Goal: Task Accomplishment & Management: Manage account settings

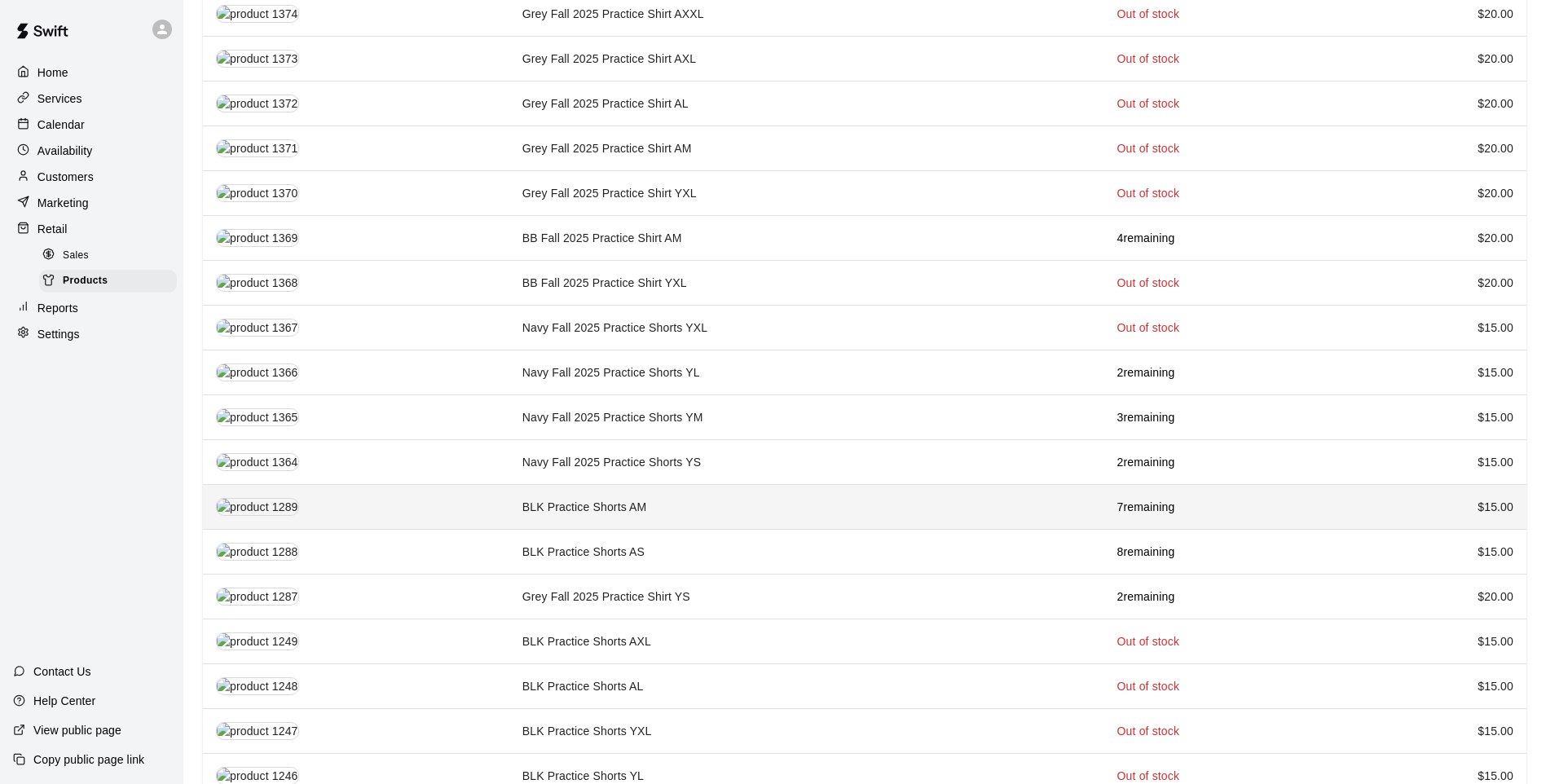
scroll to position [897, 0]
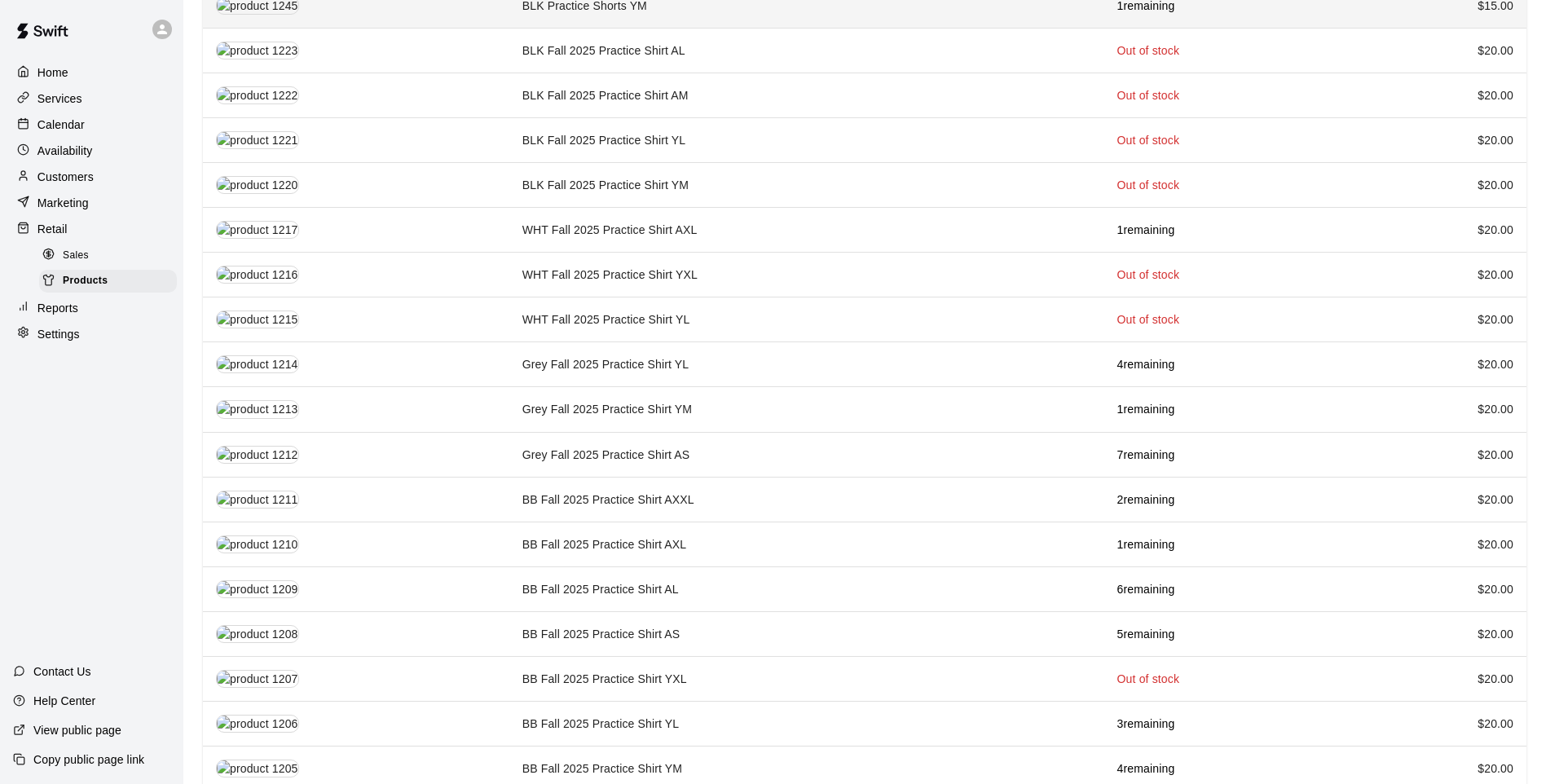
scroll to position [1638, 0]
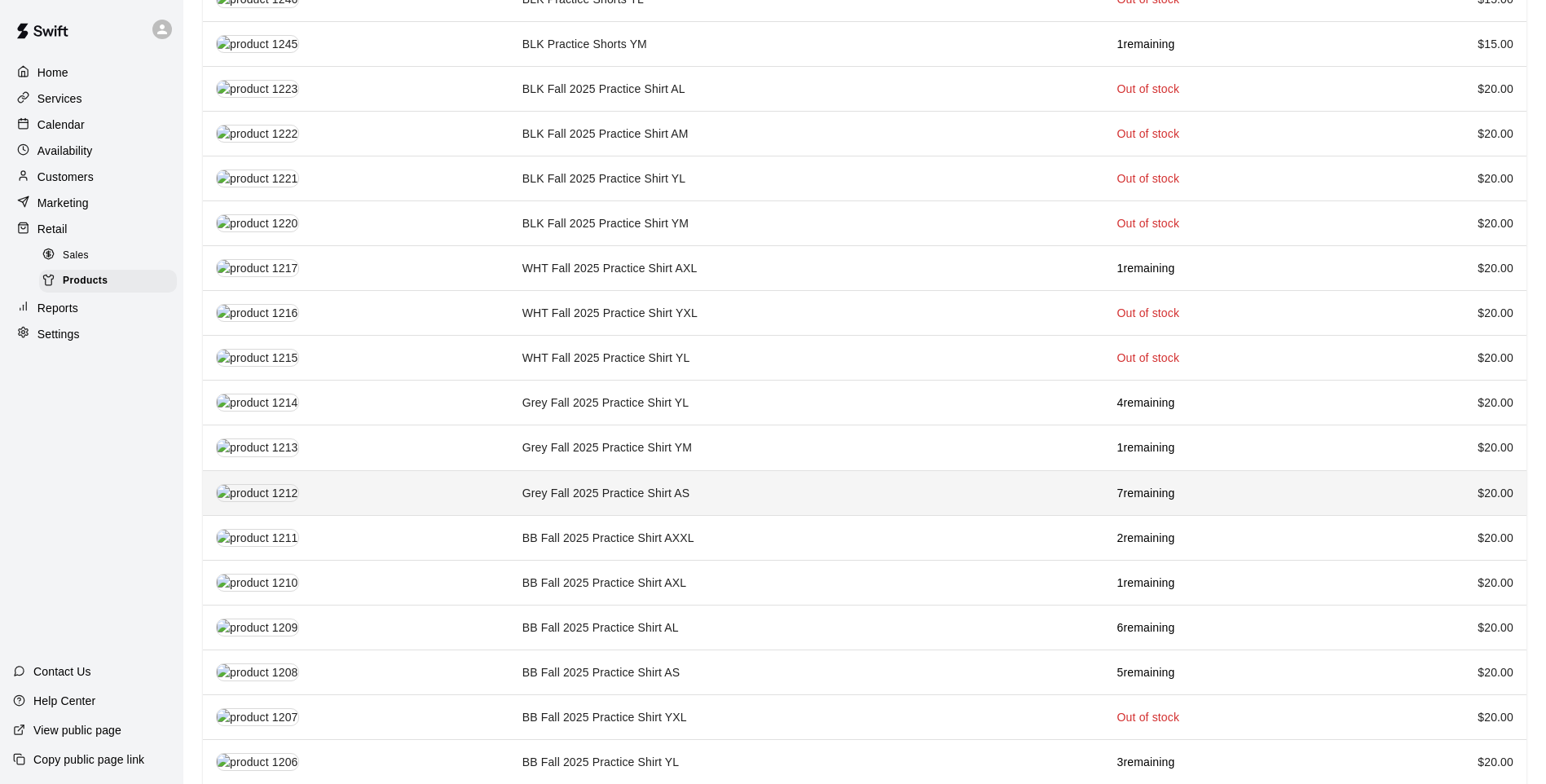
click at [533, 470] on td "Grey Fall 2025 Practice Shirt AS" at bounding box center [807, 492] width 595 height 45
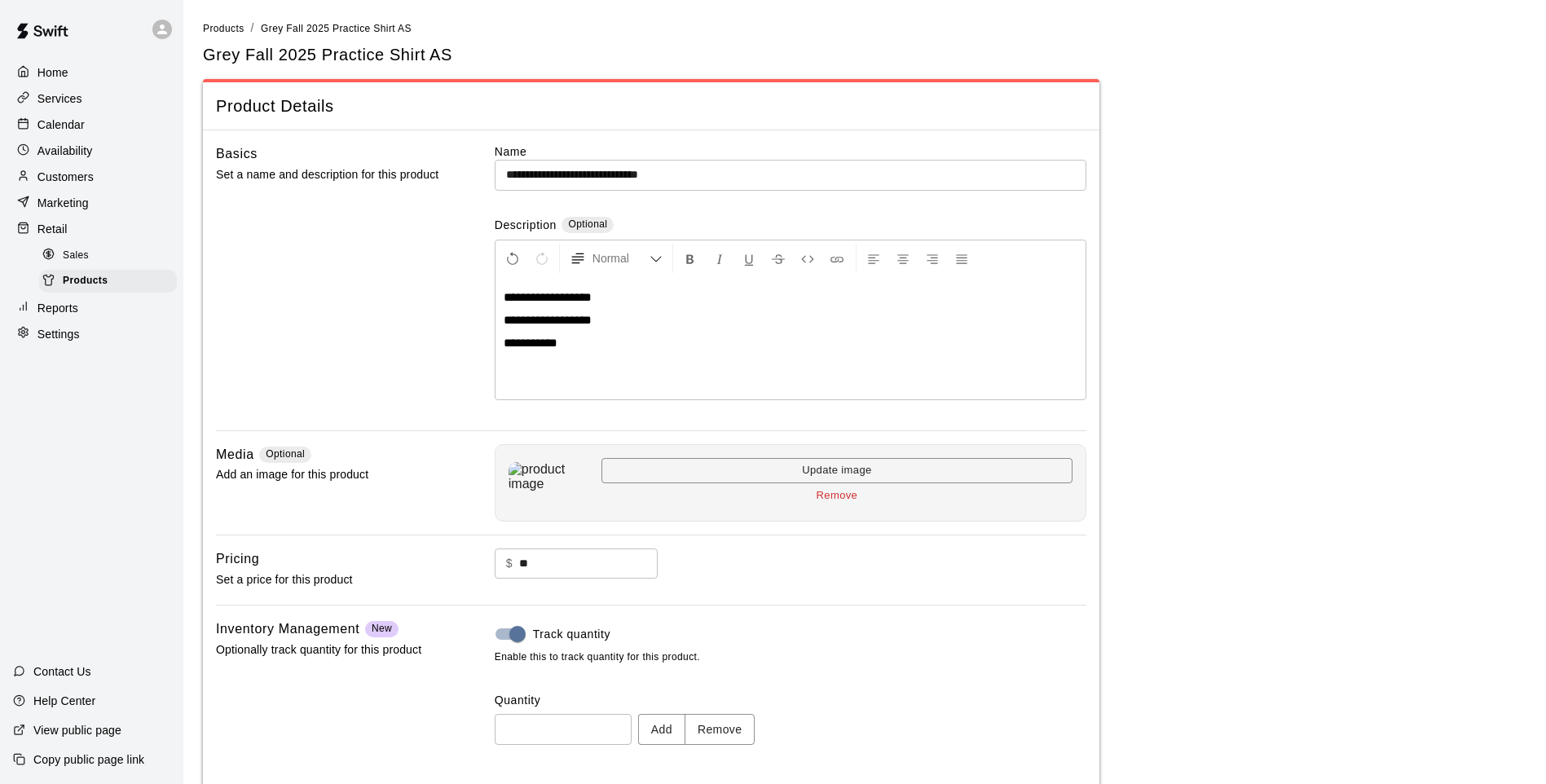
scroll to position [75, 0]
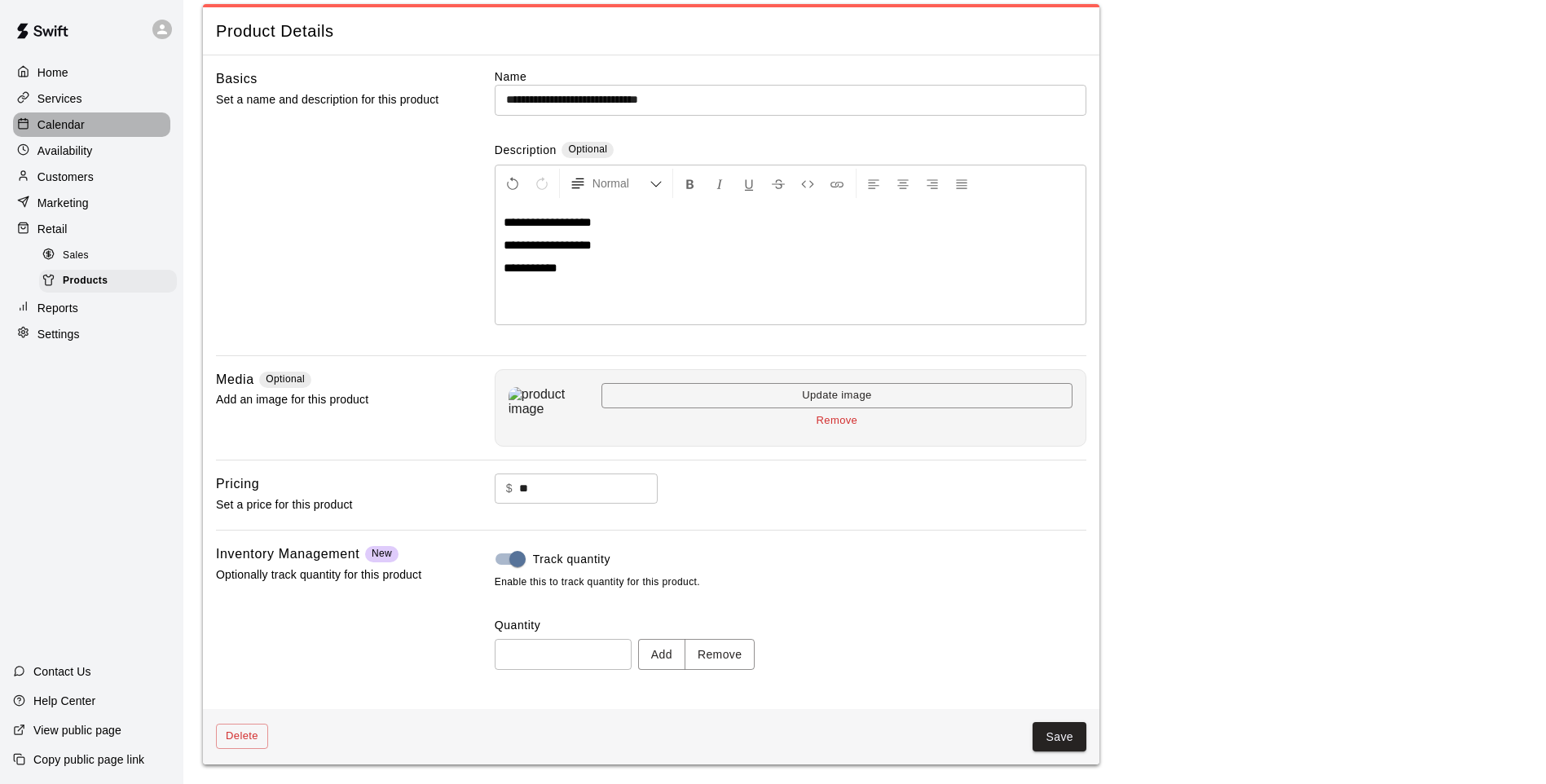
click at [111, 117] on div "Calendar" at bounding box center [92, 125] width 158 height 25
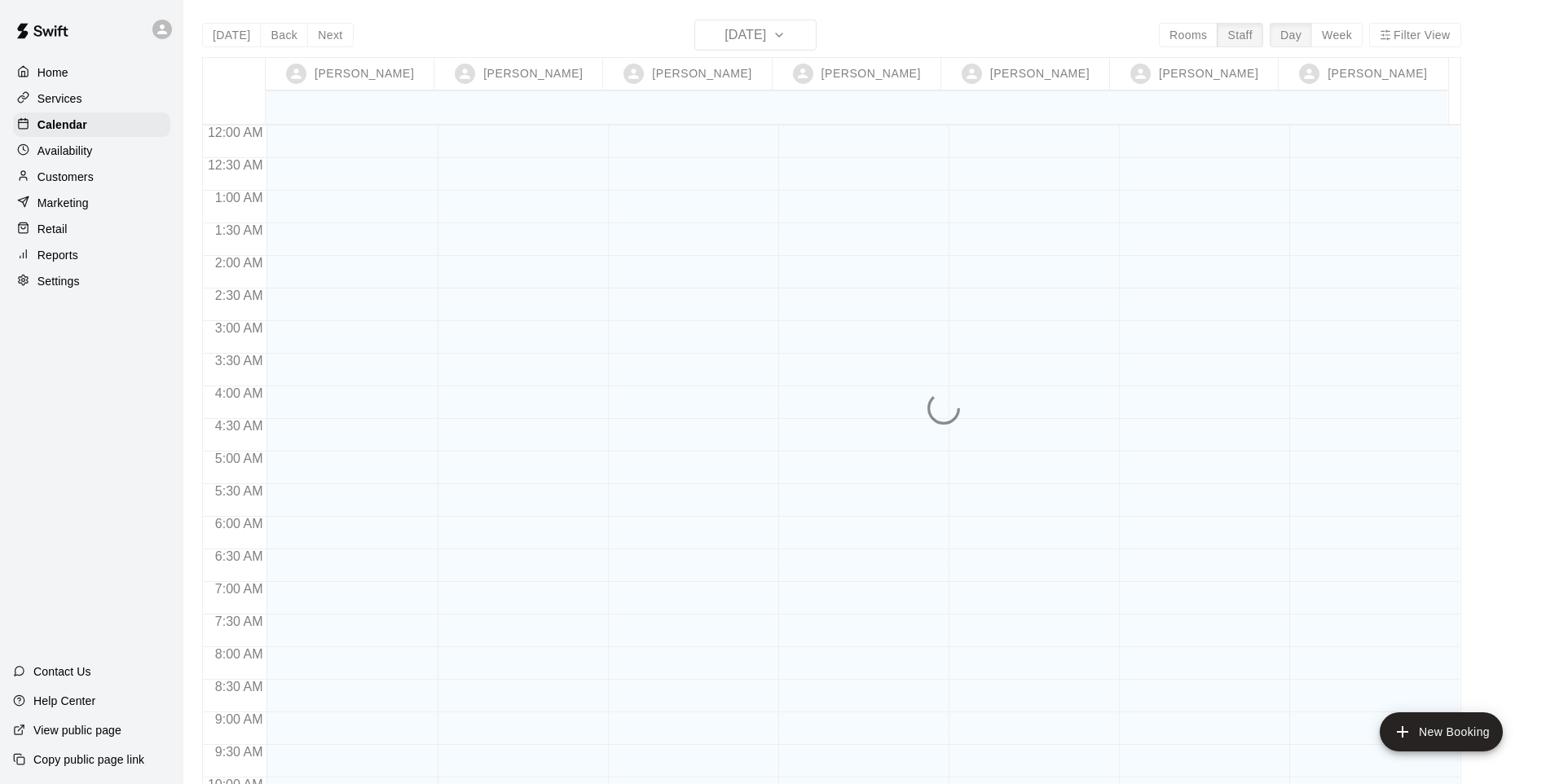
scroll to position [854, 0]
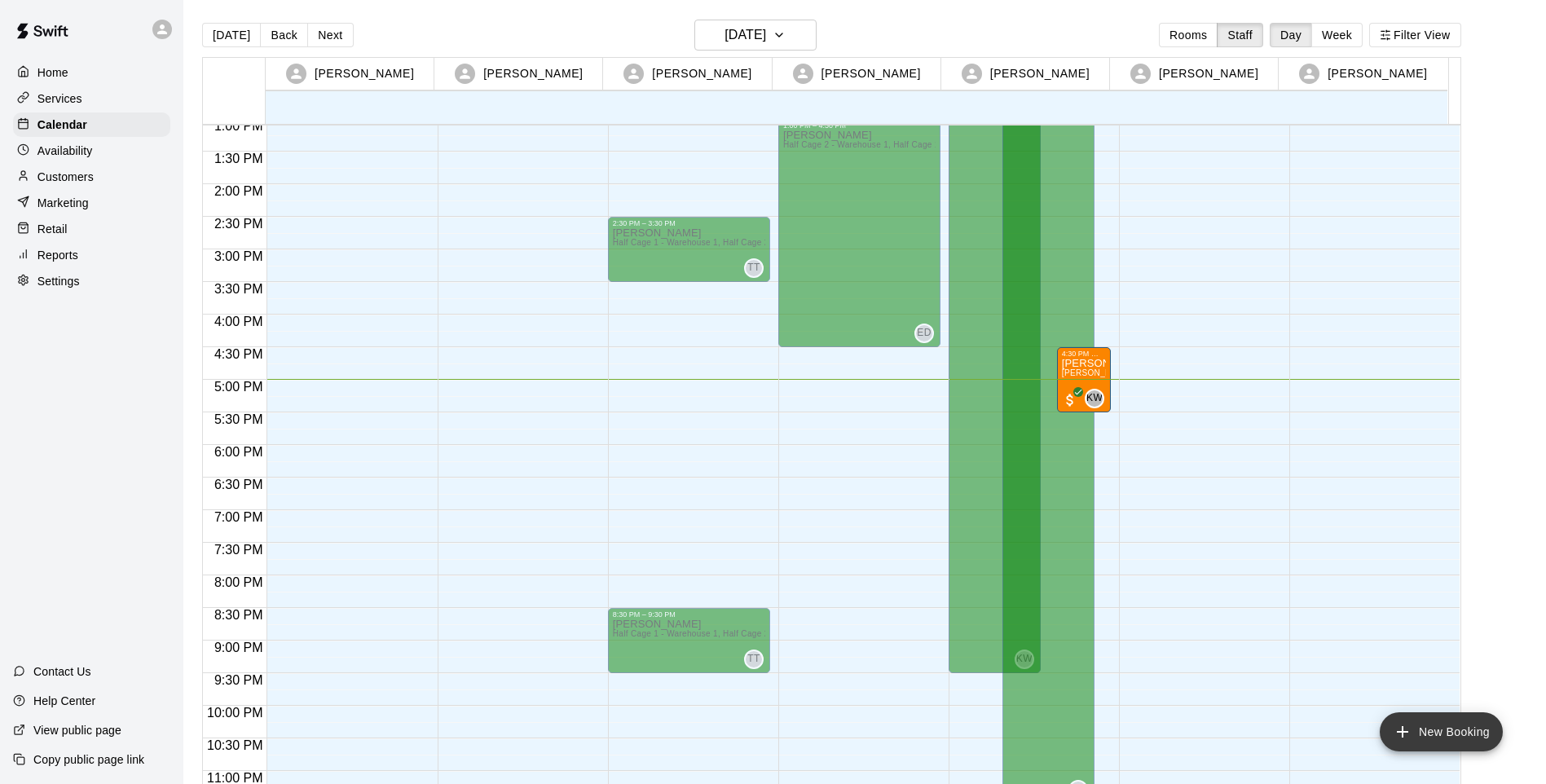
click at [1433, 722] on button "New Booking" at bounding box center [1441, 731] width 123 height 39
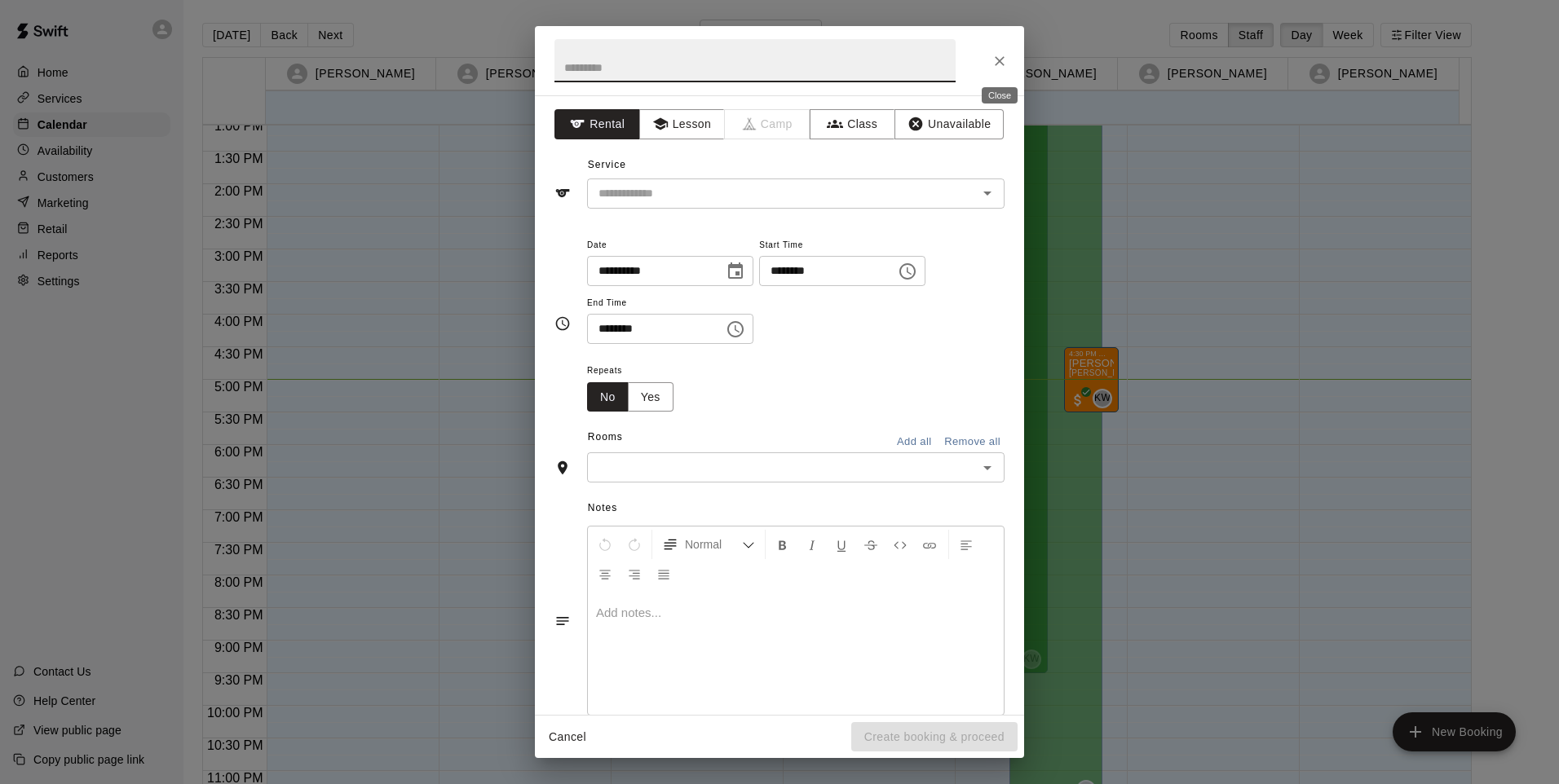
click at [1012, 63] on button "Close" at bounding box center [999, 61] width 30 height 30
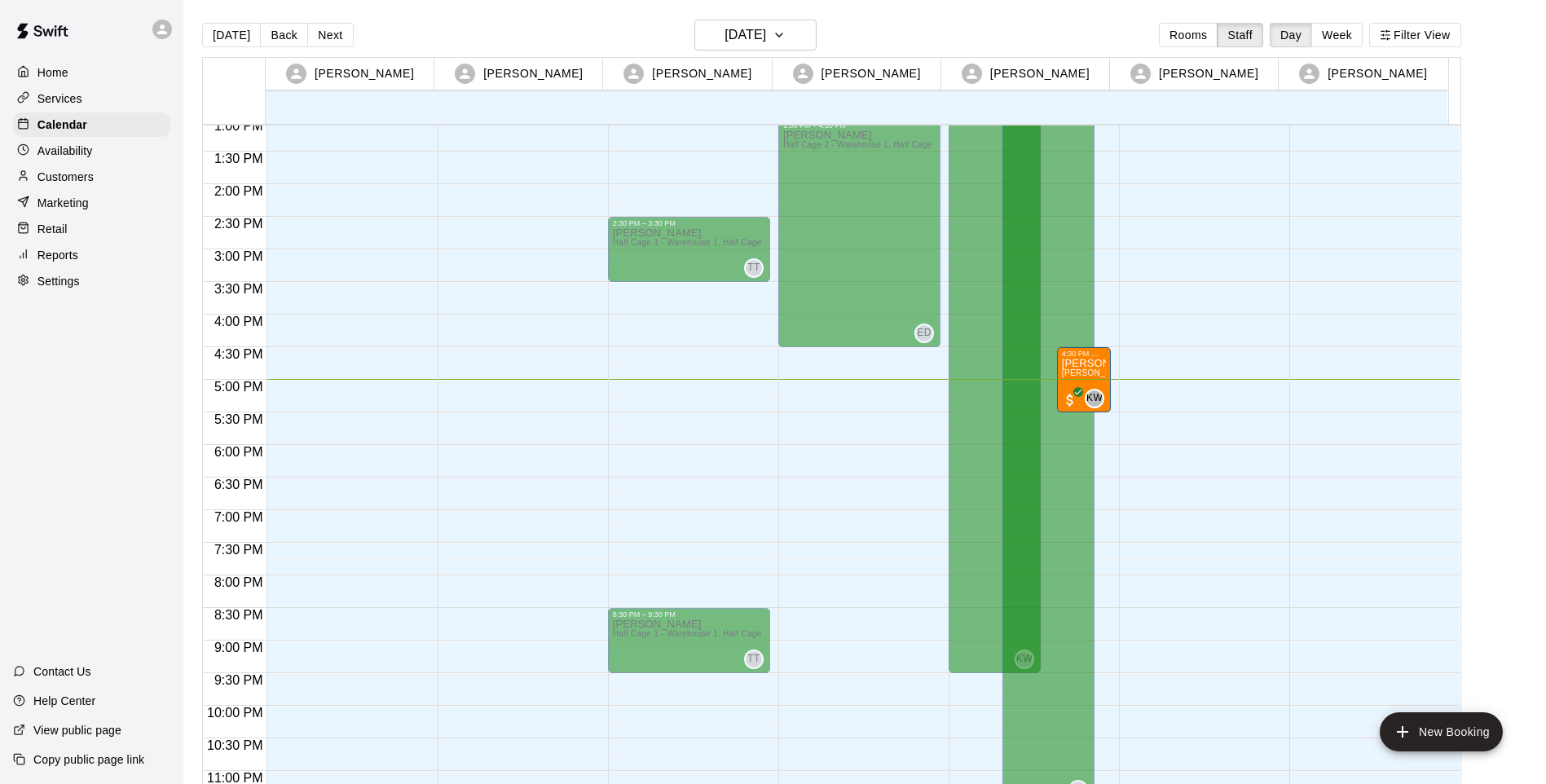
click at [54, 229] on p "Retail" at bounding box center [53, 229] width 31 height 16
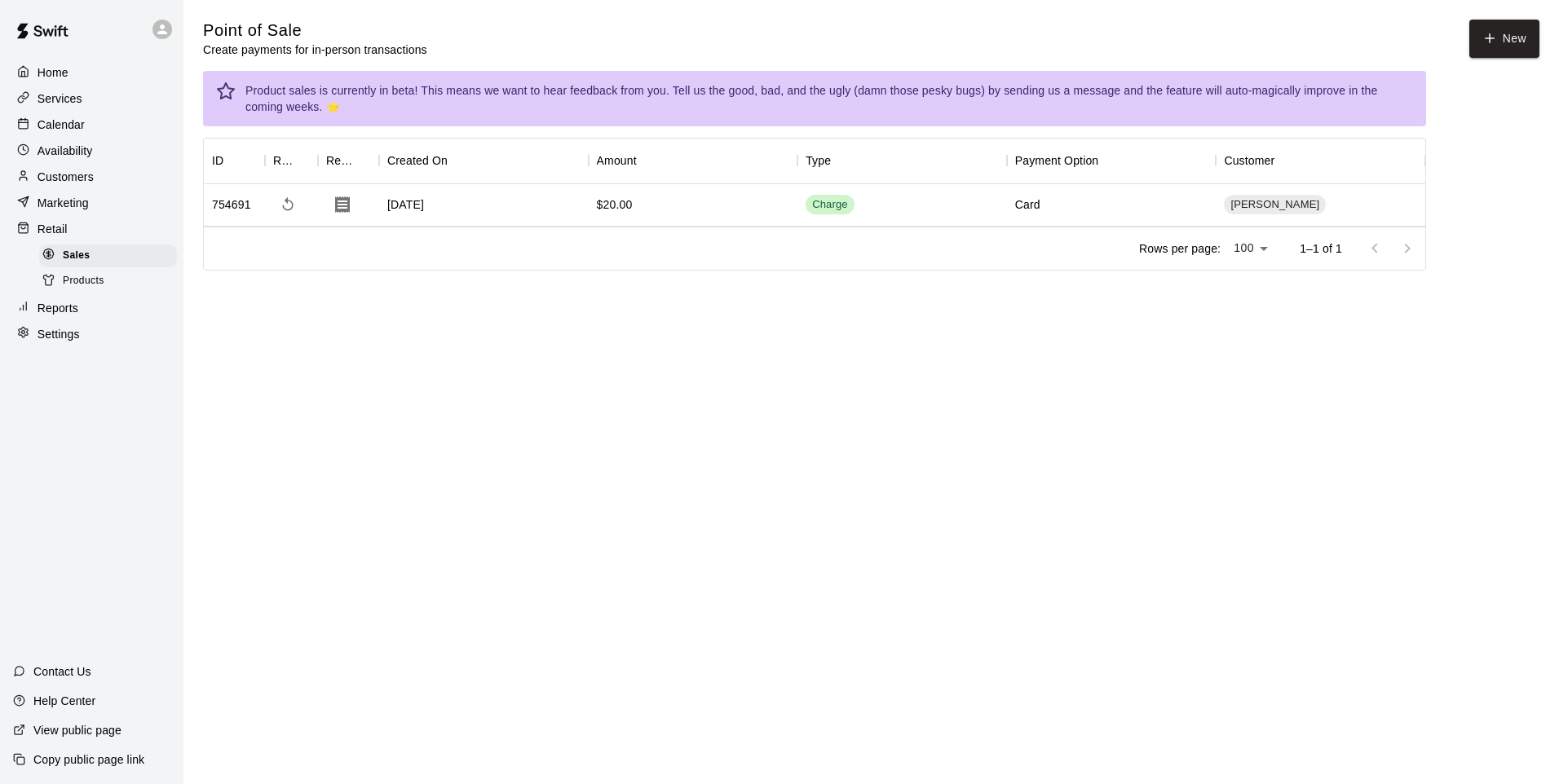
click at [103, 280] on span "Products" at bounding box center [83, 281] width 41 height 16
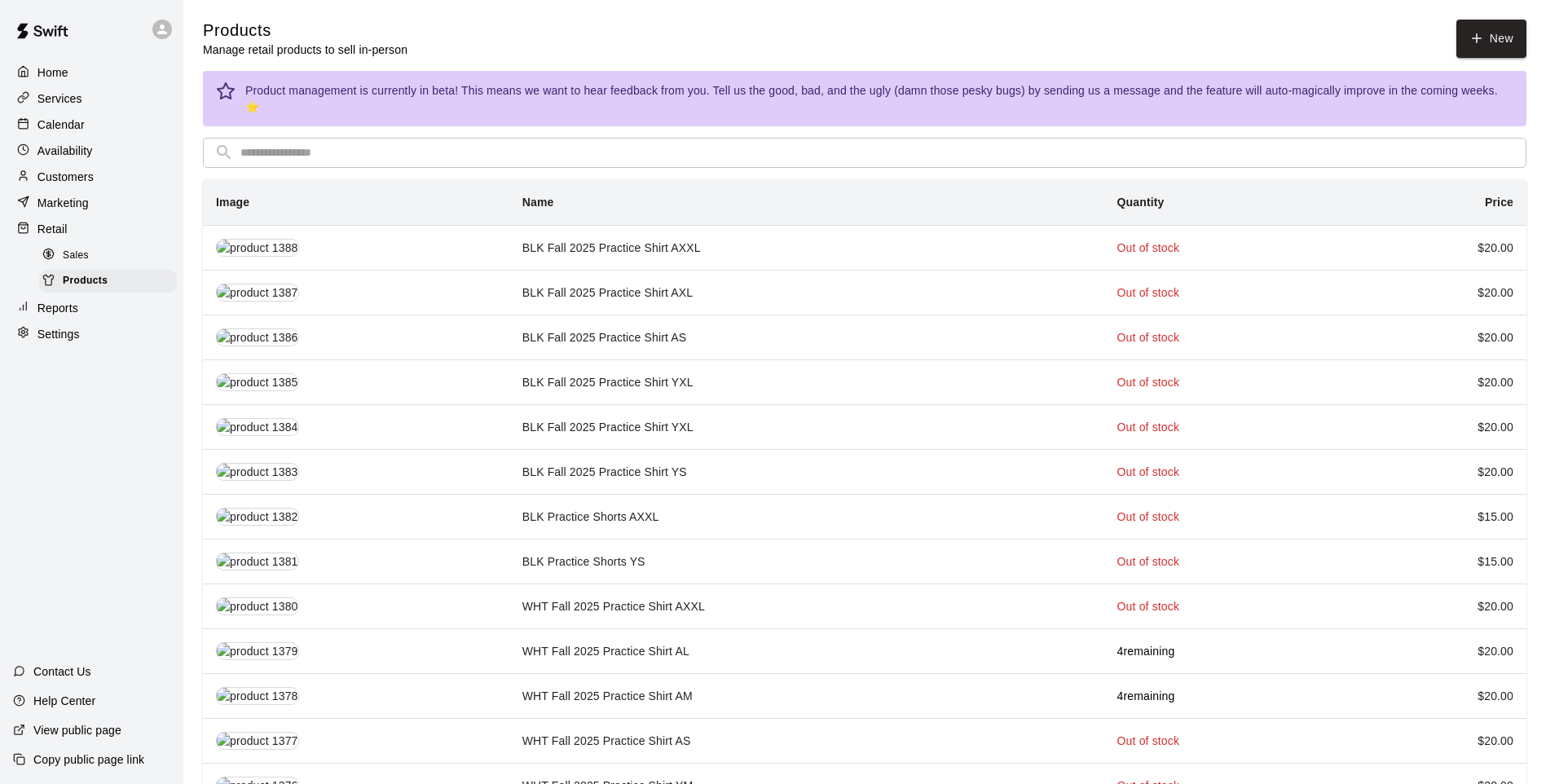
click at [1269, 764] on td "Out of stock" at bounding box center [1229, 786] width 249 height 45
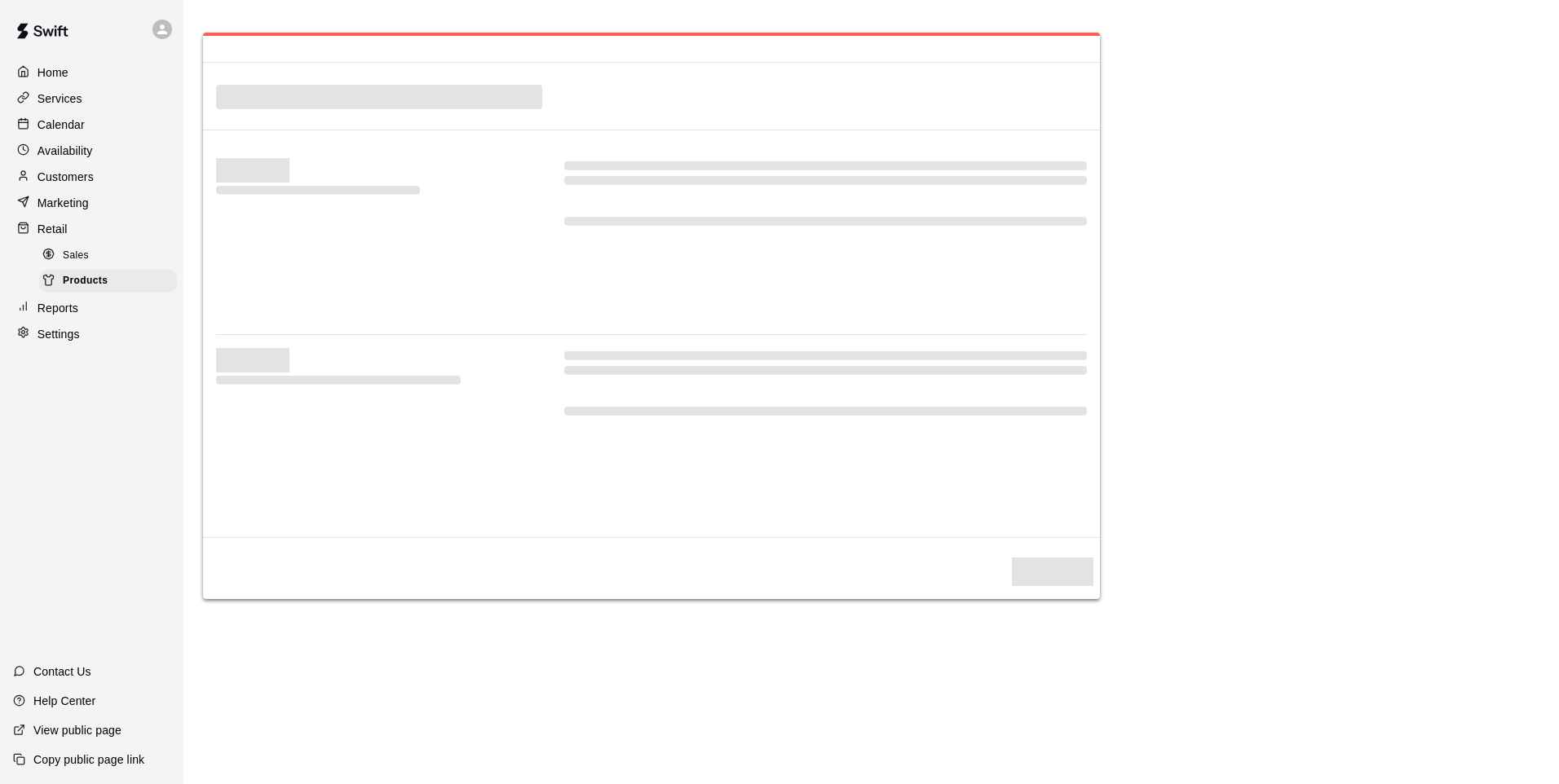
drag, startPoint x: 1275, startPoint y: 753, endPoint x: 1267, endPoint y: 749, distance: 8.9
click at [1267, 619] on html "Home Services Calendar Availability Customers Marketing Retail Sales Products R…" at bounding box center [780, 309] width 1559 height 619
drag, startPoint x: 1267, startPoint y: 749, endPoint x: 1259, endPoint y: 751, distance: 8.2
click at [1259, 619] on html "Home Services Calendar Availability Customers Marketing Retail Sales Products R…" at bounding box center [780, 309] width 1559 height 619
click at [1264, 599] on main at bounding box center [870, 316] width 1336 height 566
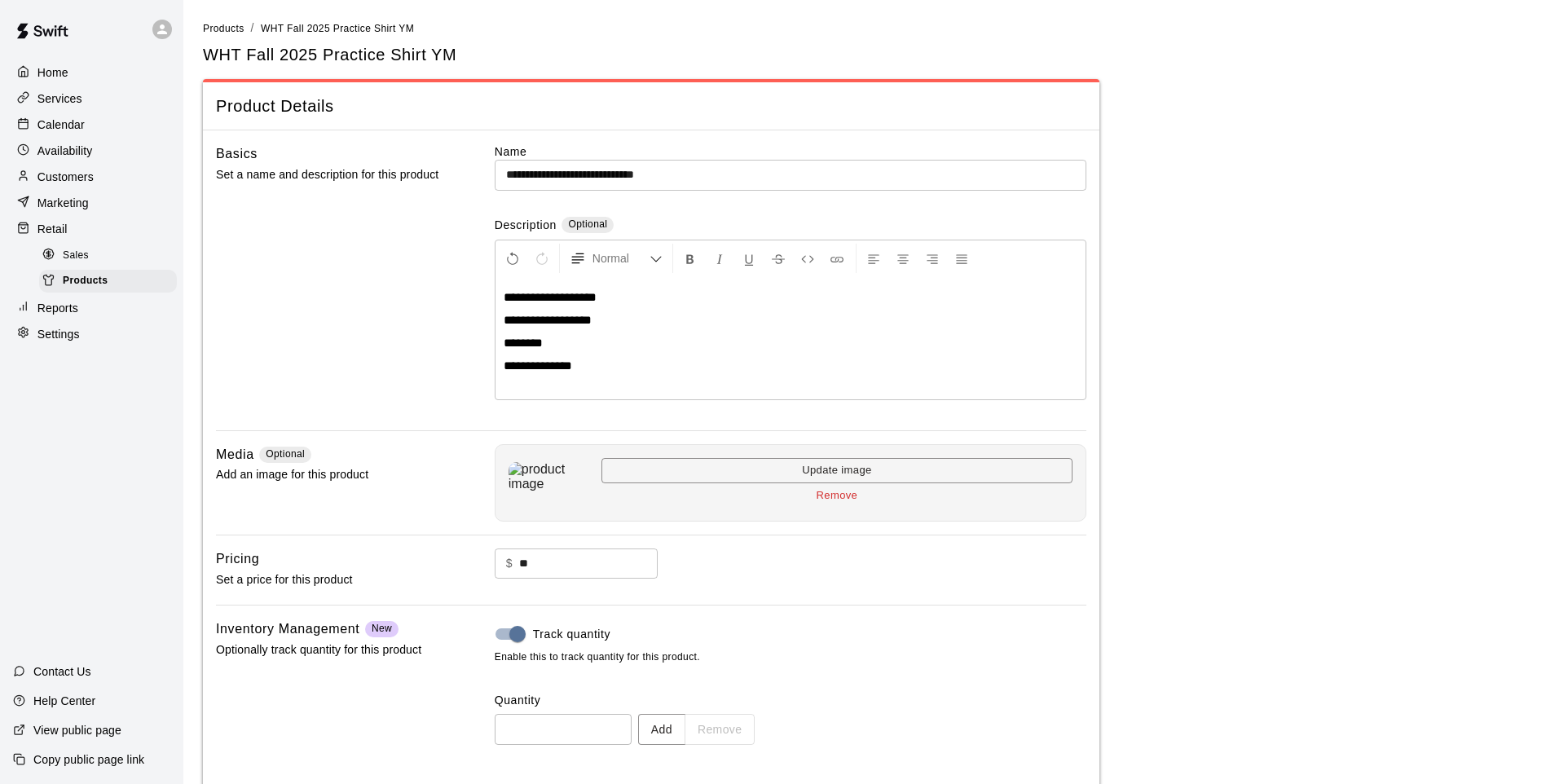
drag, startPoint x: 324, startPoint y: 346, endPoint x: 214, endPoint y: 223, distance: 165.0
click at [323, 347] on div "Basics Set a name and description for this product" at bounding box center [329, 287] width 227 height 287
click at [59, 63] on div "Home" at bounding box center [92, 73] width 158 height 25
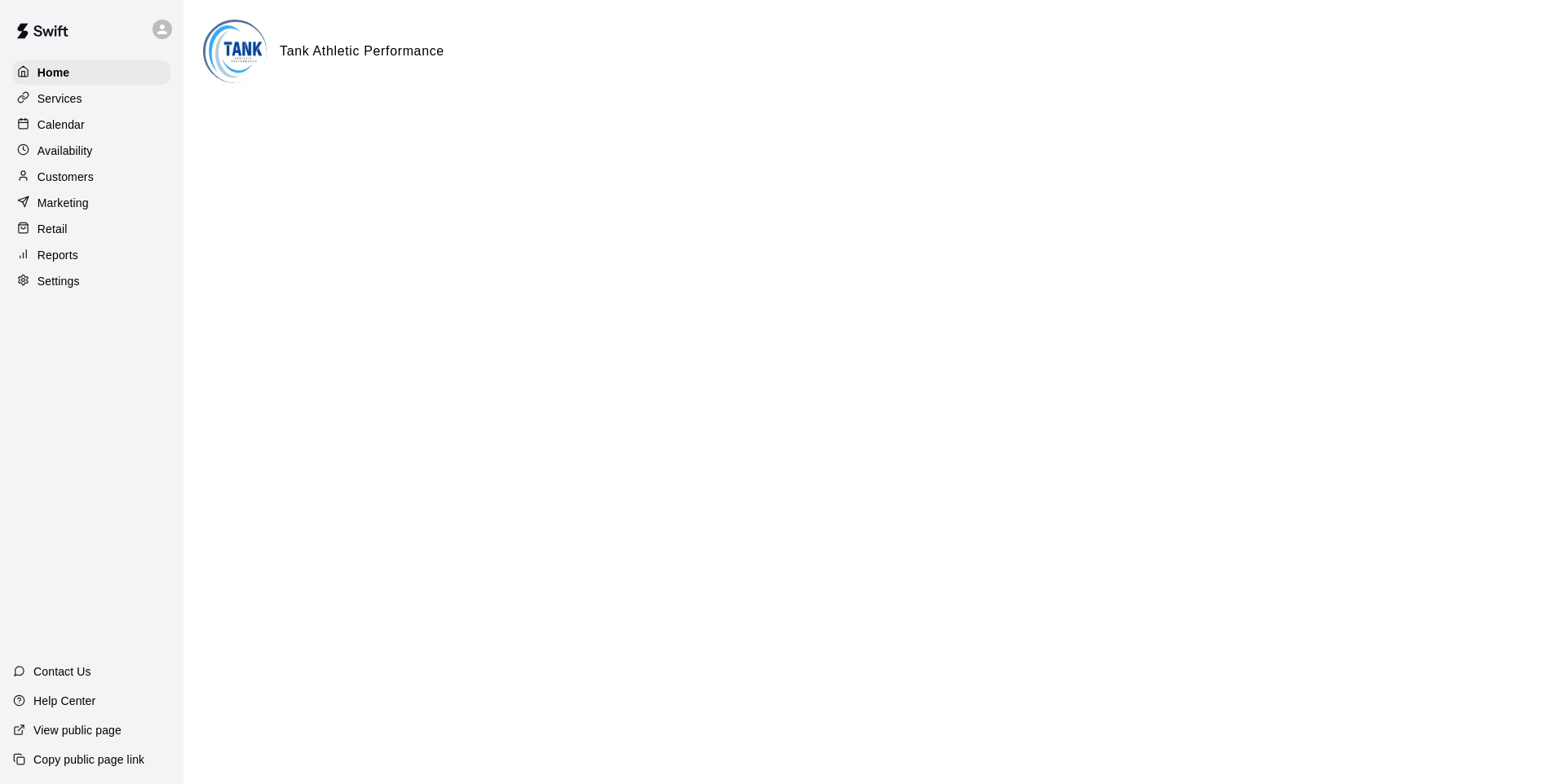
click at [78, 130] on p "Calendar" at bounding box center [60, 124] width 47 height 16
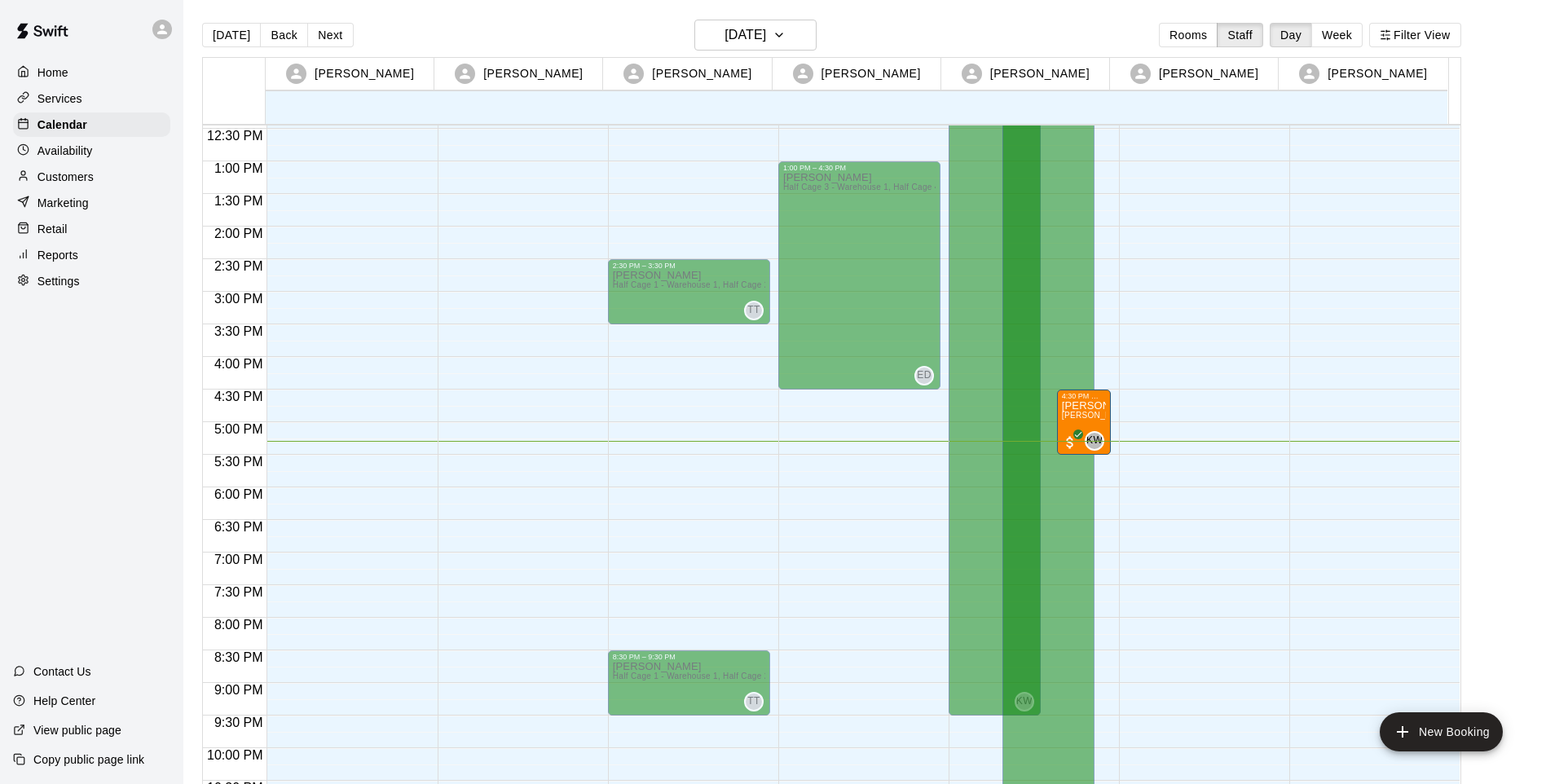
scroll to position [887, 0]
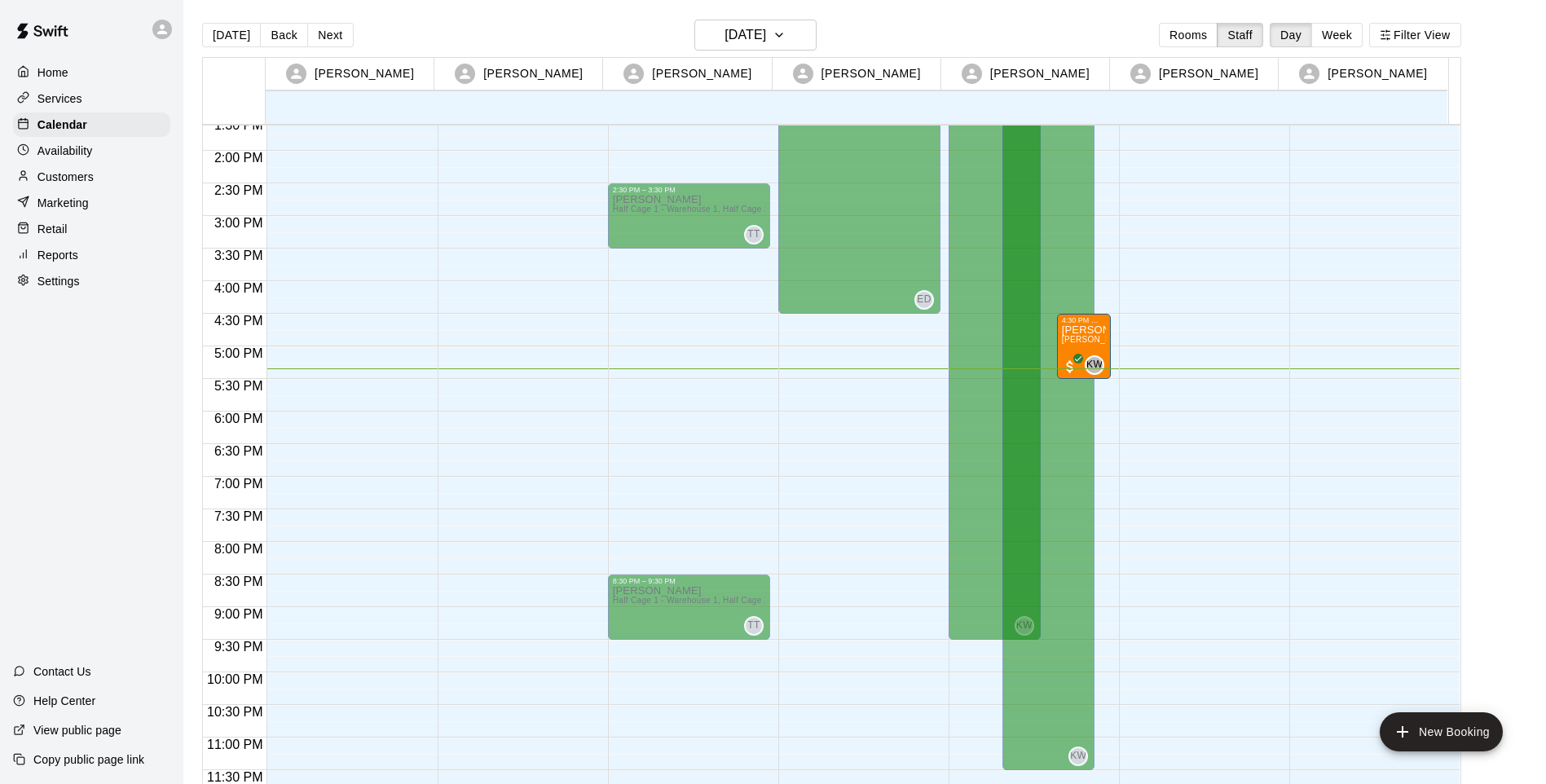
click at [84, 178] on p "Customers" at bounding box center [65, 176] width 56 height 16
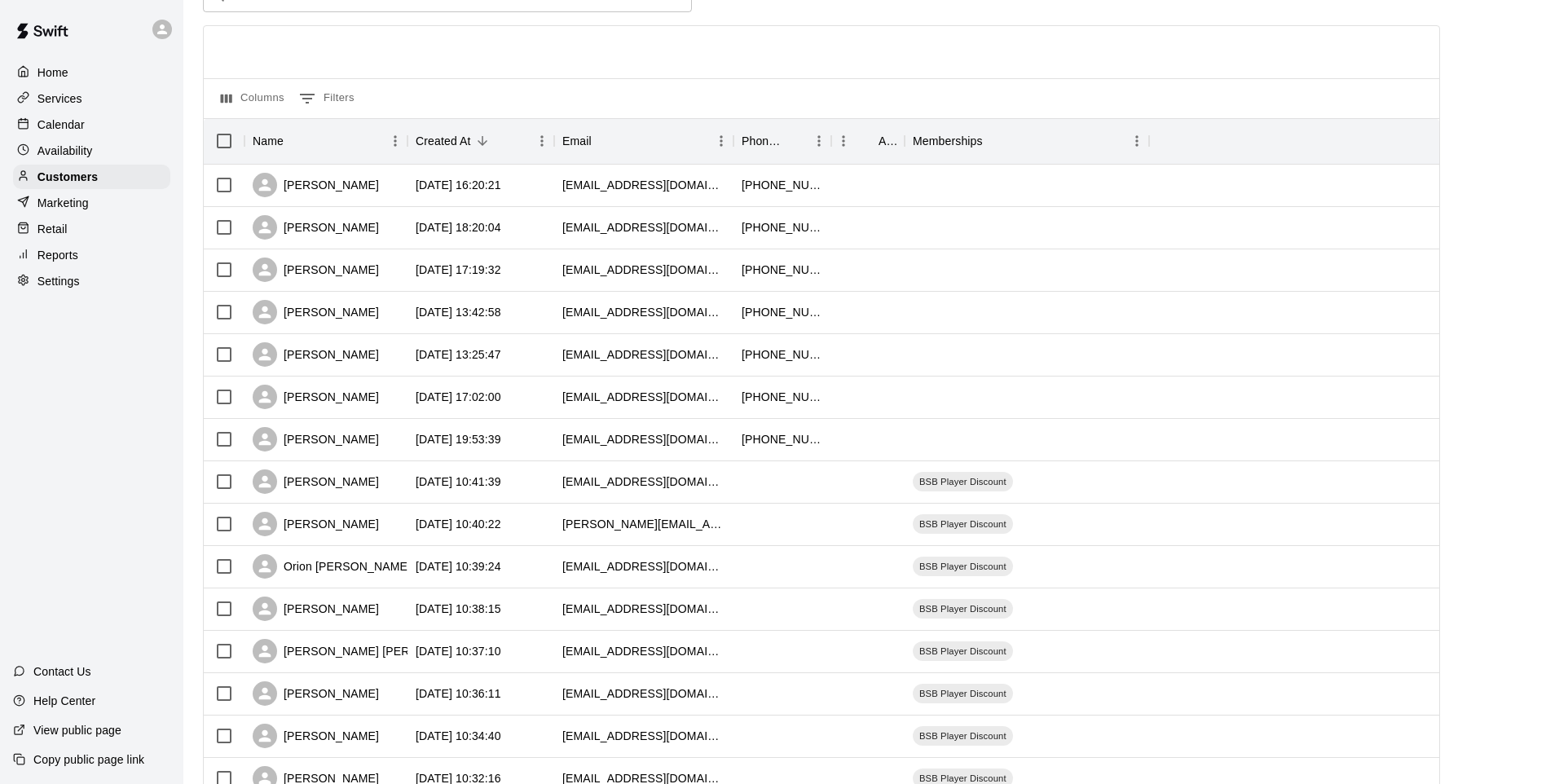
scroll to position [81, 0]
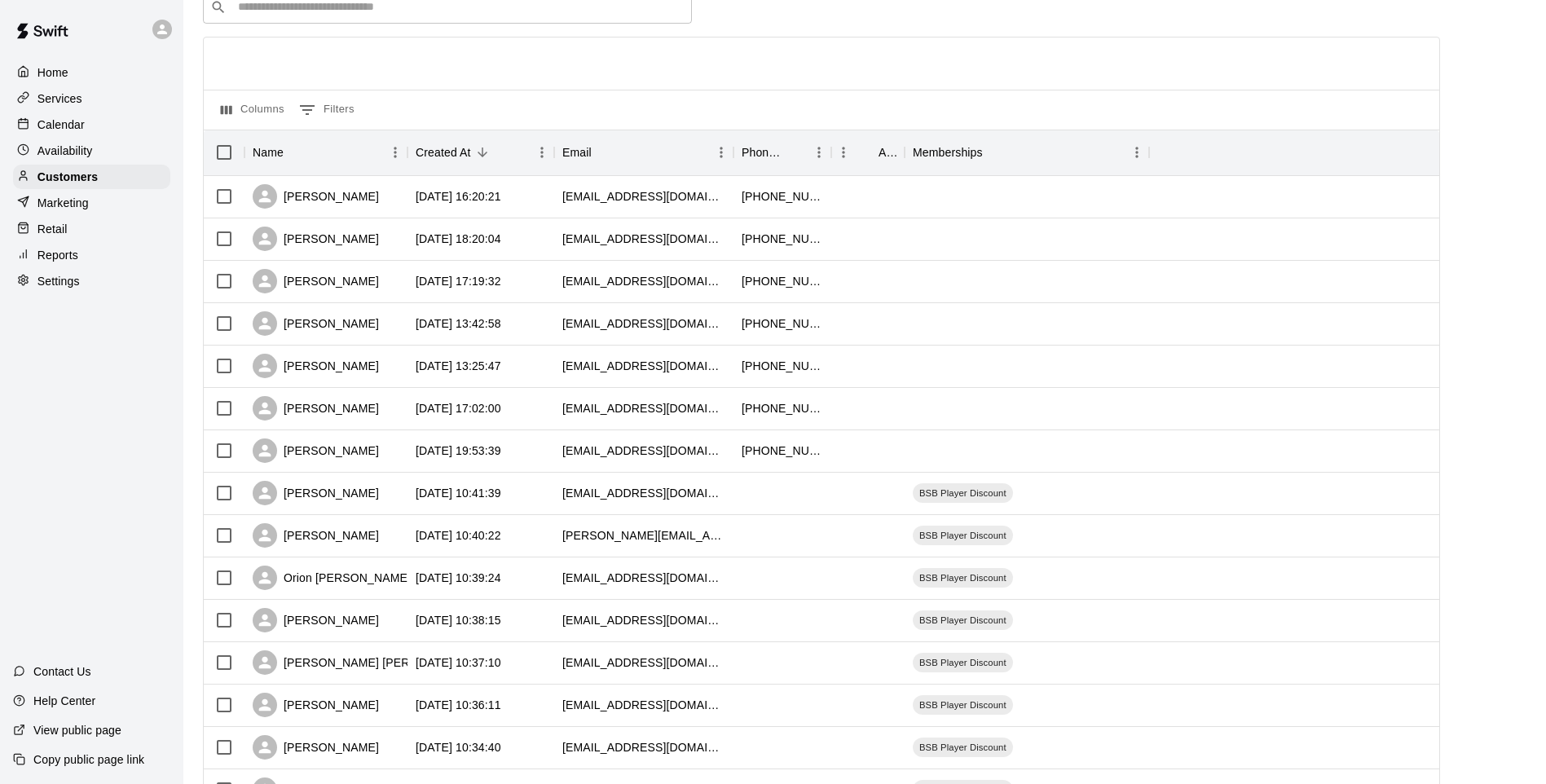
click at [93, 213] on div "Marketing" at bounding box center [92, 203] width 158 height 25
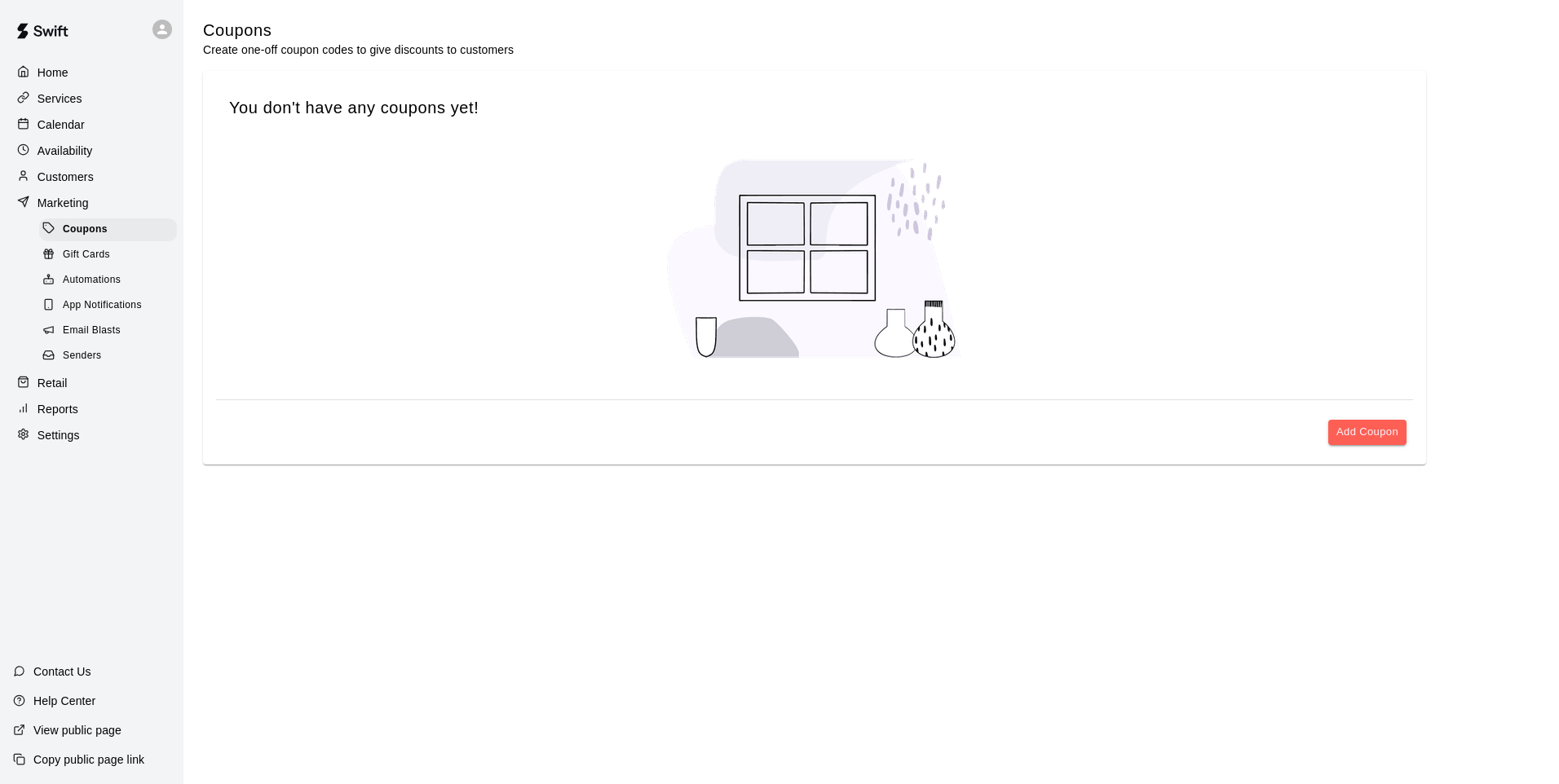
click at [73, 385] on div "Retail" at bounding box center [92, 383] width 158 height 25
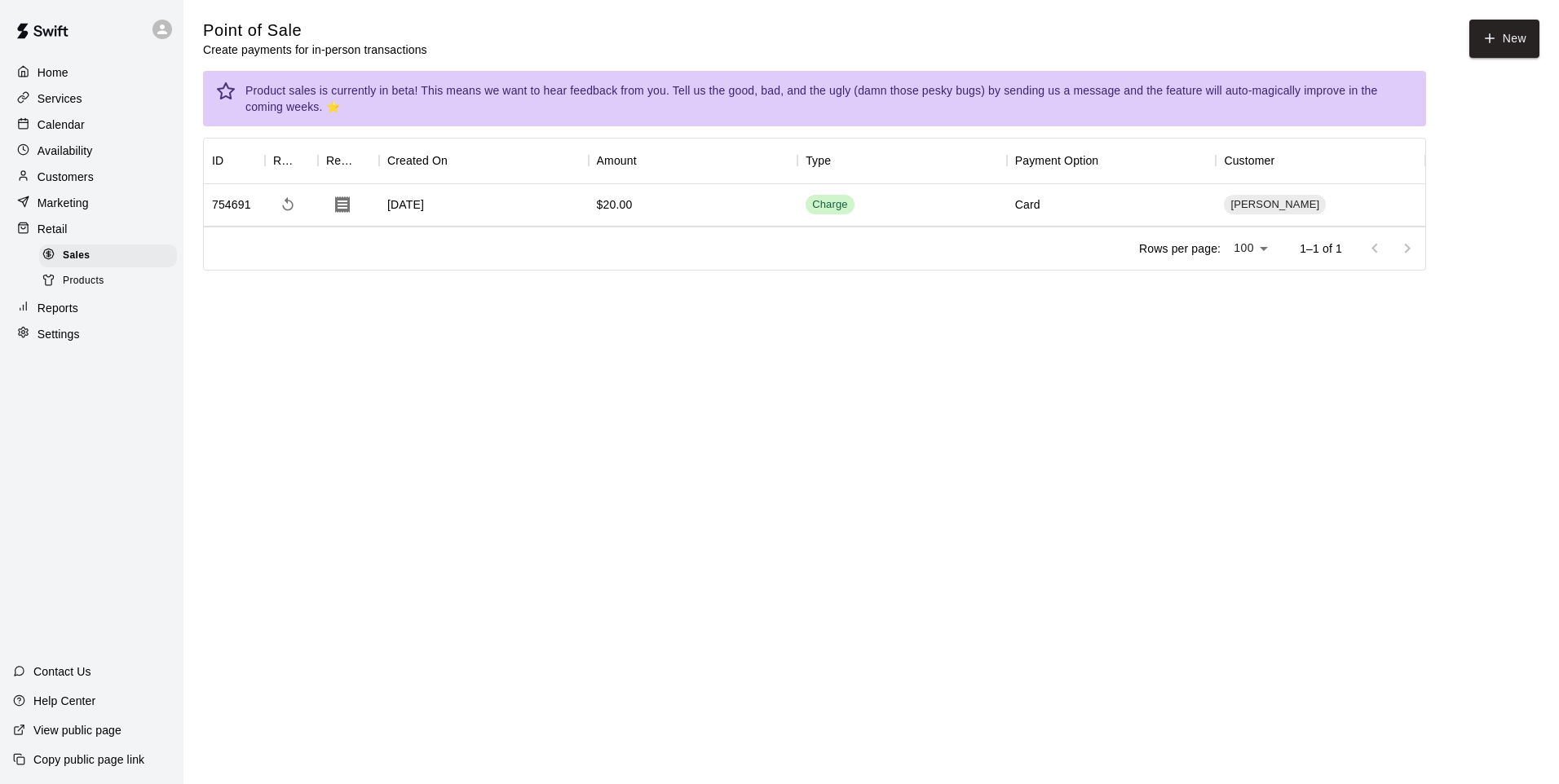
click at [82, 278] on div "Products" at bounding box center [108, 281] width 138 height 23
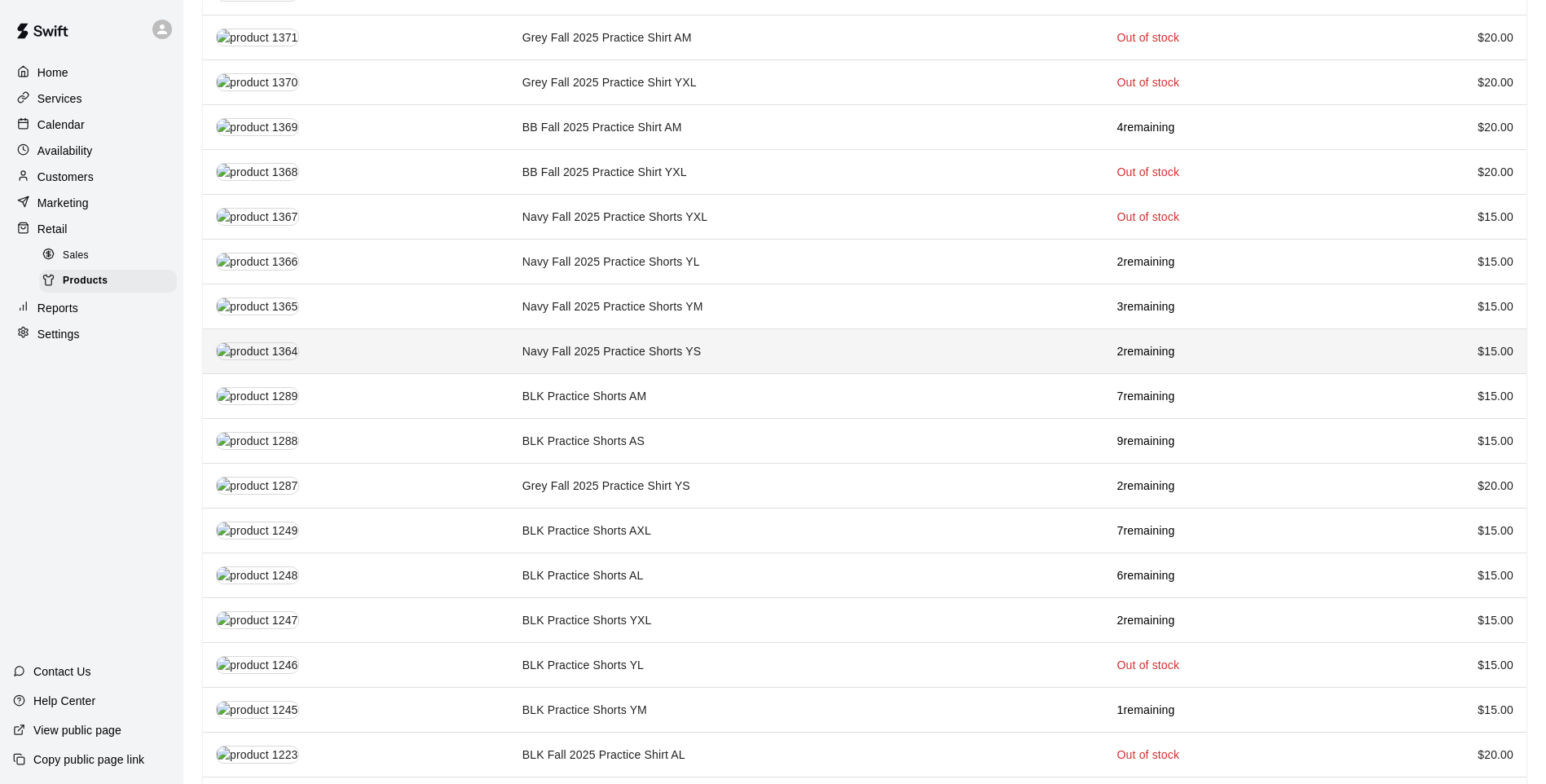
scroll to position [978, 0]
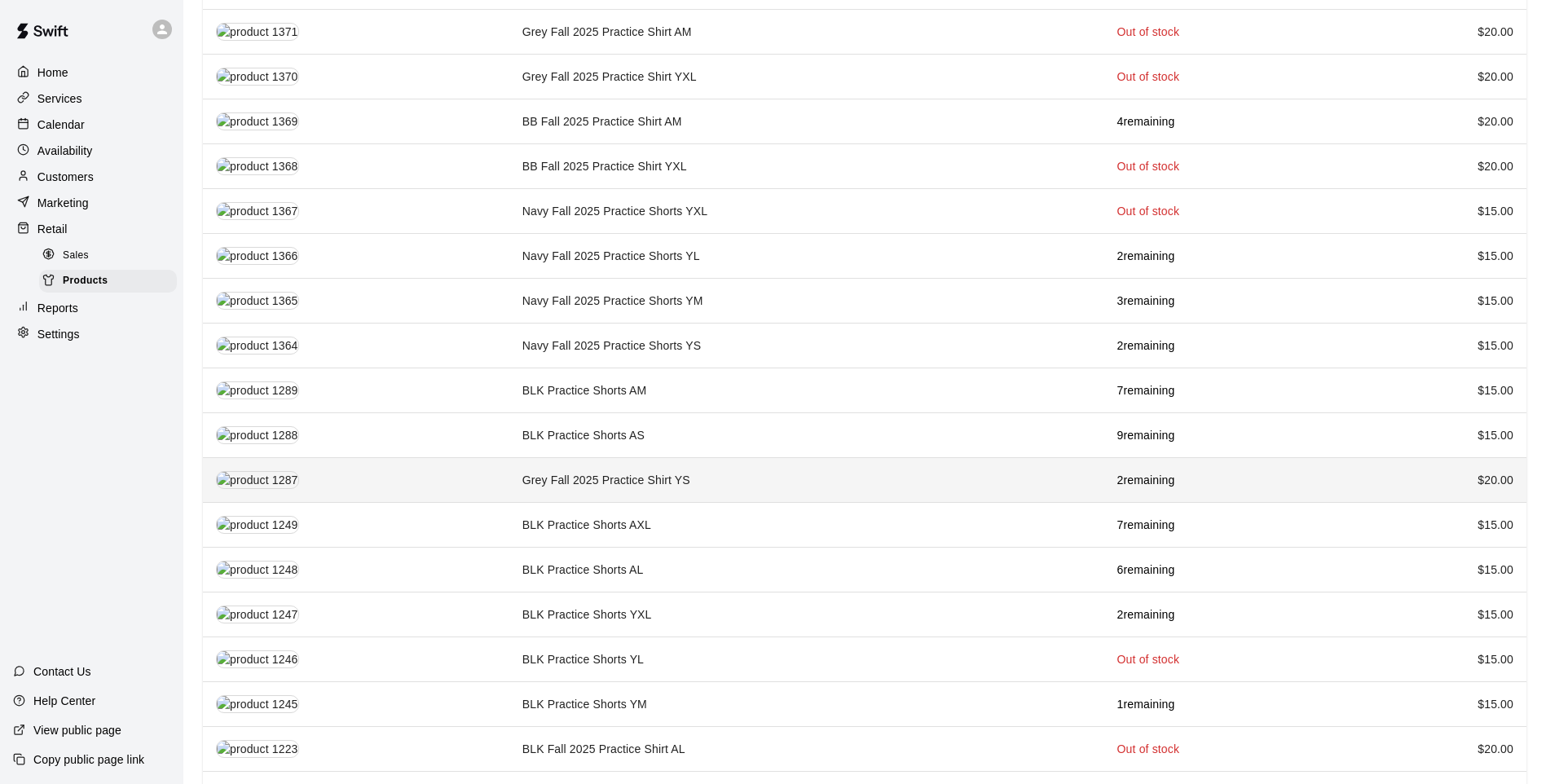
click at [757, 469] on td "Grey Fall 2025 Practice Shirt YS" at bounding box center [807, 480] width 595 height 45
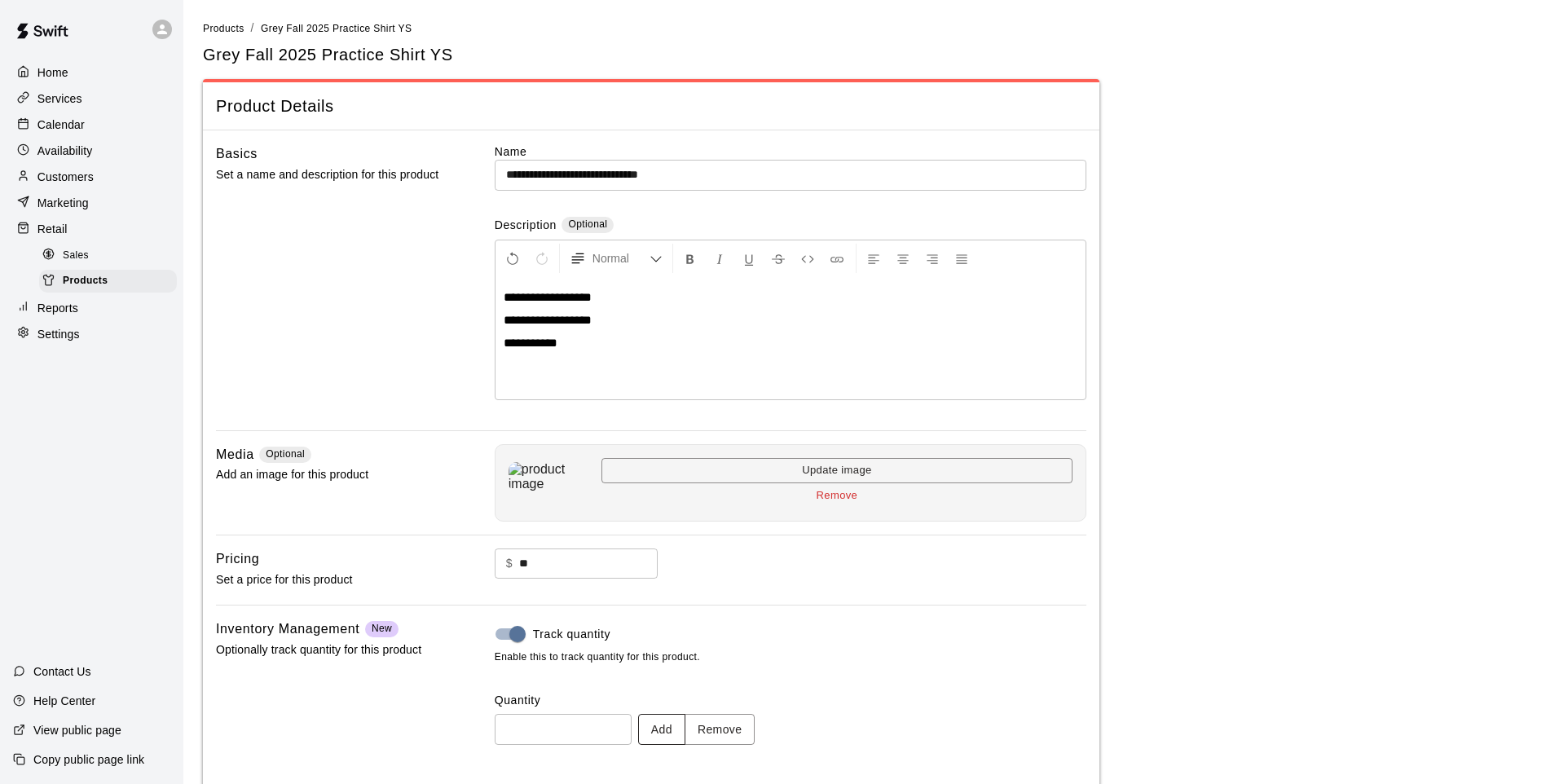
click at [675, 720] on button "Add" at bounding box center [661, 730] width 47 height 31
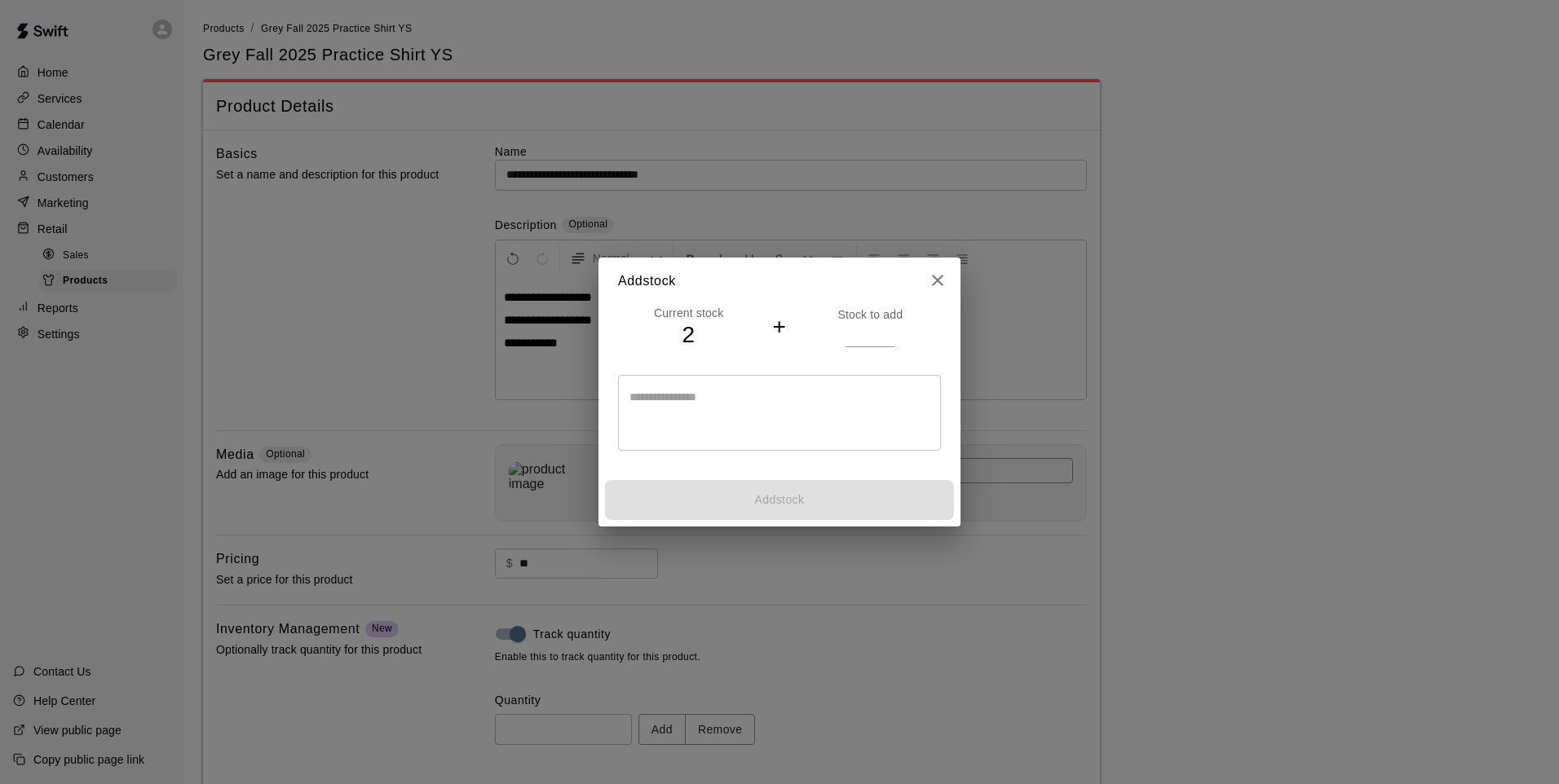
click at [748, 407] on textarea at bounding box center [780, 413] width 300 height 49
click at [856, 331] on input "number" at bounding box center [869, 335] width 49 height 24
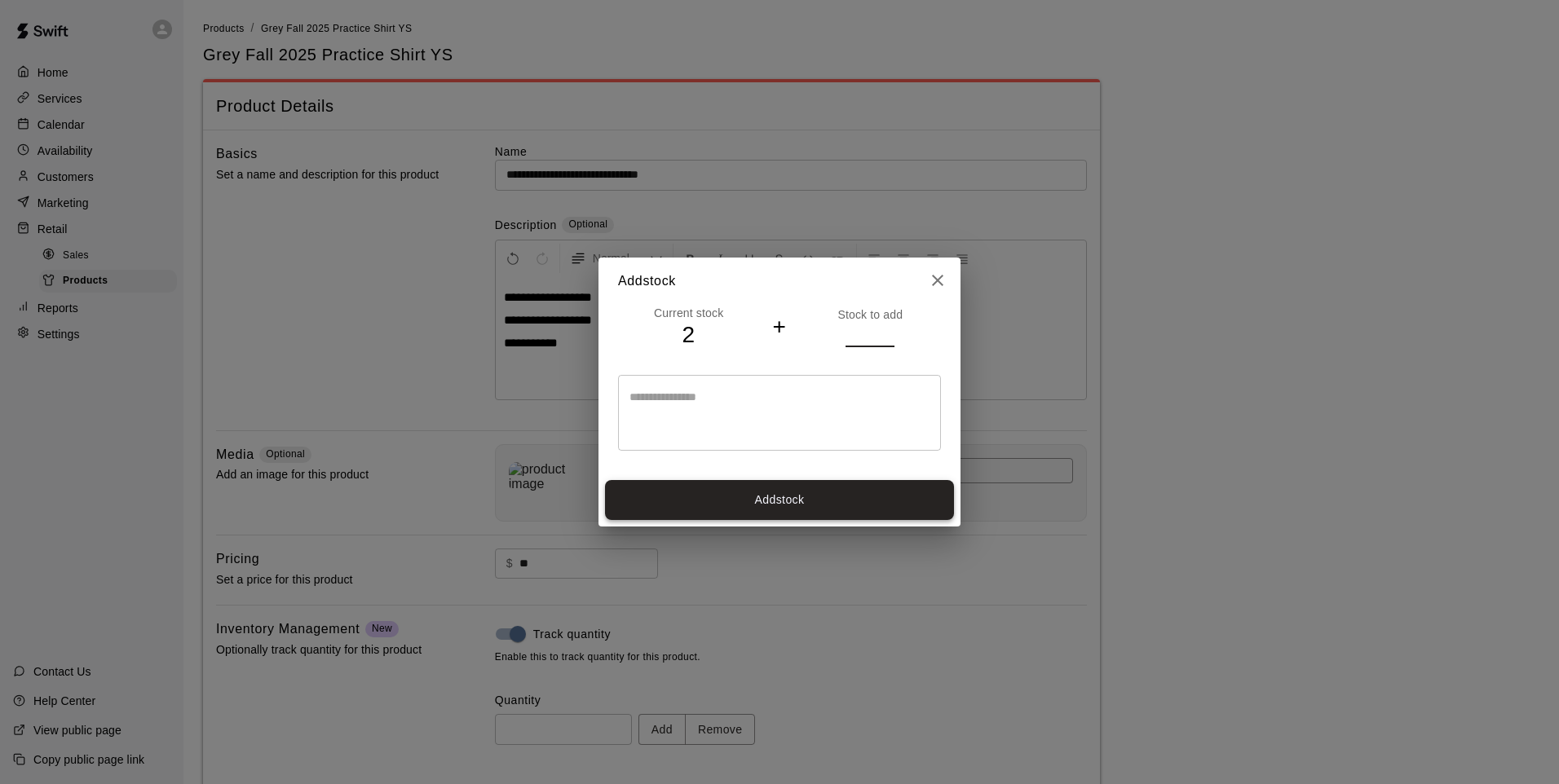
type input "**"
click at [826, 505] on button "Add stock" at bounding box center [779, 500] width 349 height 40
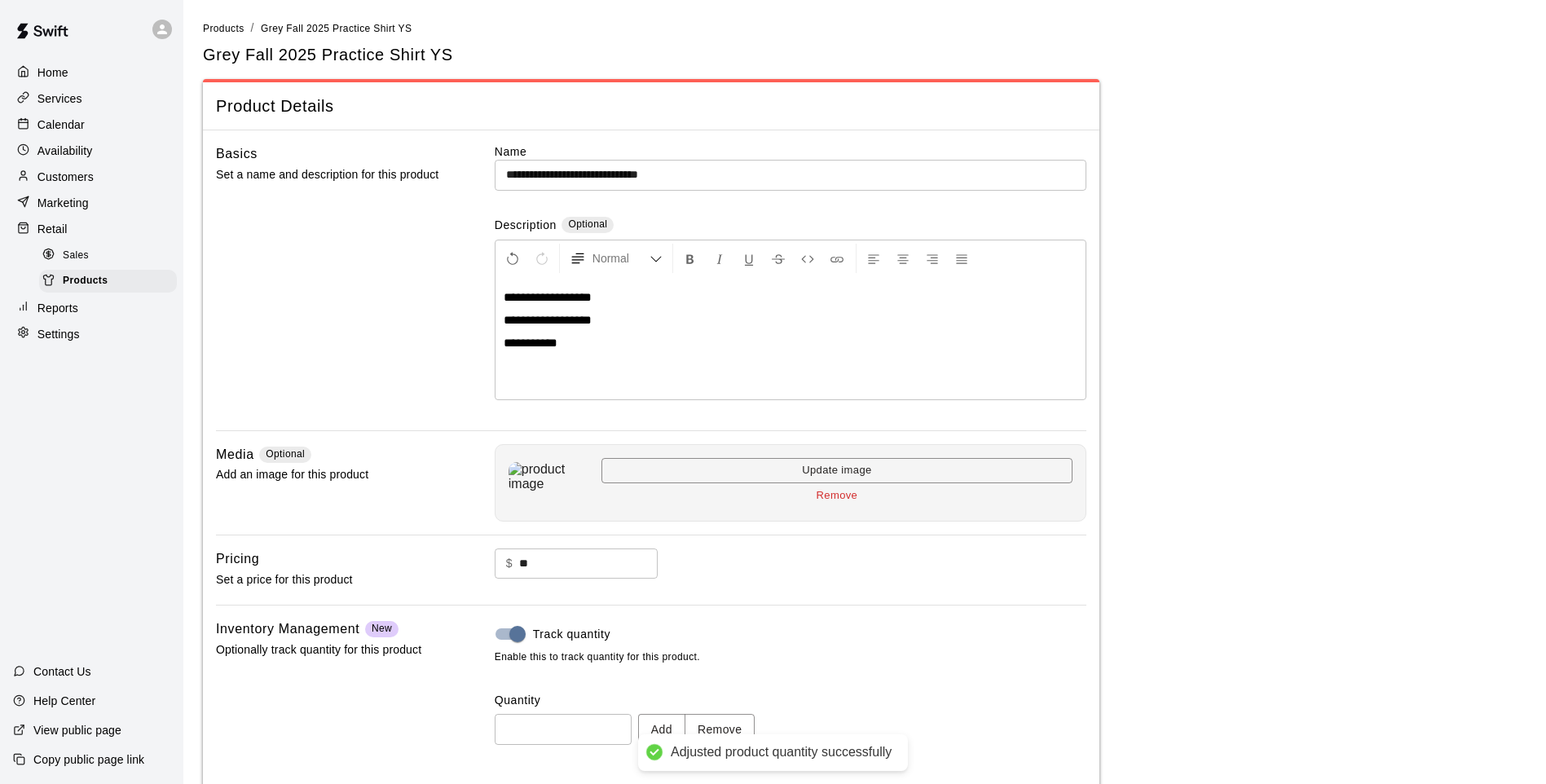
type input "**"
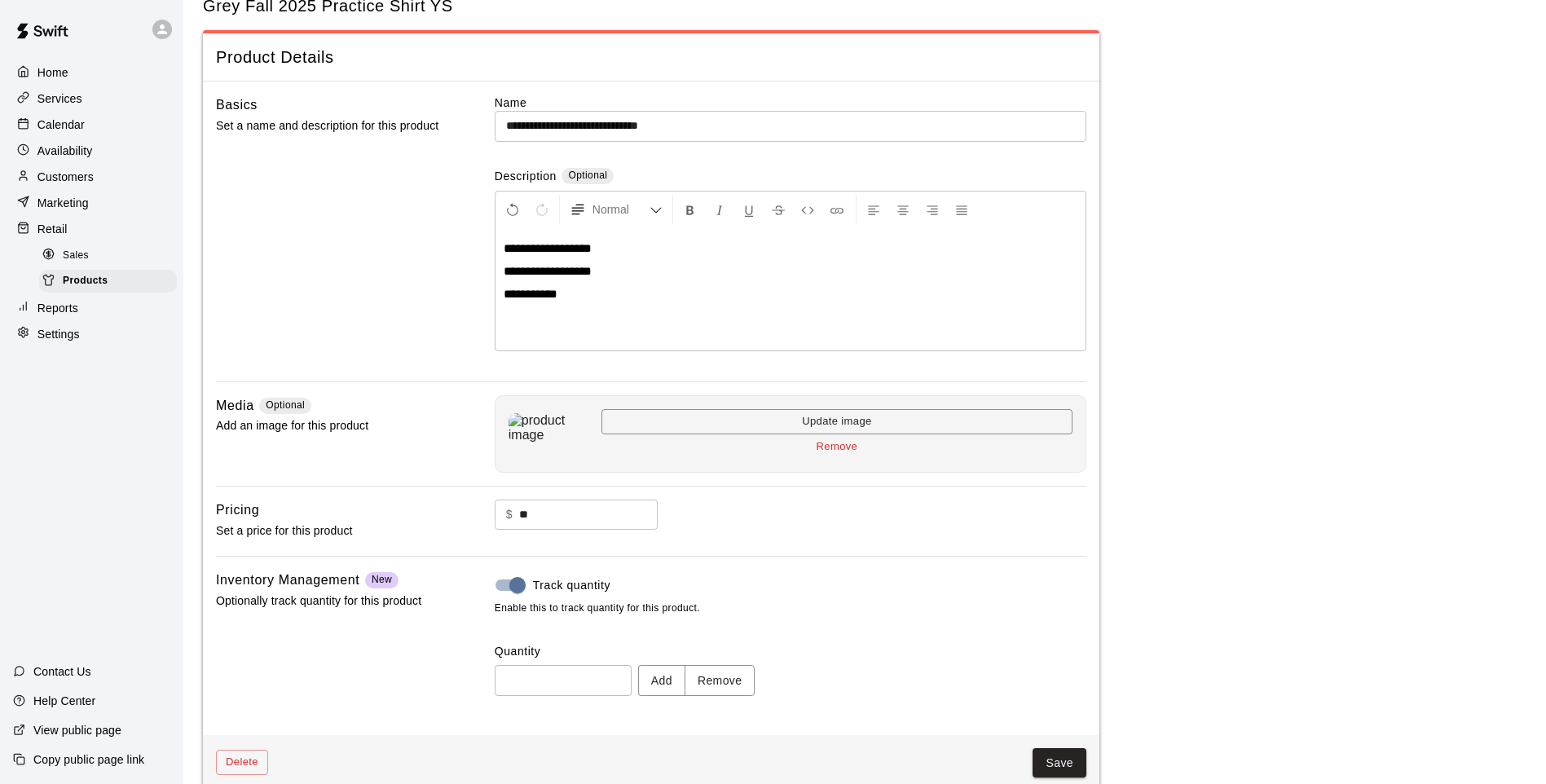
scroll to position [75, 0]
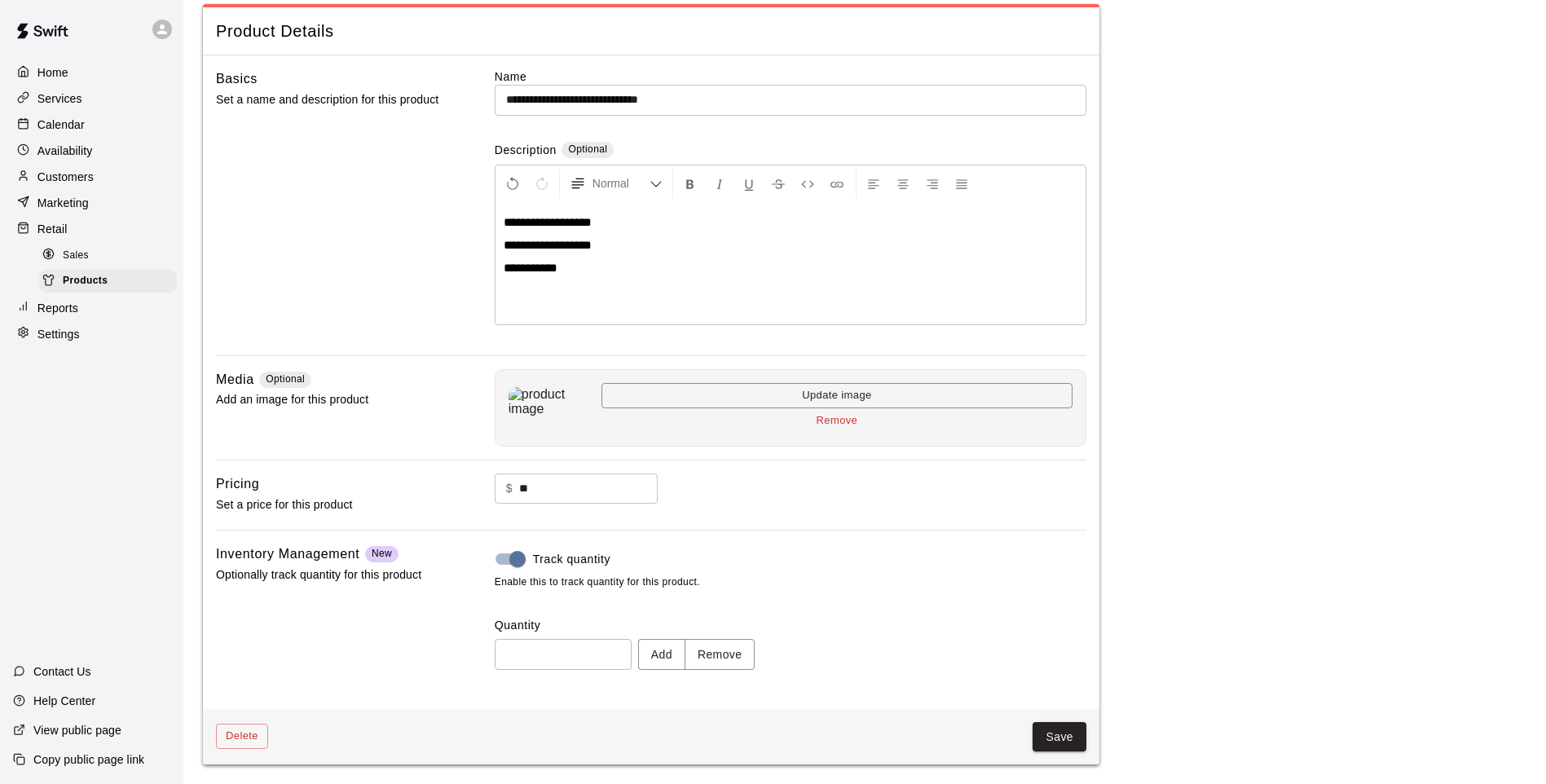
click at [1052, 742] on button "Save" at bounding box center [1059, 737] width 54 height 31
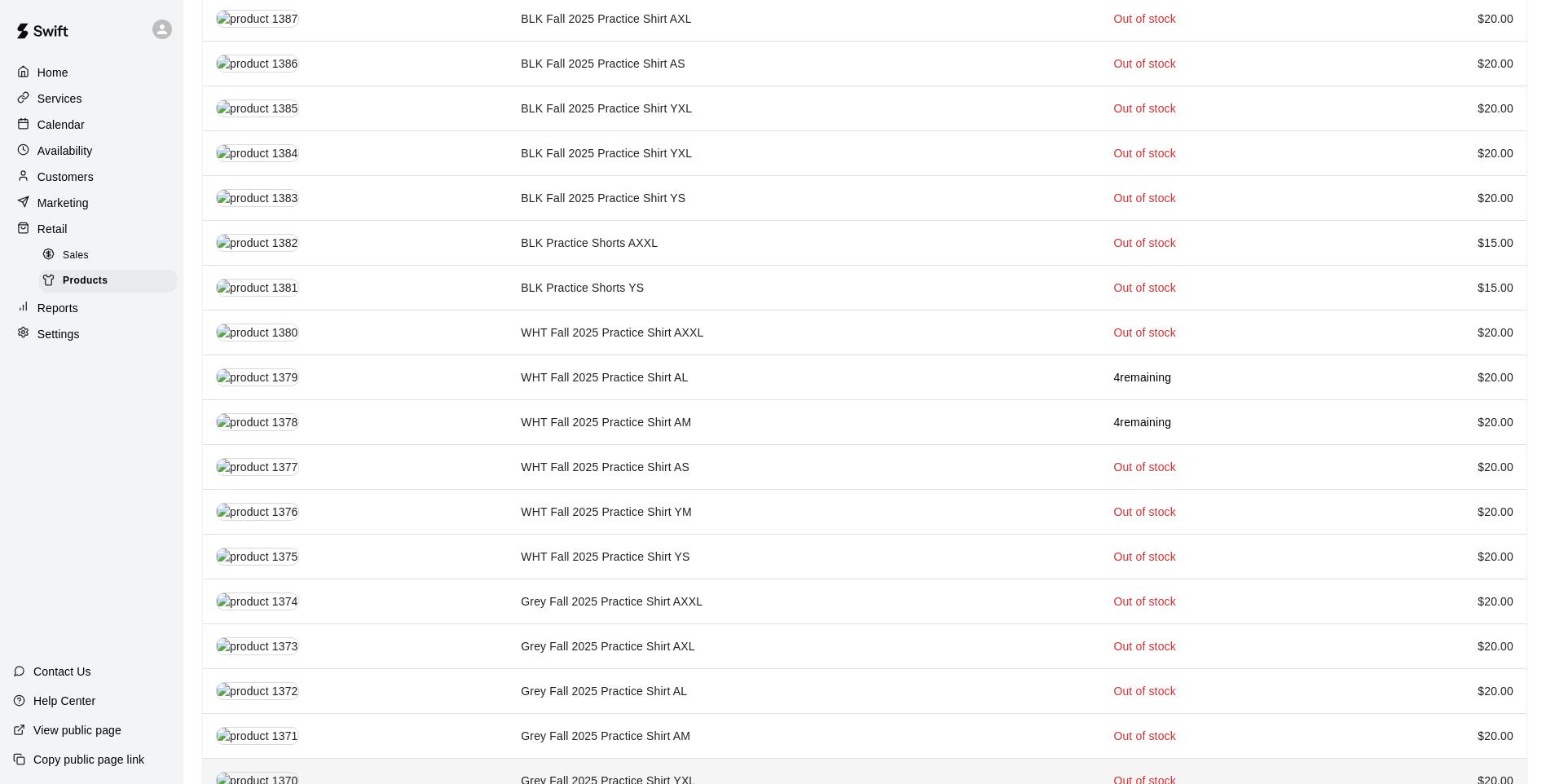
scroll to position [245, 0]
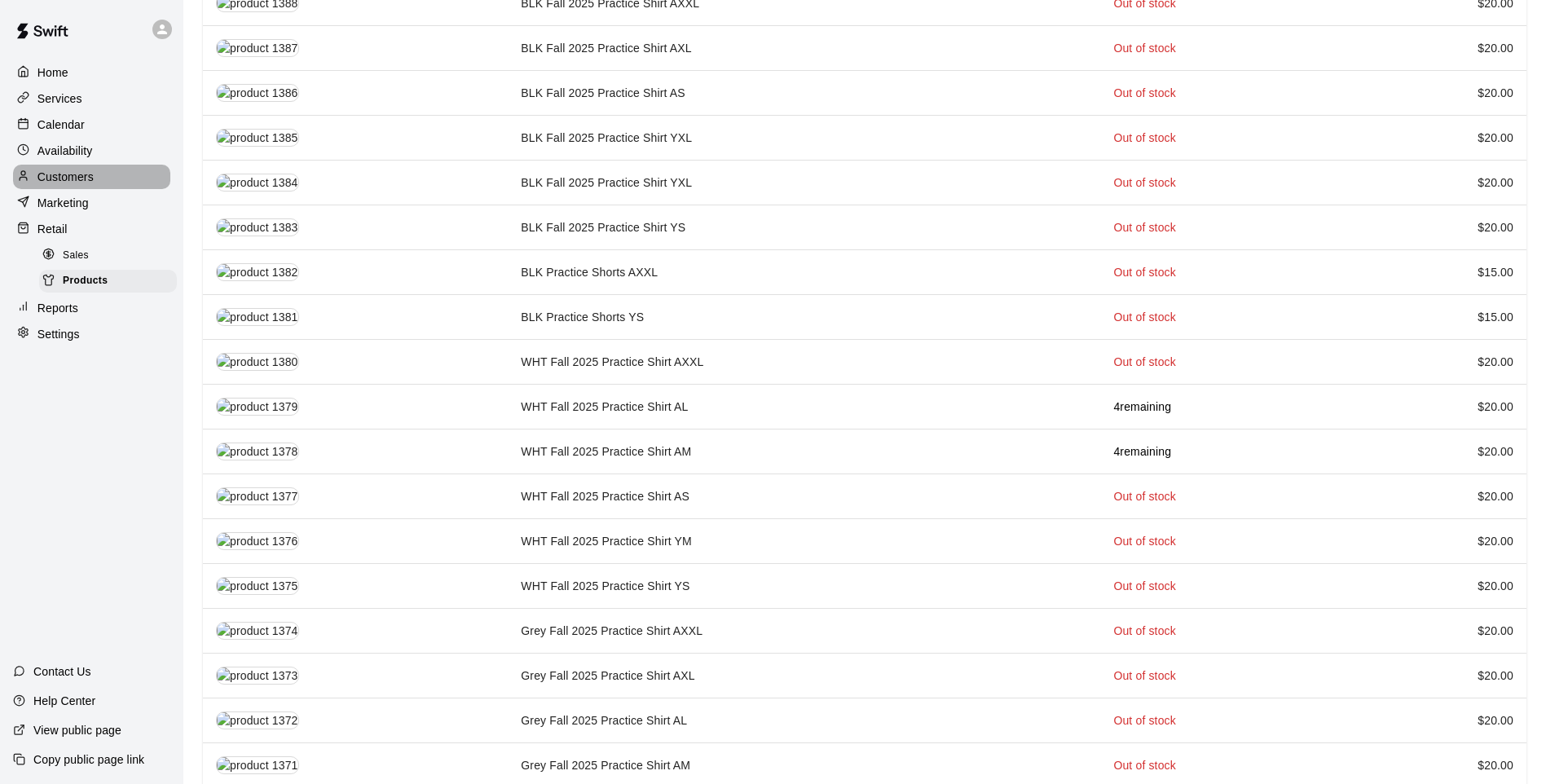
click at [99, 185] on div "Customers" at bounding box center [92, 177] width 158 height 25
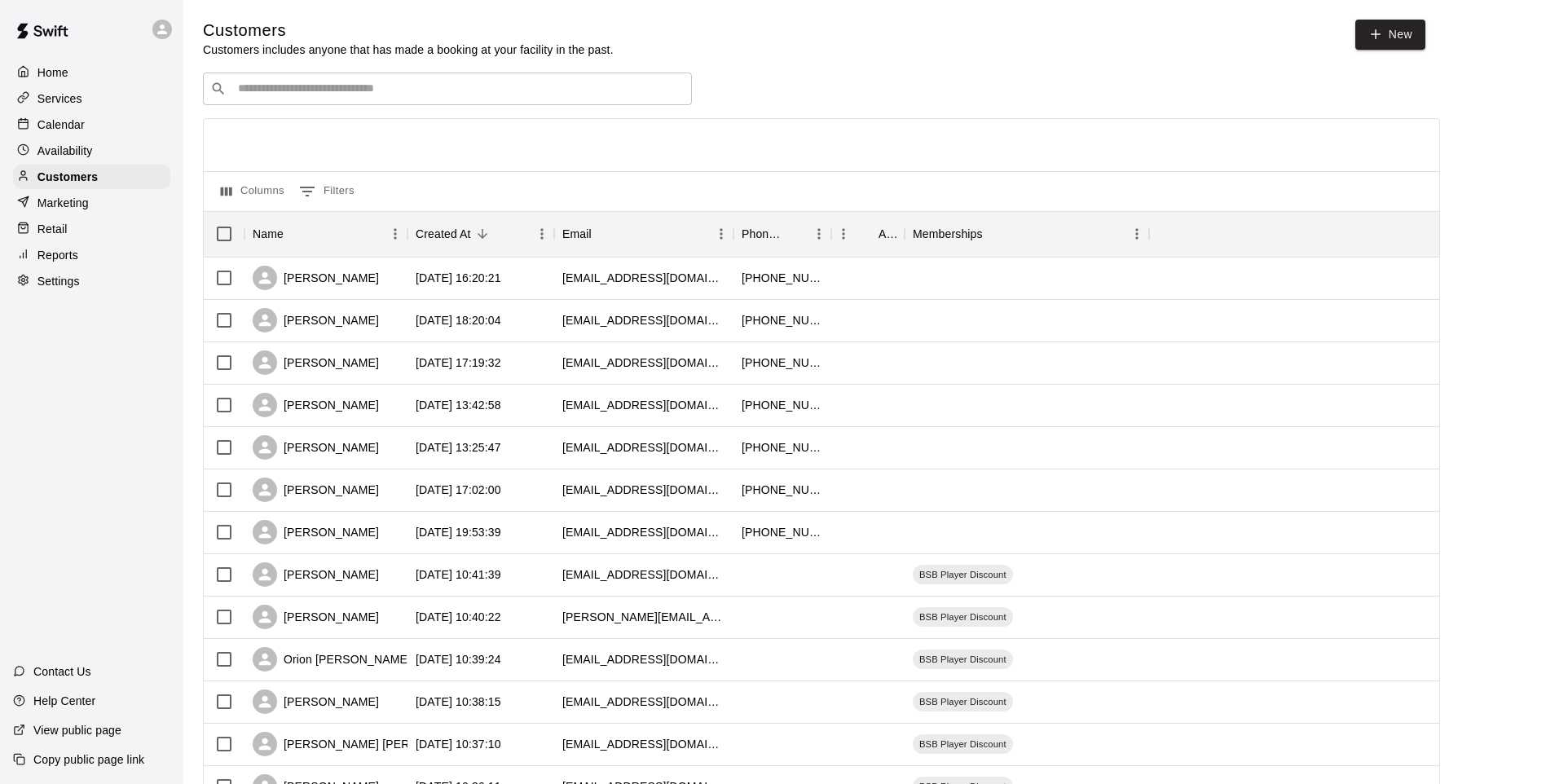
click at [401, 99] on div "​ ​" at bounding box center [446, 89] width 489 height 33
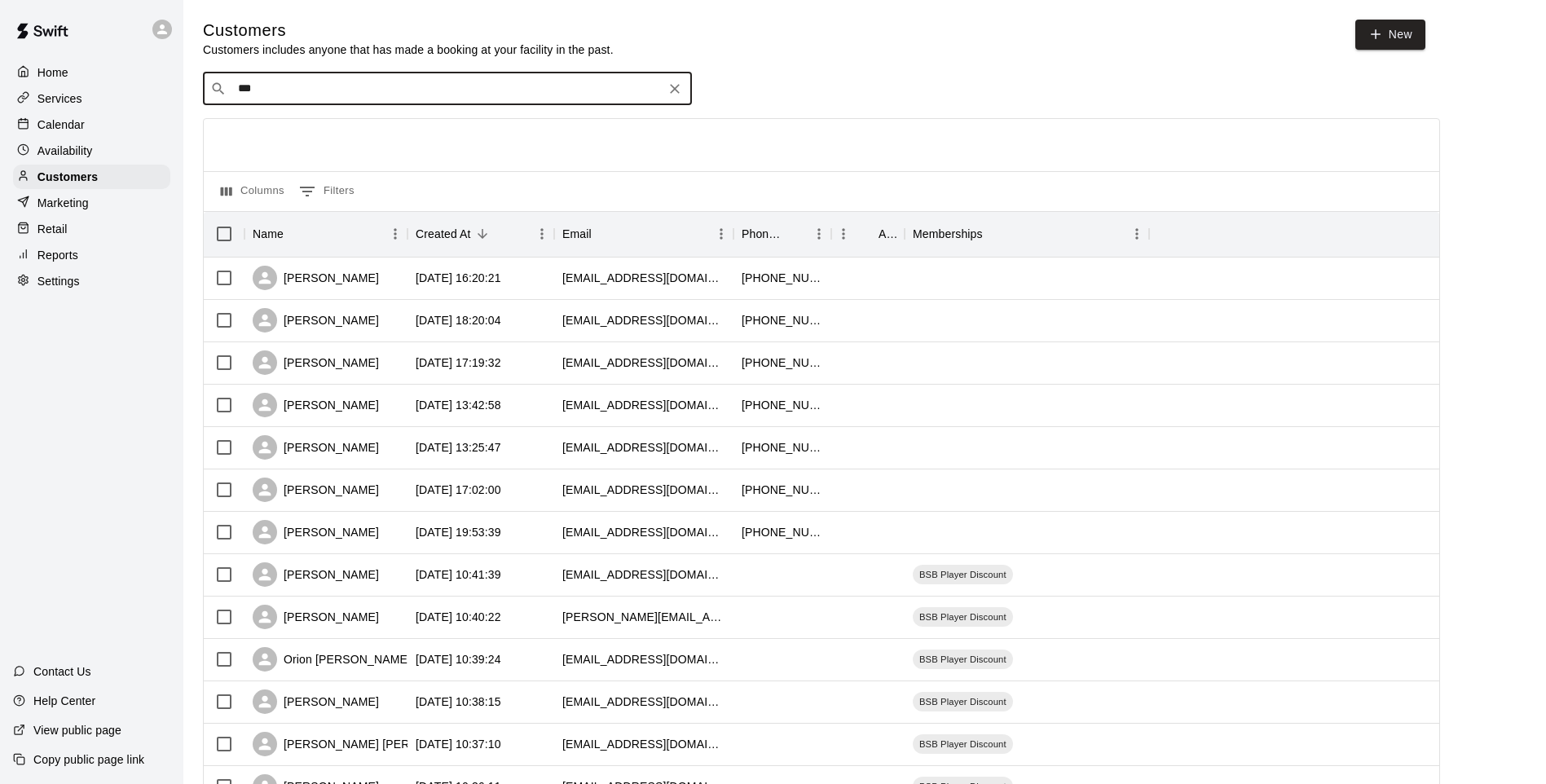
type input "****"
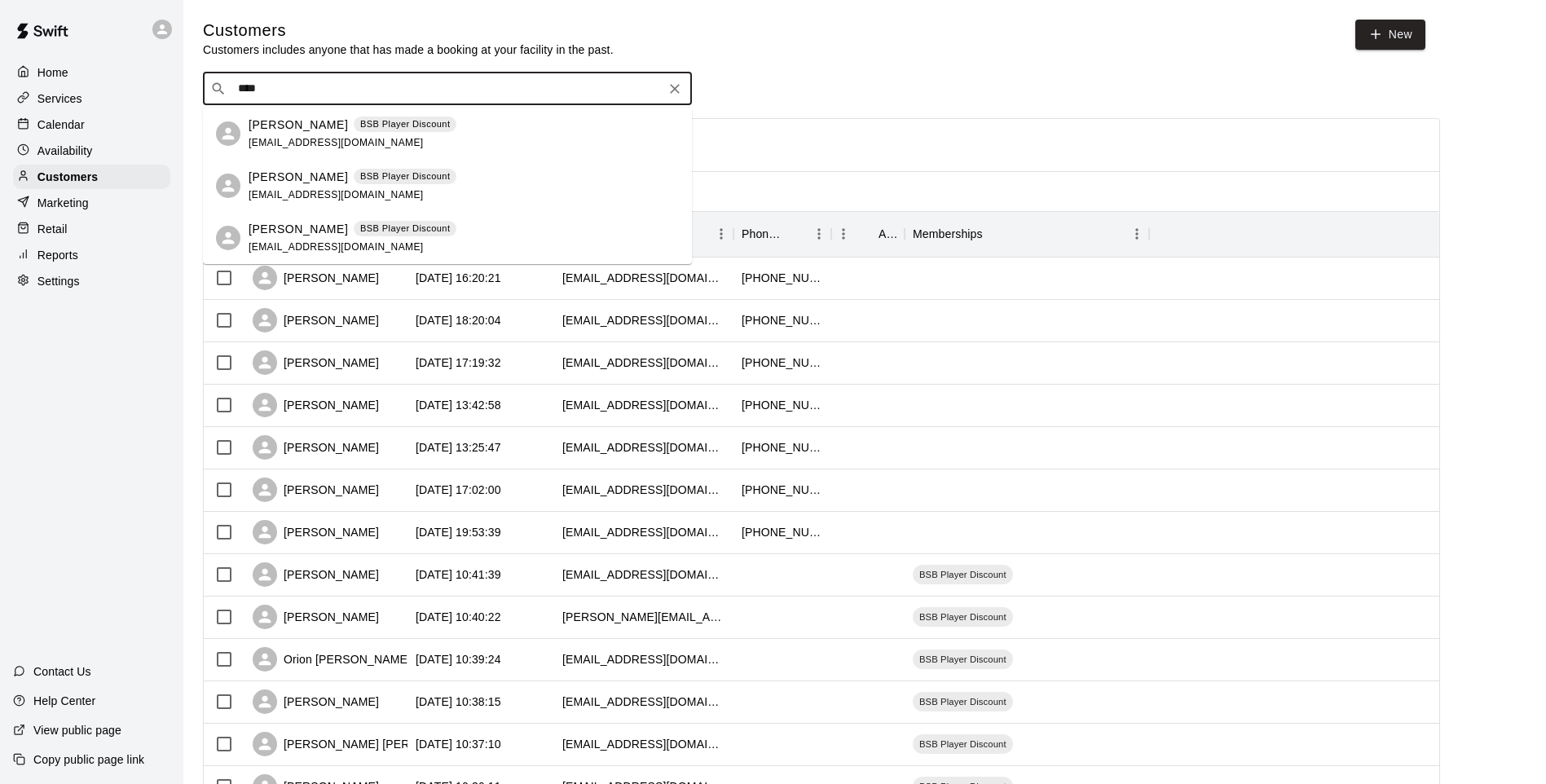
click at [459, 195] on div "[PERSON_NAME] BSB Player Discount [EMAIL_ADDRESS][DOMAIN_NAME]" at bounding box center [464, 185] width 430 height 35
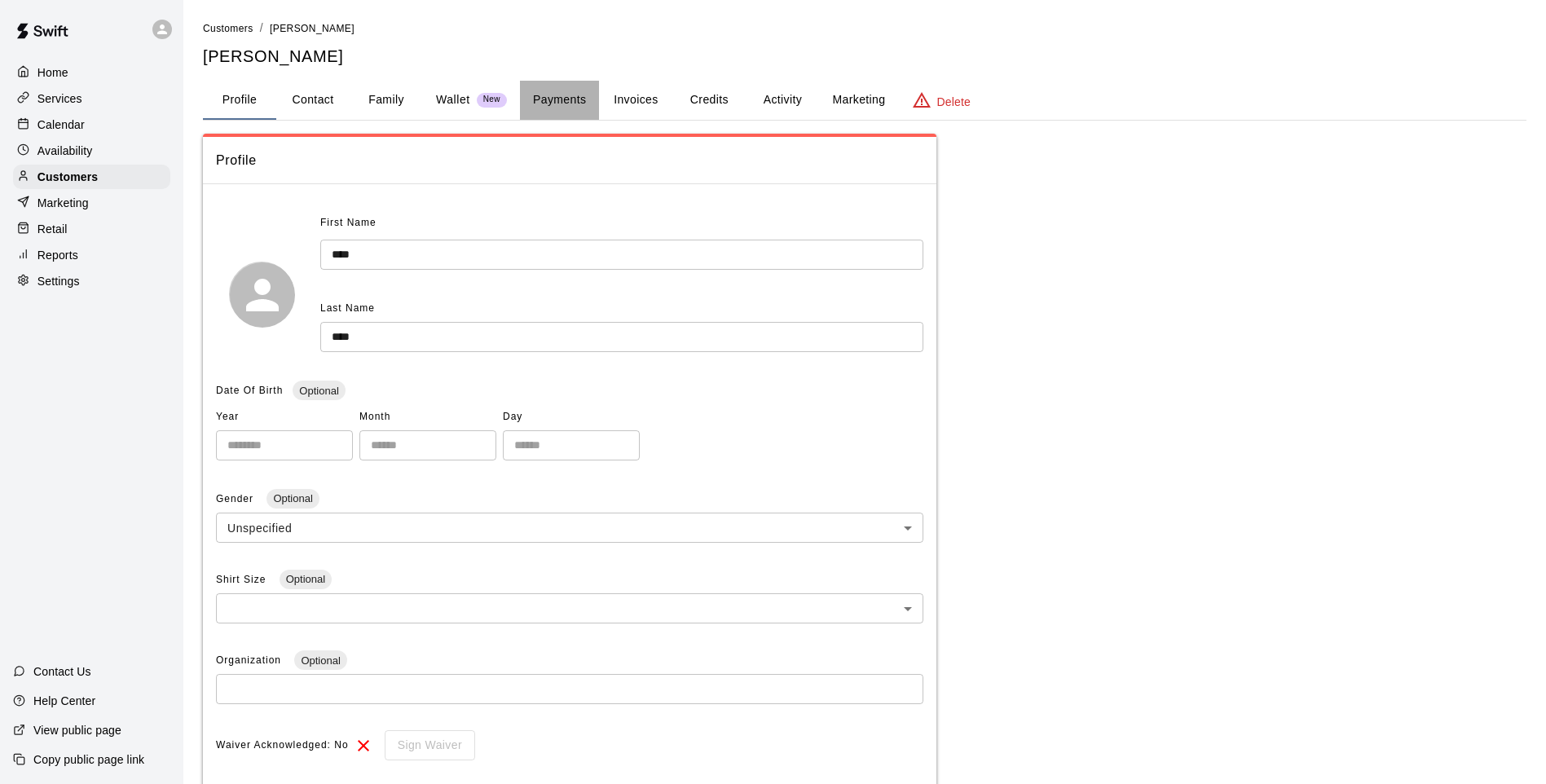
click at [560, 105] on button "Payments" at bounding box center [559, 99] width 79 height 39
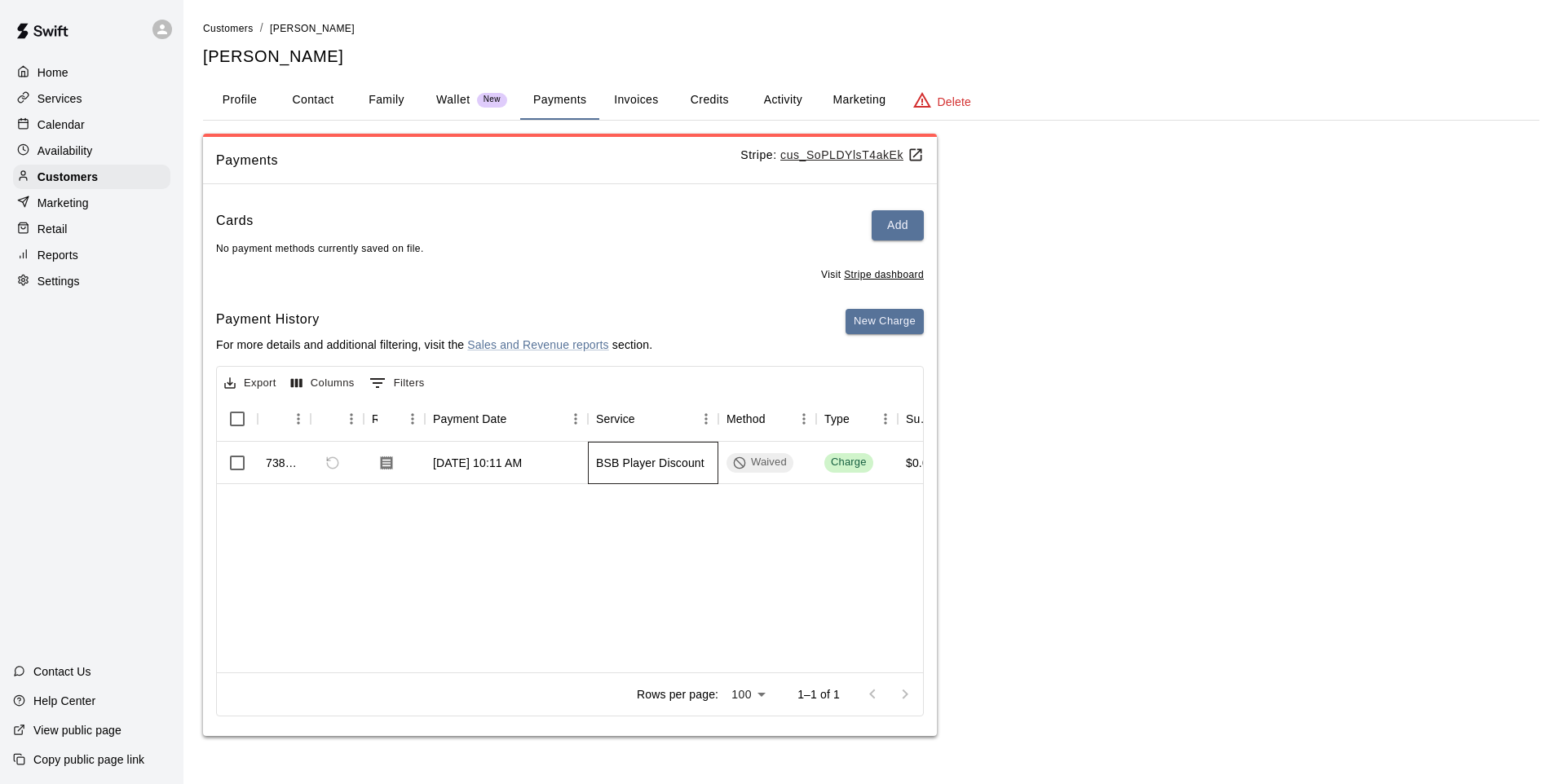
click at [678, 477] on div "BSB Player Discount" at bounding box center [653, 463] width 130 height 42
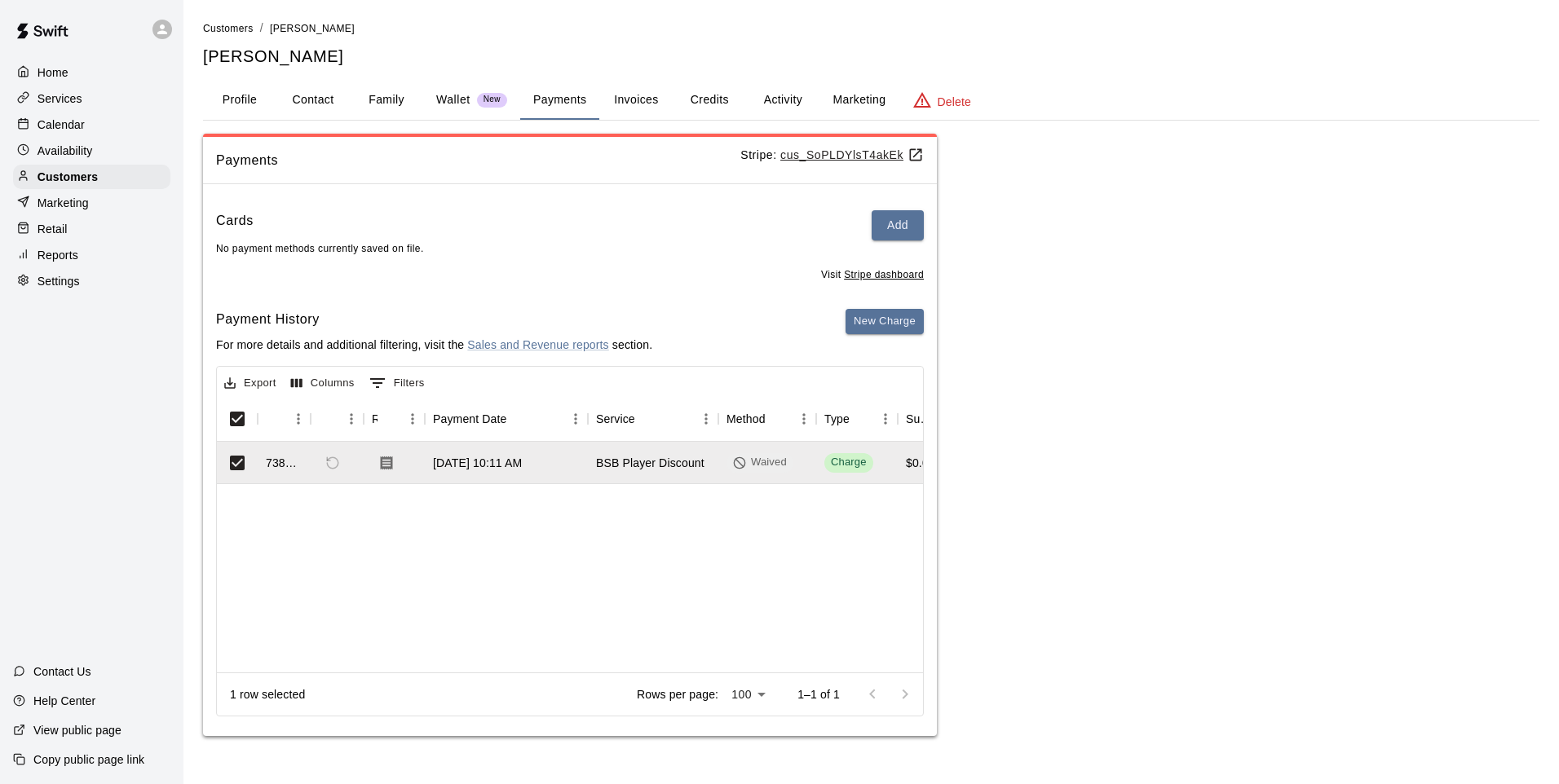
click at [609, 571] on div "738697 [DATE] 10:11 AM BSB Player Discount Waived Charge $0.00 $0.00 $0.00" at bounding box center [1313, 556] width 2193 height 230
click at [77, 240] on div "Retail" at bounding box center [92, 229] width 158 height 25
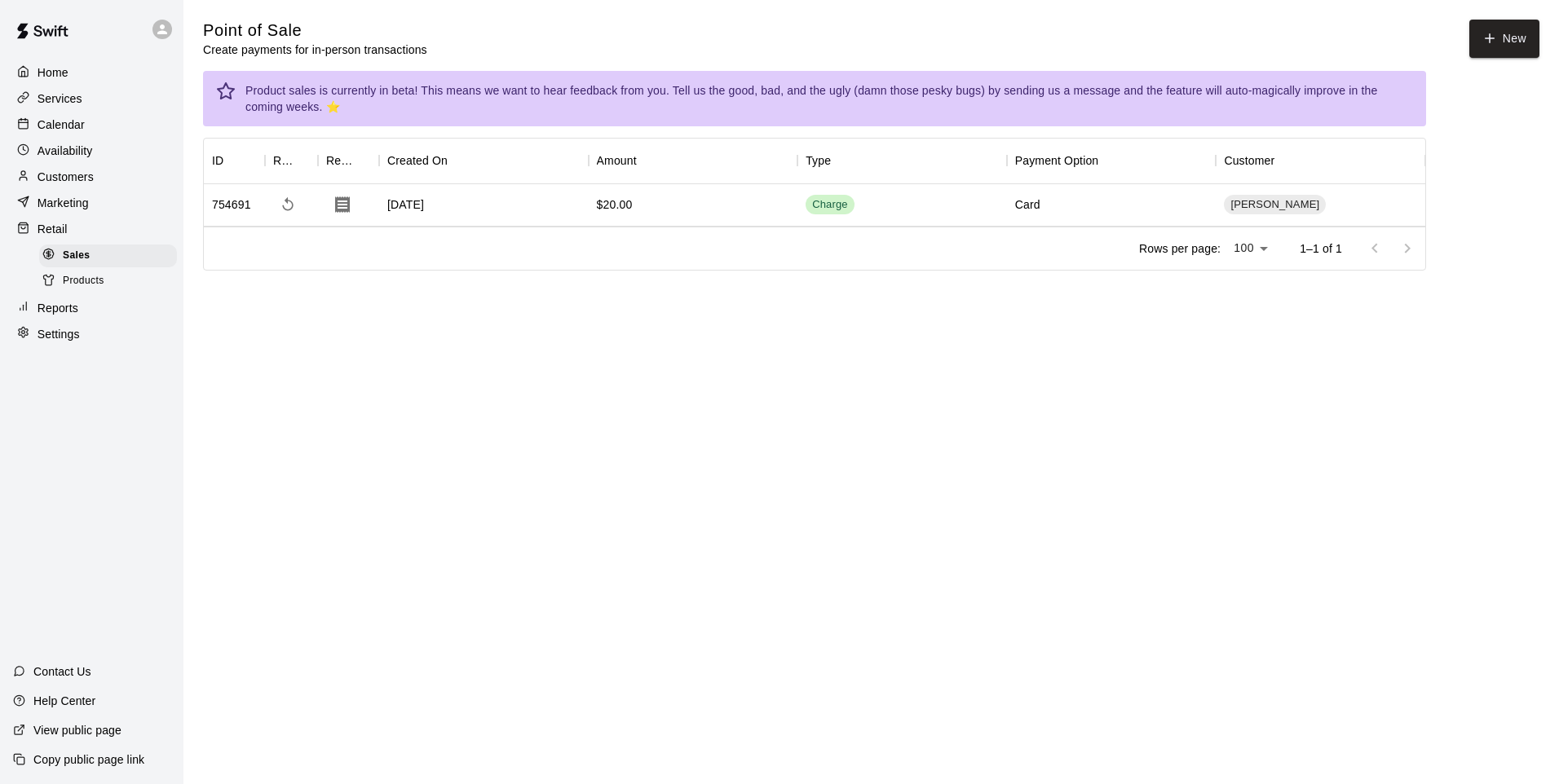
click at [106, 291] on div "Products" at bounding box center [108, 281] width 138 height 23
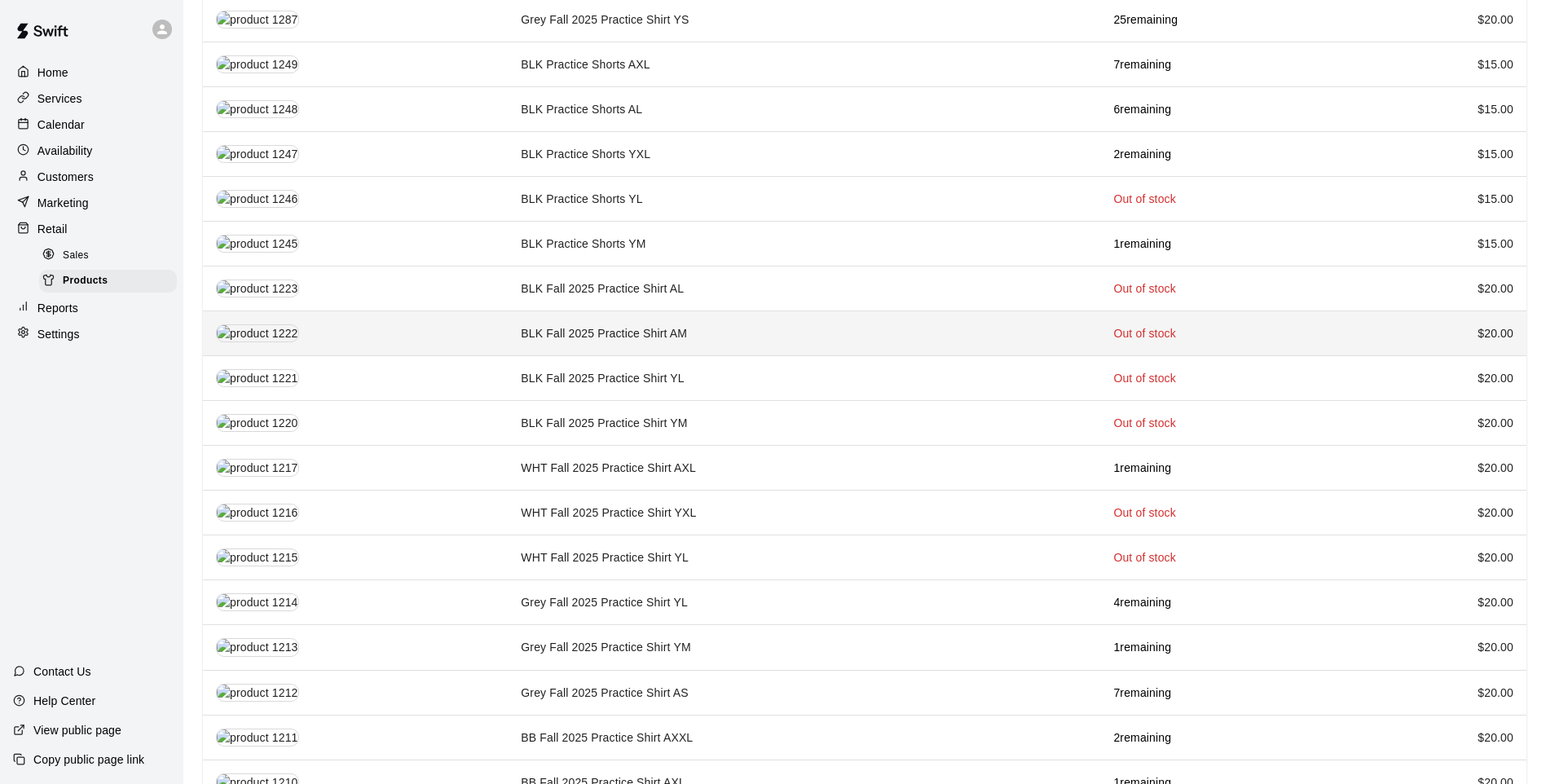
scroll to position [1467, 0]
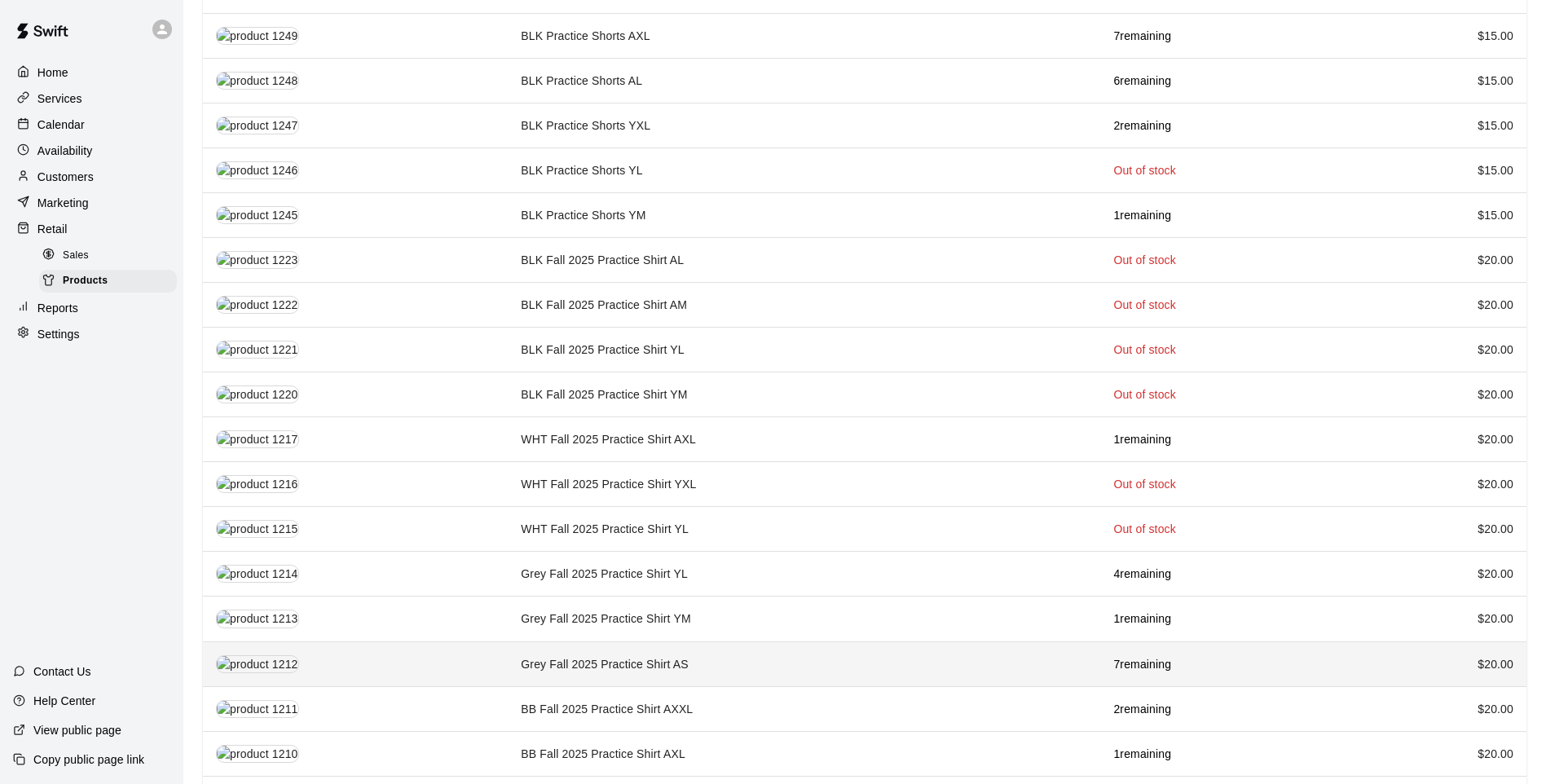
click at [738, 654] on td "Grey Fall 2025 Practice Shirt AS" at bounding box center [804, 664] width 593 height 45
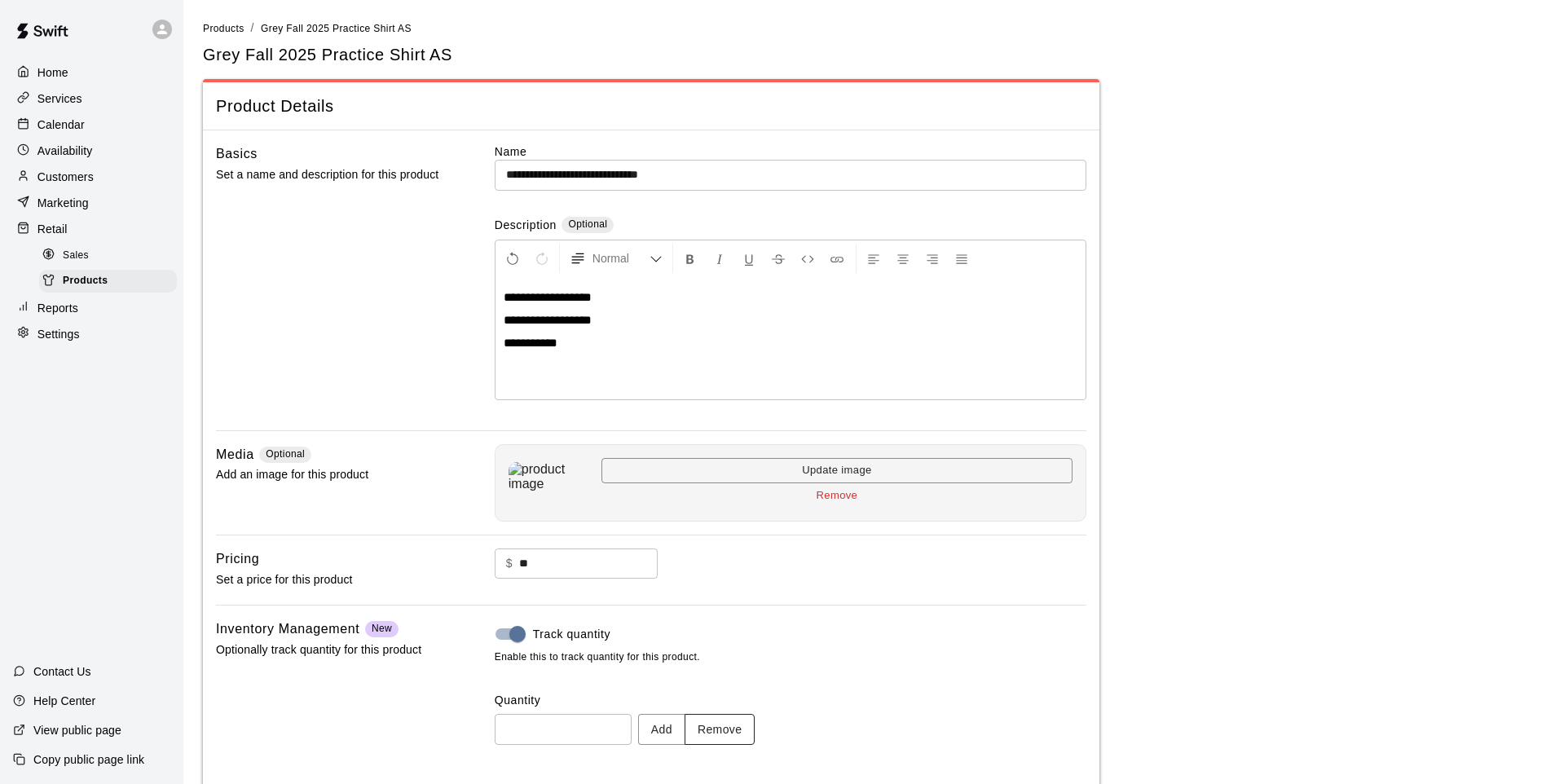
click at [742, 737] on button "Remove" at bounding box center [720, 730] width 71 height 31
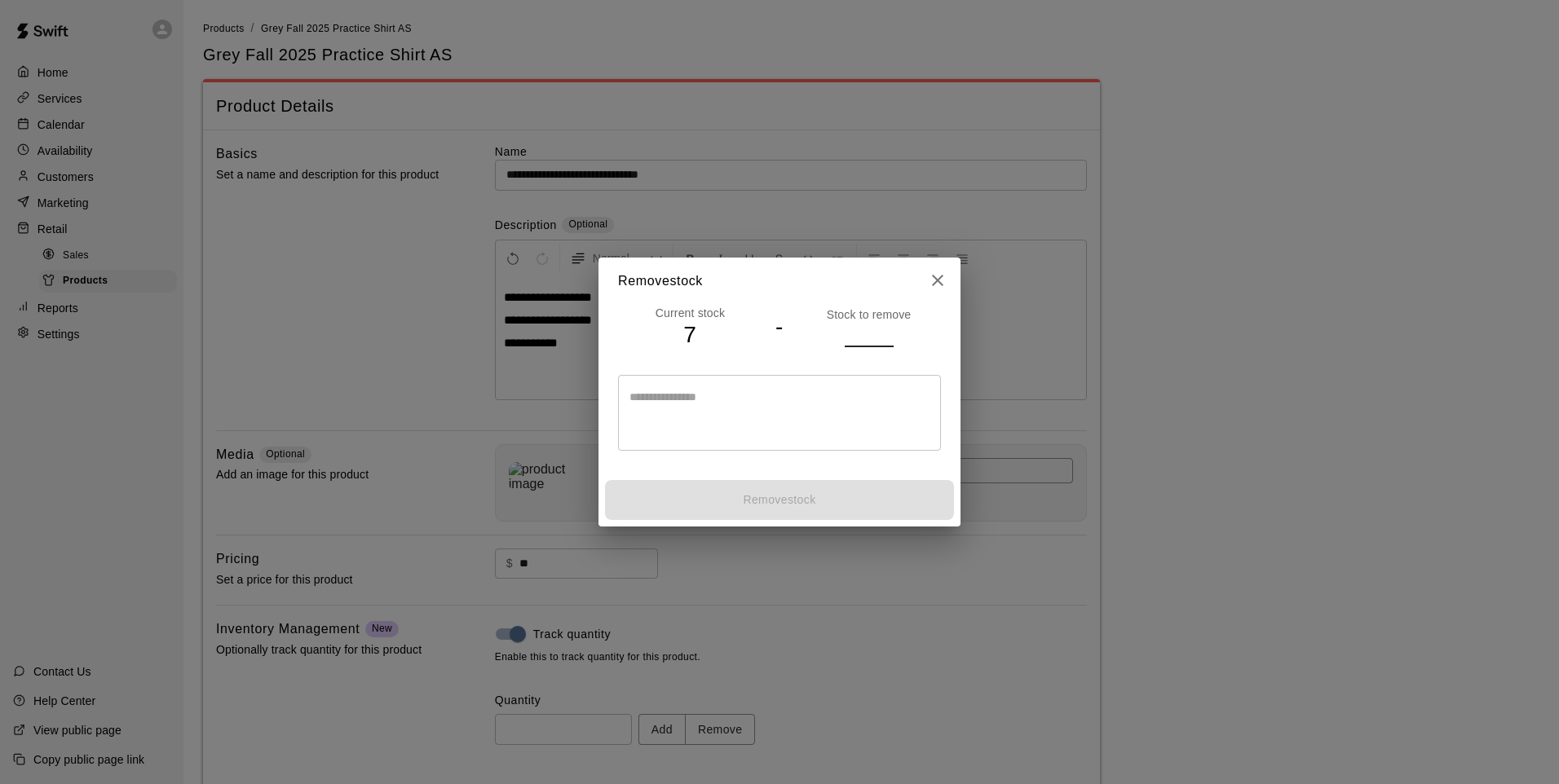
click at [862, 335] on input "number" at bounding box center [868, 335] width 49 height 24
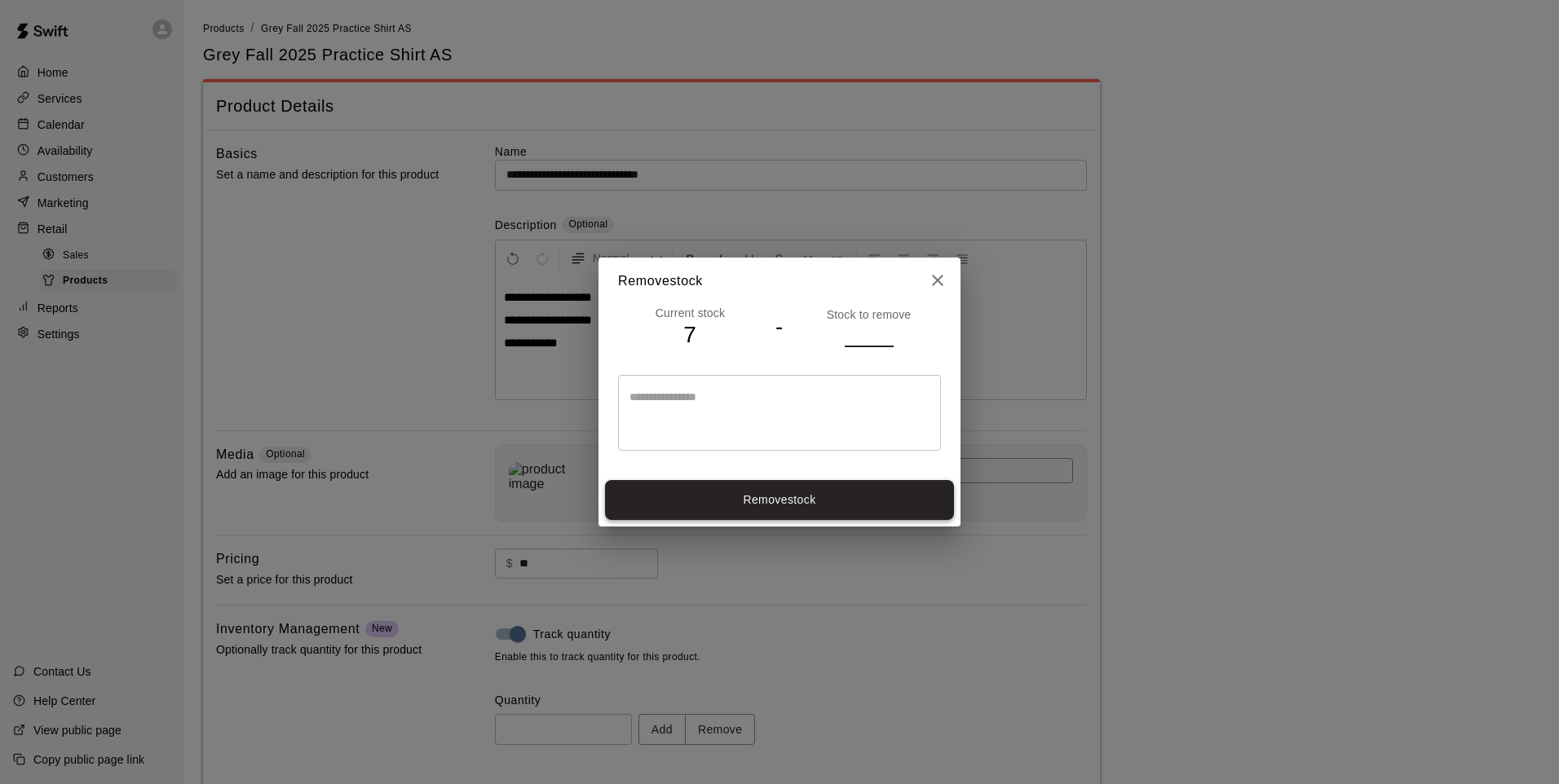
type input "*"
click at [860, 490] on button "Remove stock" at bounding box center [779, 500] width 349 height 40
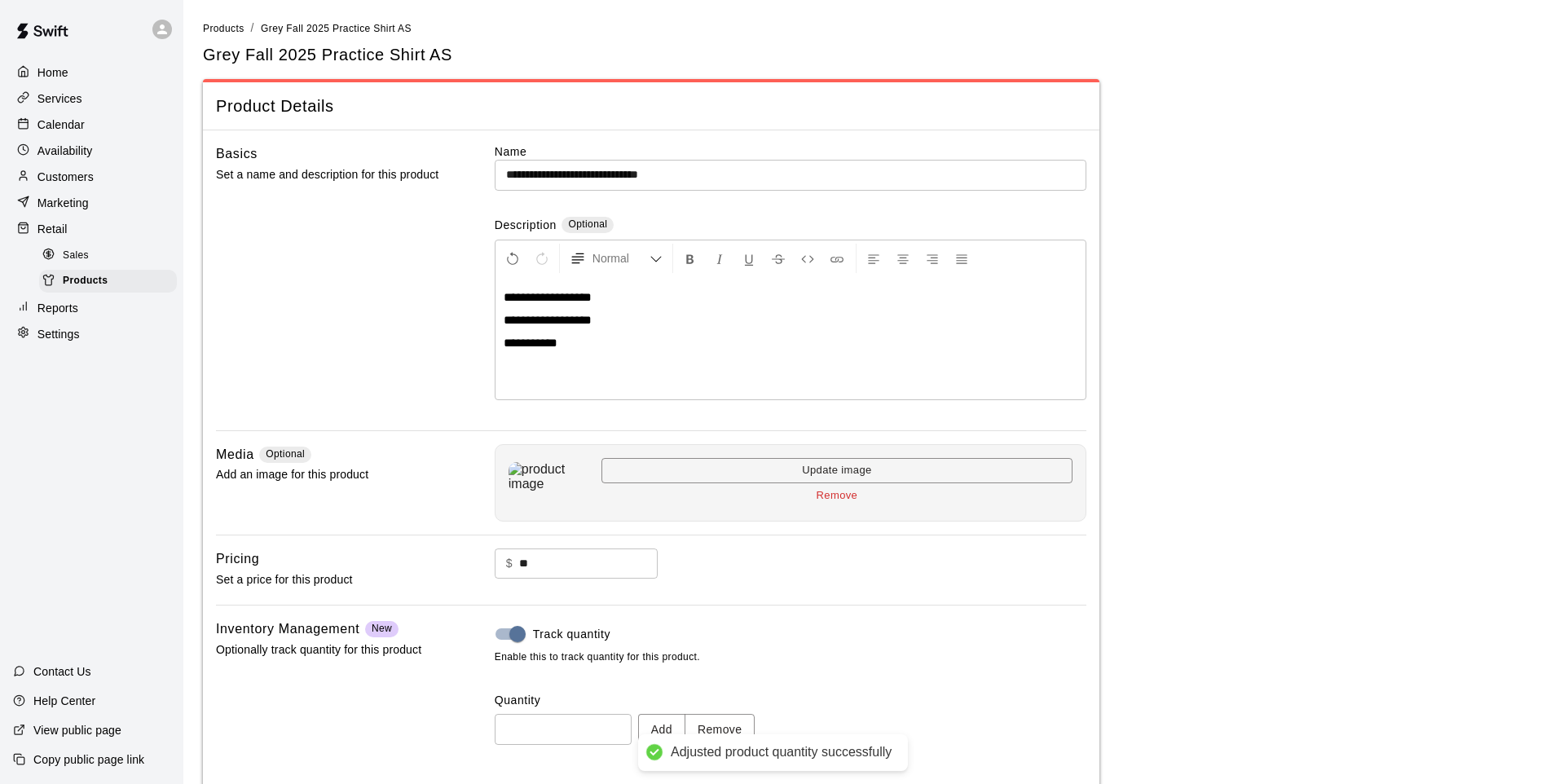
type input "*"
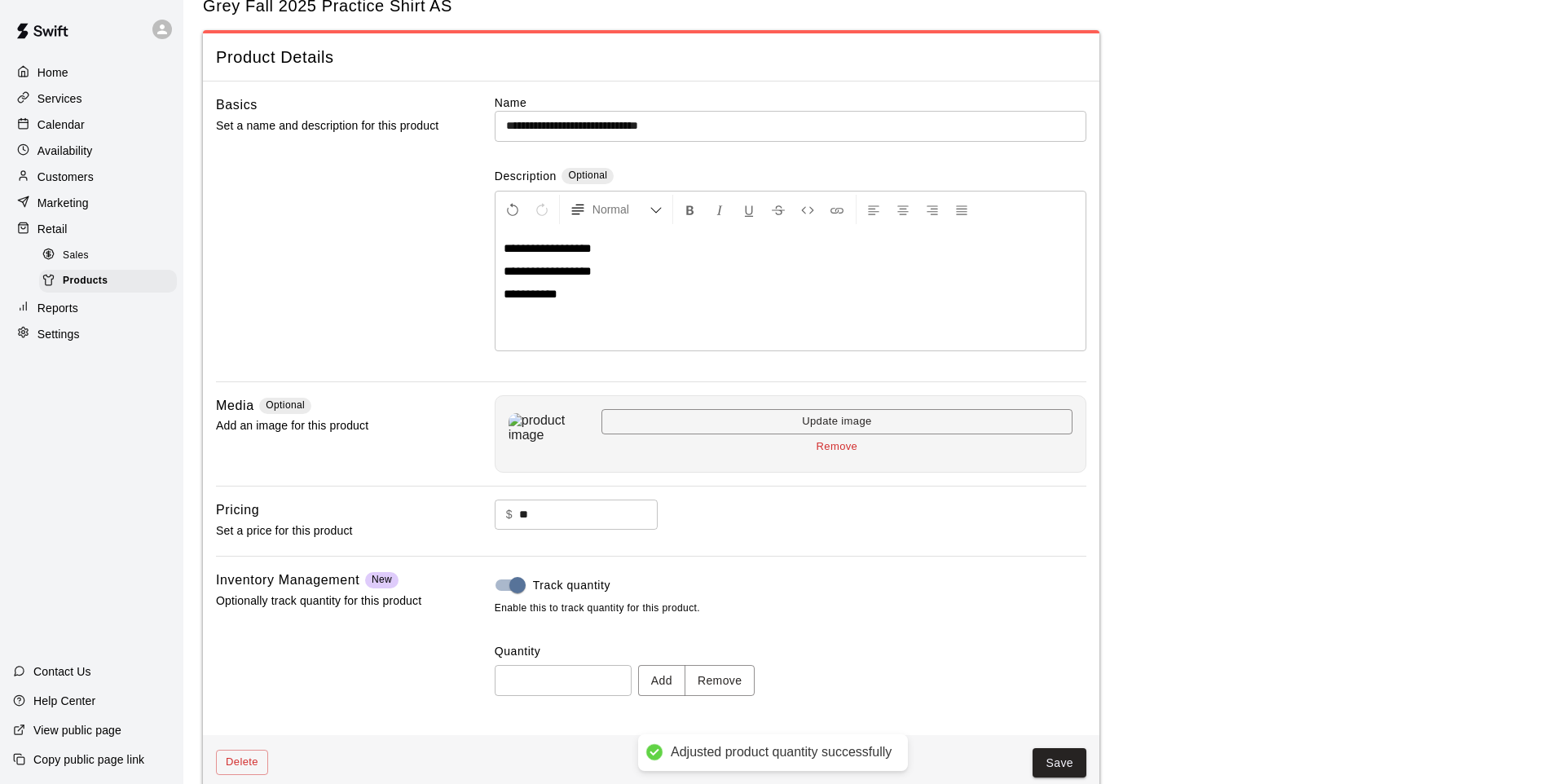
scroll to position [75, 0]
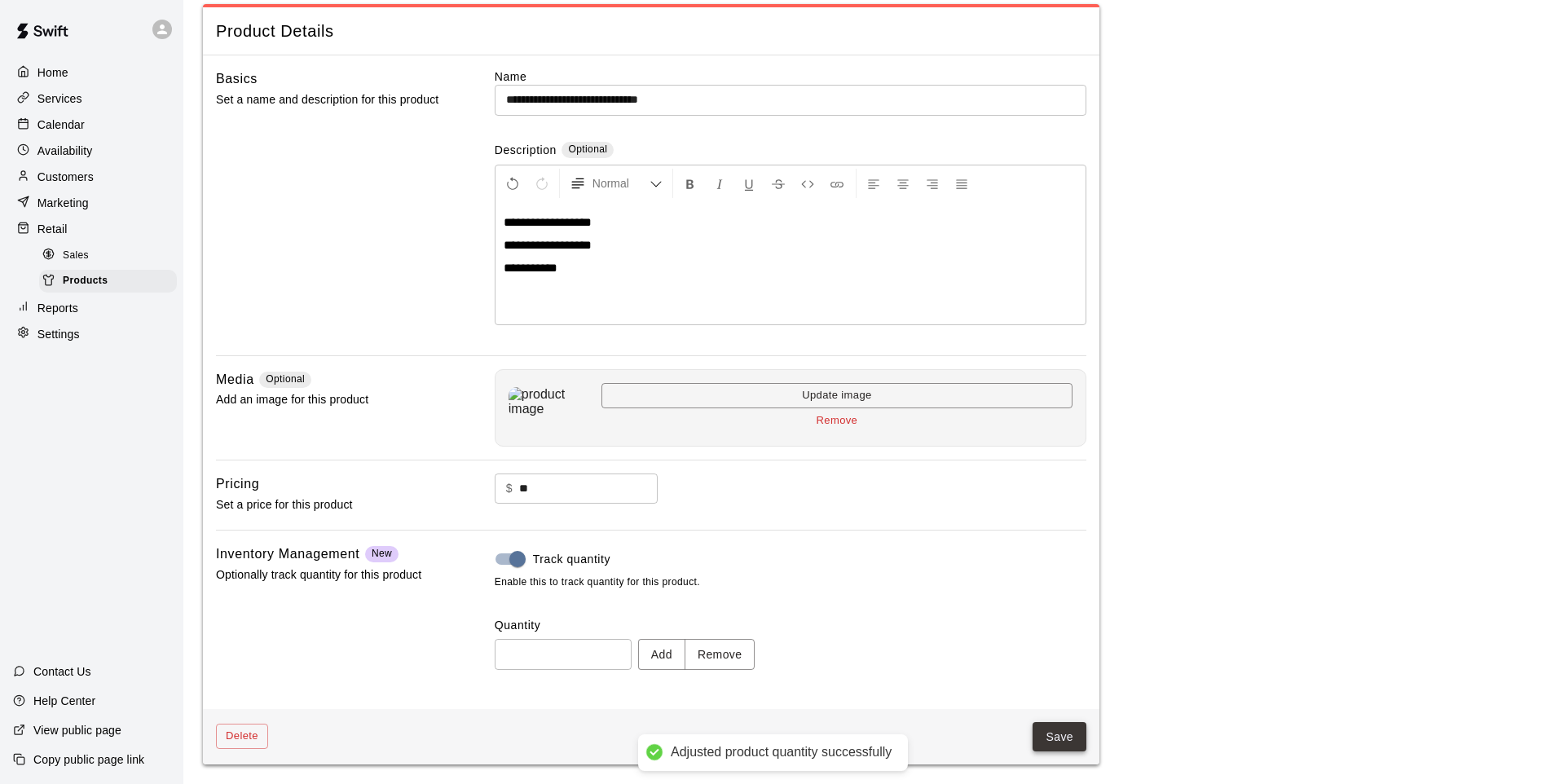
click at [1056, 742] on button "Save" at bounding box center [1059, 737] width 54 height 31
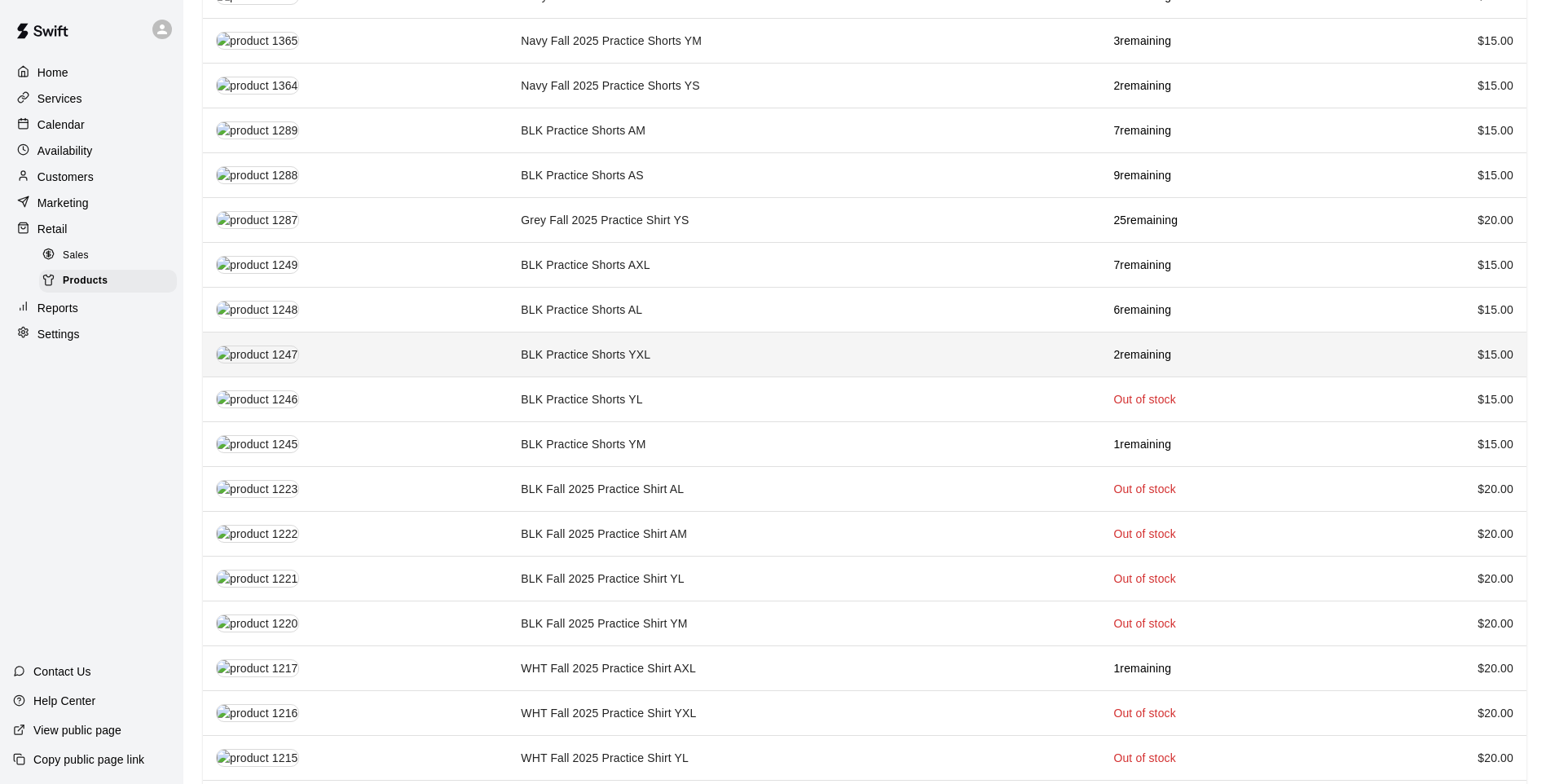
scroll to position [1230, 0]
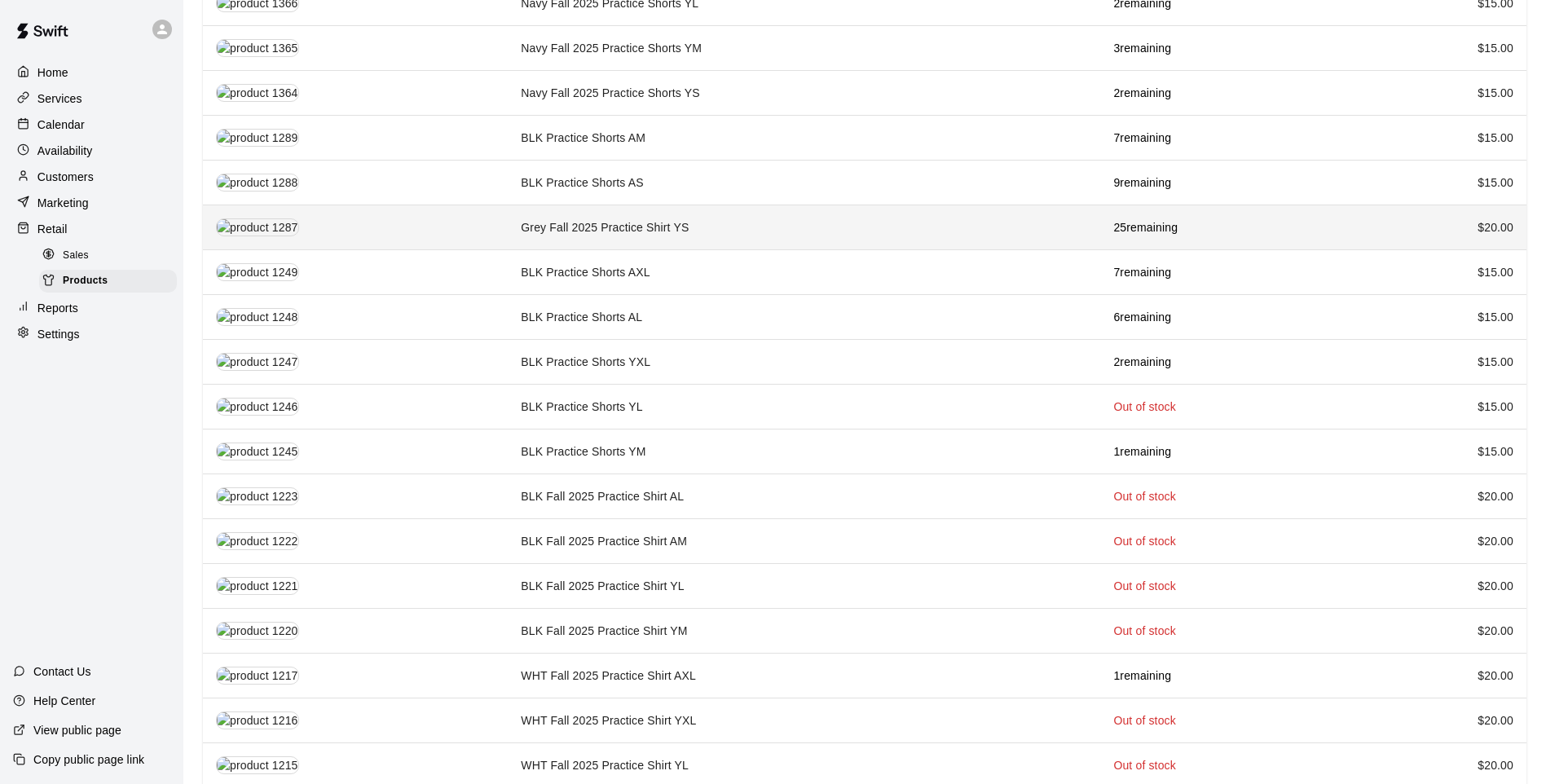
click at [729, 215] on td "Grey Fall 2025 Practice Shirt YS" at bounding box center [804, 228] width 593 height 45
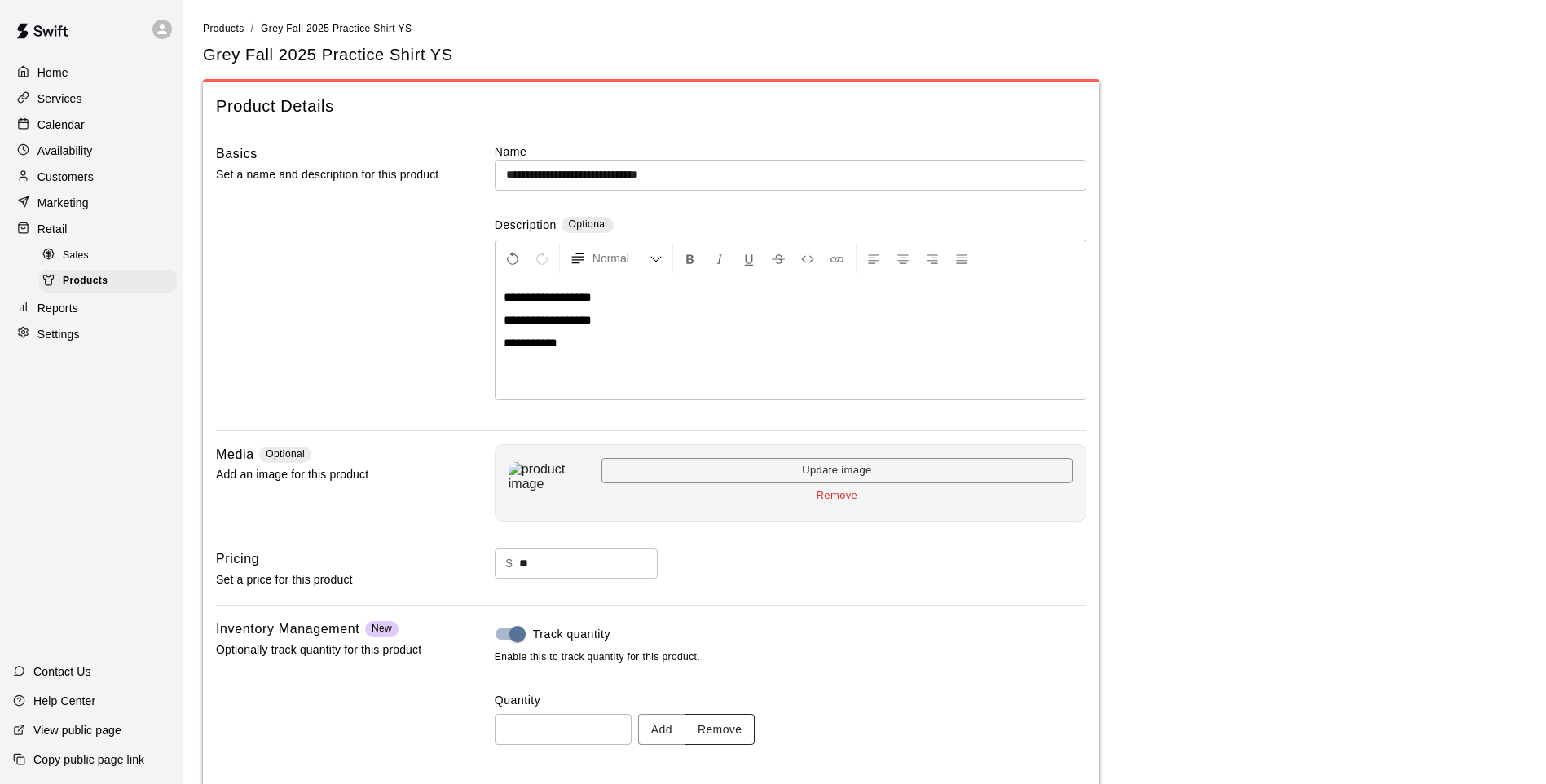
click at [753, 733] on button "Remove" at bounding box center [720, 730] width 71 height 31
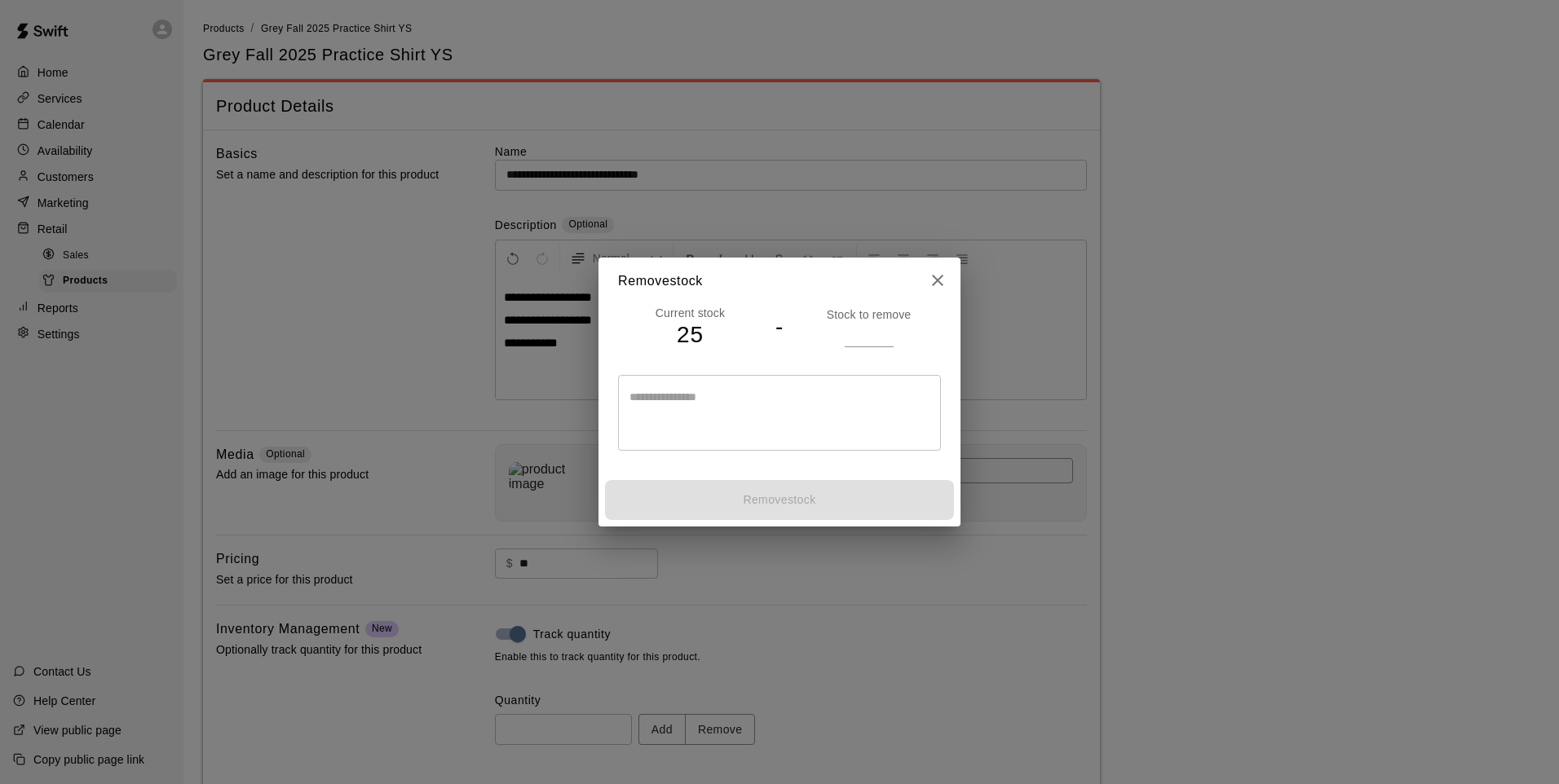
drag, startPoint x: 864, startPoint y: 332, endPoint x: 866, endPoint y: 350, distance: 18.1
click at [864, 331] on input "number" at bounding box center [868, 335] width 49 height 24
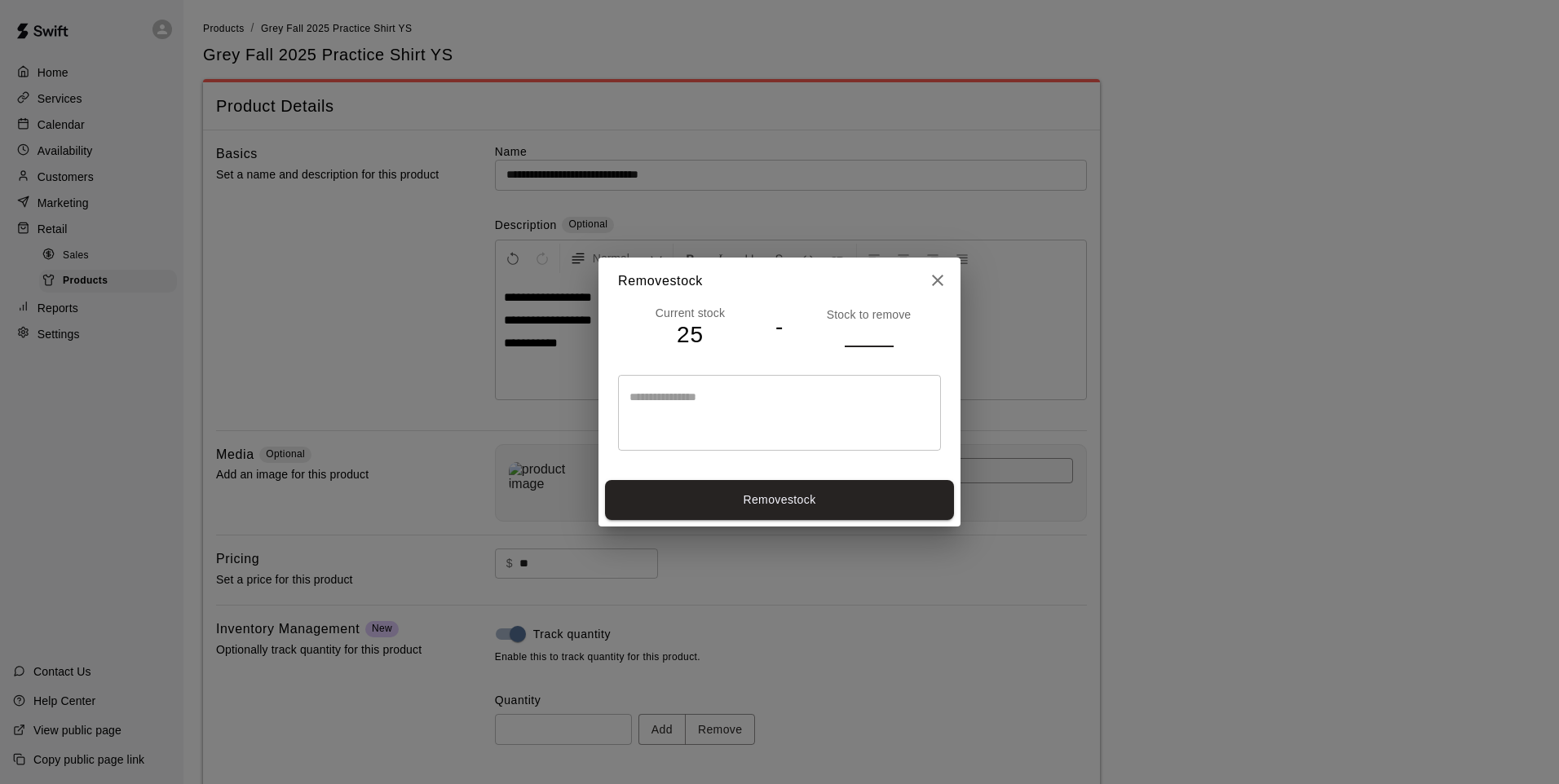
type input "*"
click at [855, 483] on button "Remove stock" at bounding box center [779, 500] width 349 height 40
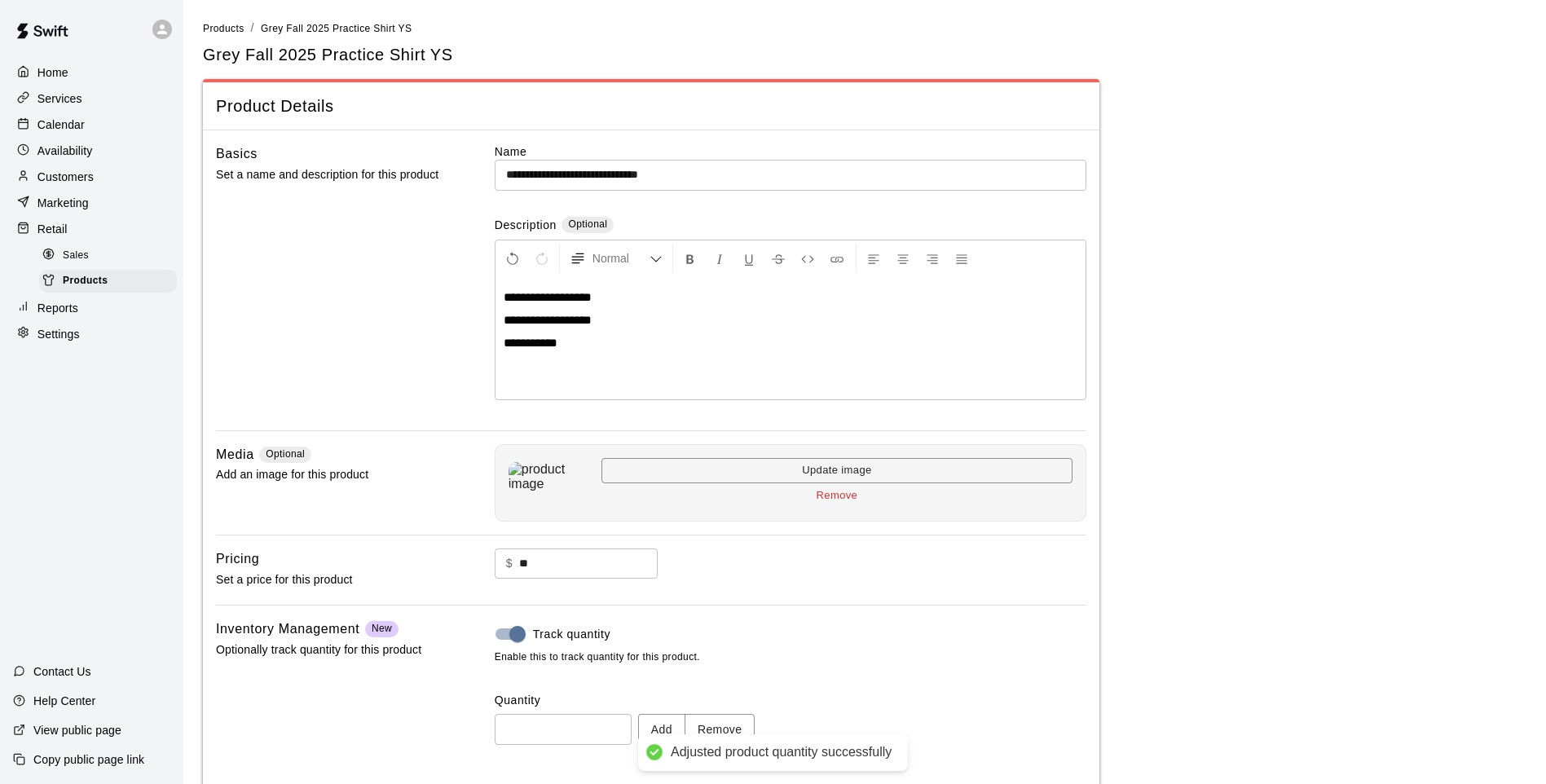
type input "**"
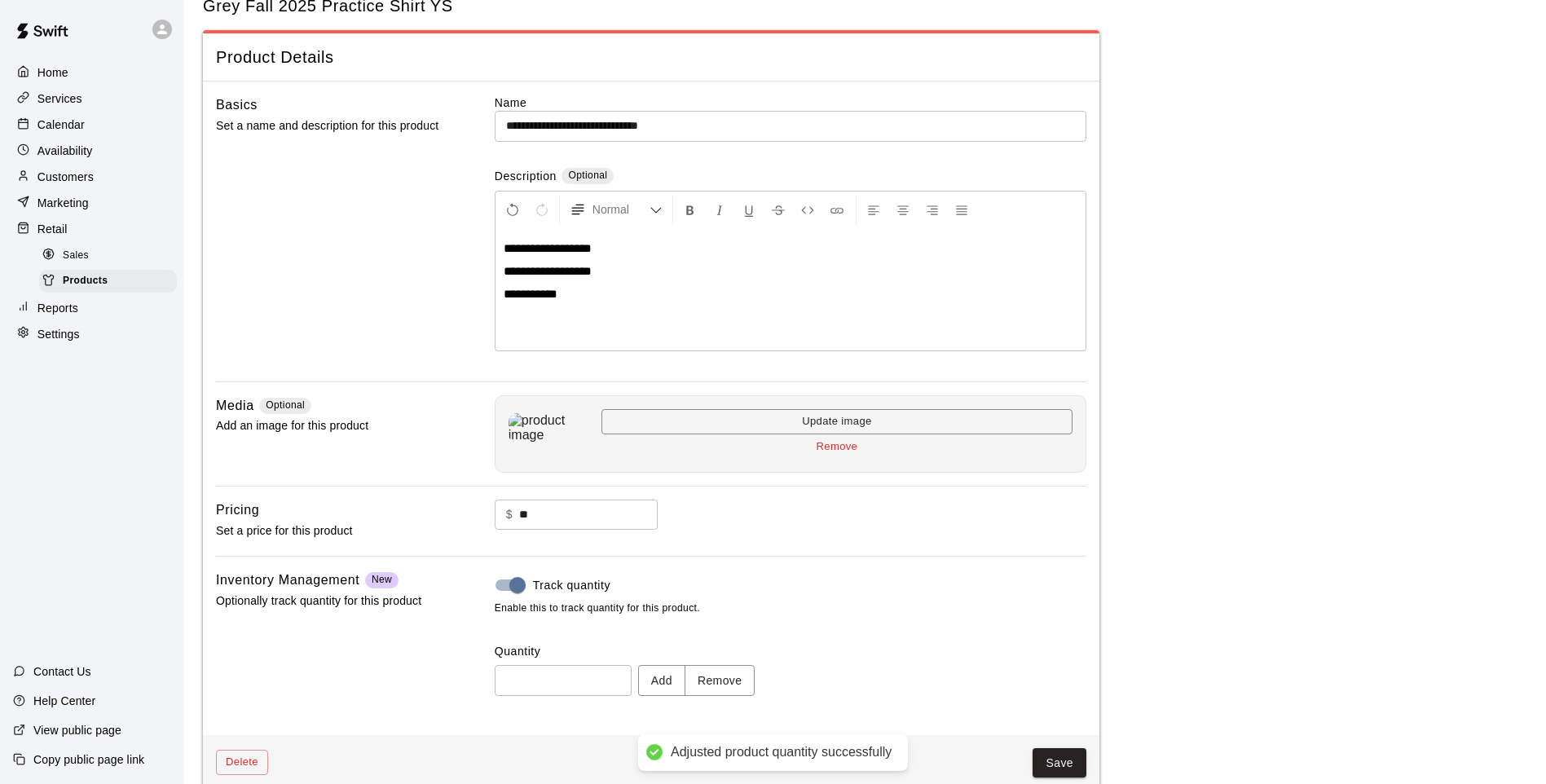
scroll to position [75, 0]
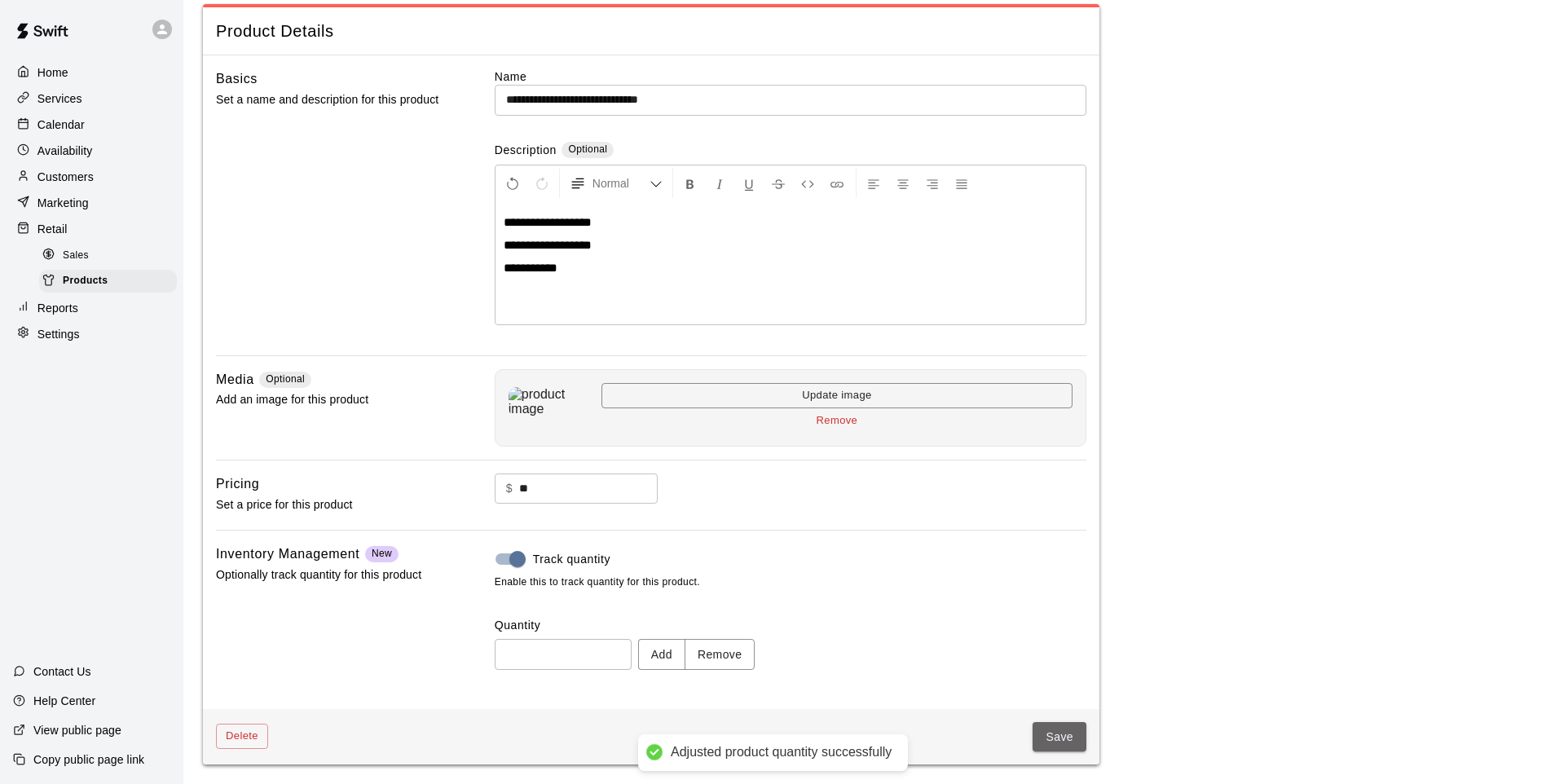
click at [1056, 742] on button "Save" at bounding box center [1059, 737] width 54 height 31
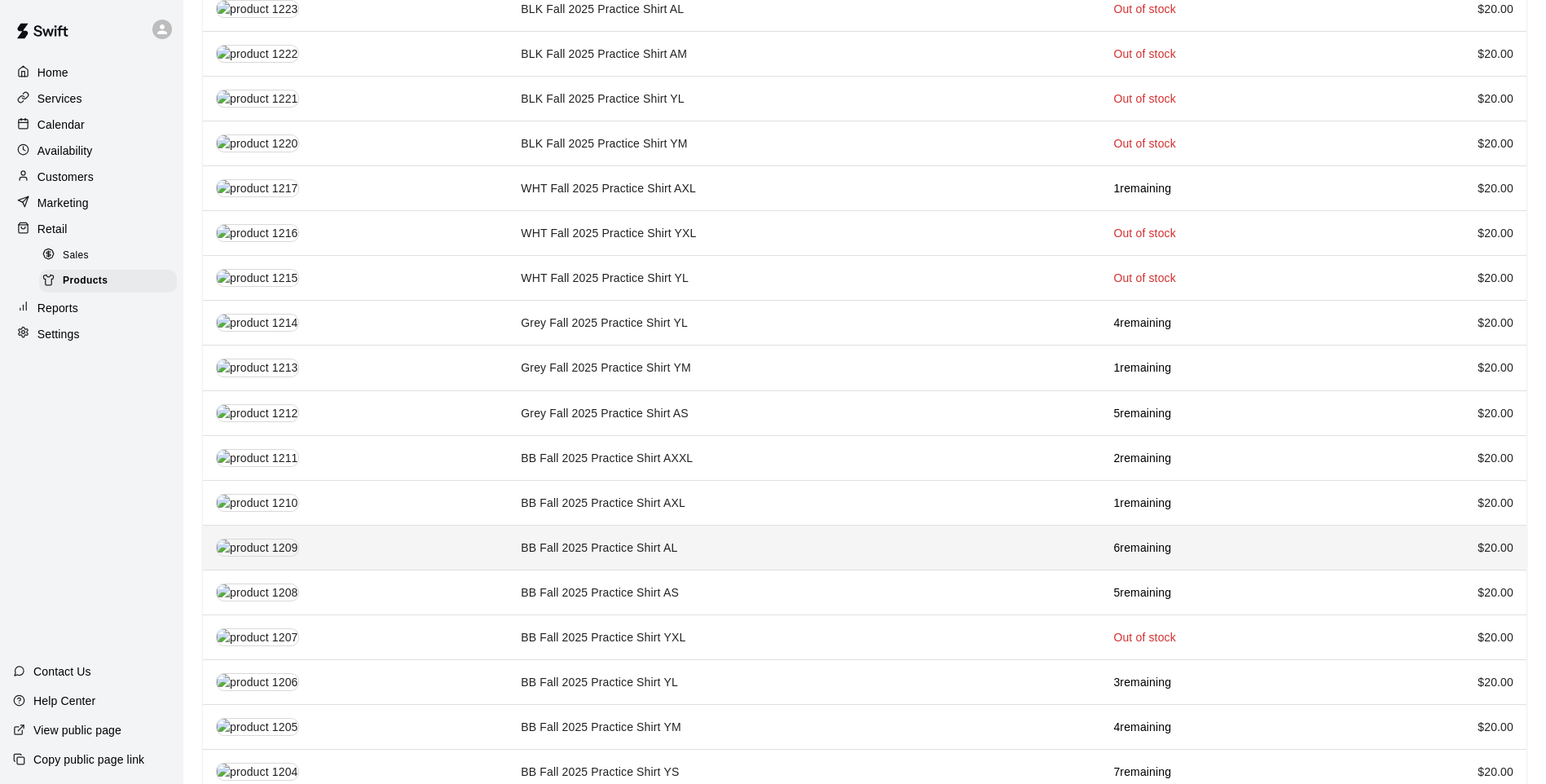
scroll to position [1719, 0]
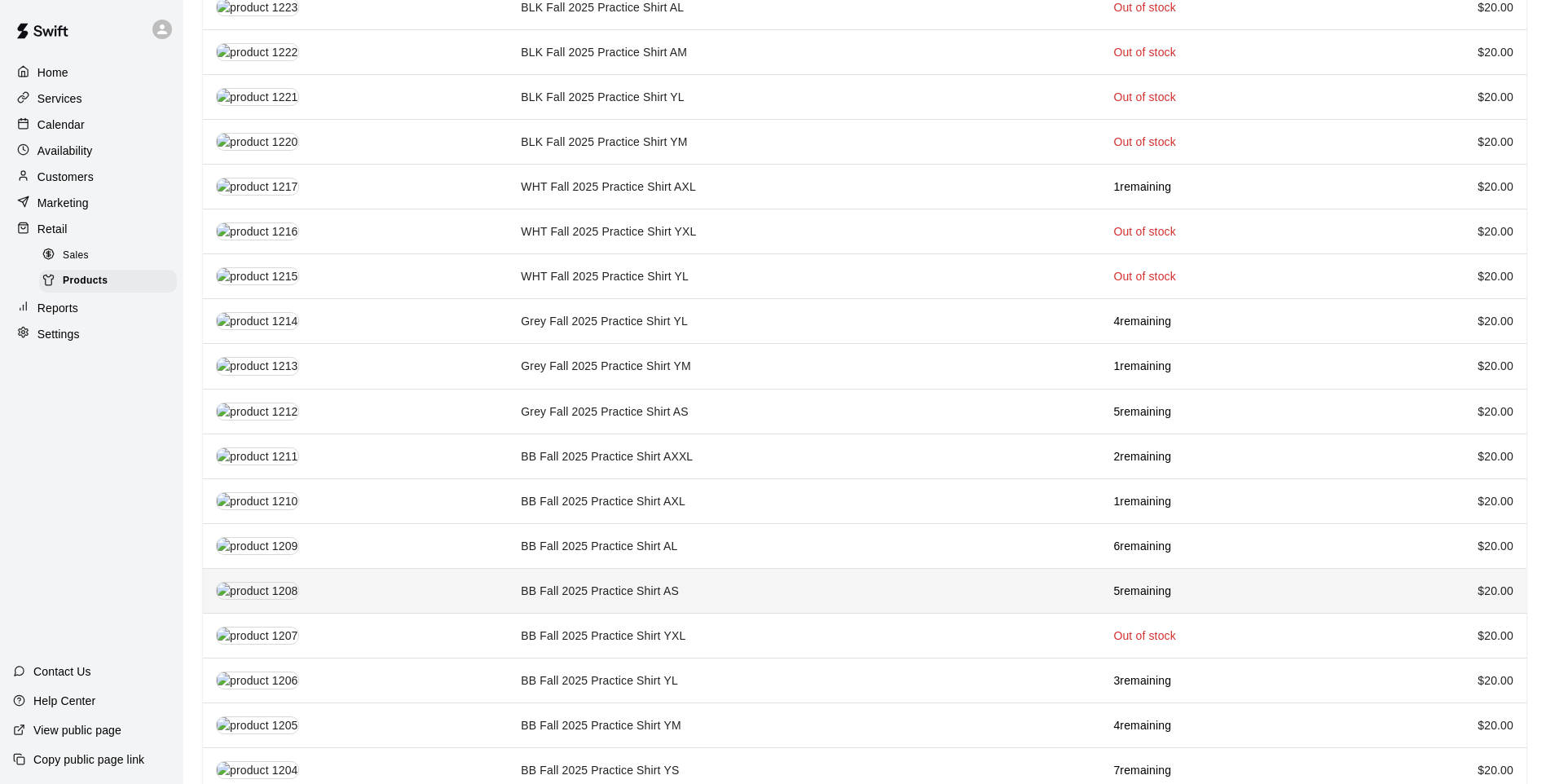
click at [729, 581] on td "BB Fall 2025 Practice Shirt AS" at bounding box center [804, 590] width 593 height 45
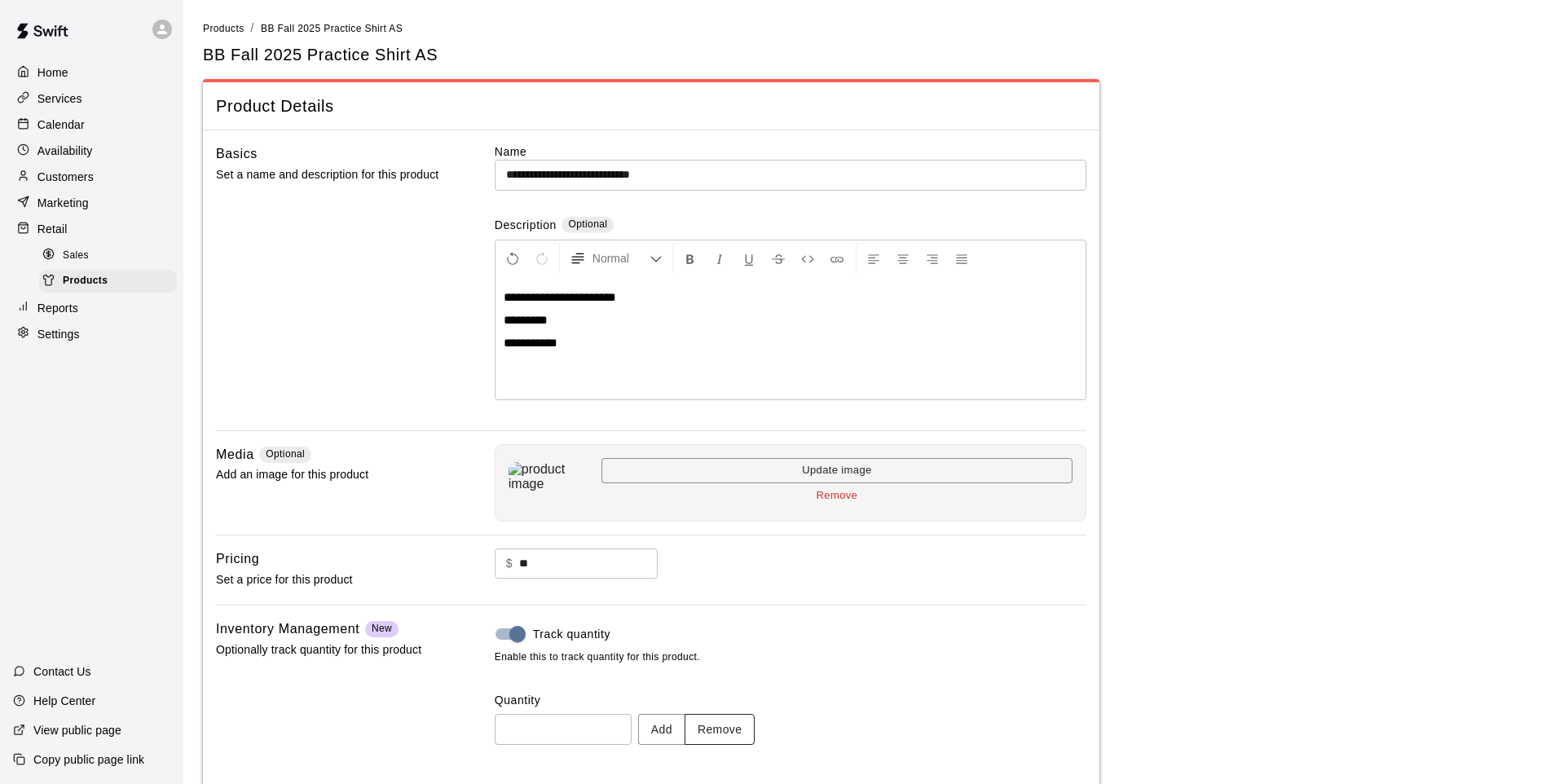
click at [731, 727] on button "Remove" at bounding box center [720, 730] width 71 height 31
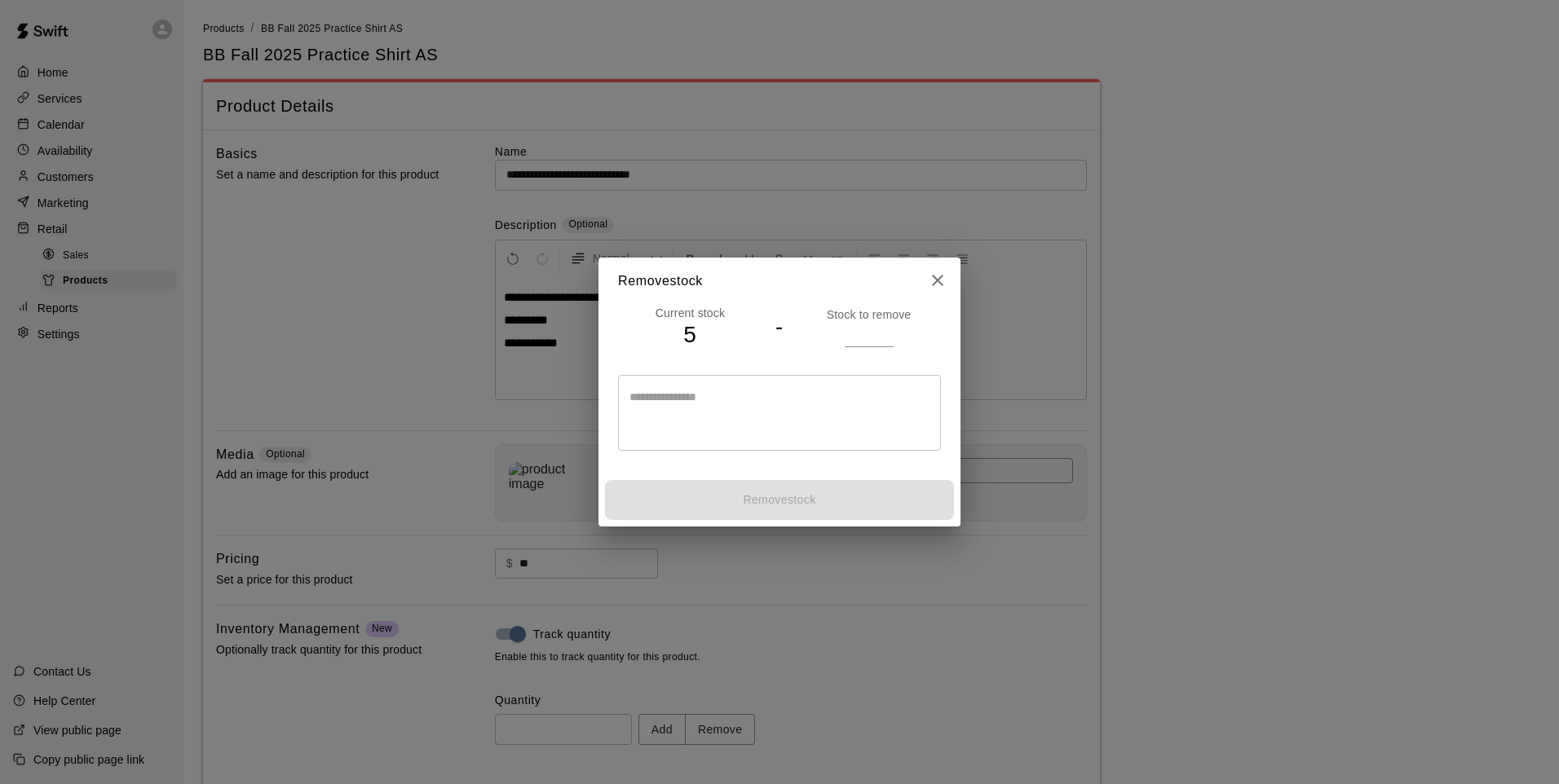
drag, startPoint x: 861, startPoint y: 338, endPoint x: 858, endPoint y: 350, distance: 12.4
click at [858, 350] on div "Current stock 5 - Stock to remove * ​" at bounding box center [780, 389] width 362 height 169
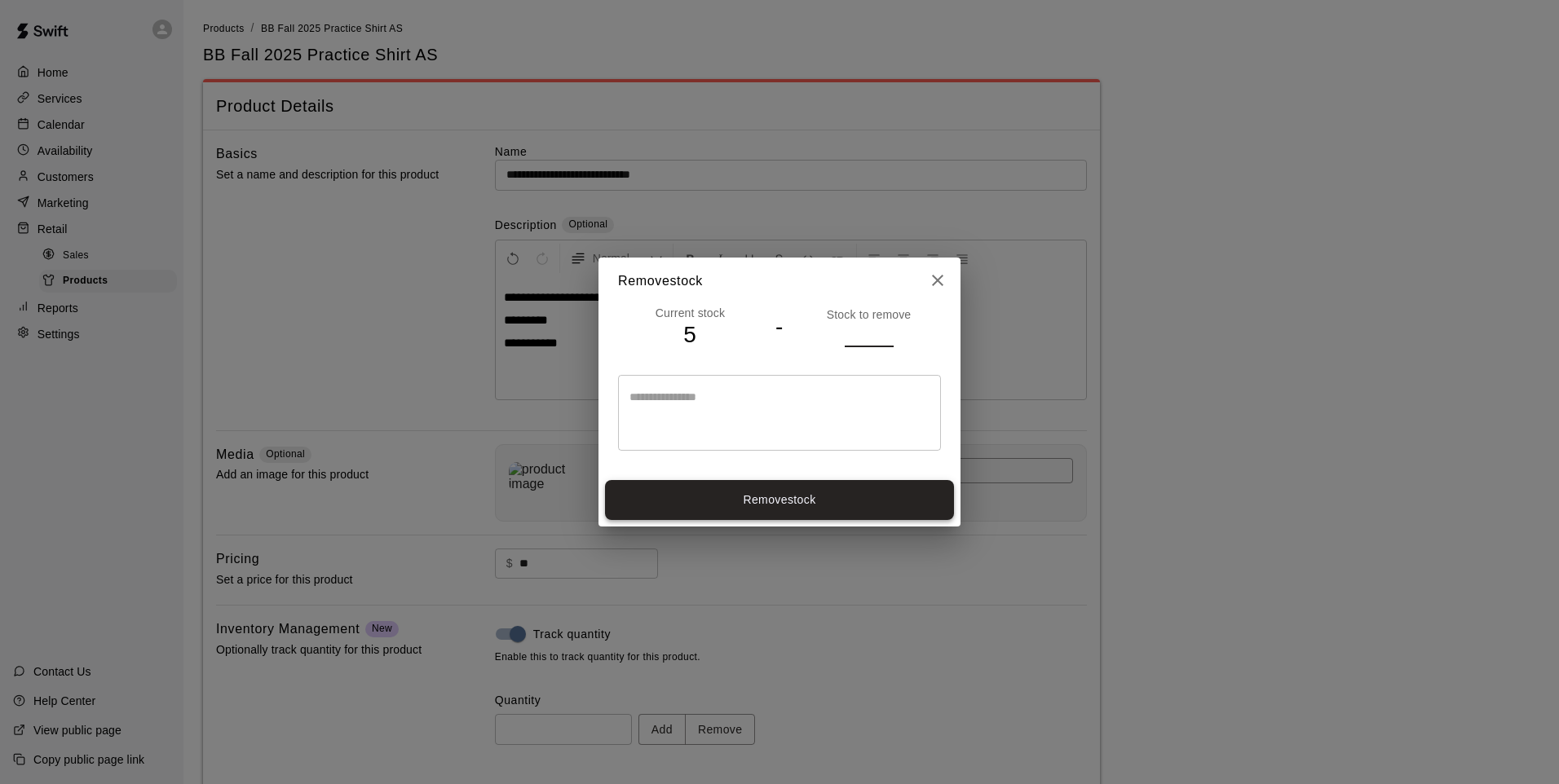
type input "*"
click at [821, 496] on button "Remove stock" at bounding box center [779, 500] width 349 height 40
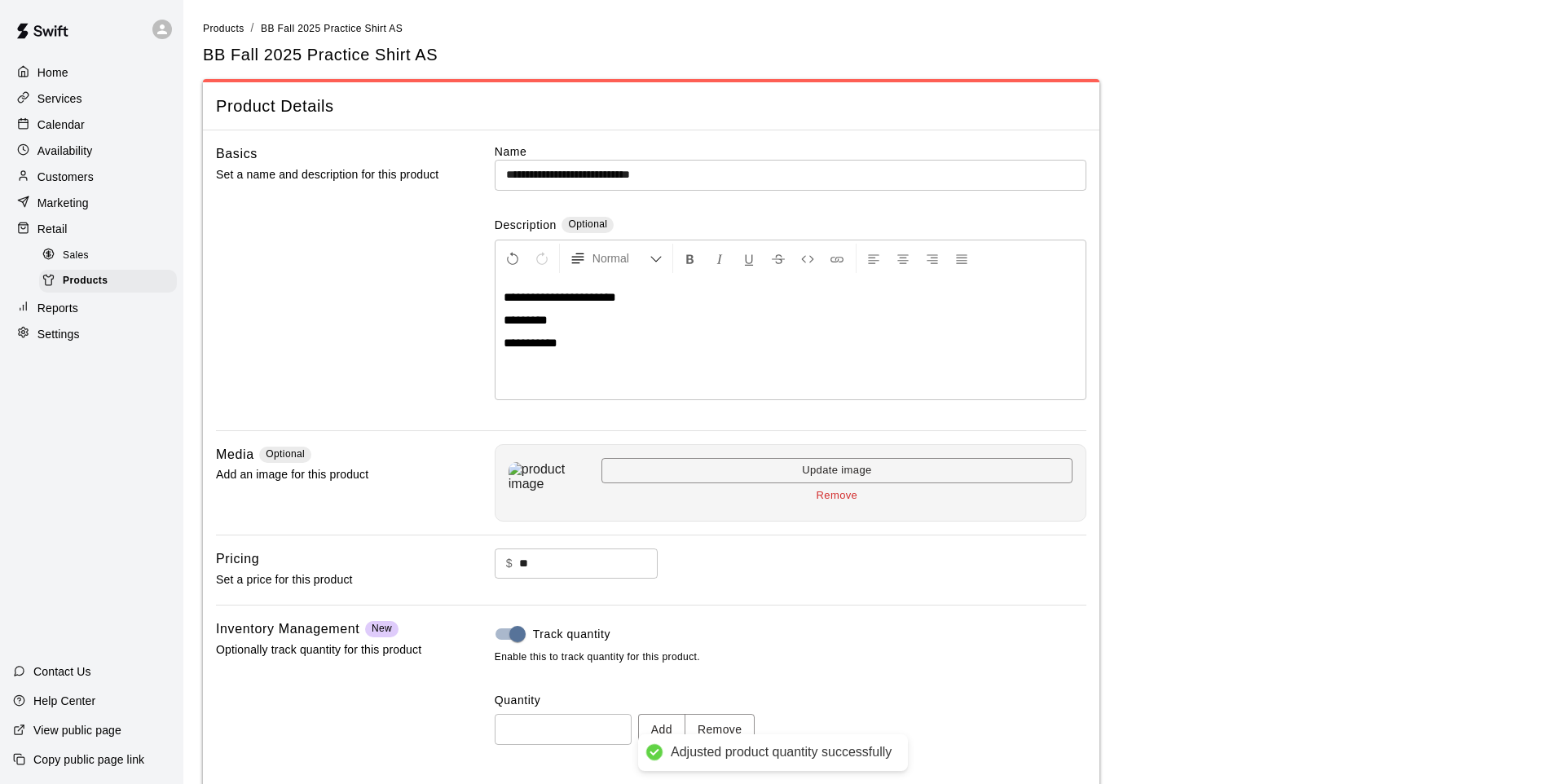
type input "*"
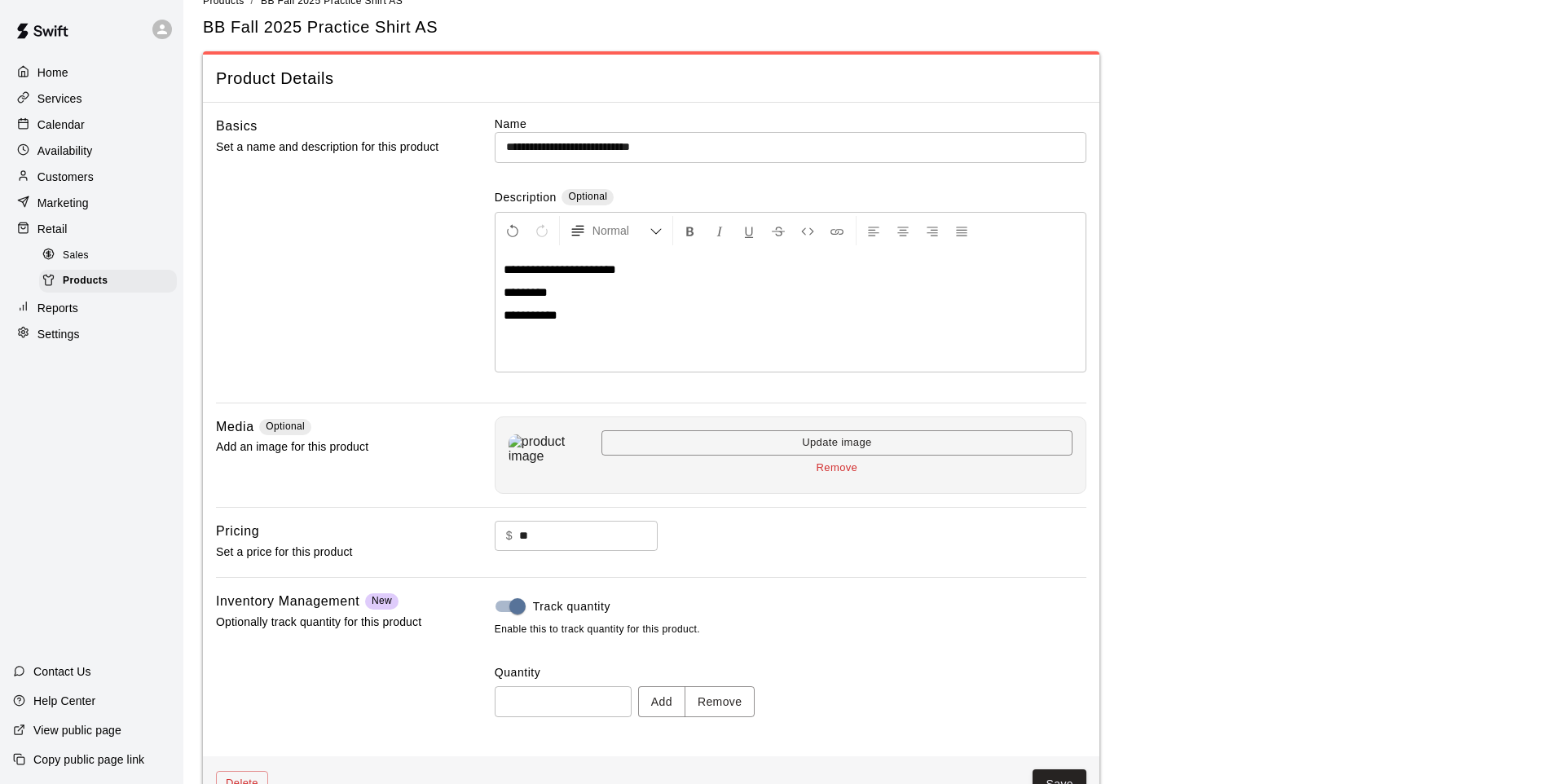
scroll to position [75, 0]
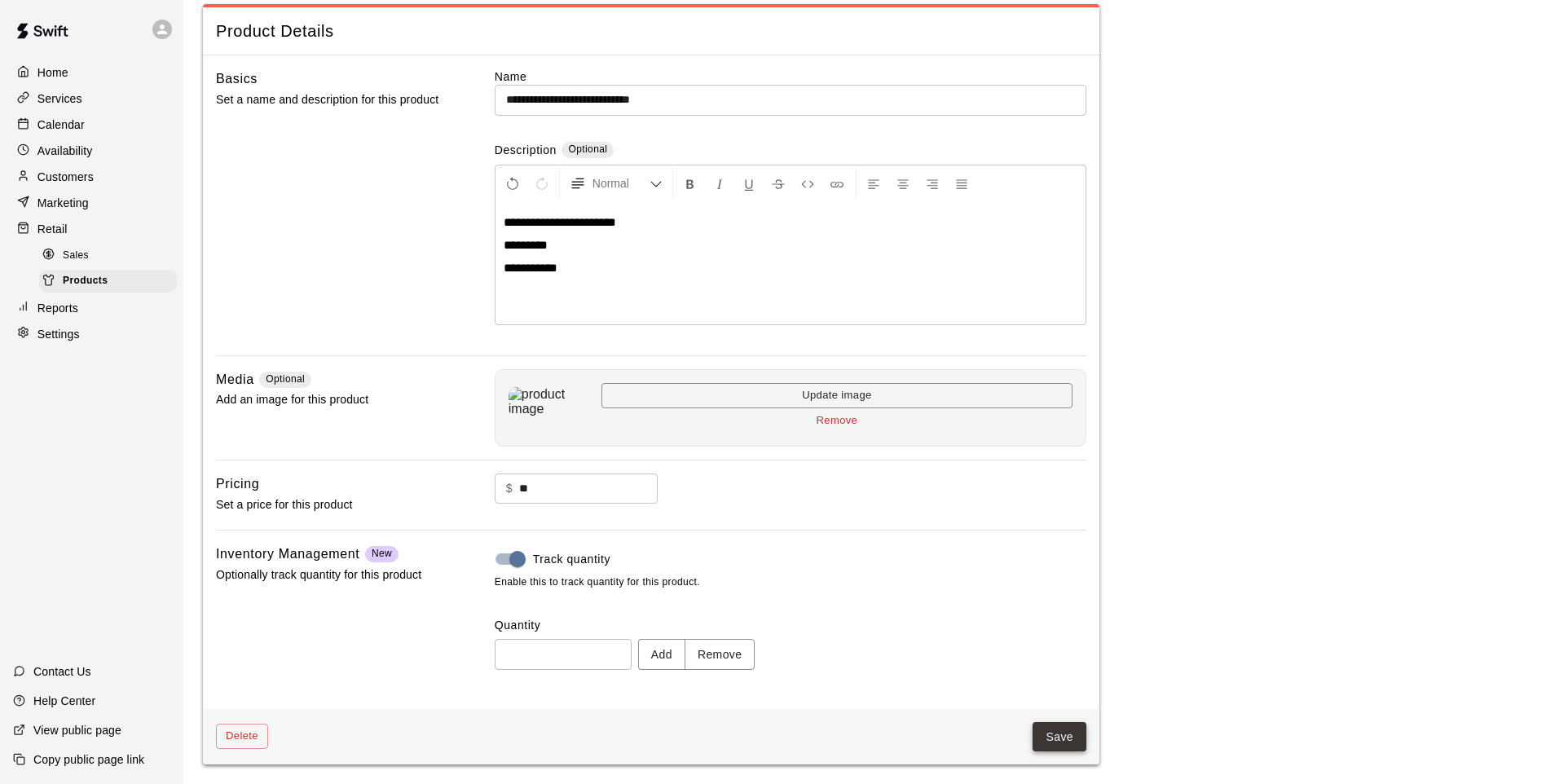
click at [1058, 726] on button "Save" at bounding box center [1059, 737] width 54 height 31
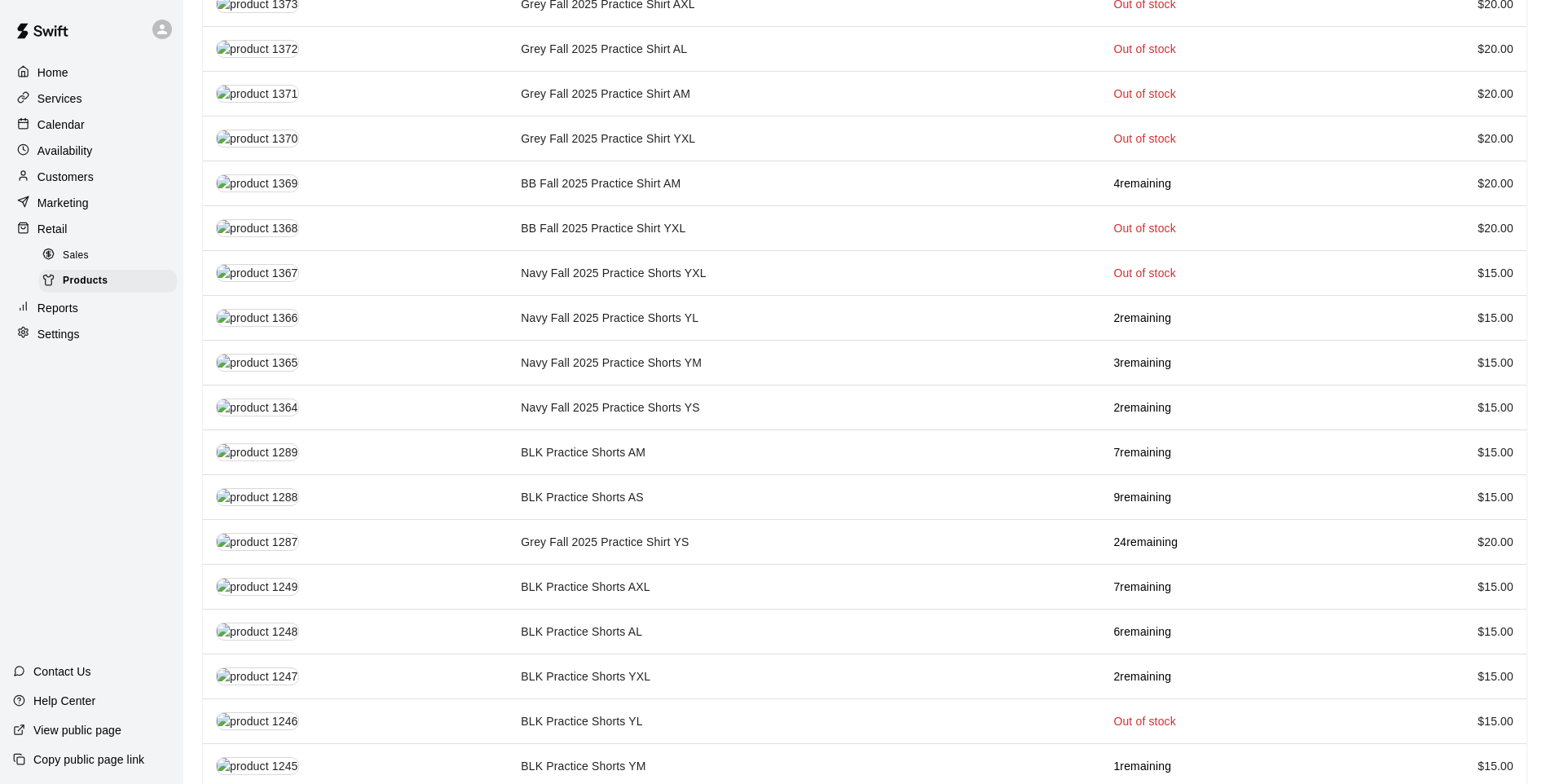
scroll to position [904, 0]
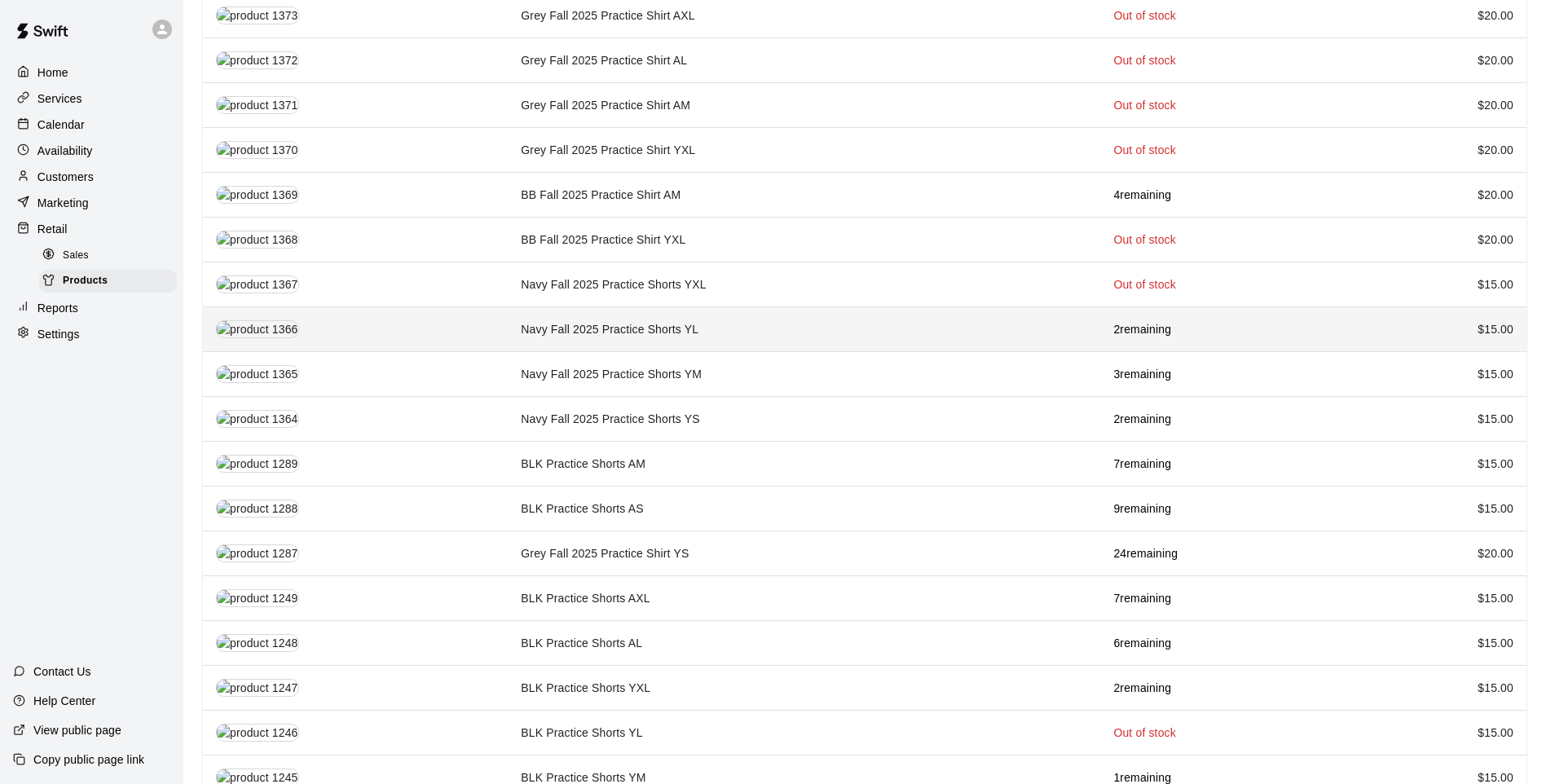
click at [762, 312] on td "Navy Fall 2025 Practice Shorts YL" at bounding box center [804, 329] width 593 height 45
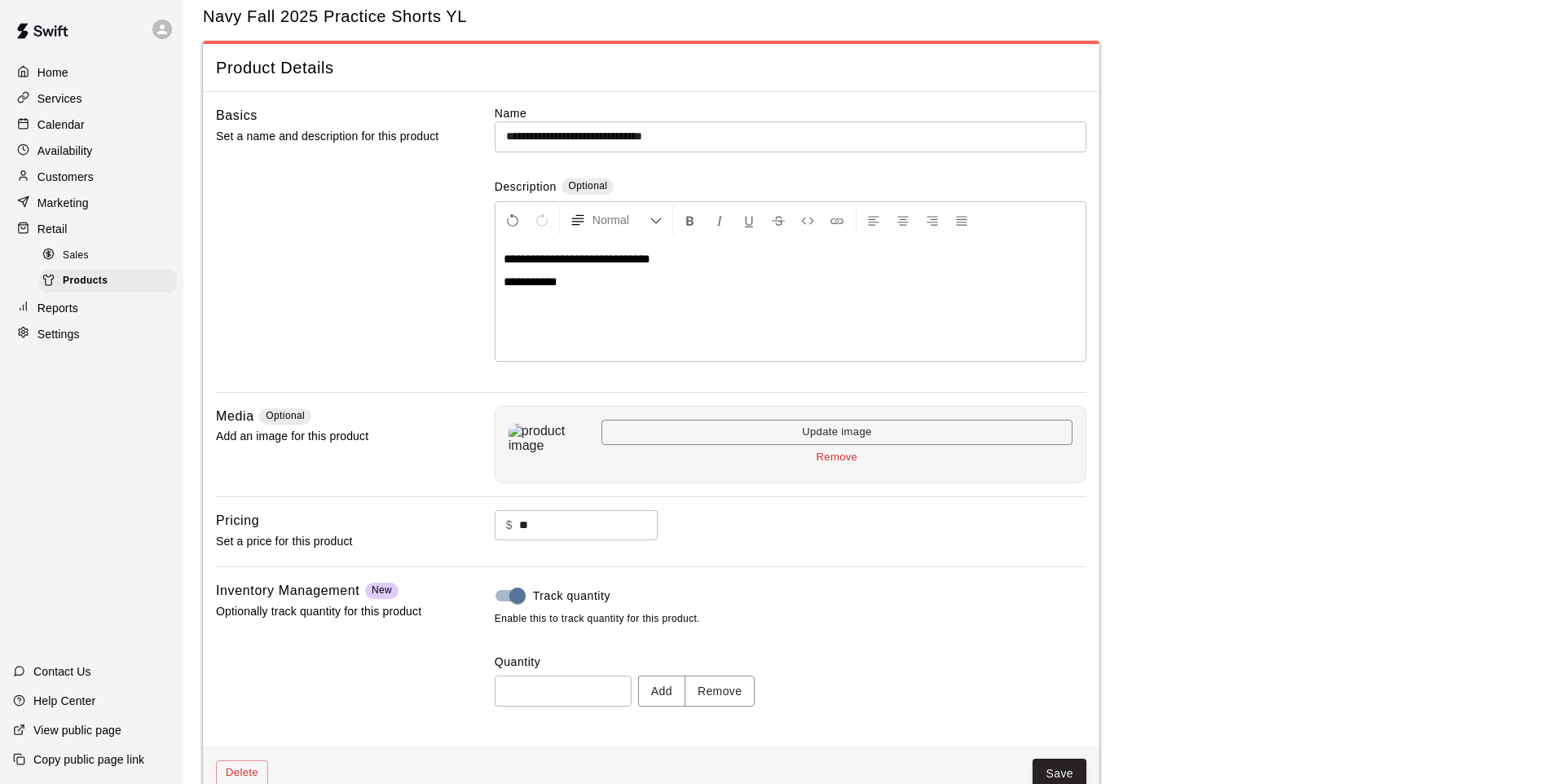
scroll to position [75, 0]
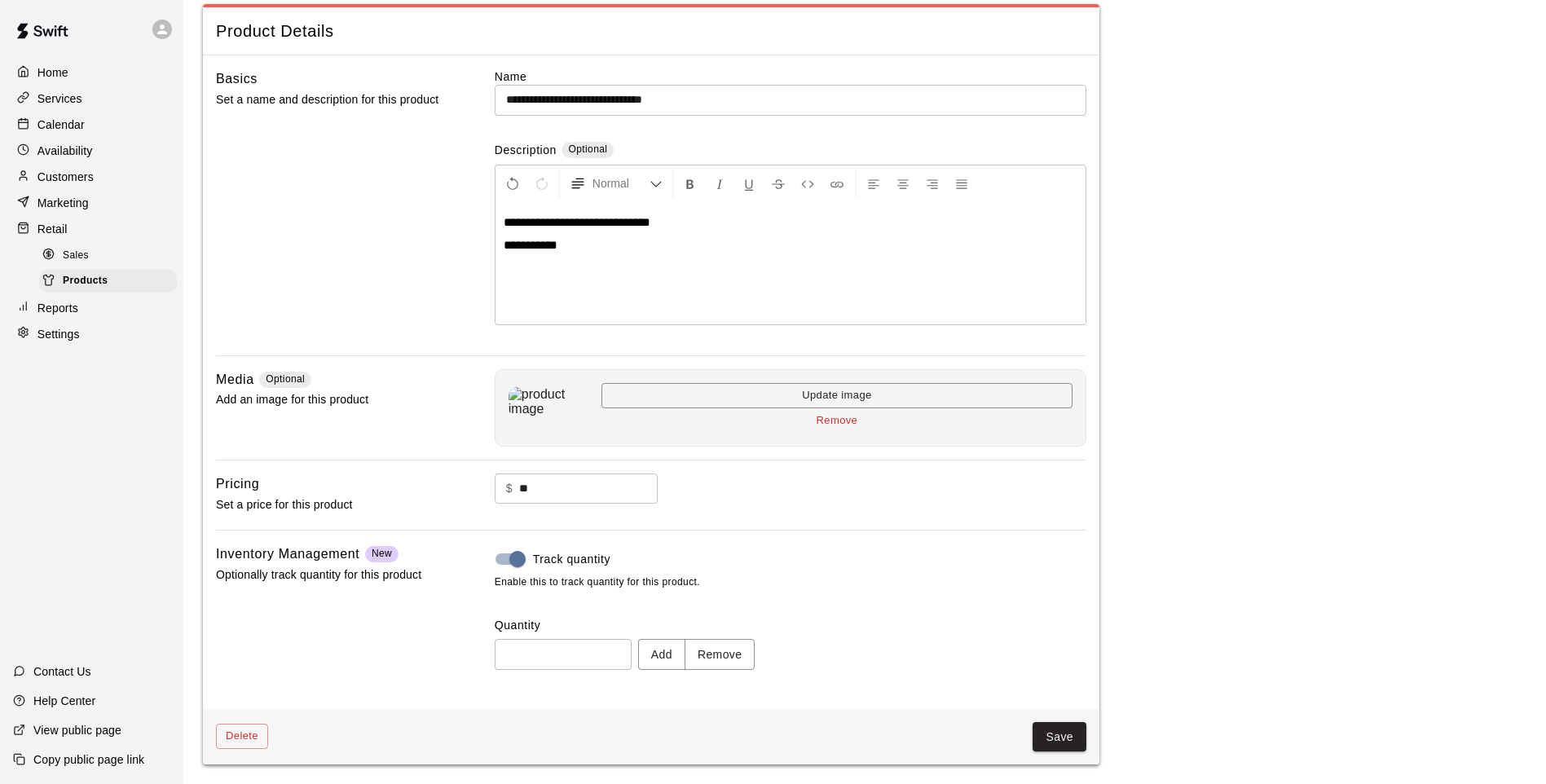
click at [723, 671] on div "Track quantity Enable this to track quantity for this product. Quantity * ​ Add…" at bounding box center [790, 620] width 592 height 152
click at [745, 645] on button "Remove" at bounding box center [720, 654] width 71 height 31
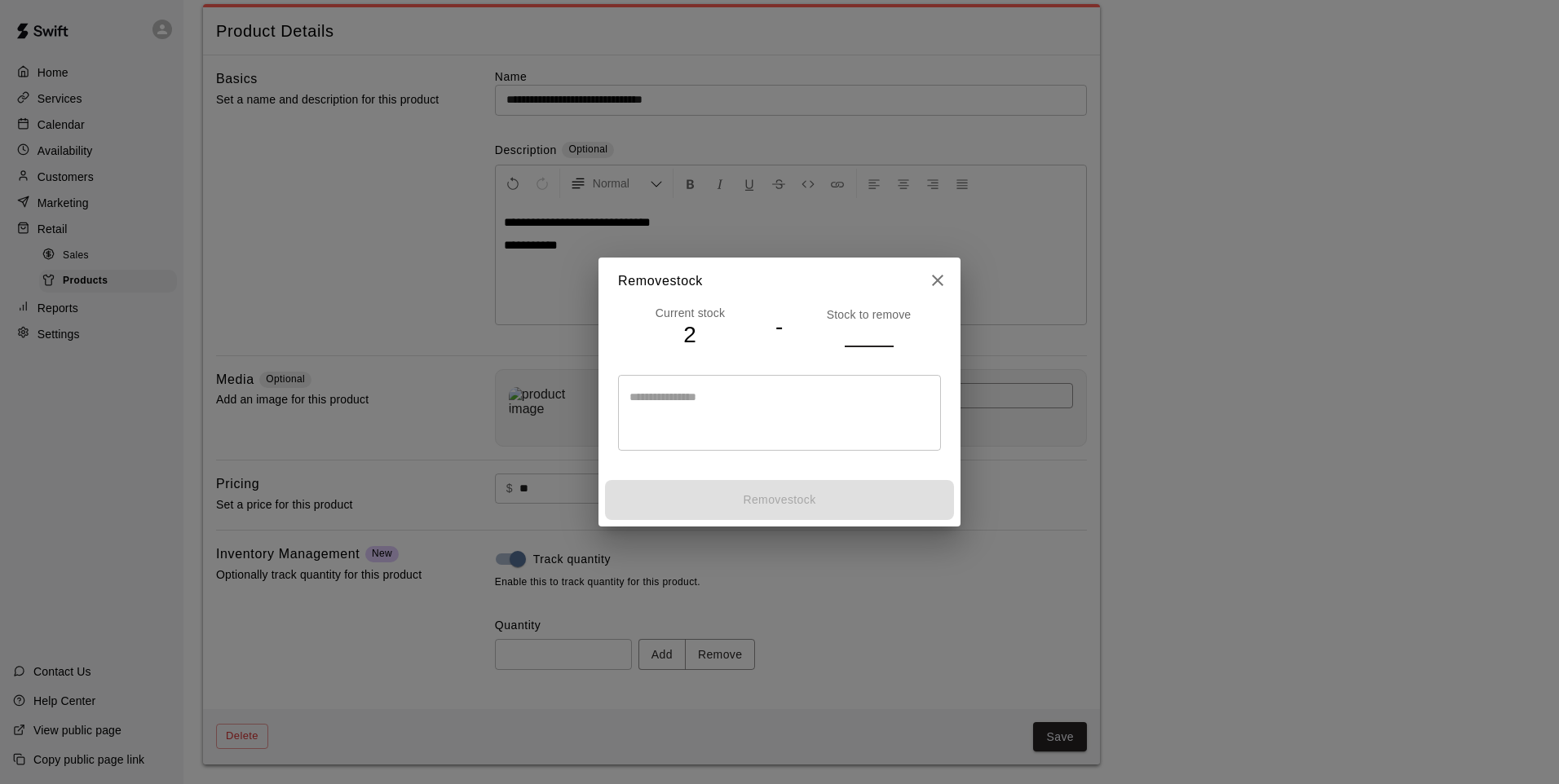
click at [867, 328] on input "number" at bounding box center [868, 335] width 49 height 24
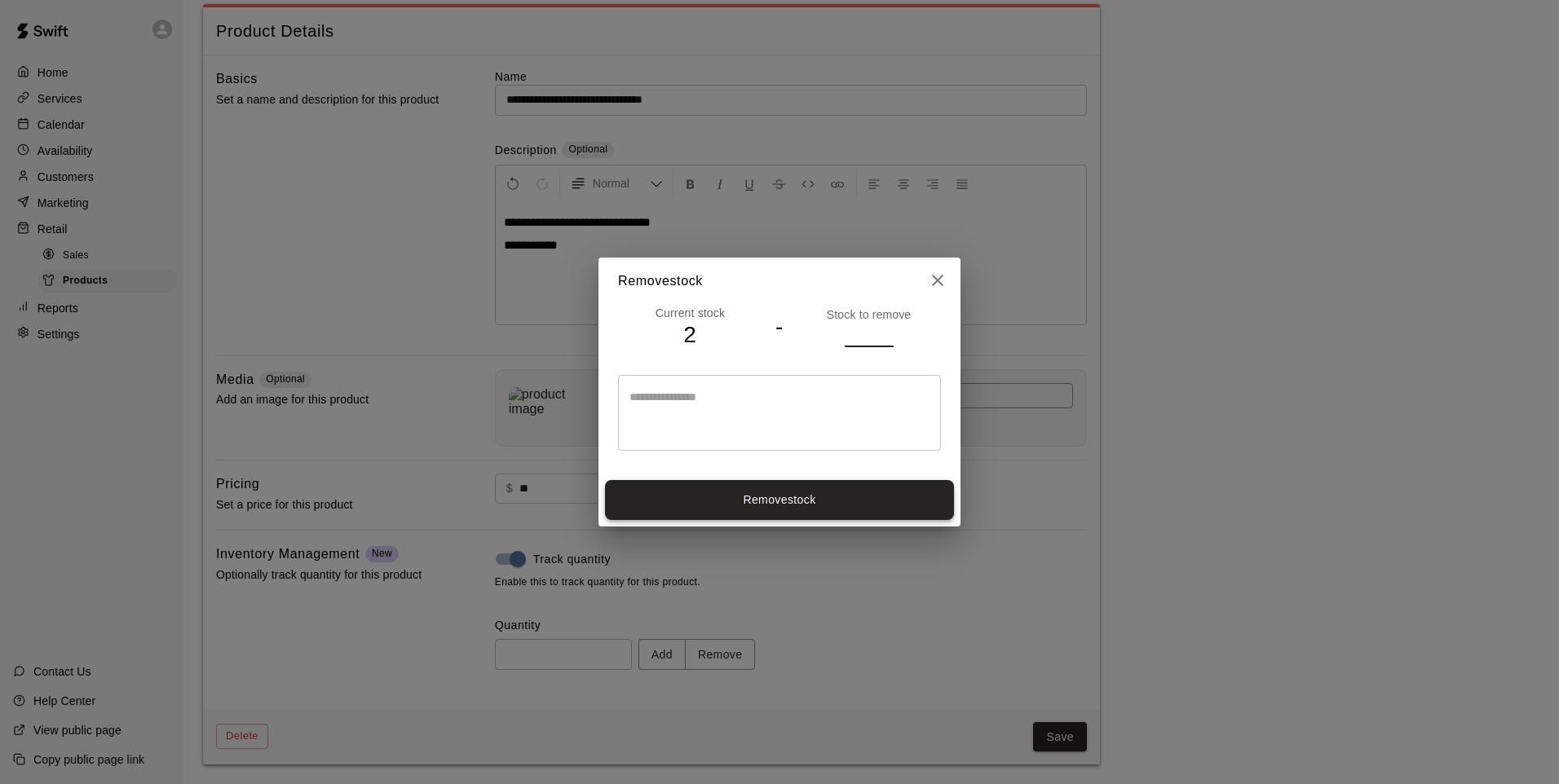
type input "*"
click at [902, 485] on button "Remove stock" at bounding box center [779, 500] width 349 height 40
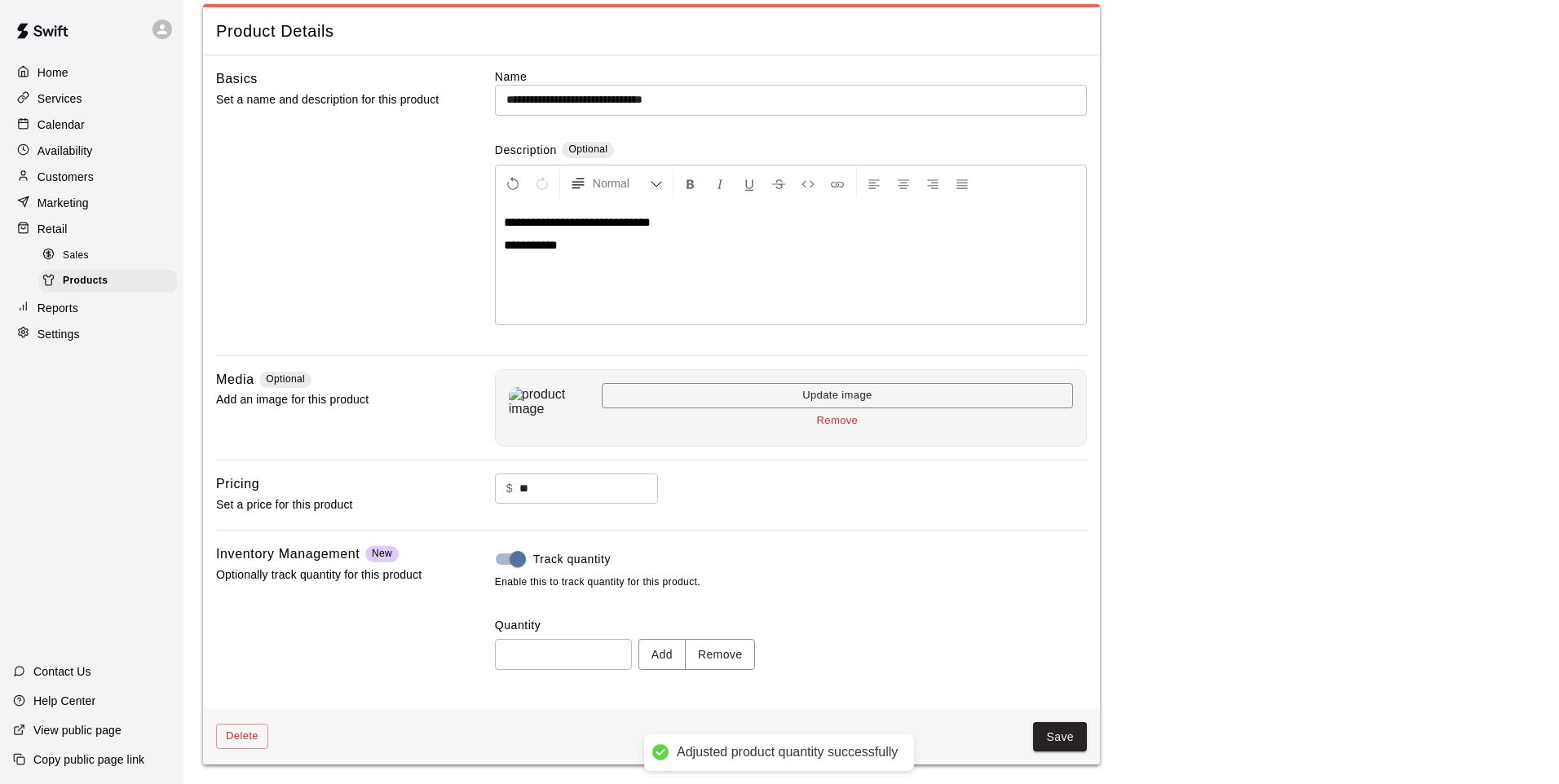
type input "*"
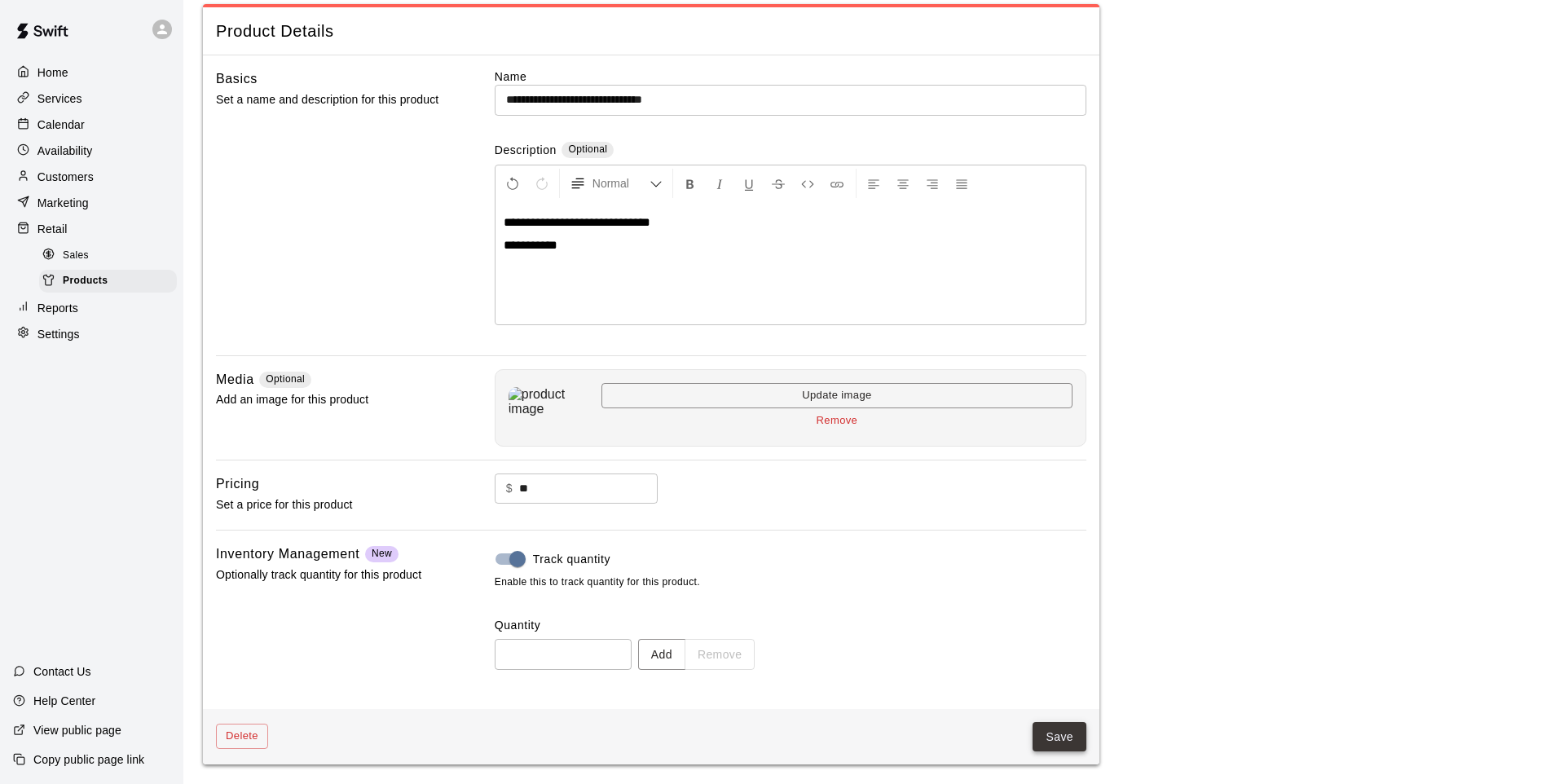
click at [1068, 737] on button "Save" at bounding box center [1059, 737] width 54 height 31
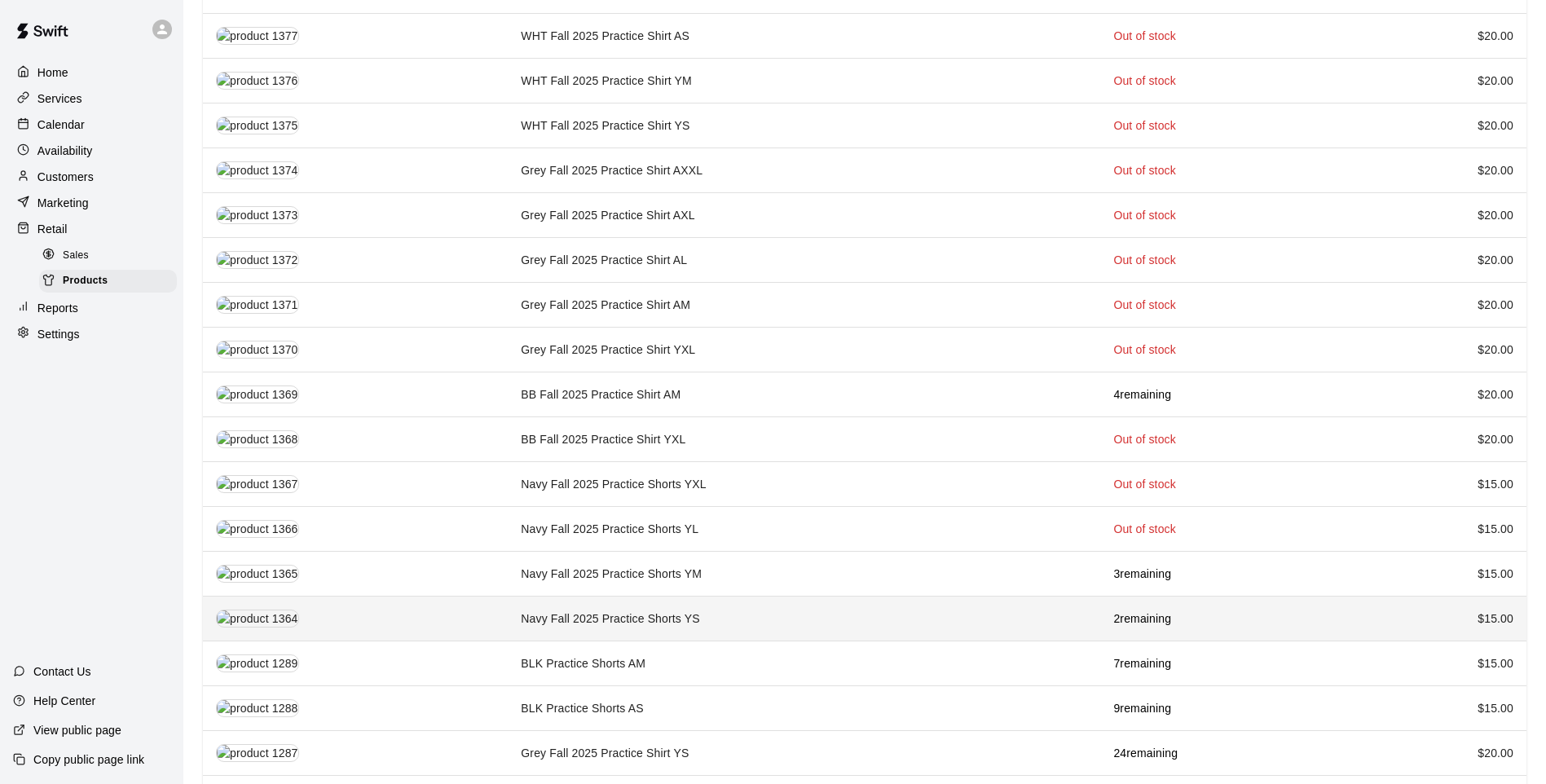
scroll to position [733, 0]
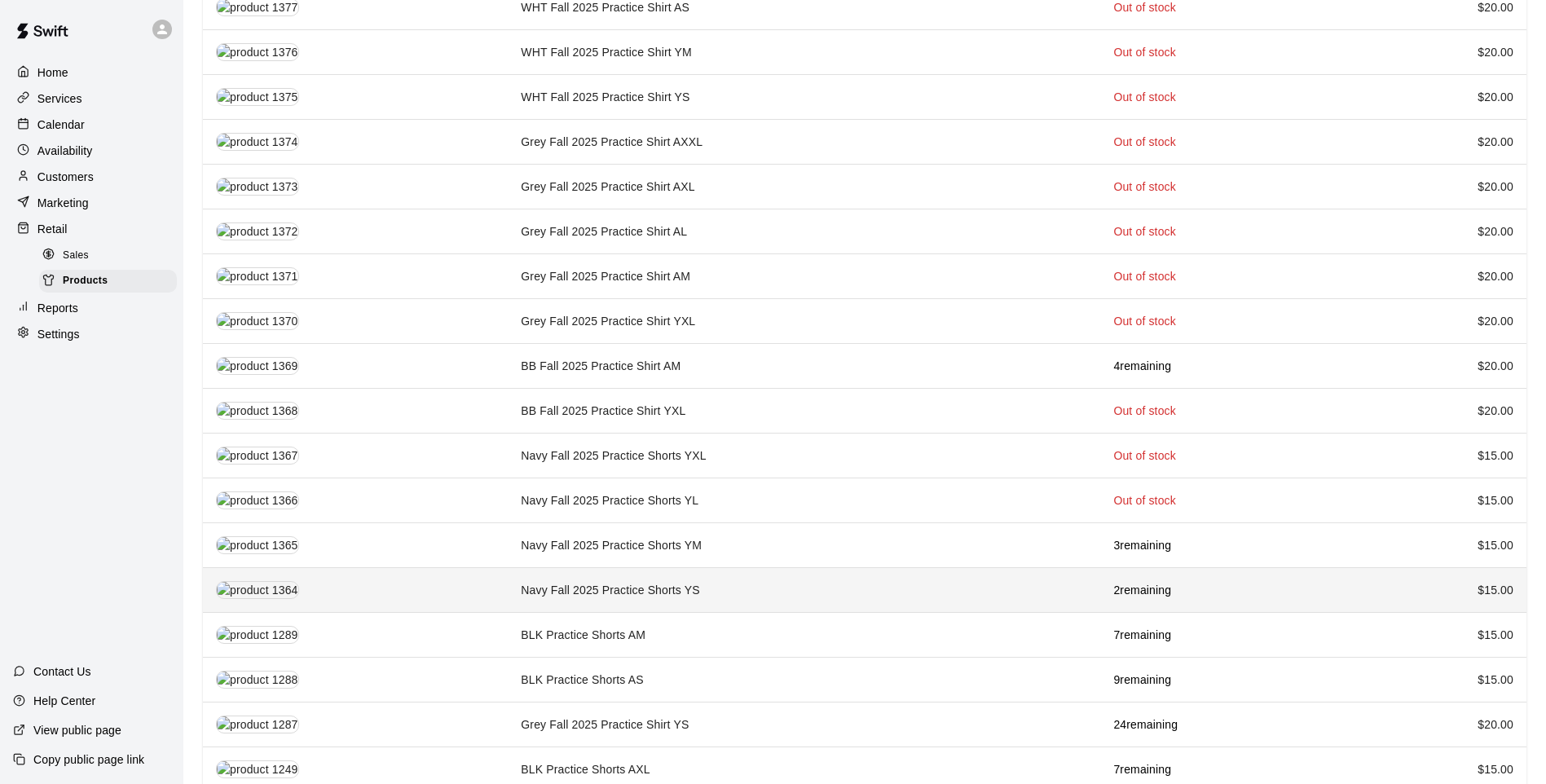
click at [740, 579] on td "Navy Fall 2025 Practice Shorts YS" at bounding box center [804, 590] width 593 height 45
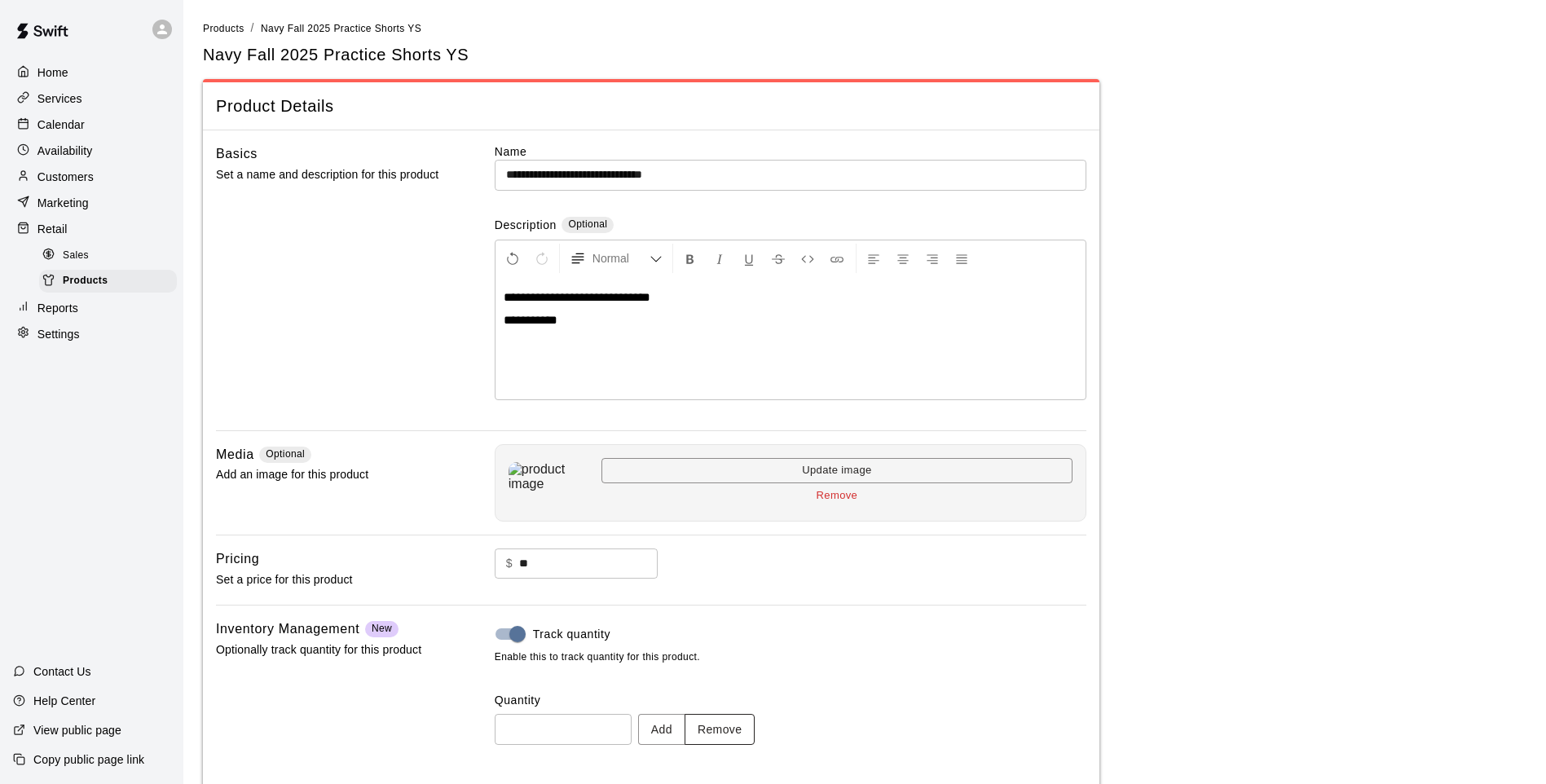
click at [738, 732] on button "Remove" at bounding box center [720, 730] width 71 height 31
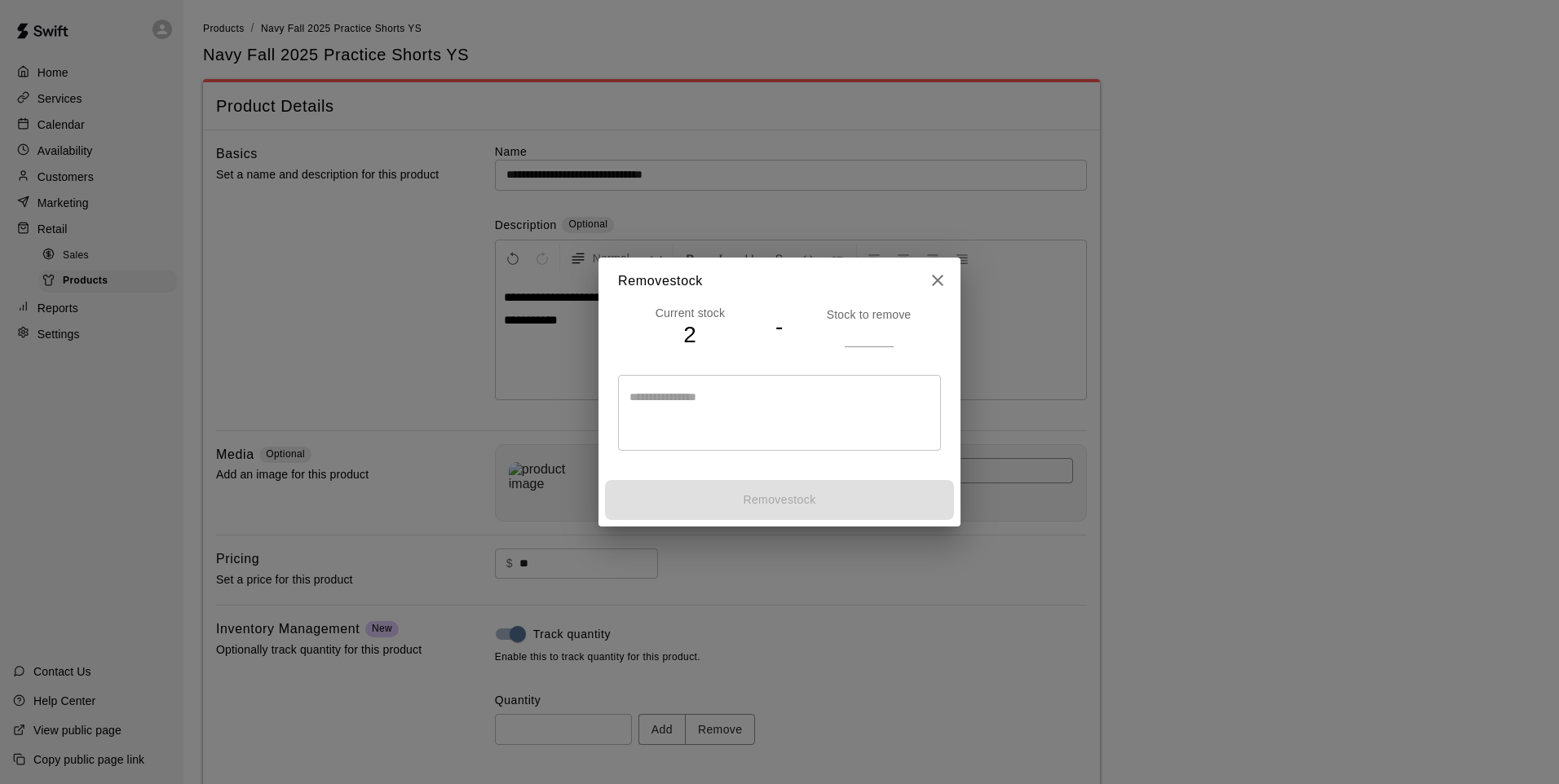
click at [867, 333] on input "number" at bounding box center [868, 335] width 49 height 24
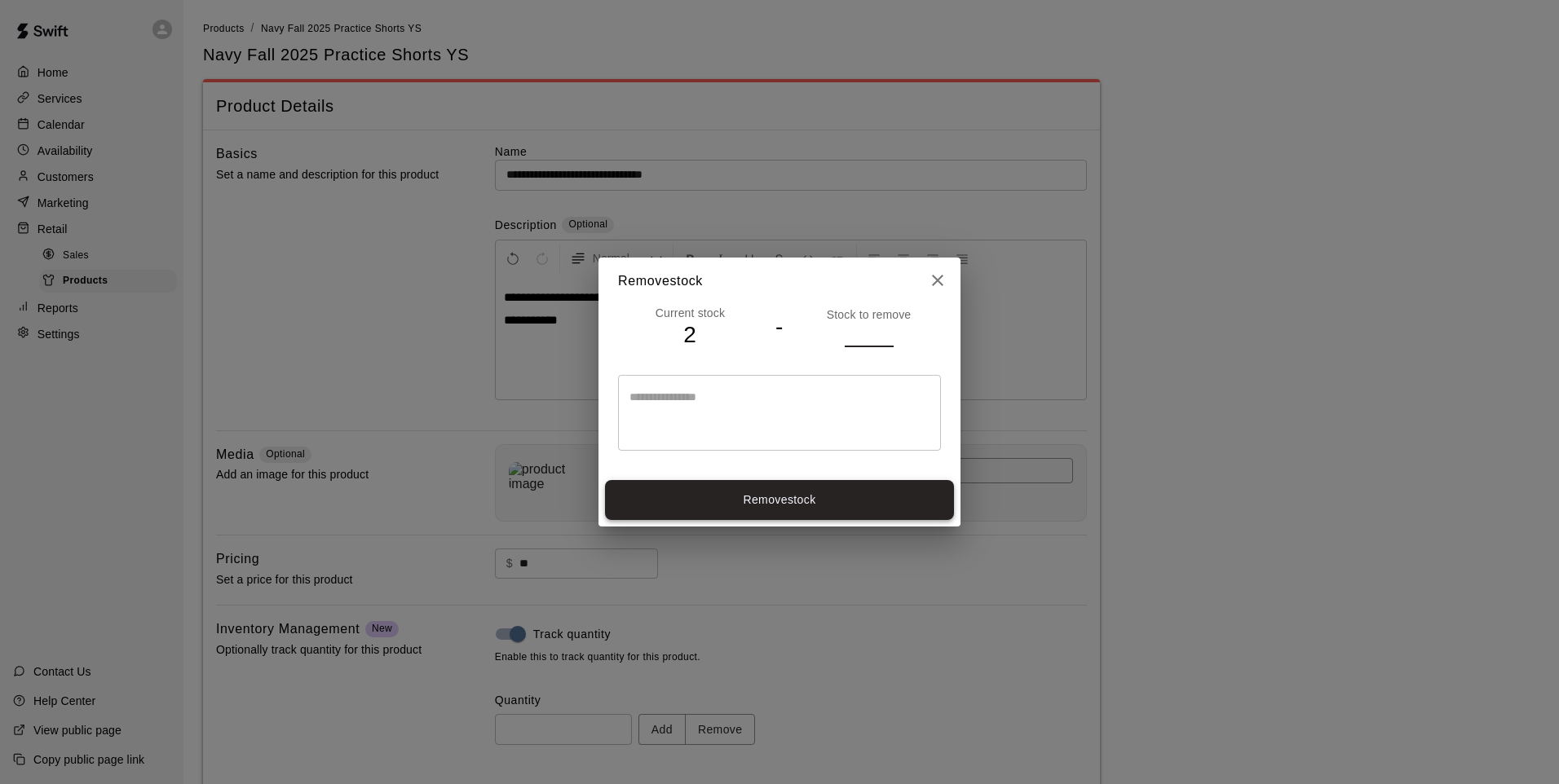
type input "*"
click at [864, 496] on button "Remove stock" at bounding box center [779, 500] width 349 height 40
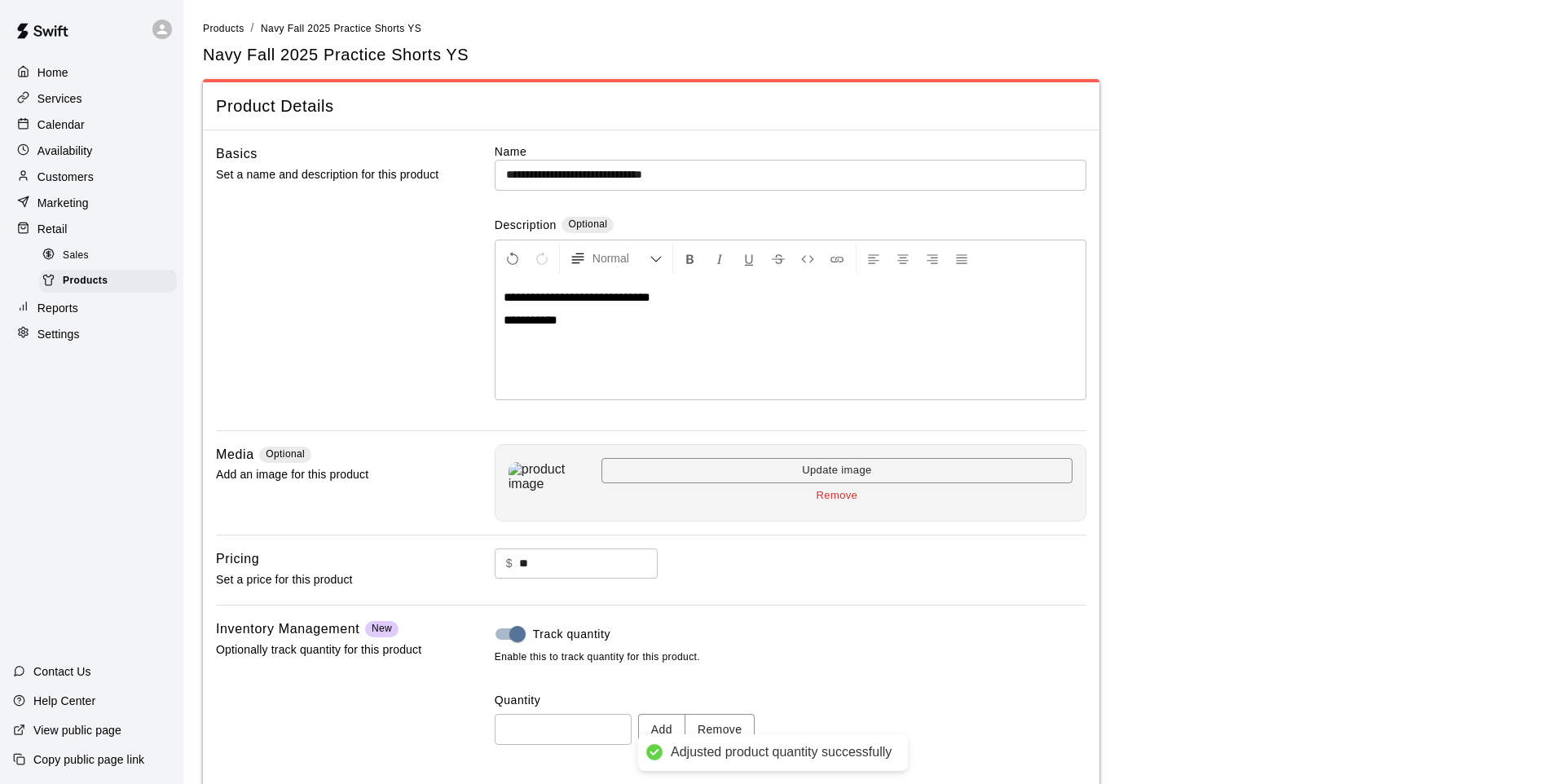
type input "*"
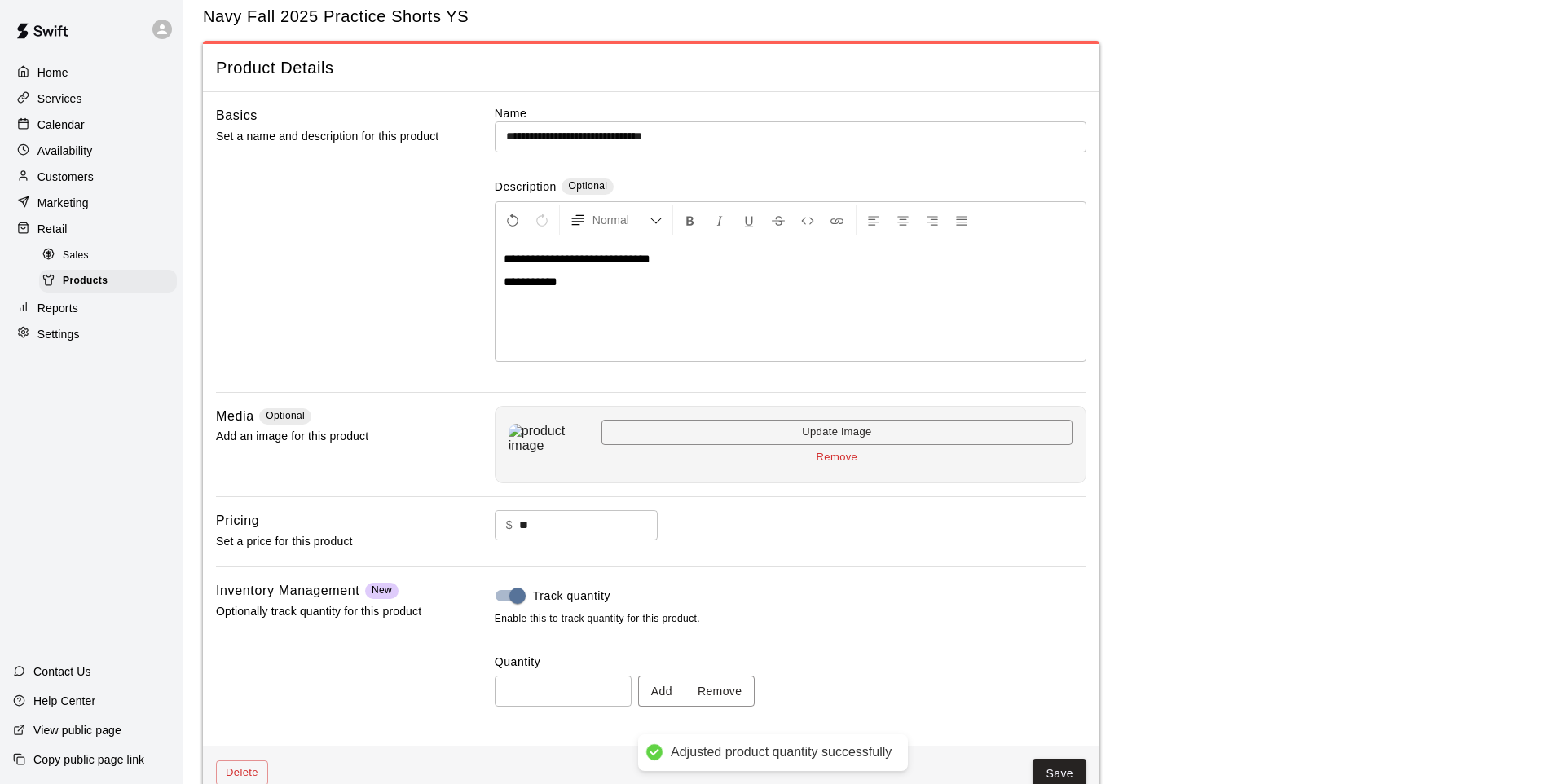
scroll to position [75, 0]
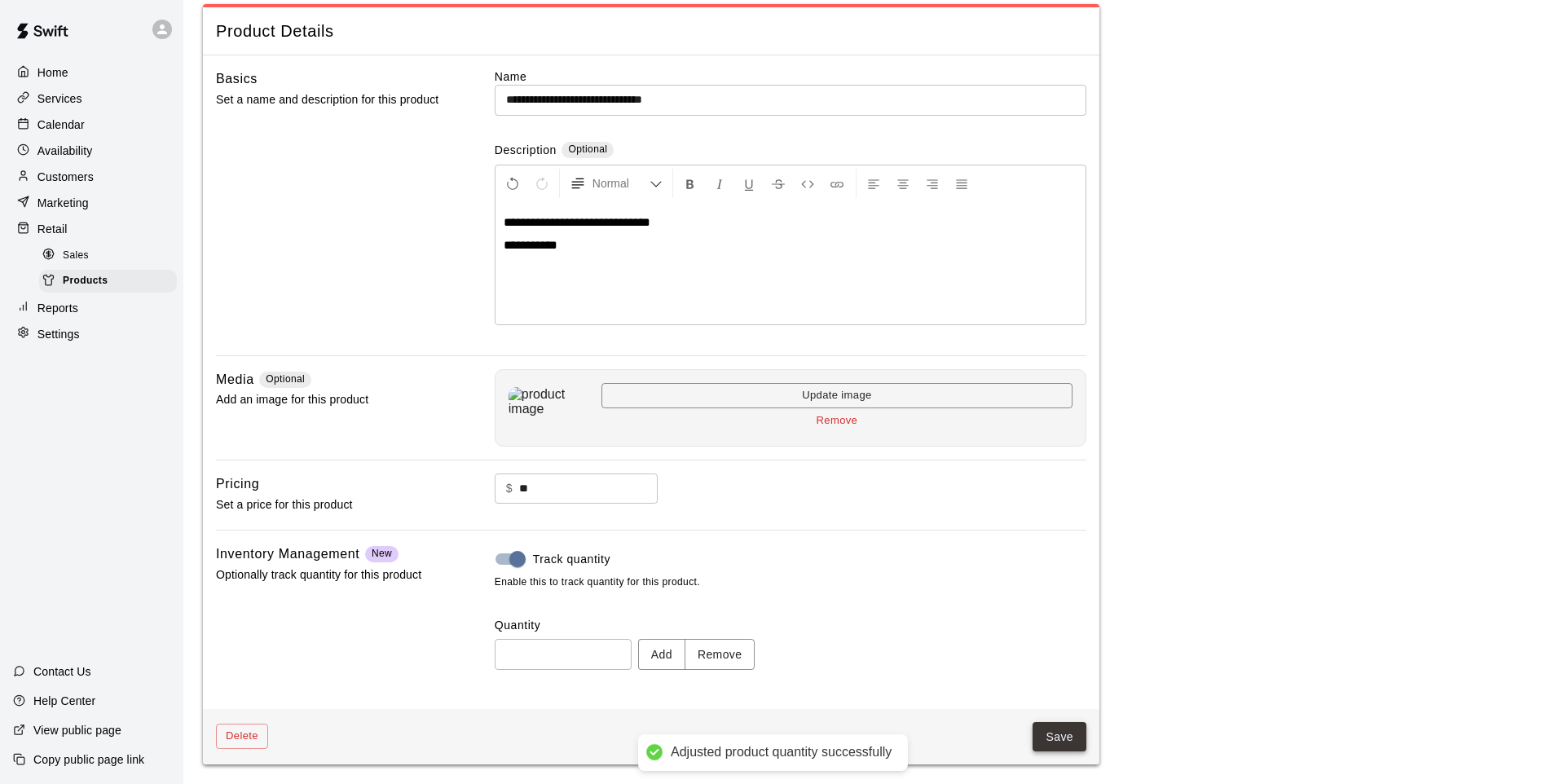
click at [1049, 739] on button "Save" at bounding box center [1059, 737] width 54 height 31
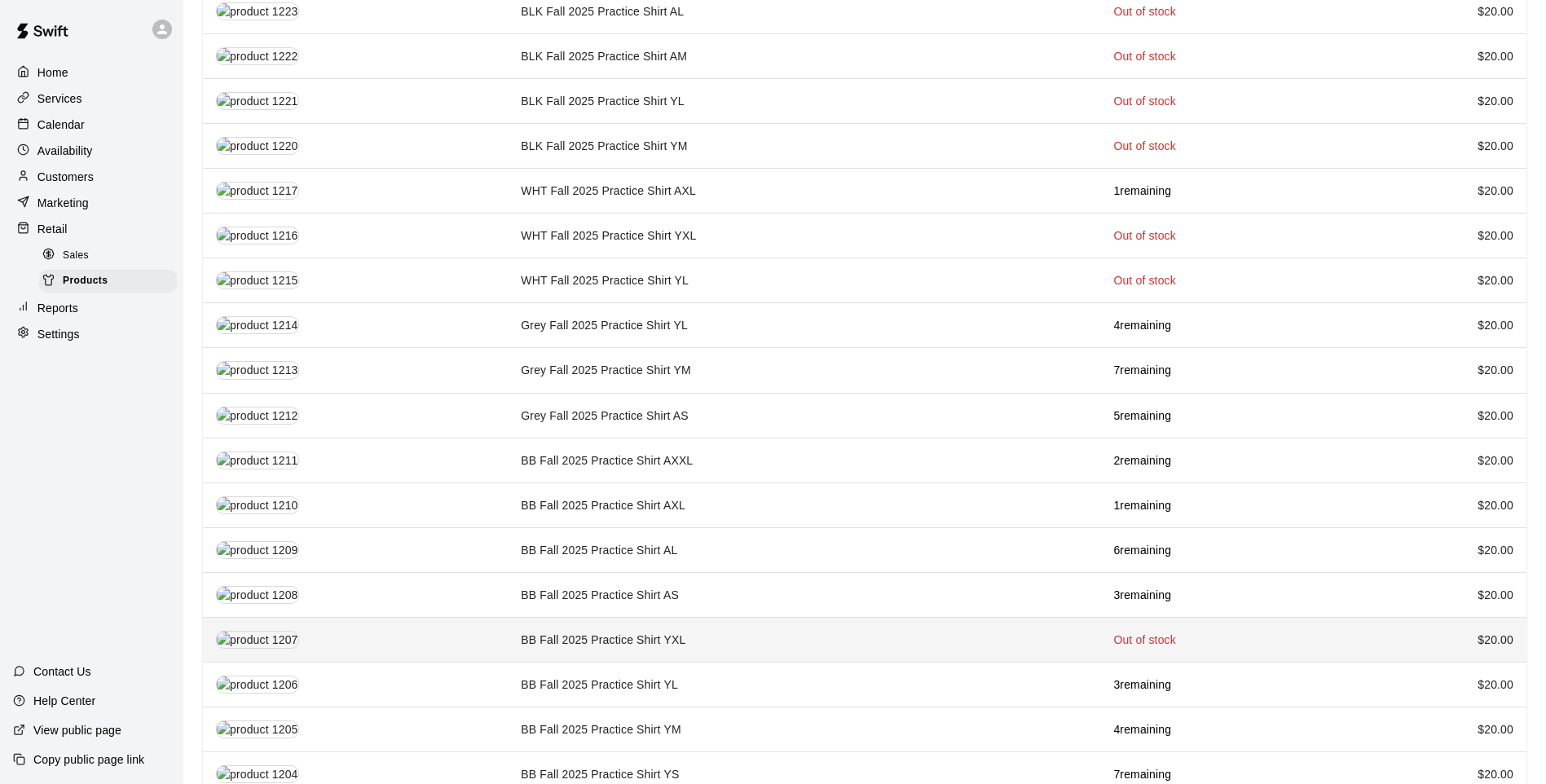
scroll to position [1719, 0]
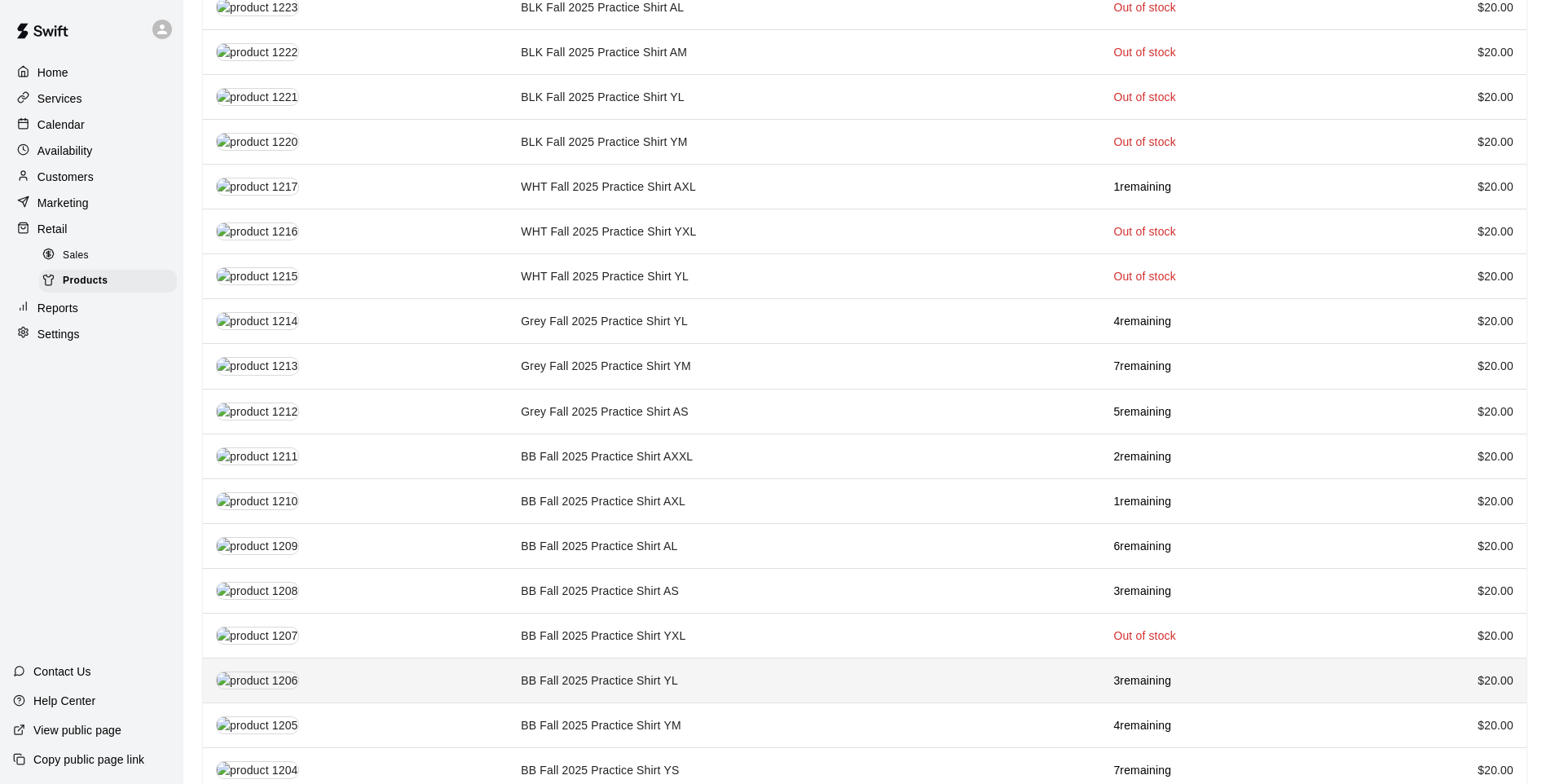
click at [729, 667] on td "BB Fall 2025 Practice Shirt YL" at bounding box center [804, 680] width 593 height 45
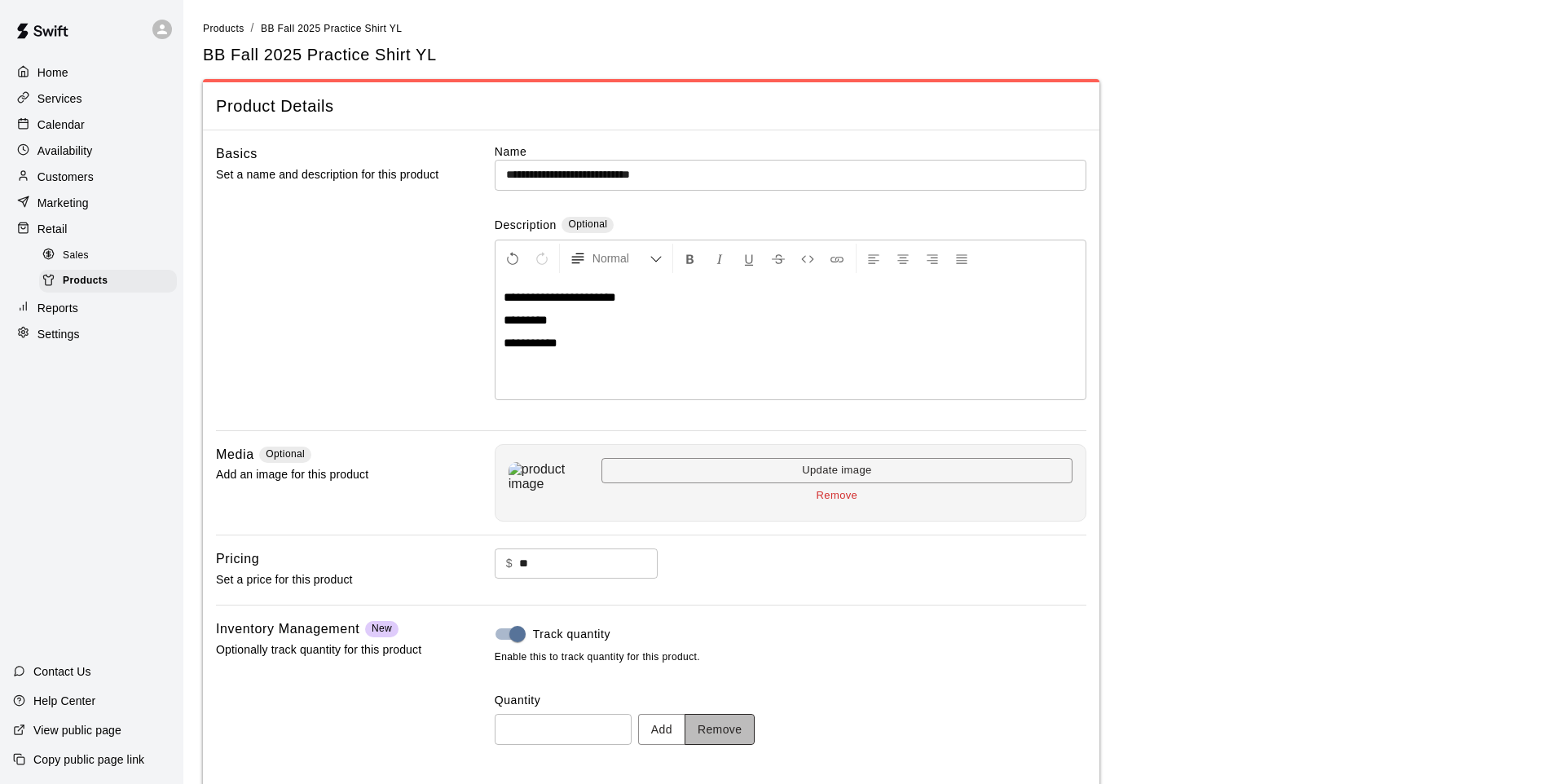
click at [751, 737] on button "Remove" at bounding box center [720, 730] width 71 height 31
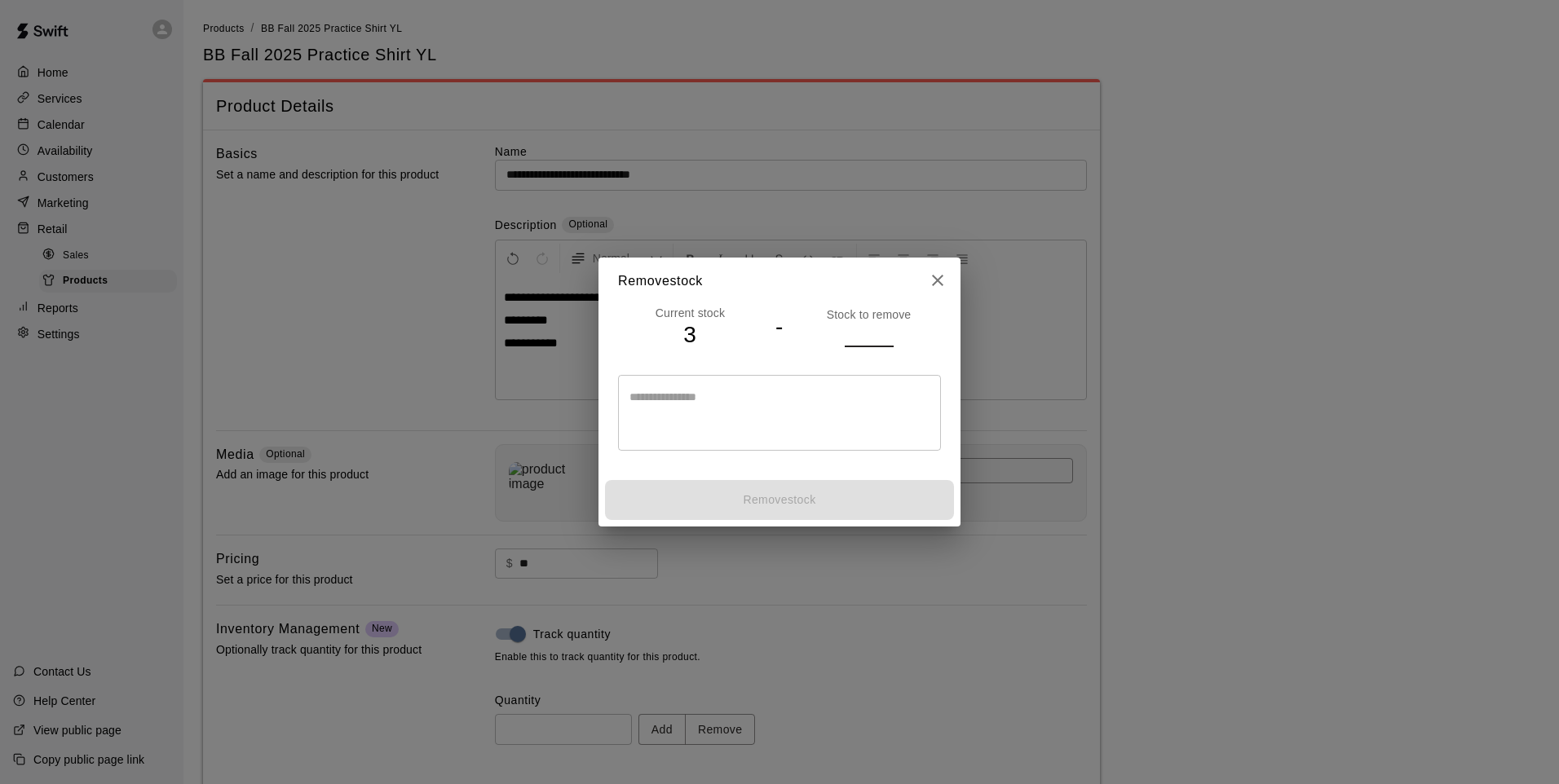
click at [867, 328] on input "number" at bounding box center [868, 335] width 49 height 24
type input "*"
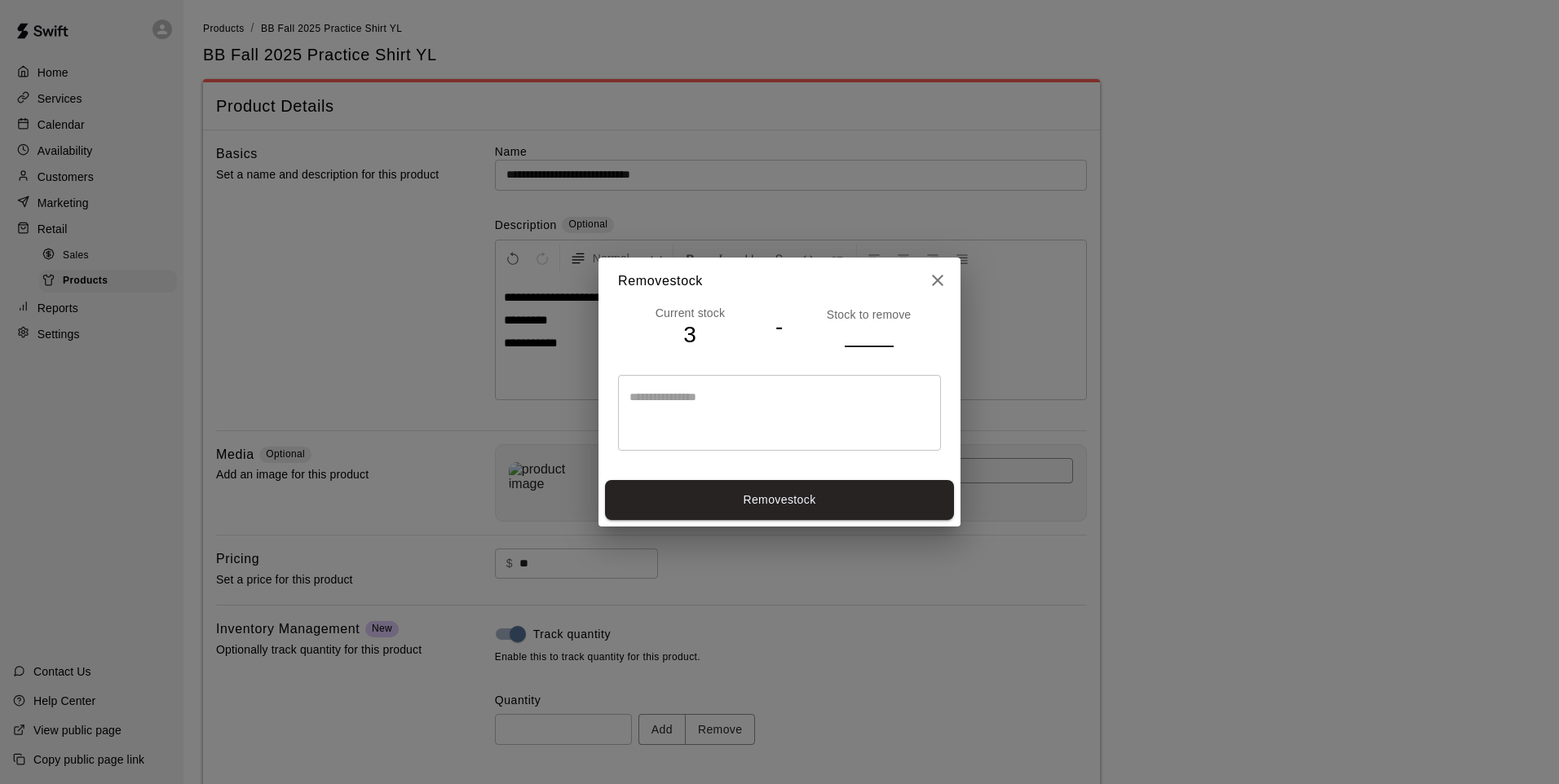
click at [734, 516] on button "Remove stock" at bounding box center [779, 500] width 349 height 40
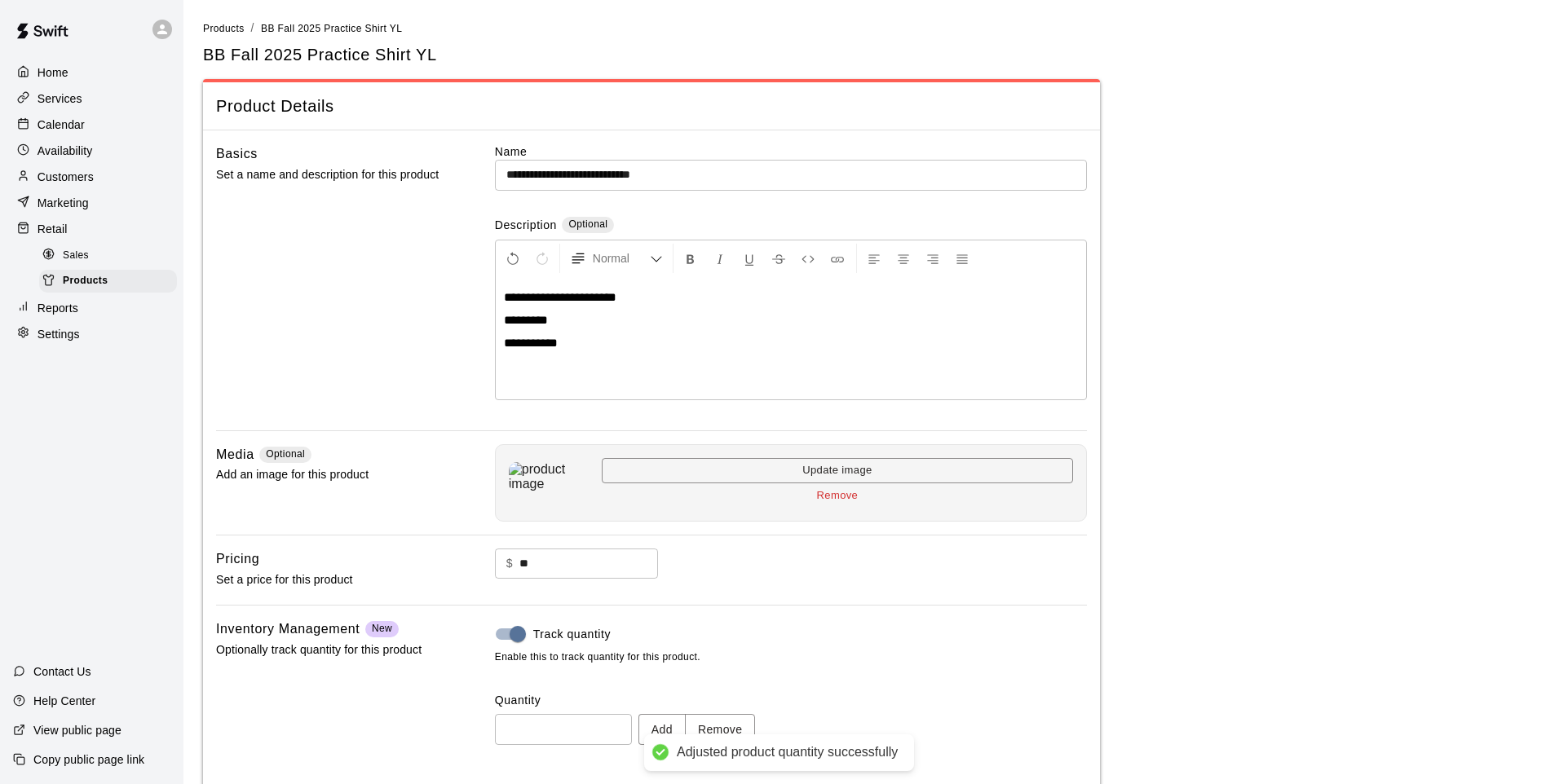
type input "*"
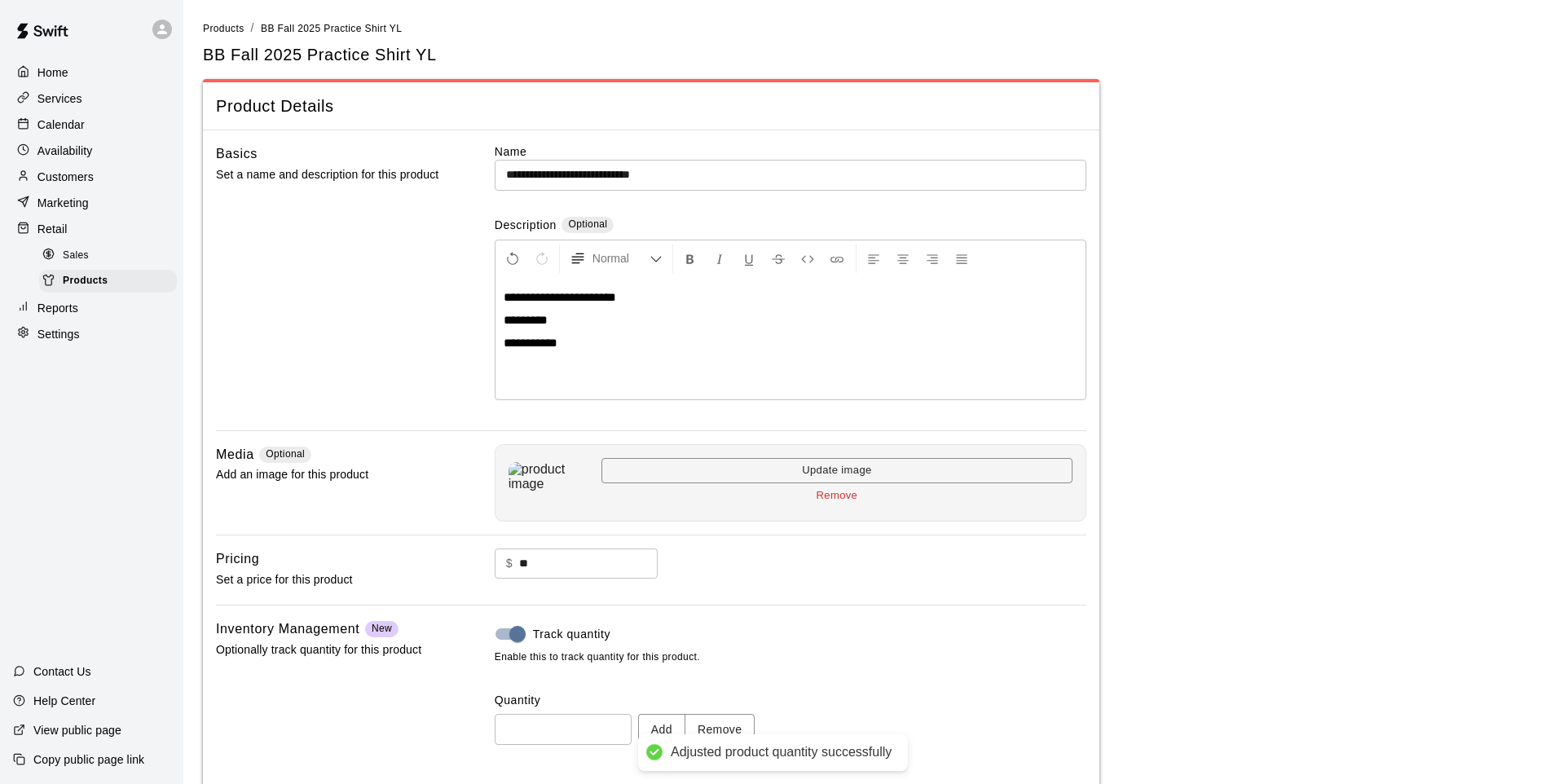
scroll to position [75, 0]
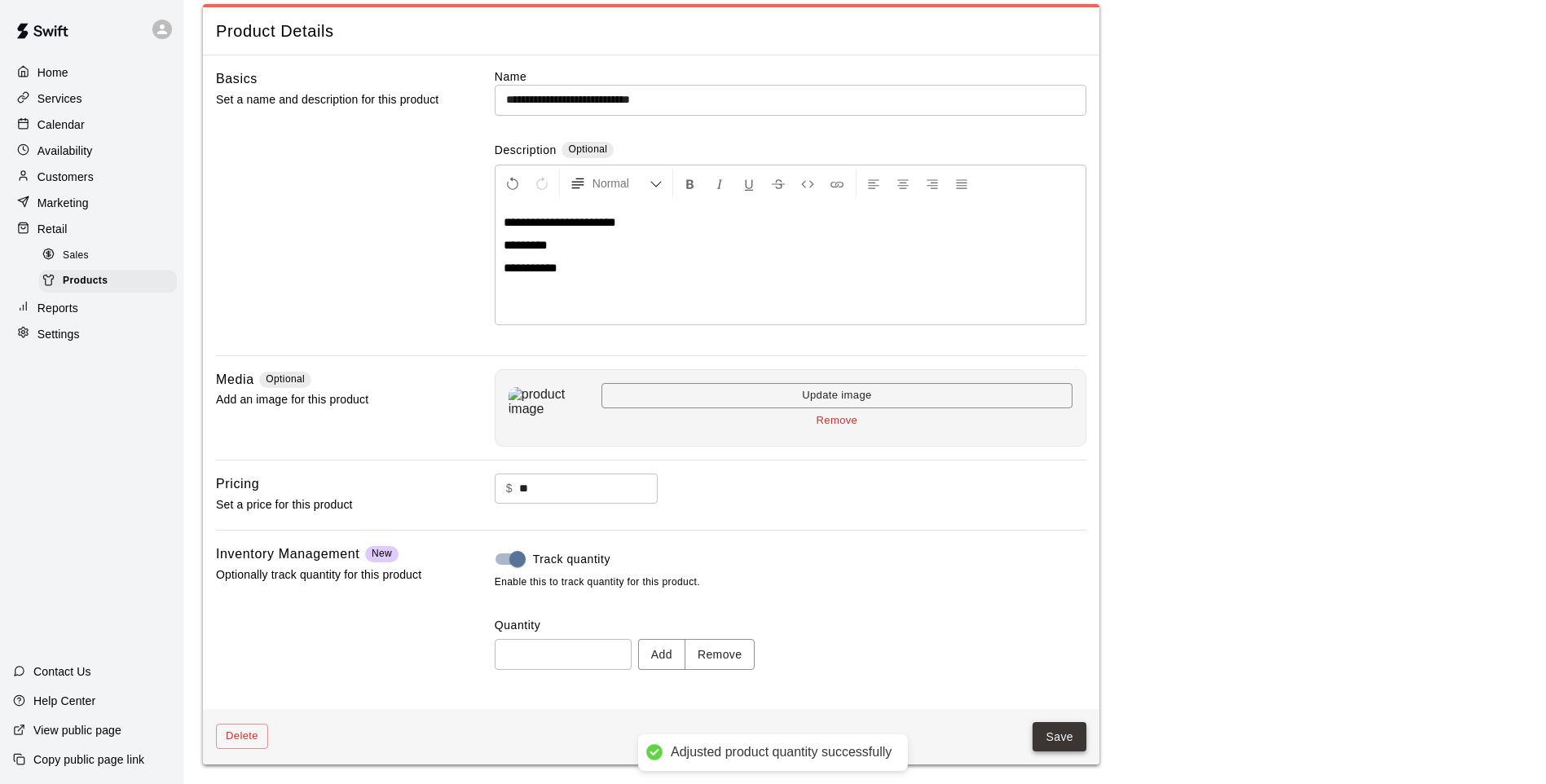
click at [1060, 748] on button "Save" at bounding box center [1059, 737] width 54 height 31
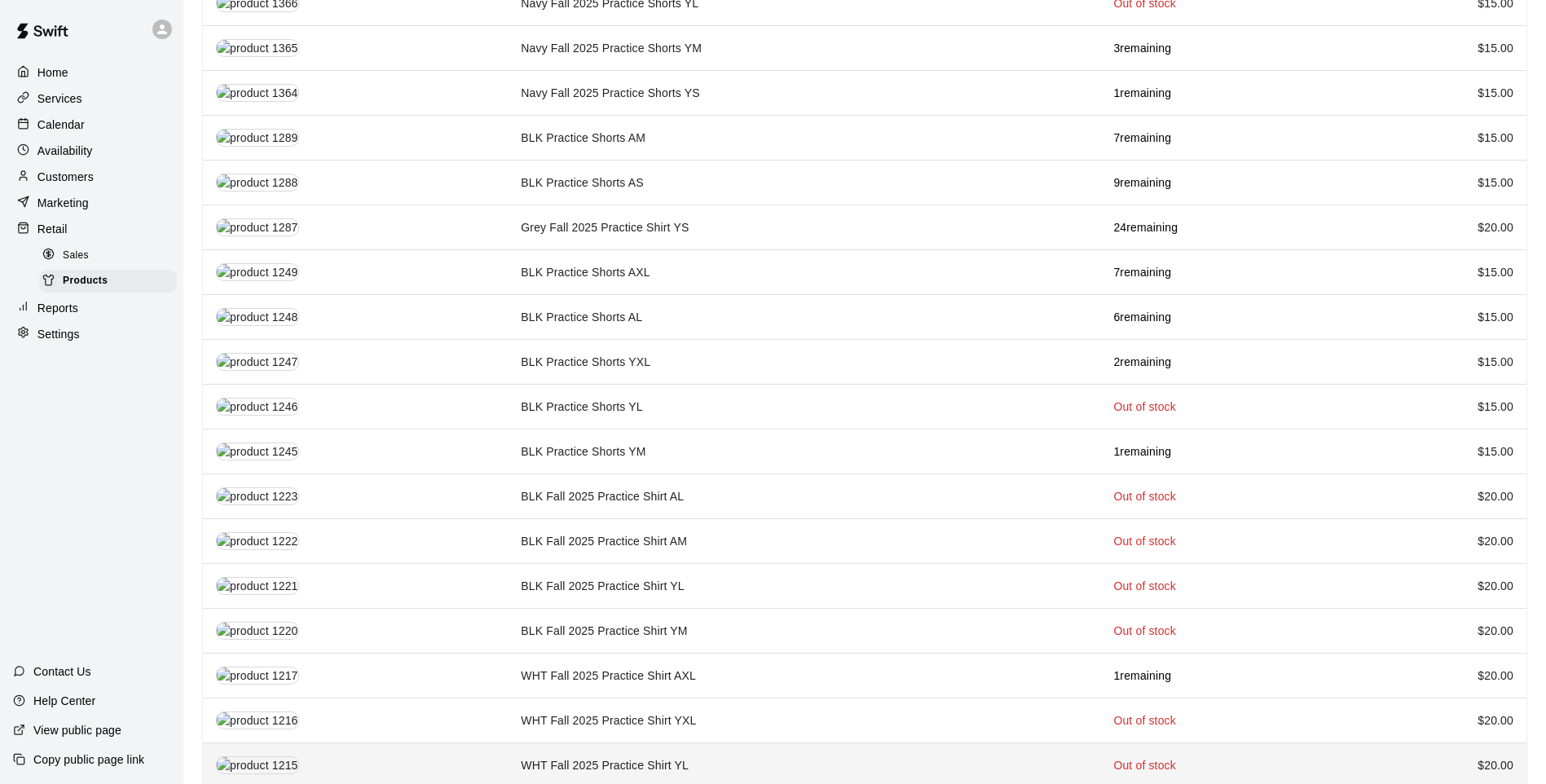
scroll to position [1634, 0]
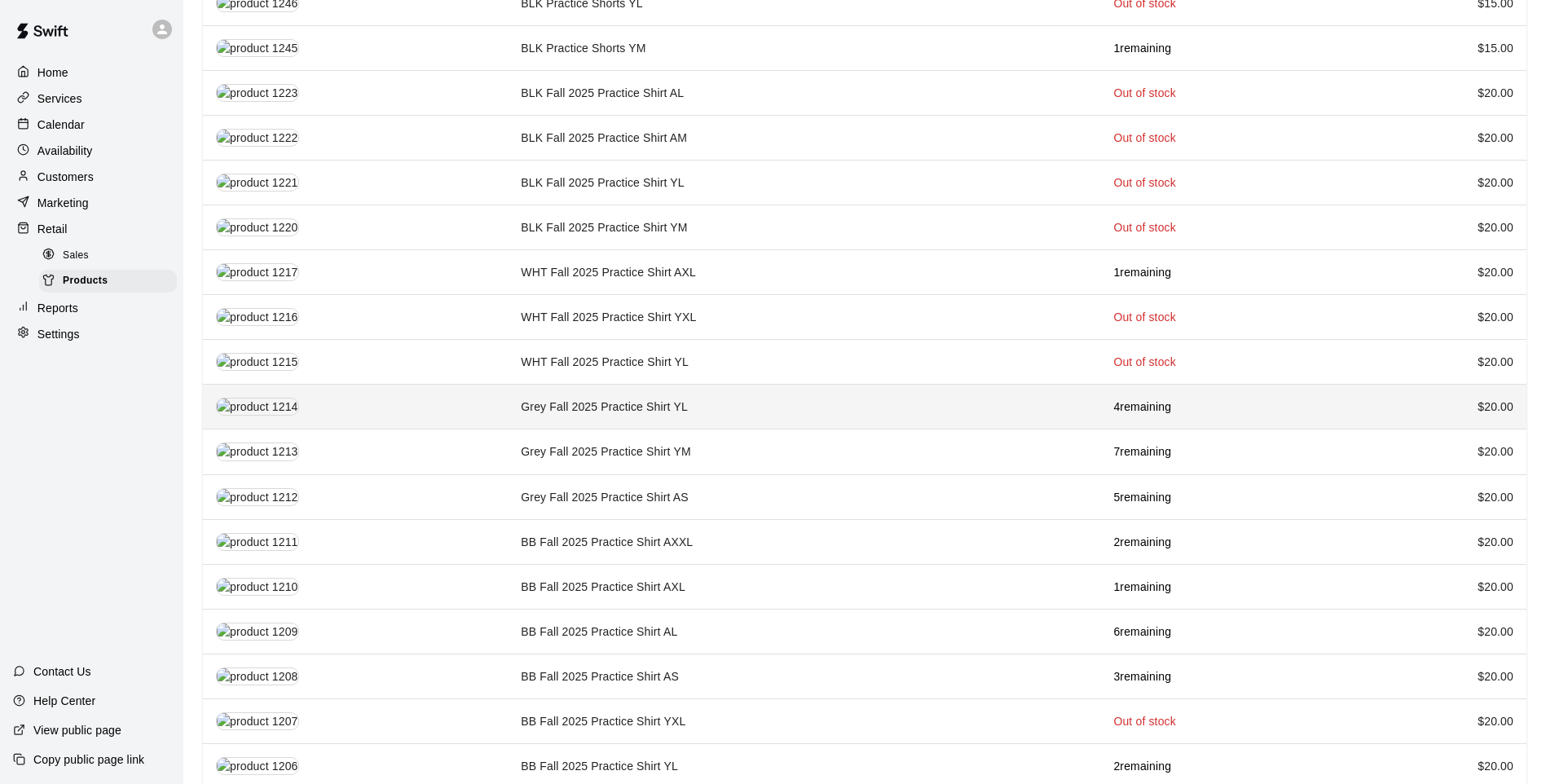
click at [925, 399] on td "Grey Fall 2025 Practice Shirt YL" at bounding box center [804, 406] width 593 height 45
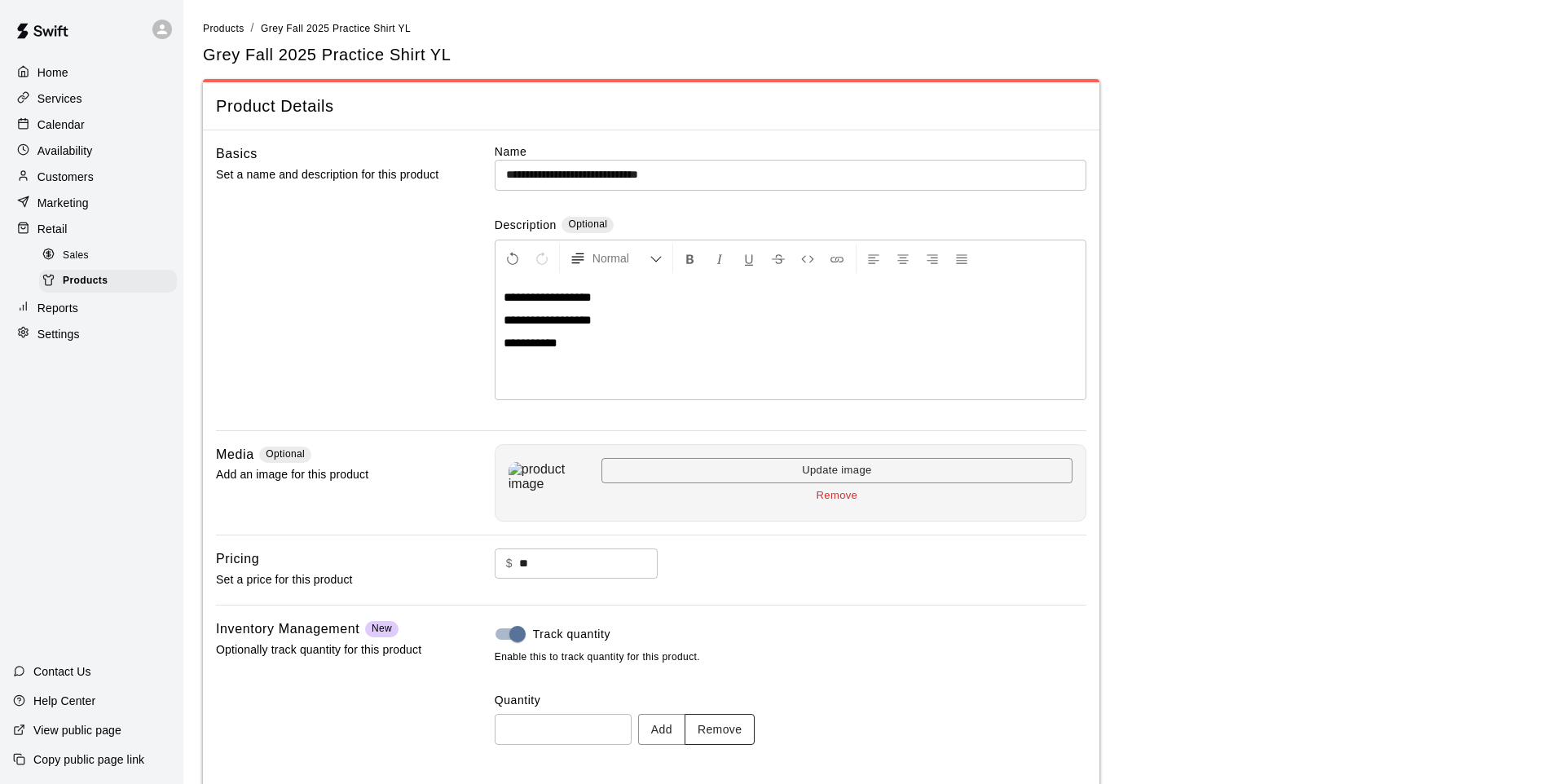
click at [732, 726] on button "Remove" at bounding box center [720, 730] width 71 height 31
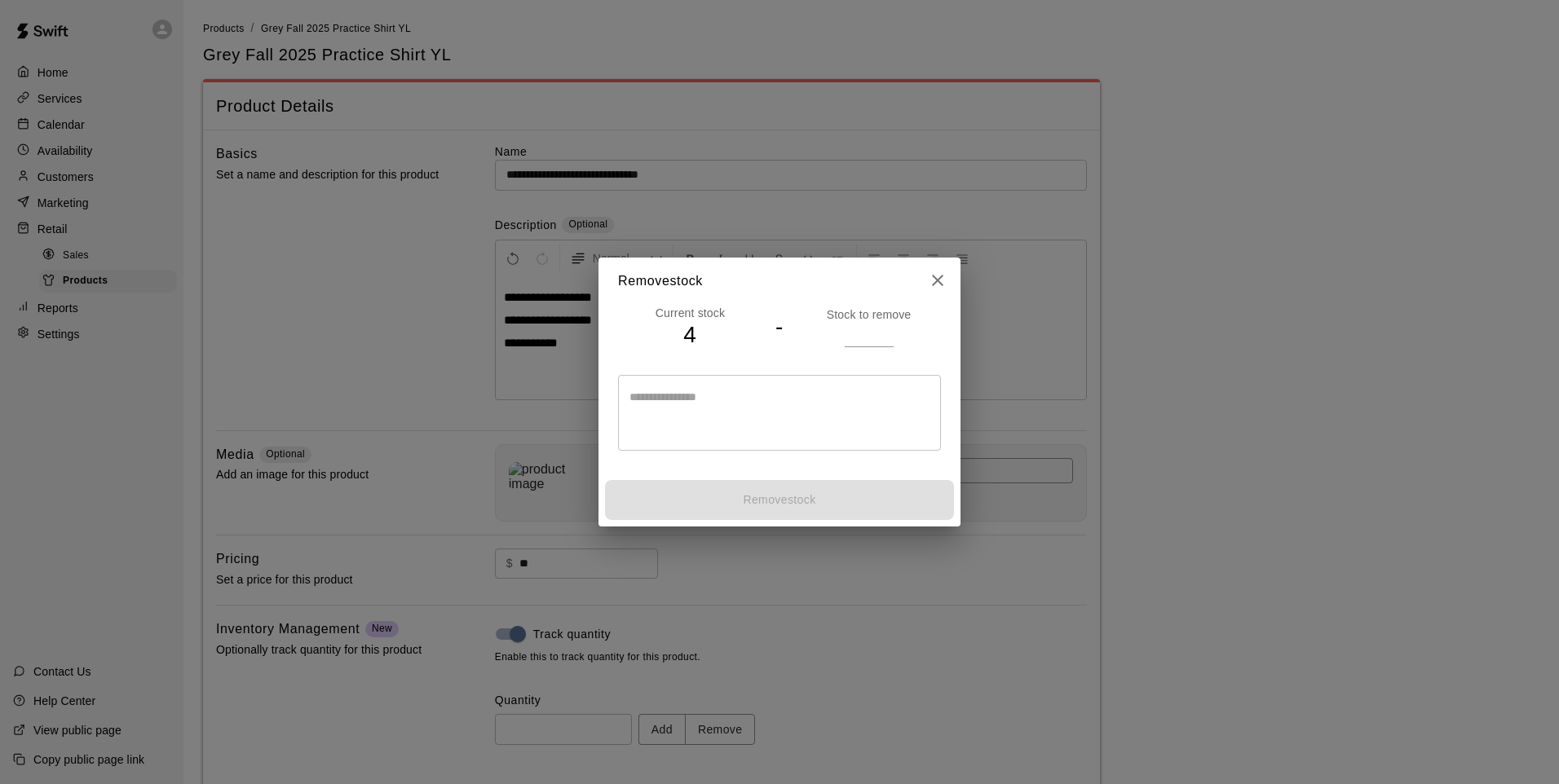
click at [875, 336] on input "number" at bounding box center [868, 335] width 49 height 24
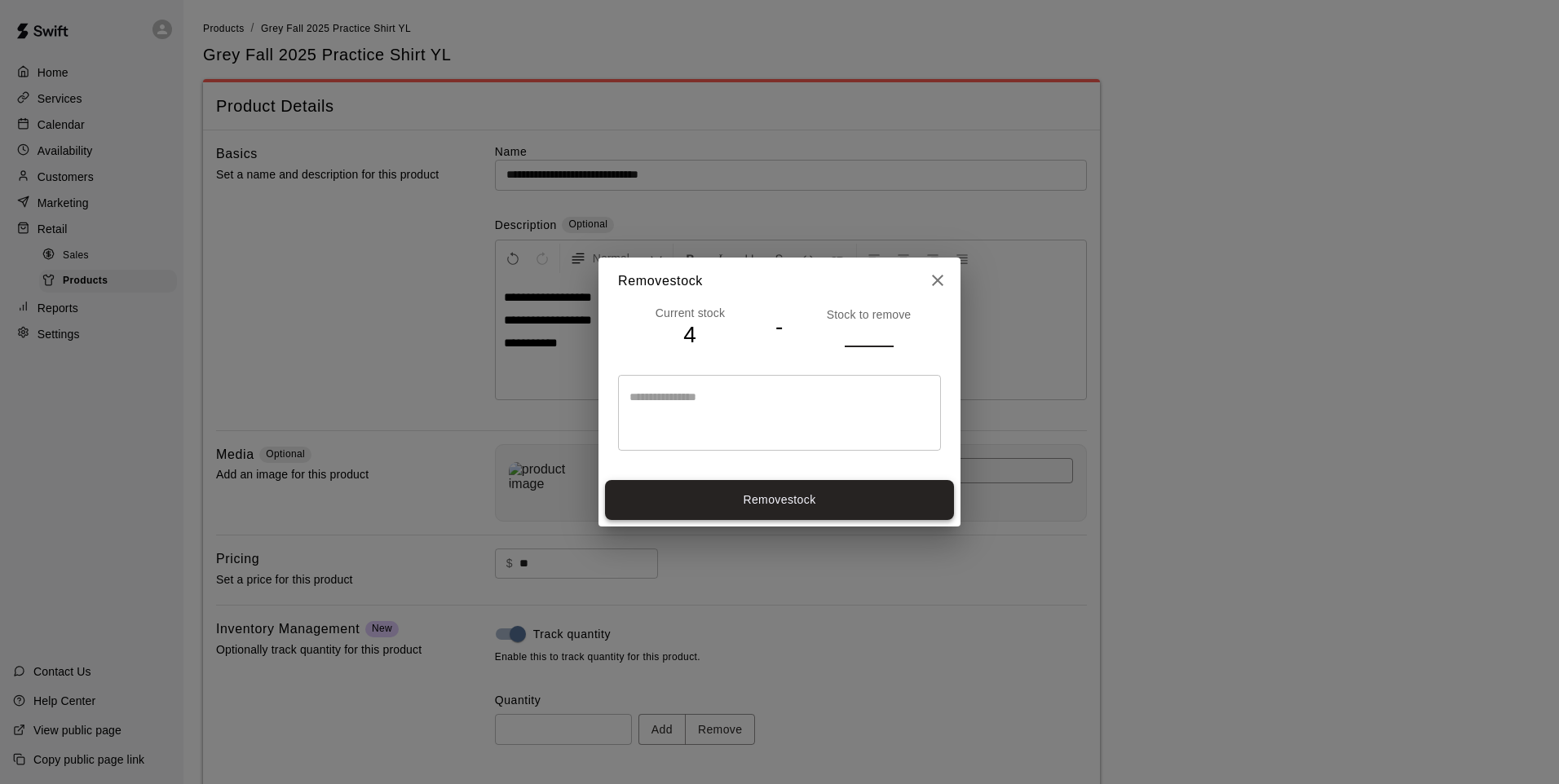
type input "*"
click at [854, 508] on button "Remove stock" at bounding box center [779, 500] width 349 height 40
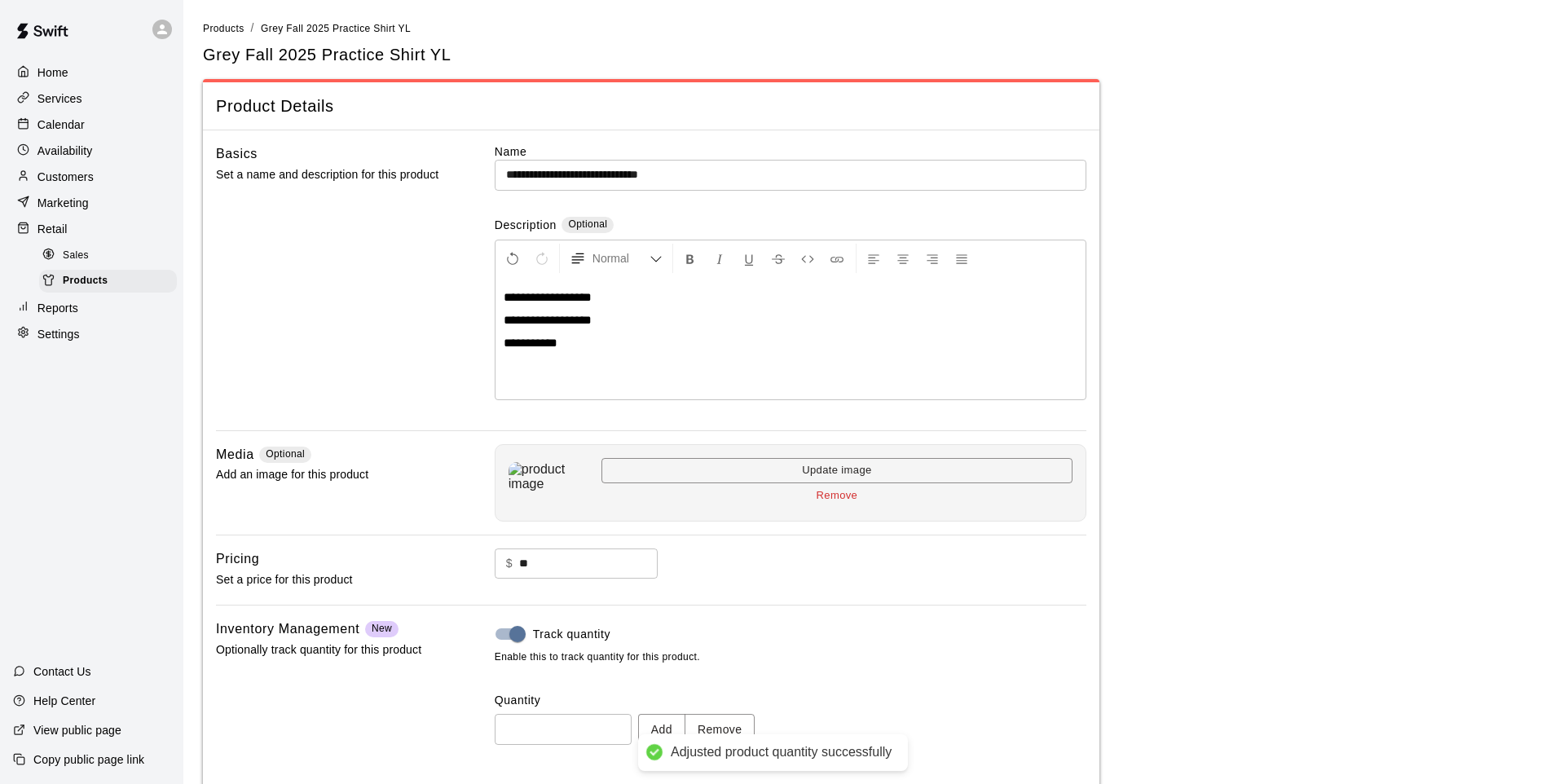
type input "*"
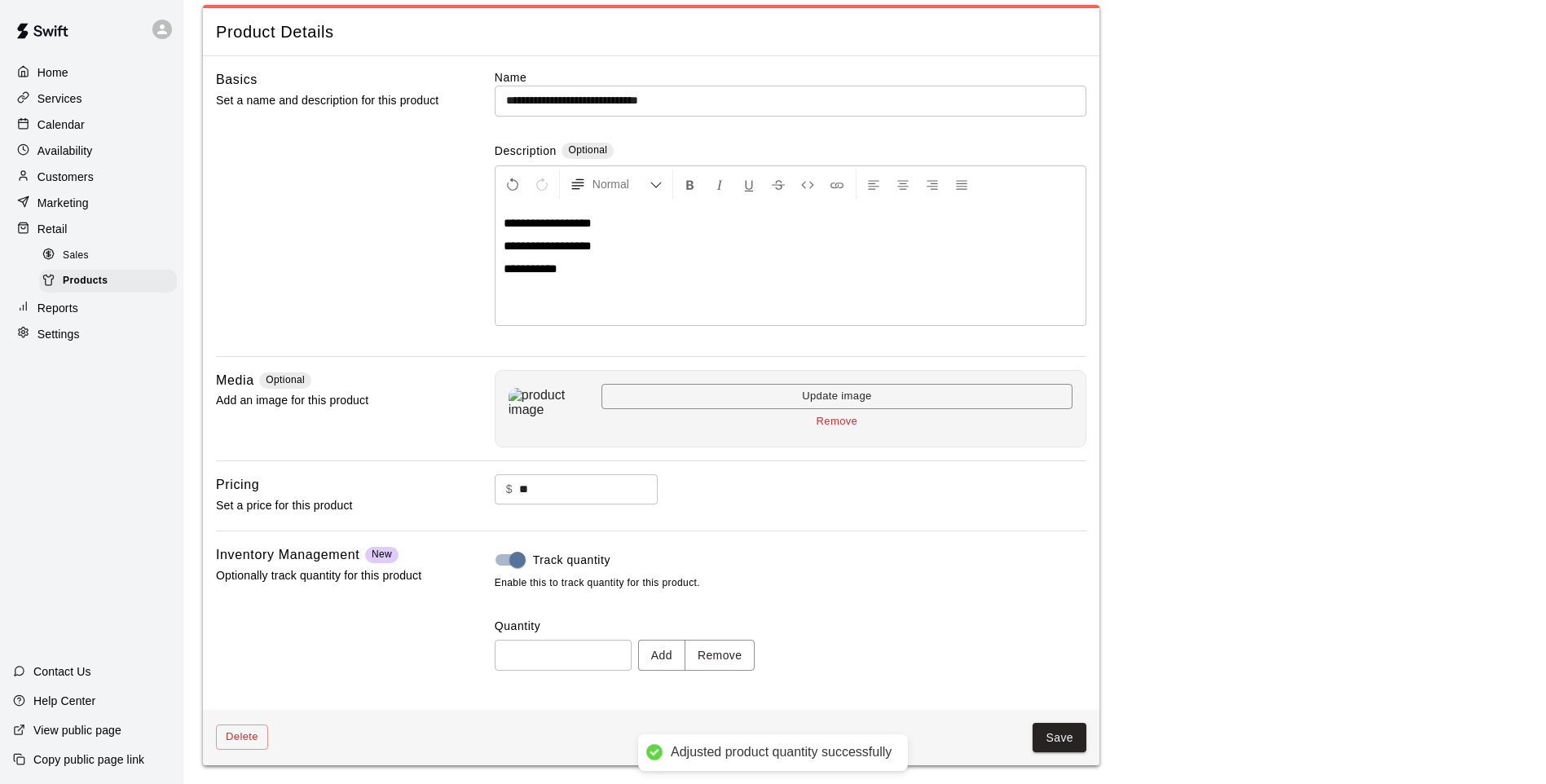
scroll to position [75, 0]
click at [1047, 753] on div "Delete Save" at bounding box center [651, 737] width 897 height 56
click at [1047, 742] on button "Save" at bounding box center [1059, 737] width 54 height 31
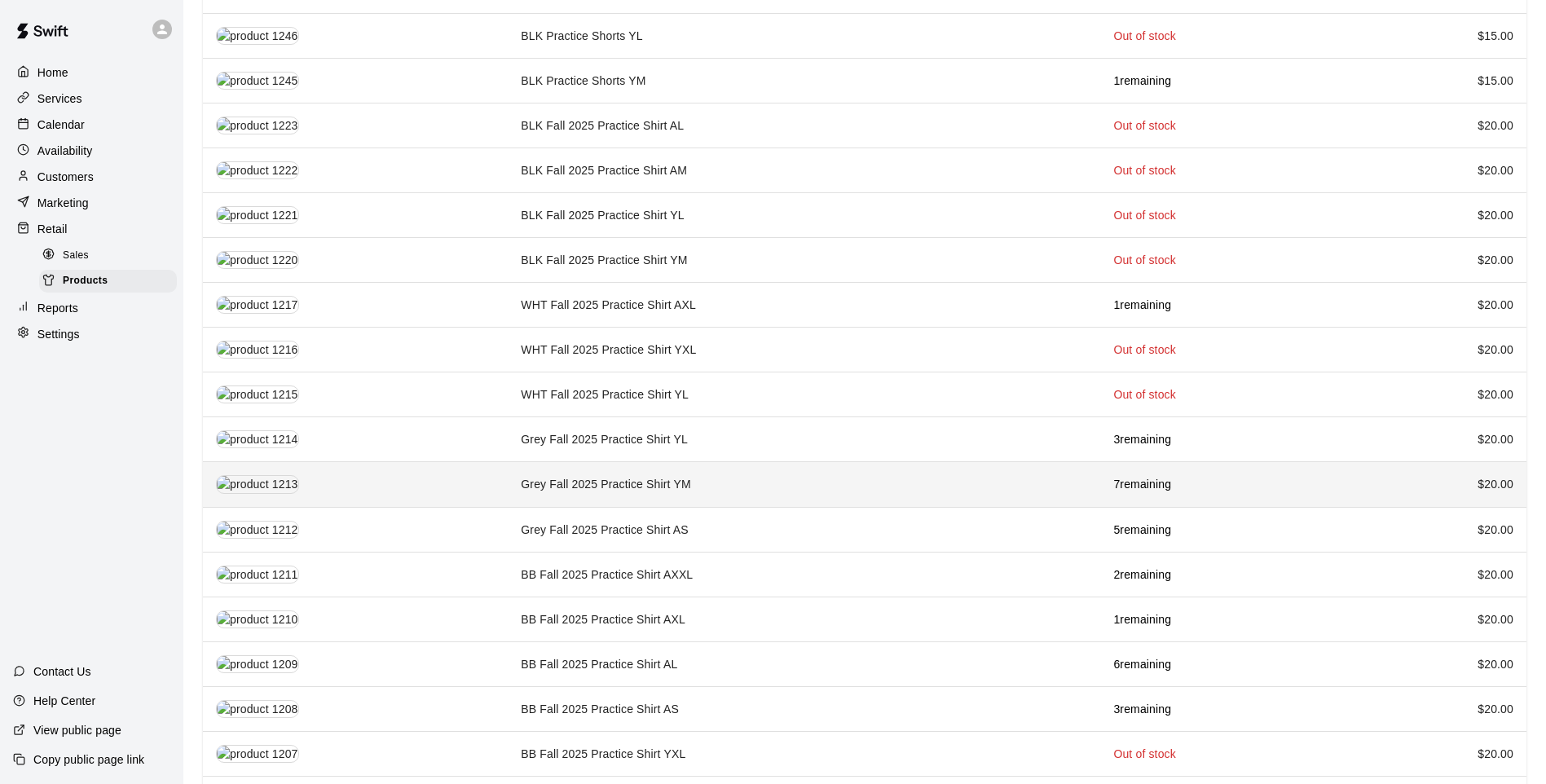
scroll to position [1630, 0]
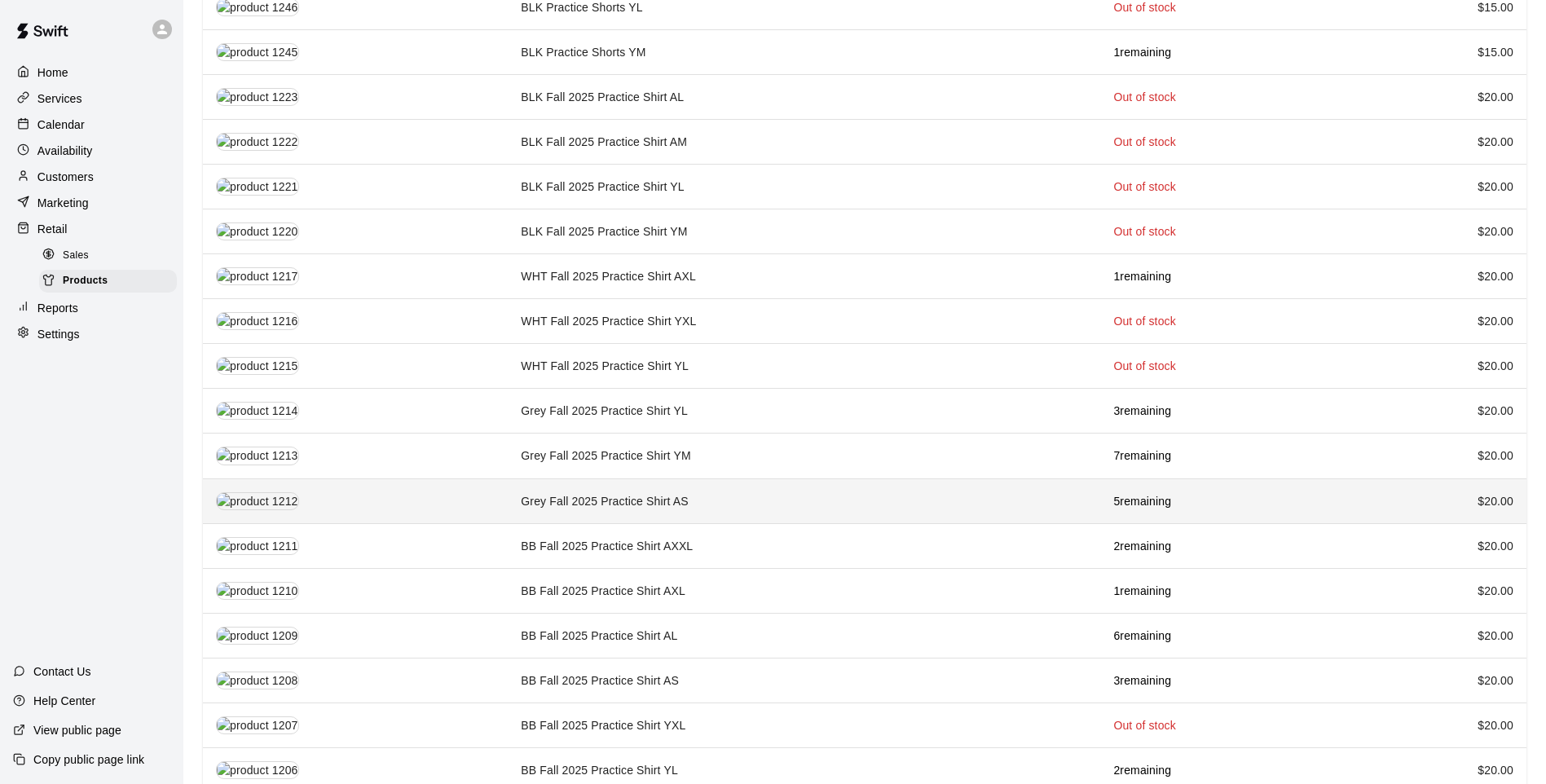
click at [796, 481] on td "Grey Fall 2025 Practice Shirt AS" at bounding box center [804, 500] width 593 height 45
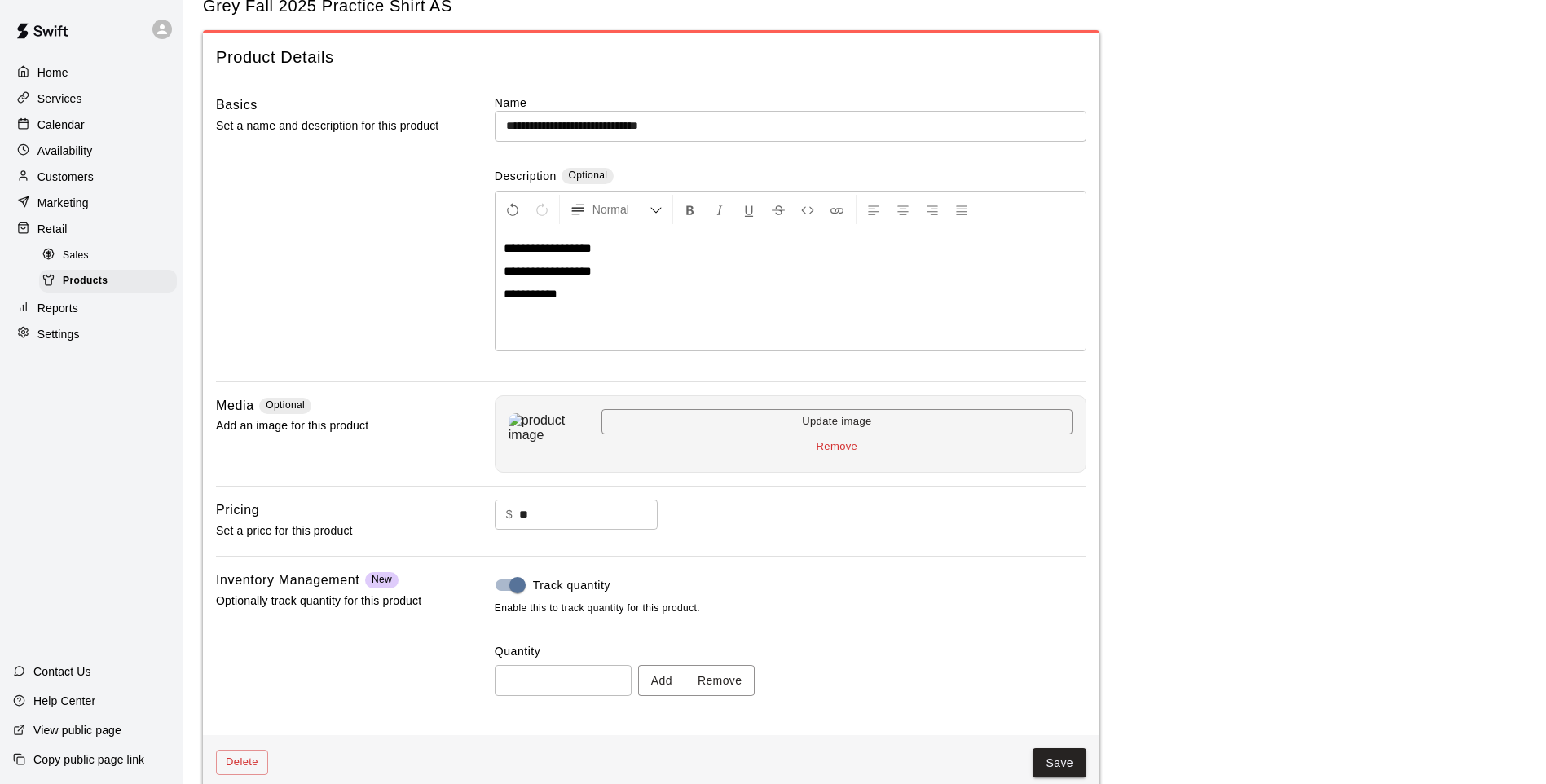
scroll to position [75, 0]
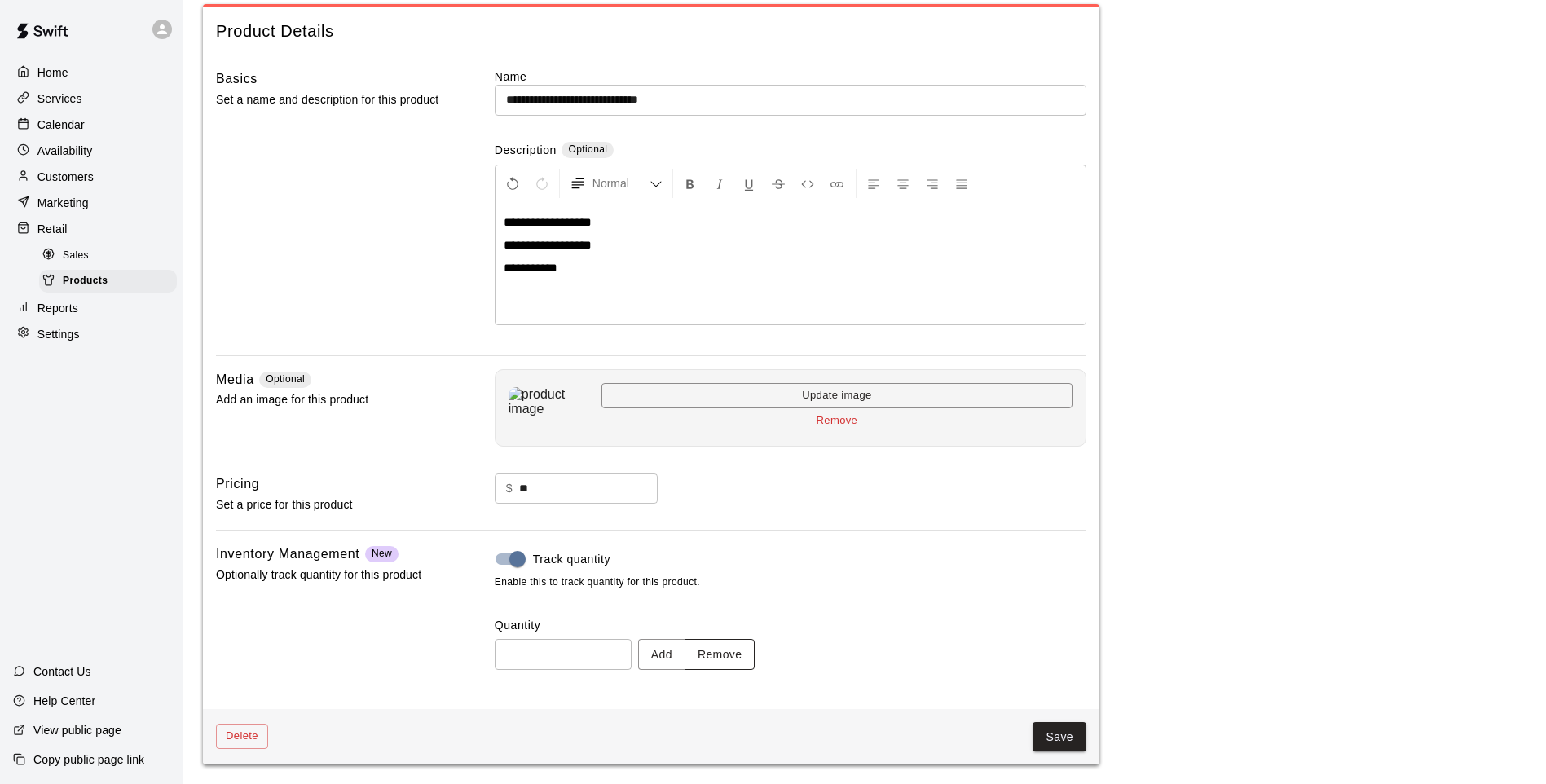
click at [728, 660] on button "Remove" at bounding box center [720, 654] width 71 height 31
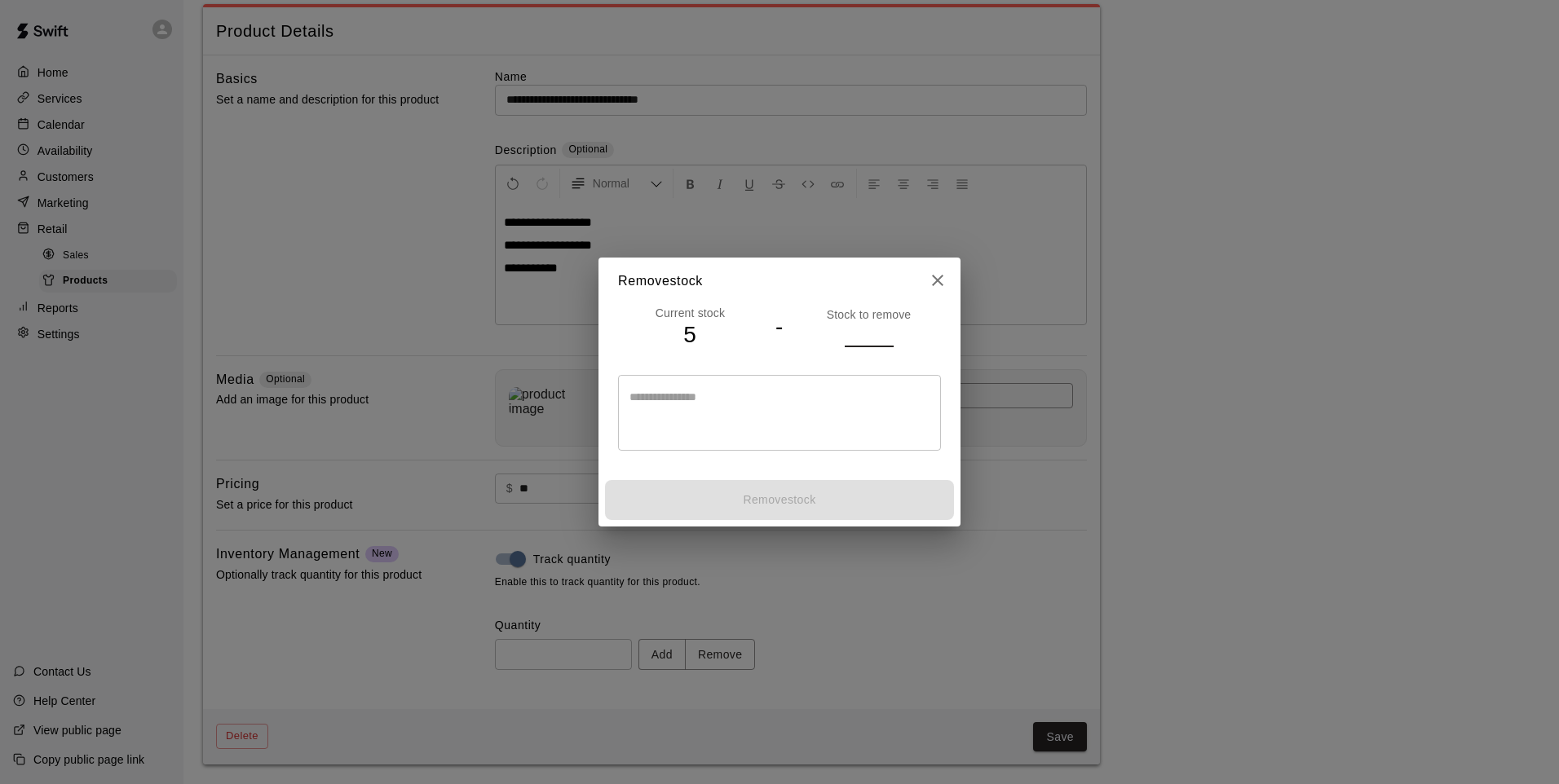
click at [863, 327] on input "number" at bounding box center [868, 335] width 49 height 24
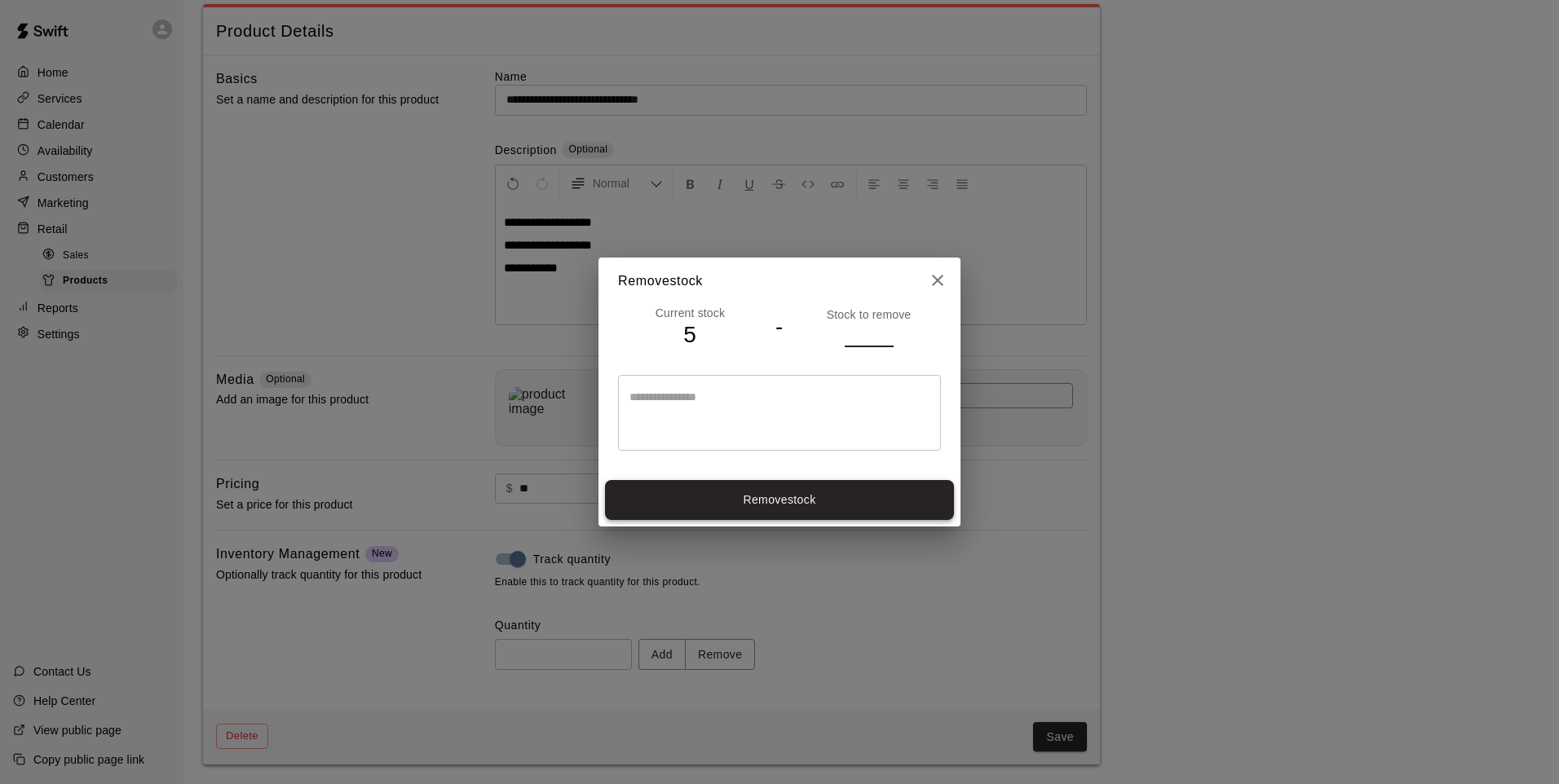
type input "*"
click at [788, 508] on button "Remove stock" at bounding box center [779, 500] width 349 height 40
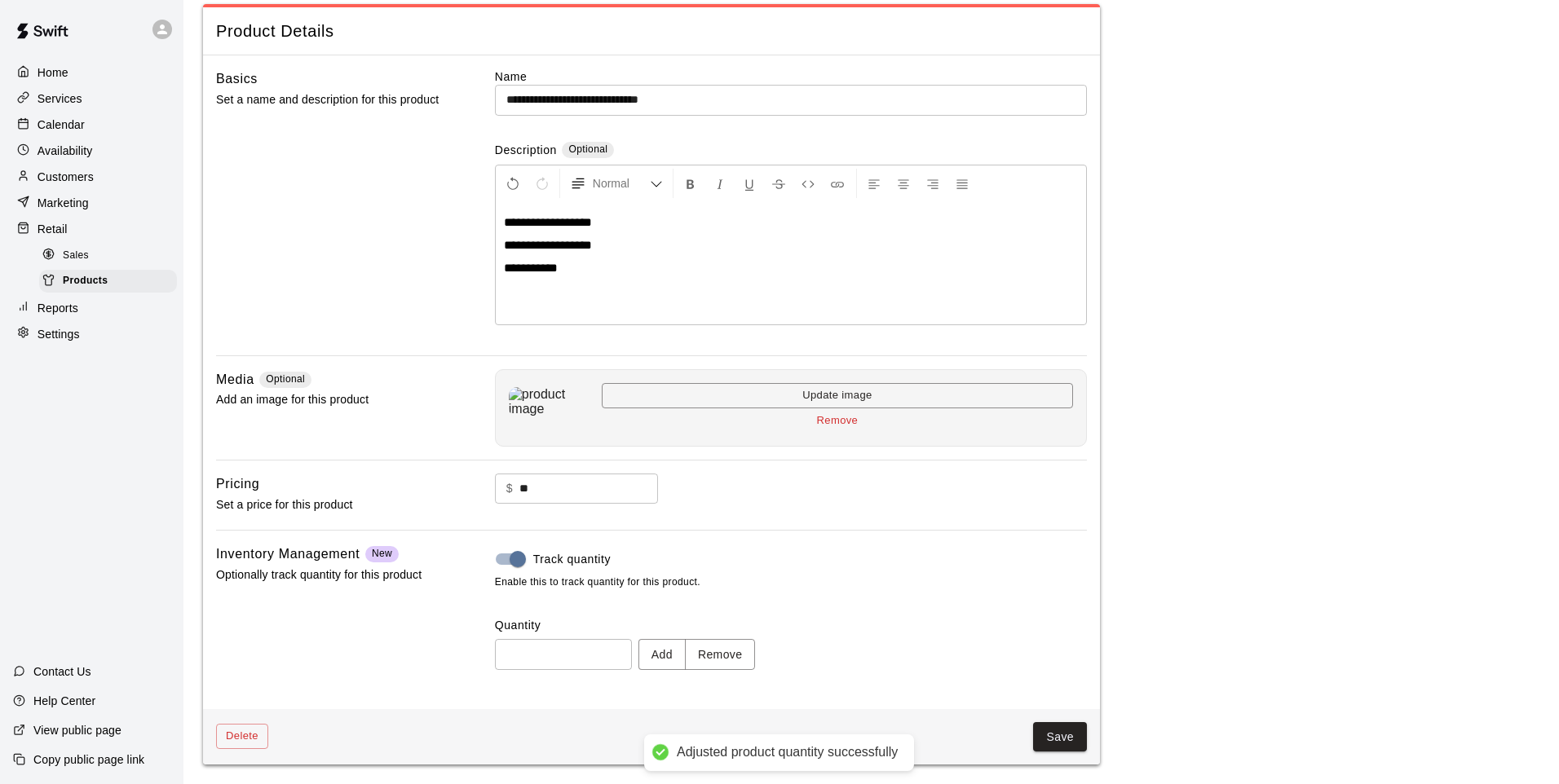
type input "*"
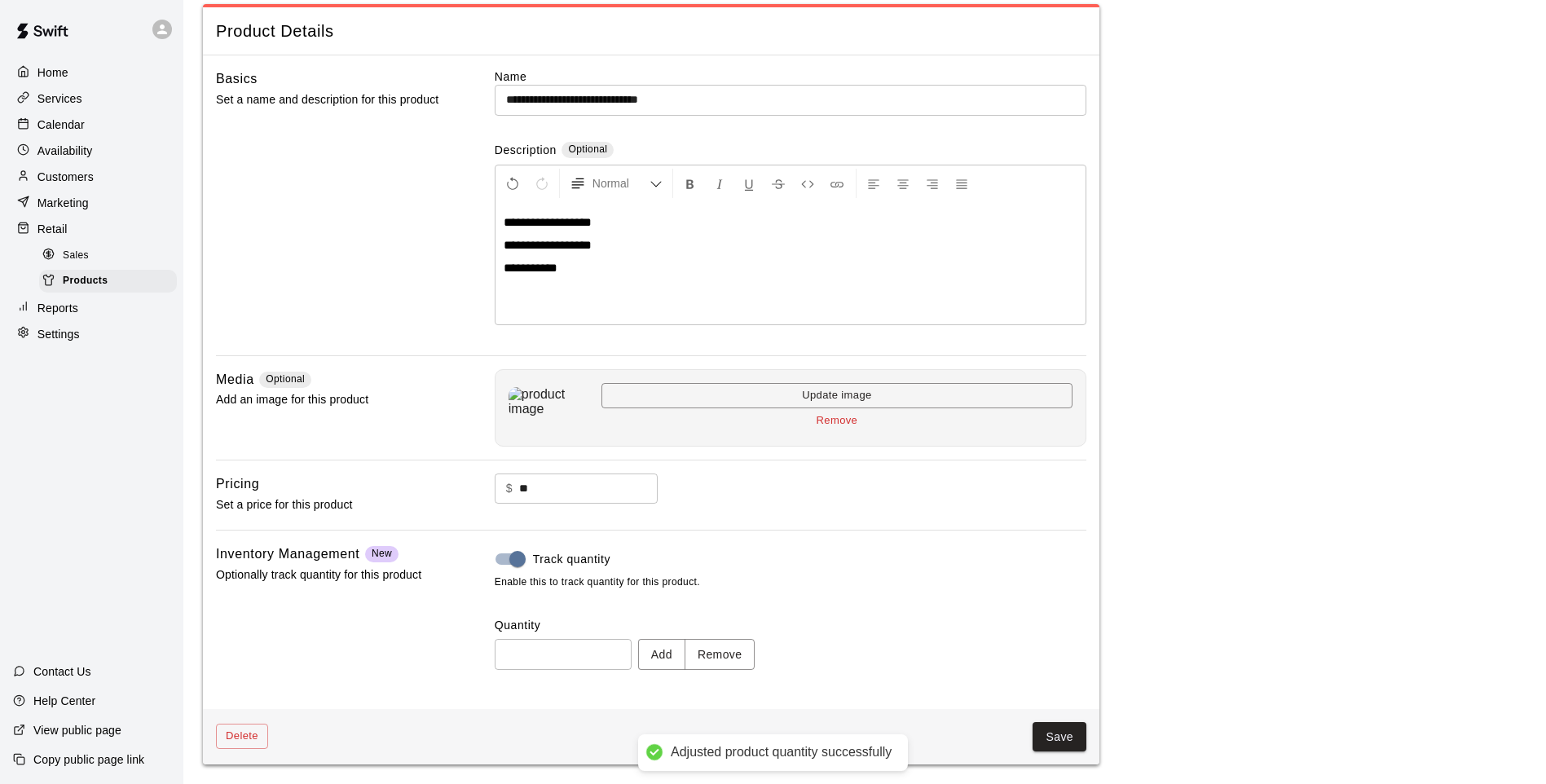
click at [1073, 733] on button "Save" at bounding box center [1059, 737] width 54 height 31
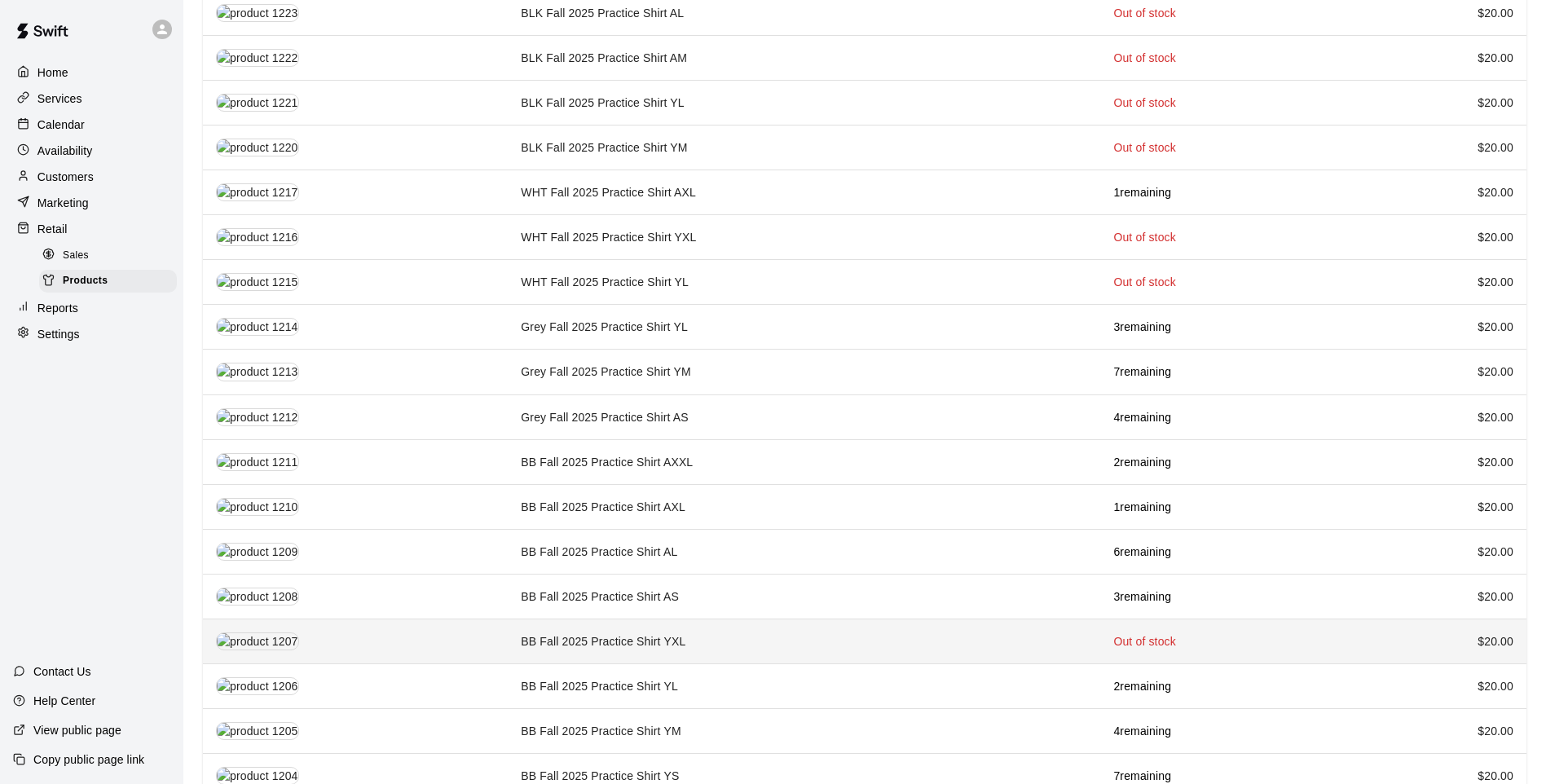
scroll to position [1719, 0]
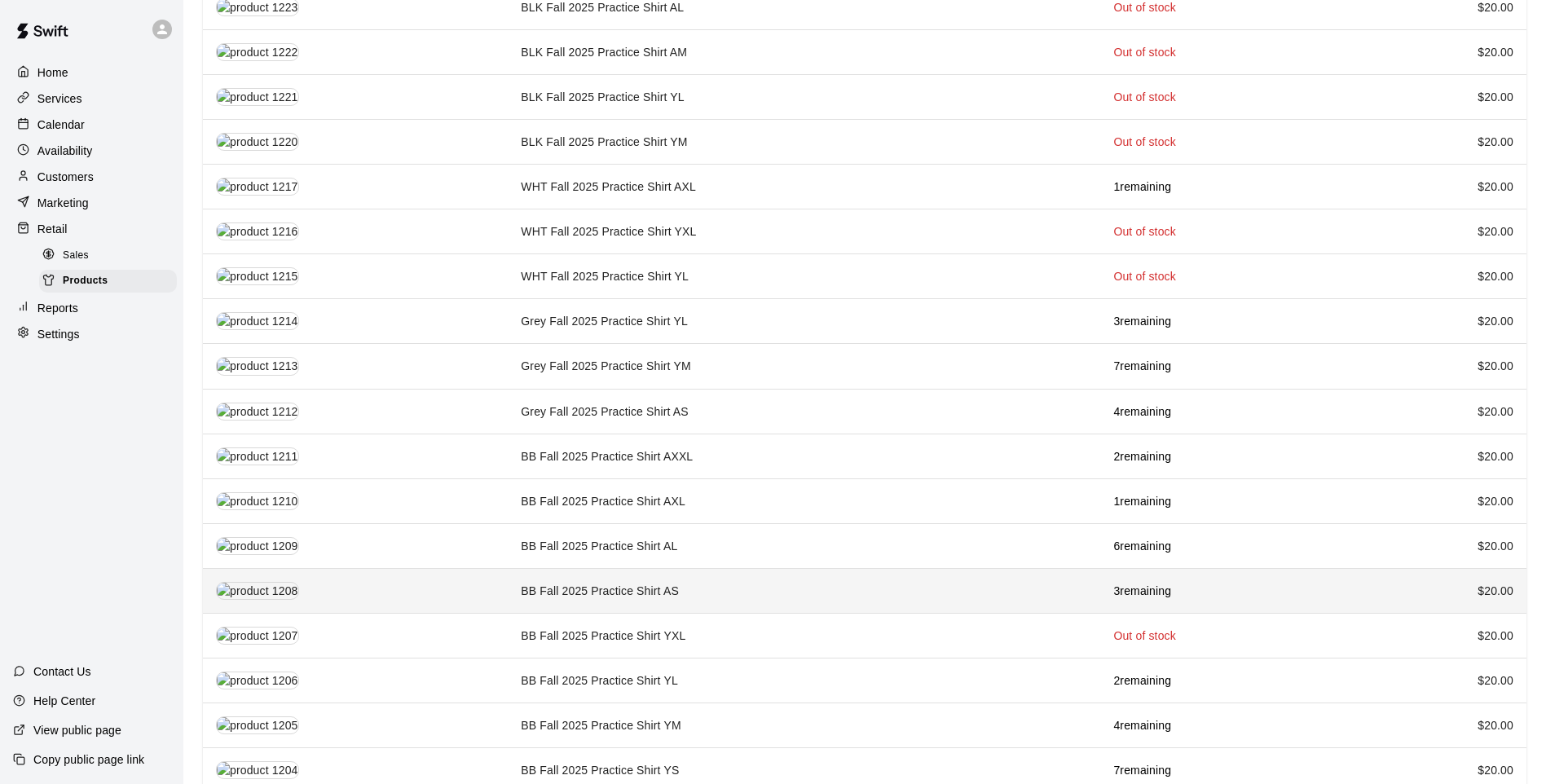
click at [708, 571] on td "BB Fall 2025 Practice Shirt AS" at bounding box center [804, 590] width 593 height 45
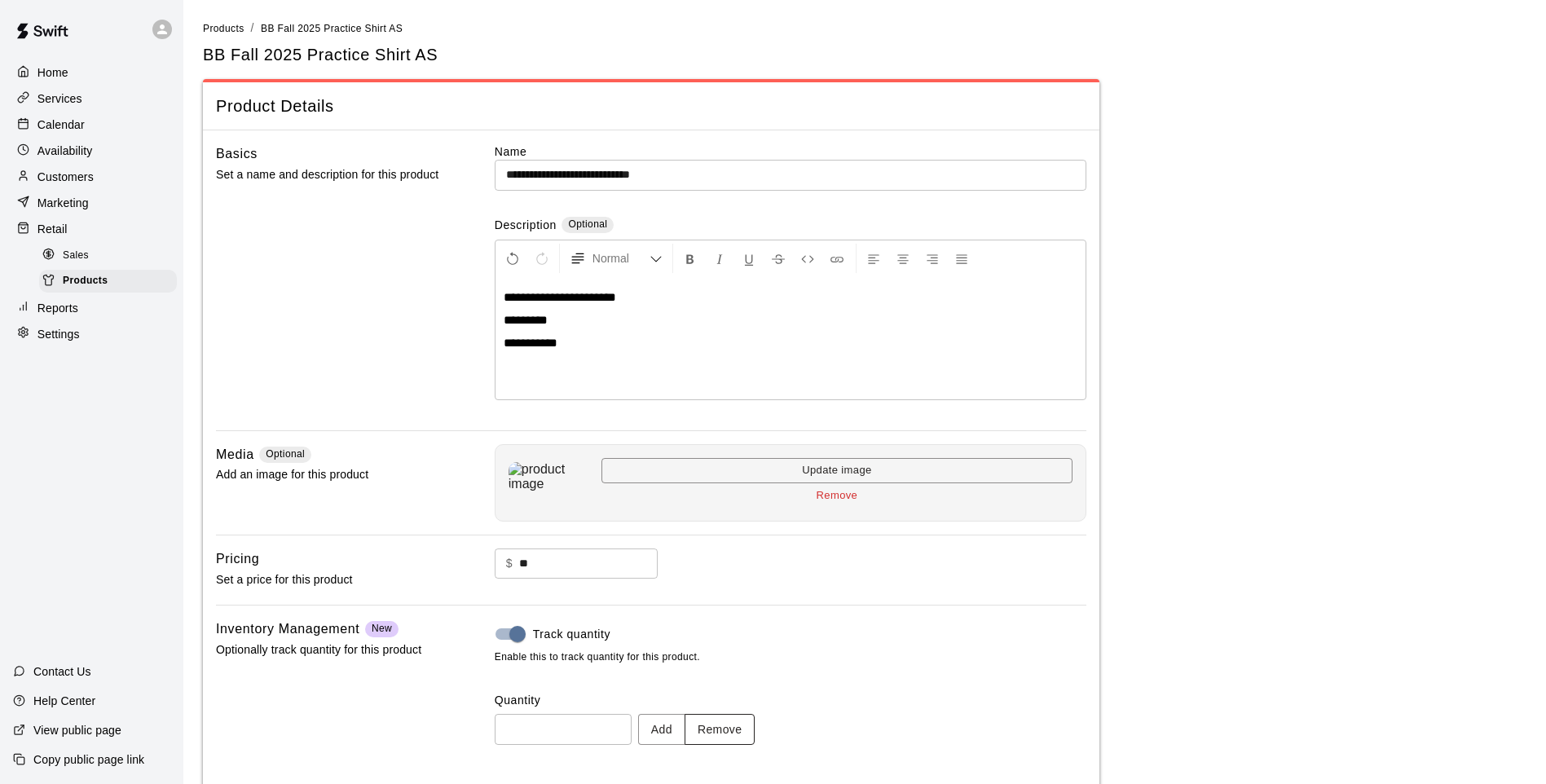
click at [720, 723] on button "Remove" at bounding box center [720, 730] width 71 height 31
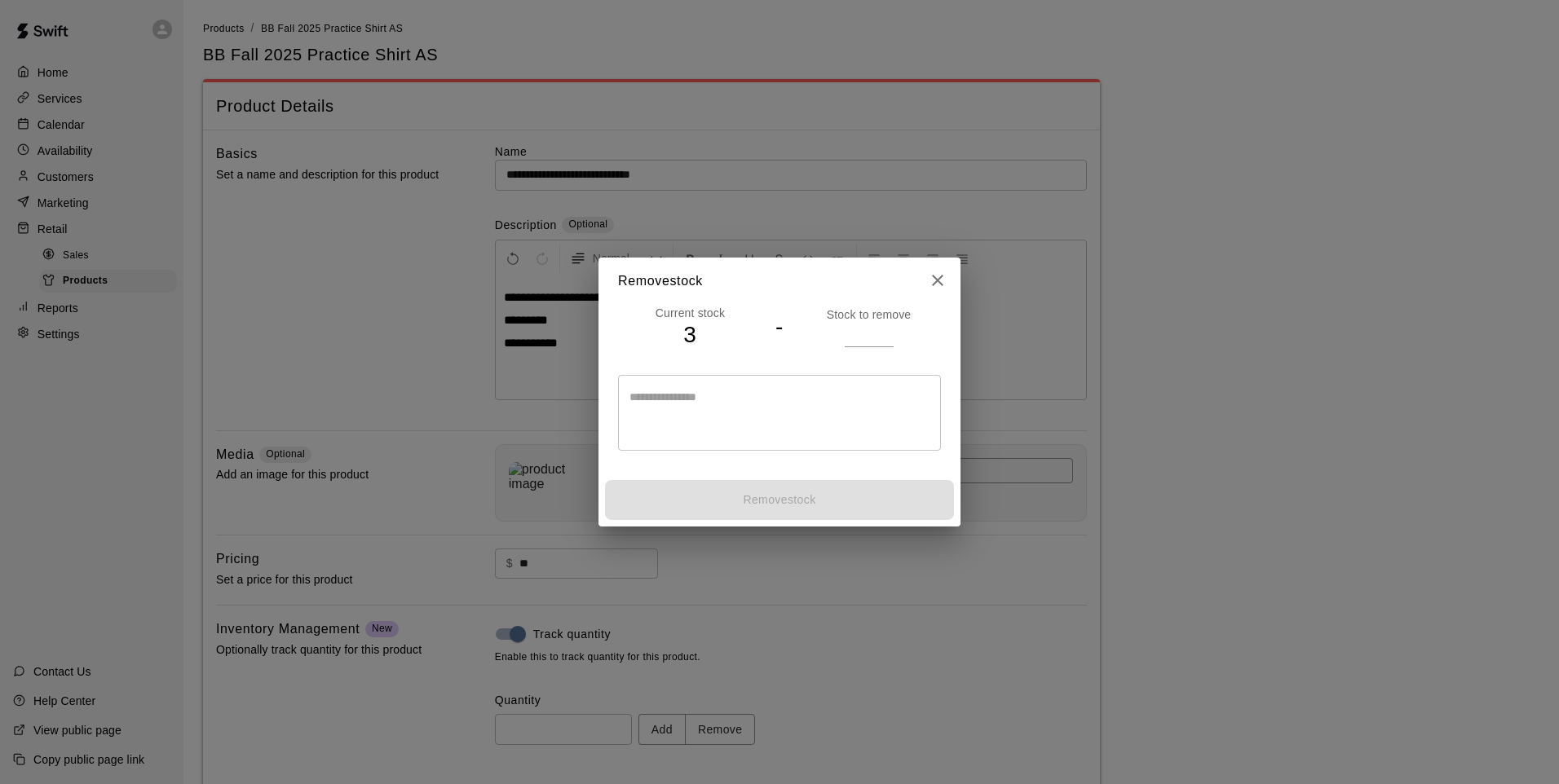
click at [864, 323] on input "number" at bounding box center [868, 335] width 49 height 24
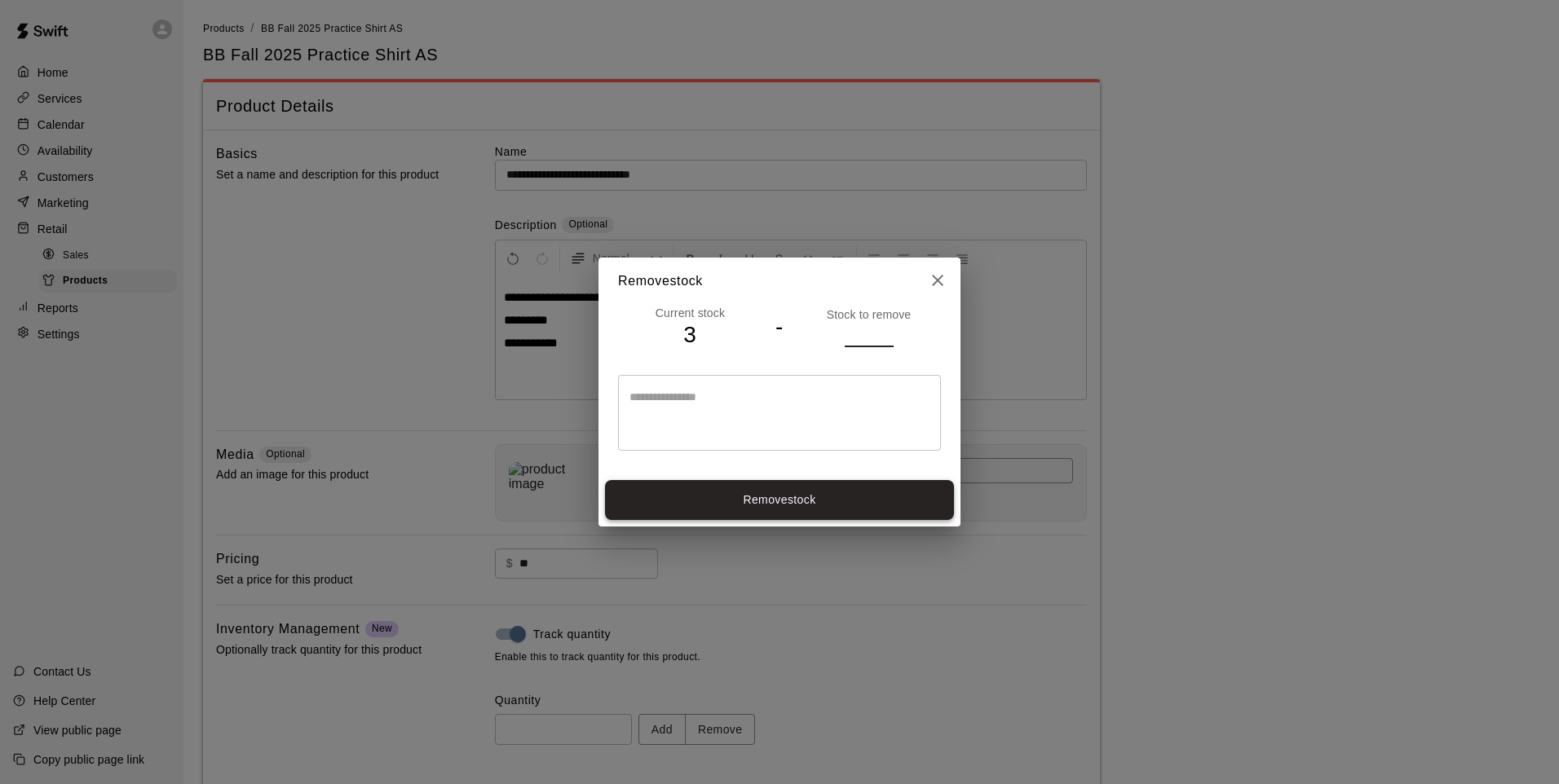
type input "*"
click at [802, 494] on button "Remove stock" at bounding box center [779, 500] width 349 height 40
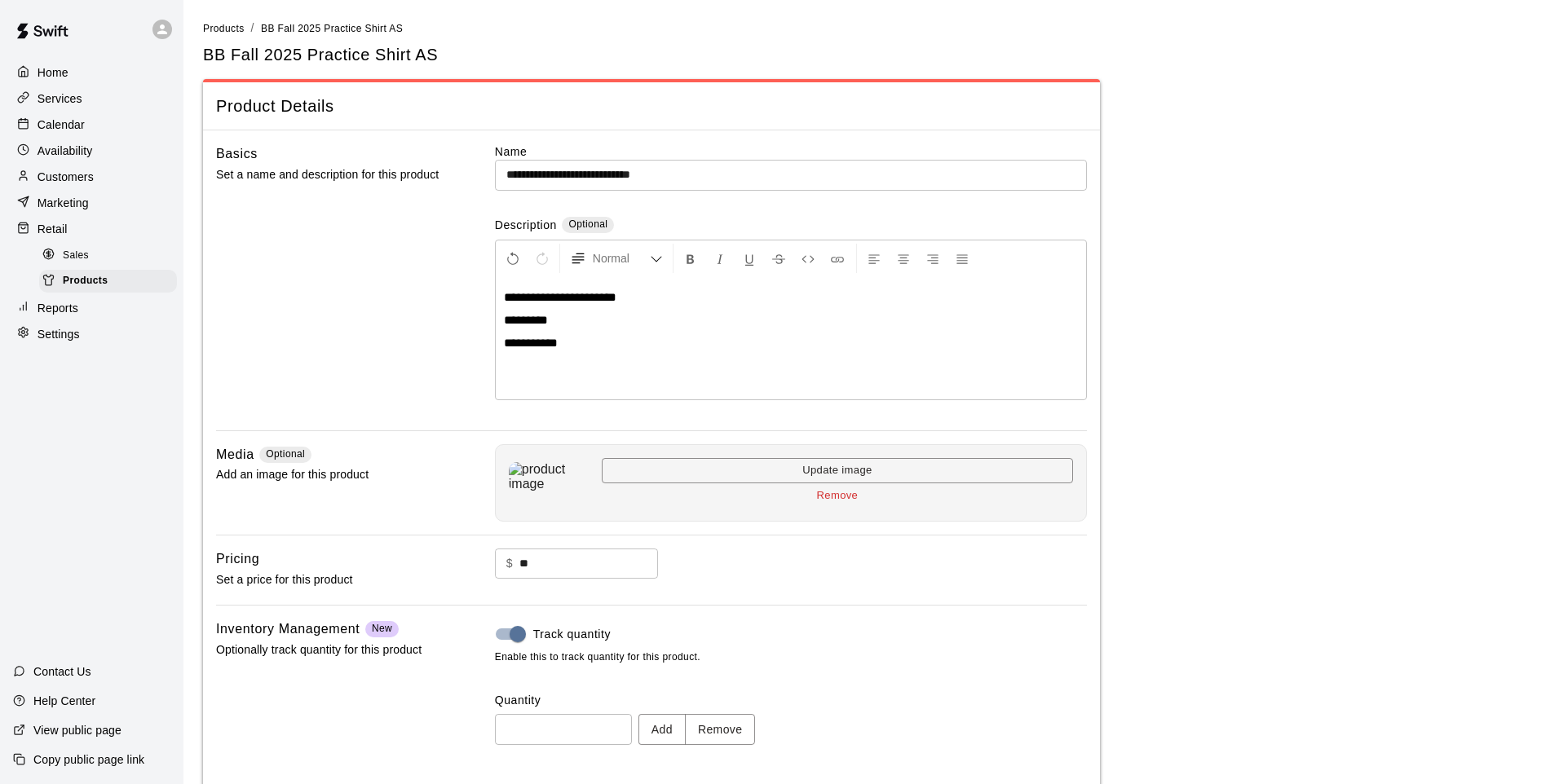
type input "*"
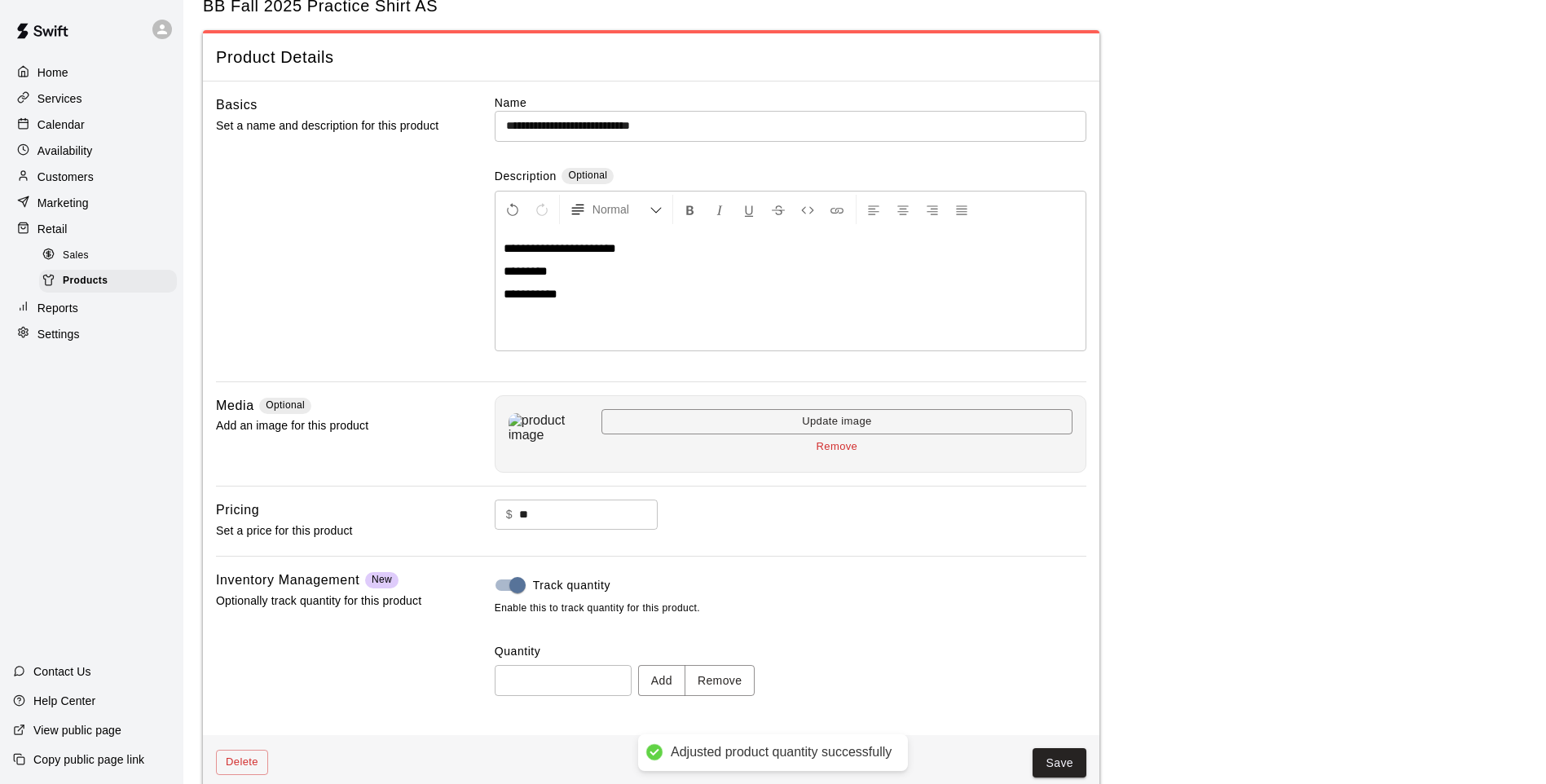
scroll to position [75, 0]
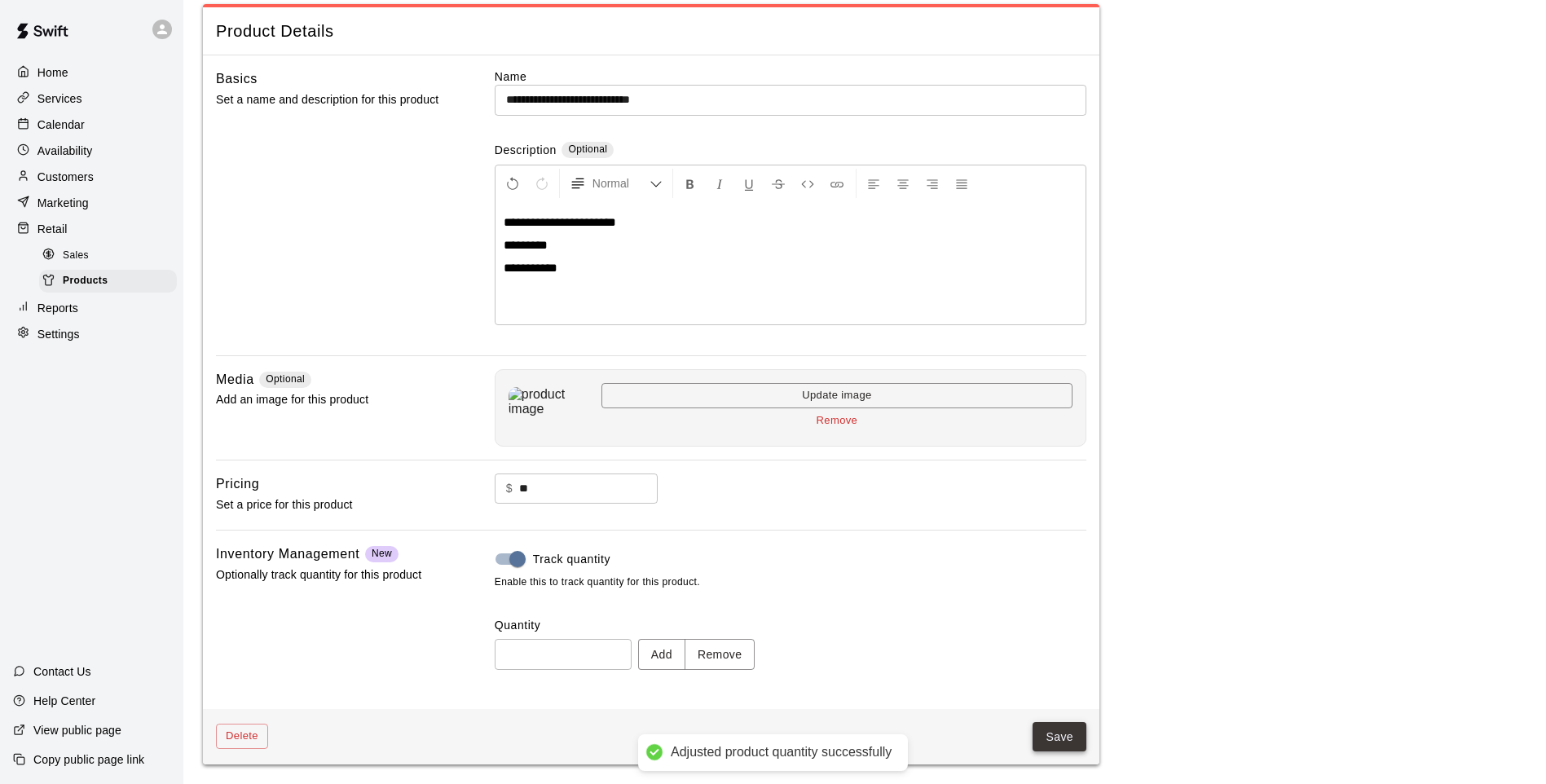
click at [1046, 745] on button "Save" at bounding box center [1059, 737] width 54 height 31
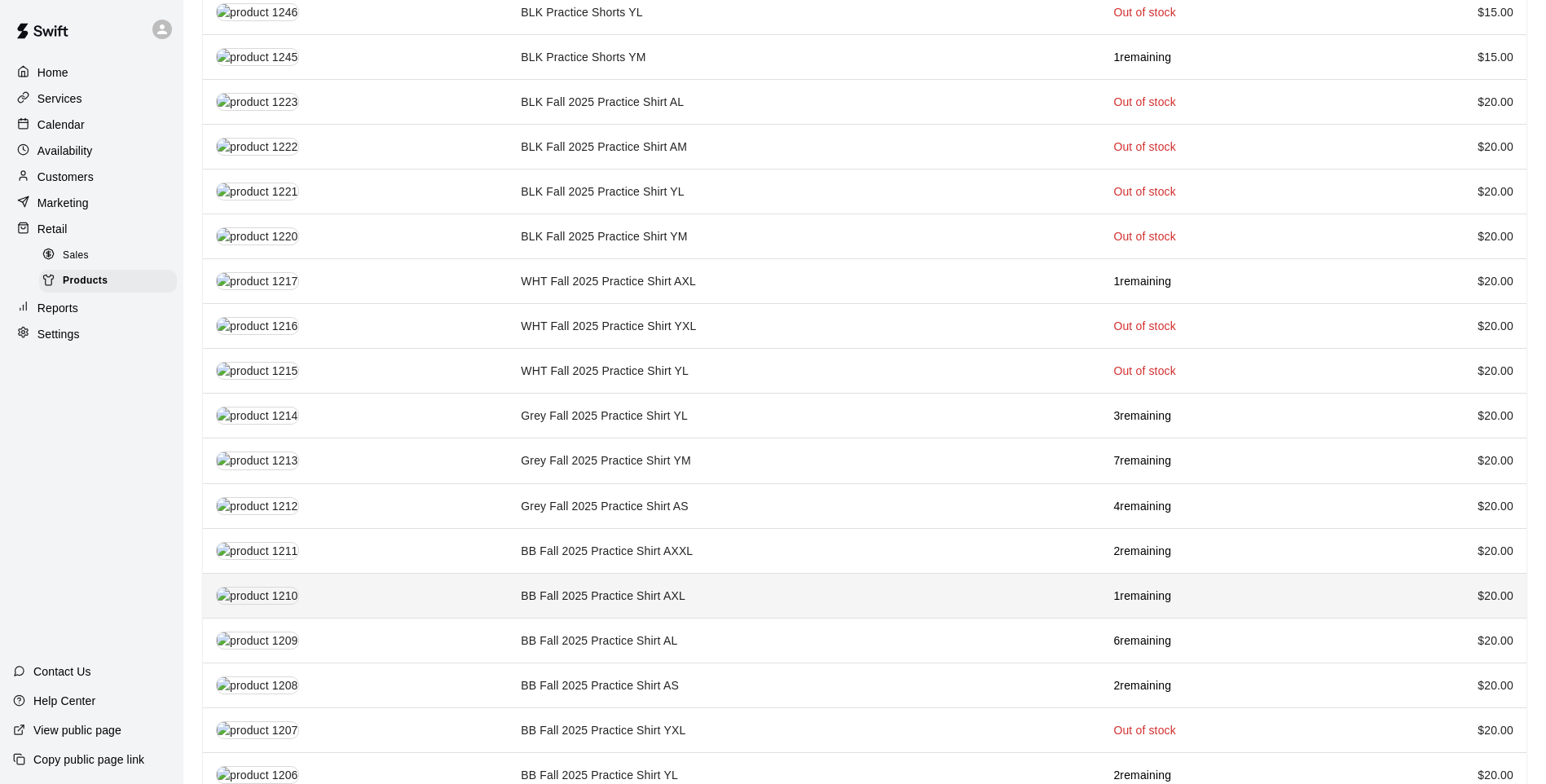
scroll to position [1719, 0]
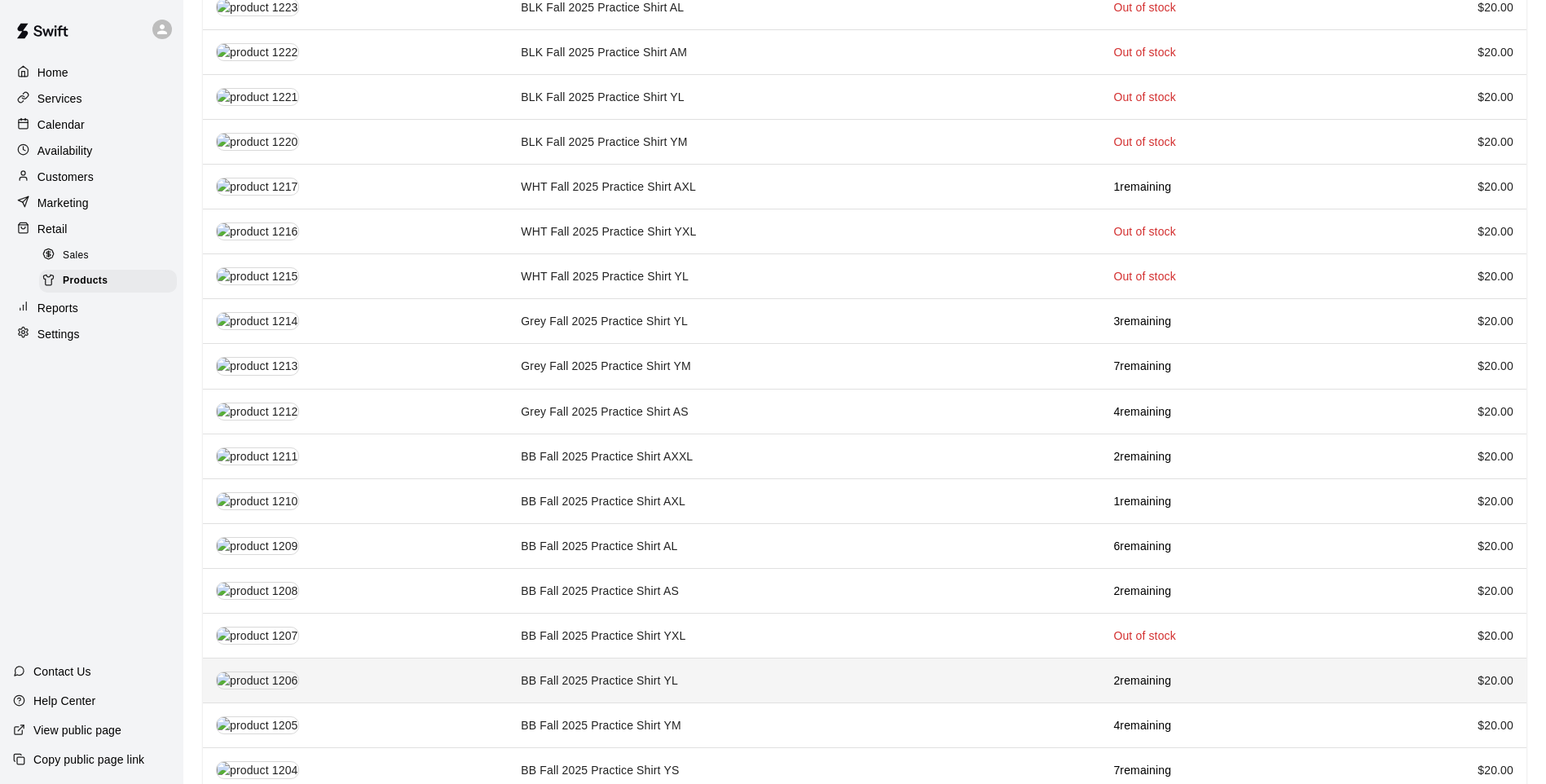
click at [809, 676] on td "BB Fall 2025 Practice Shirt YL" at bounding box center [804, 680] width 593 height 45
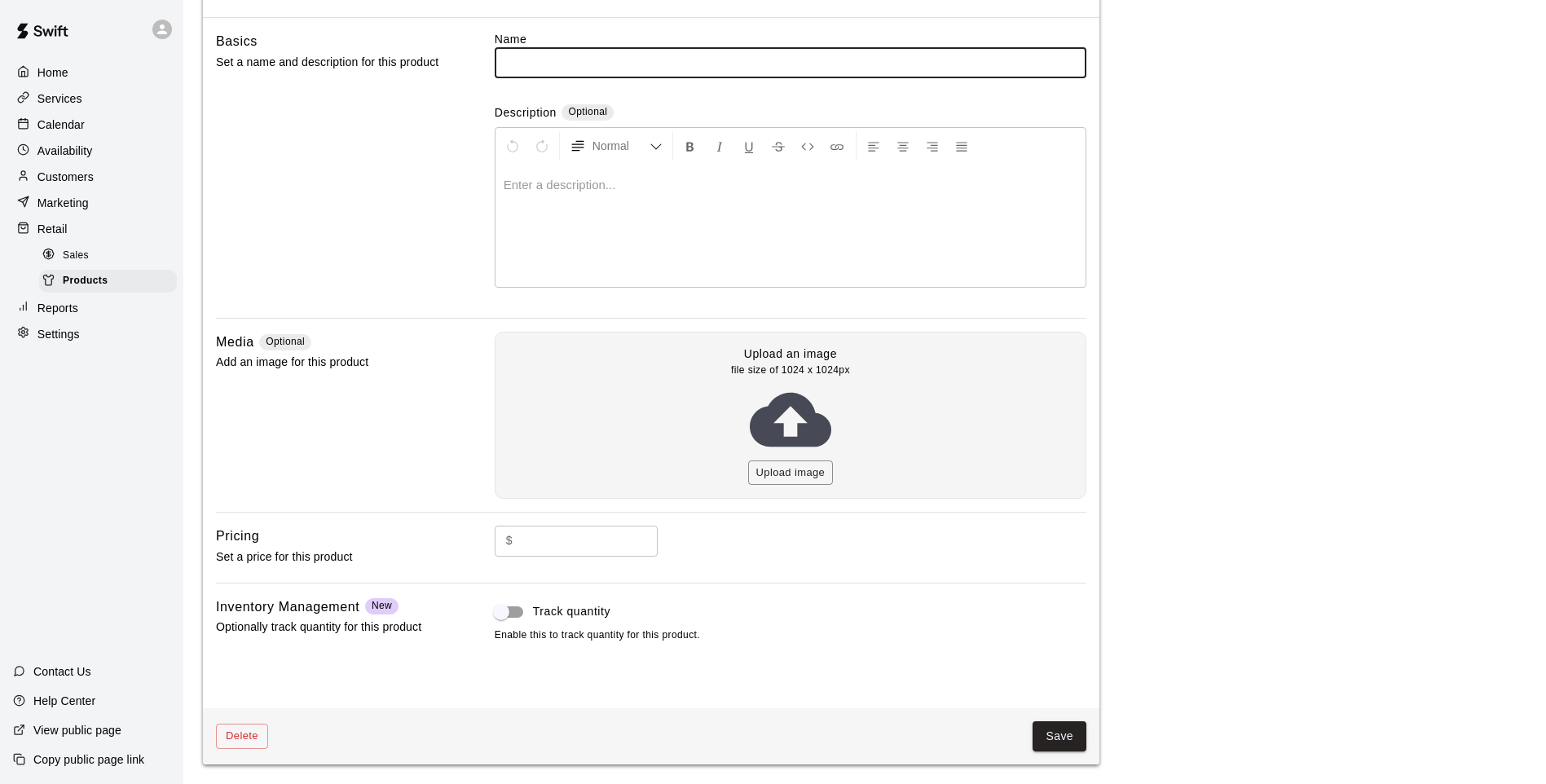
type input "**********"
type input "**"
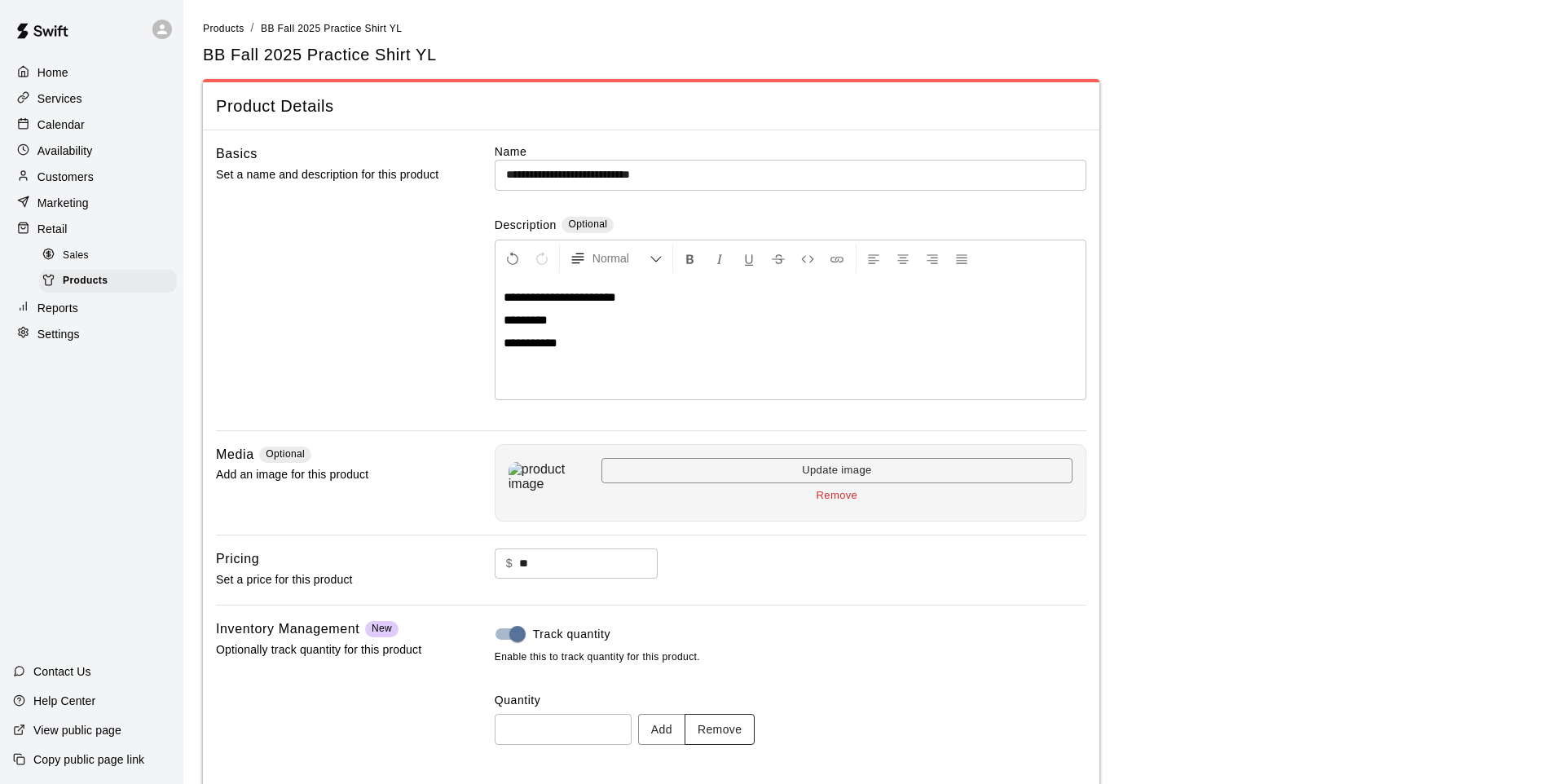
click at [714, 728] on button "Remove" at bounding box center [720, 730] width 71 height 31
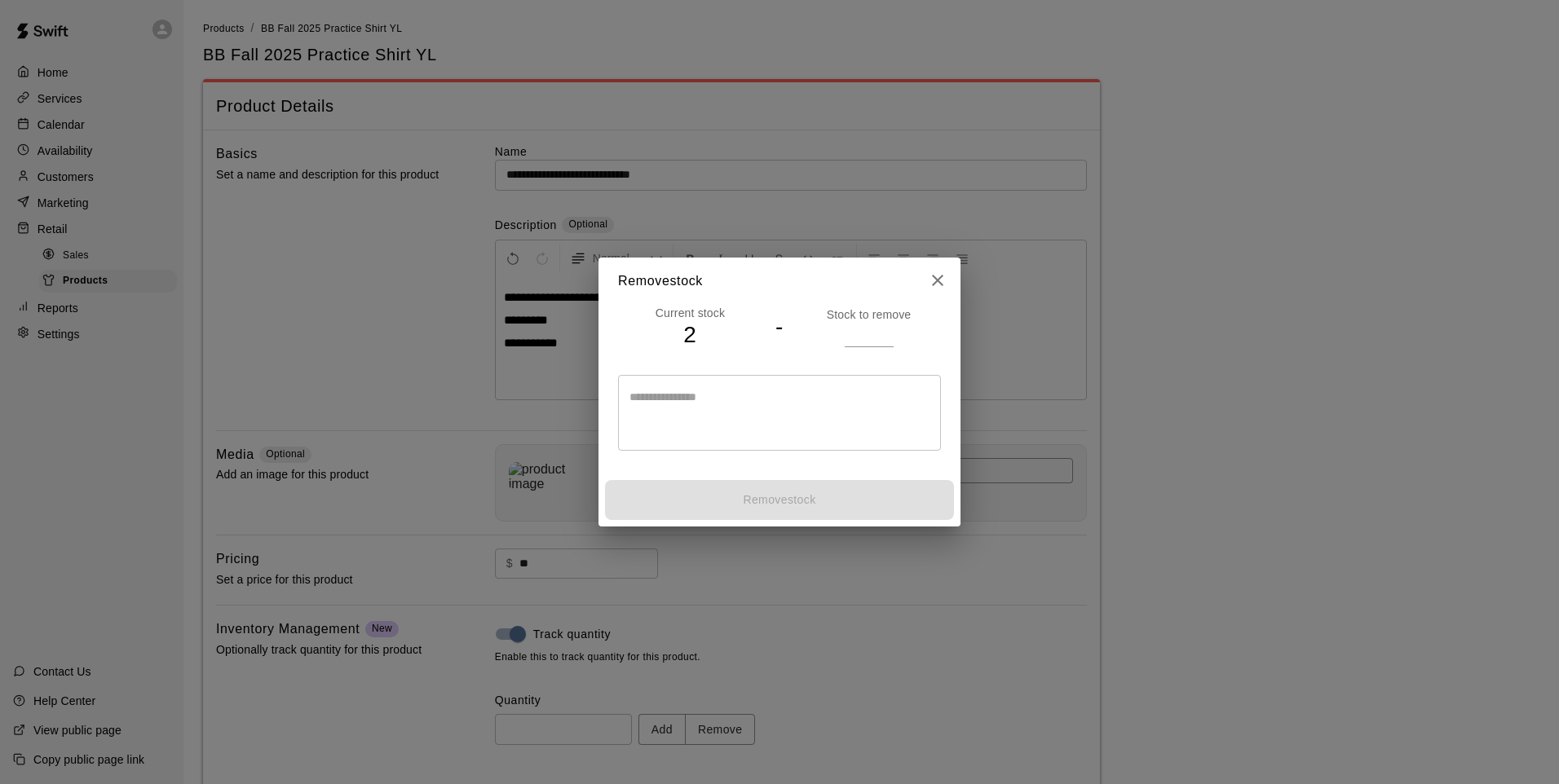
click at [860, 323] on input "number" at bounding box center [868, 335] width 49 height 24
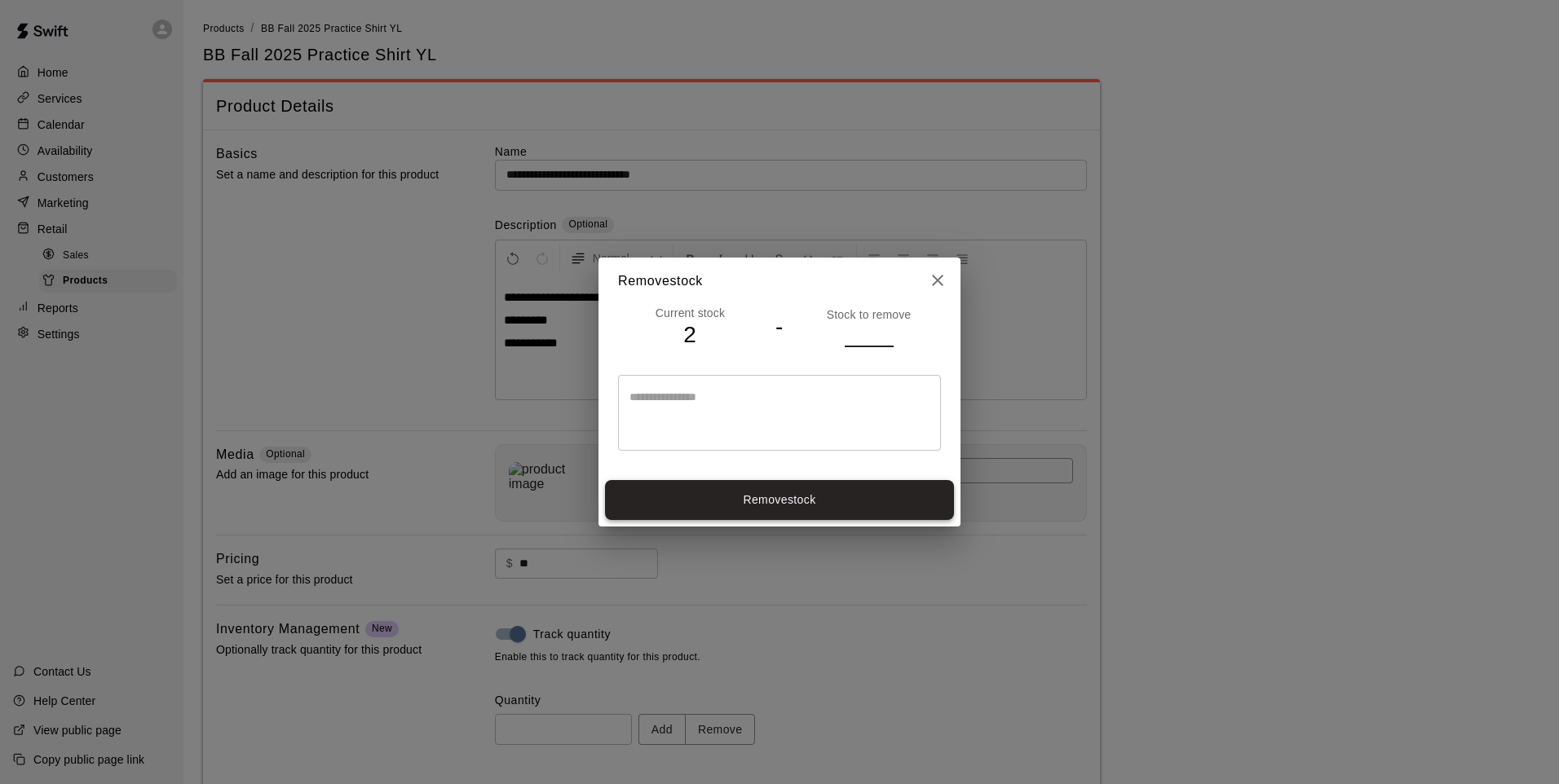
type input "*"
click at [840, 512] on button "Remove stock" at bounding box center [779, 500] width 349 height 40
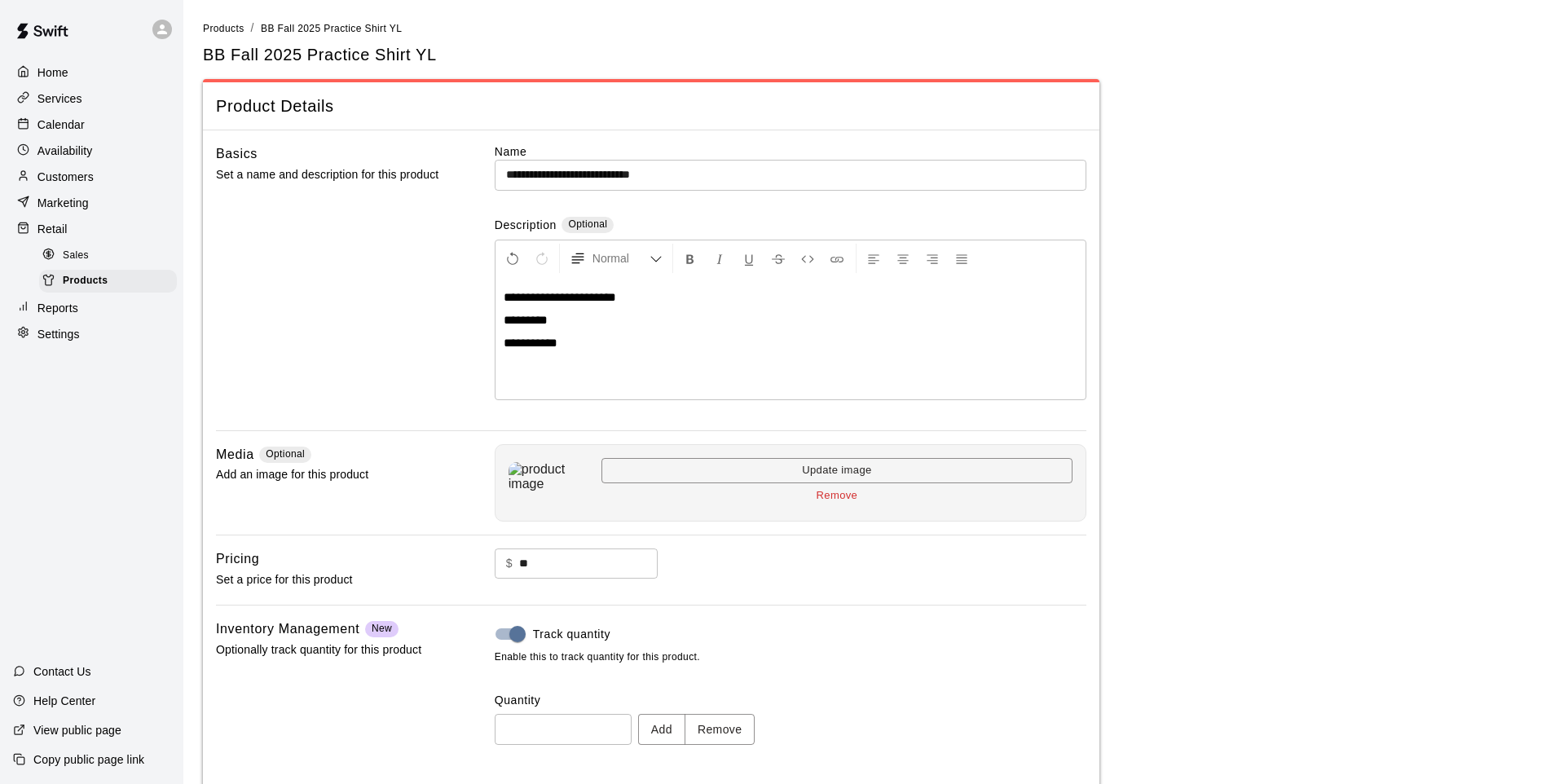
type input "*"
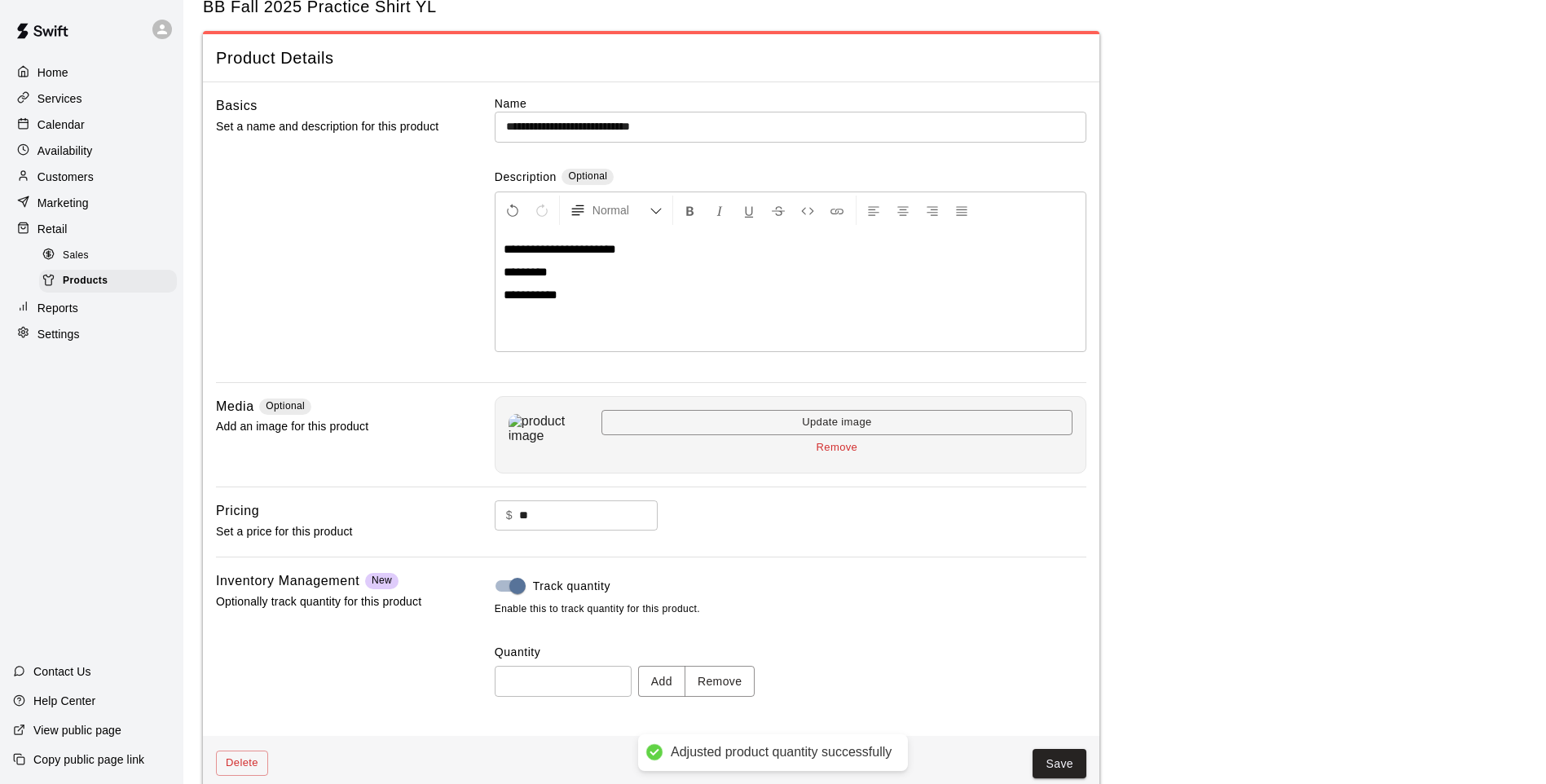
scroll to position [75, 0]
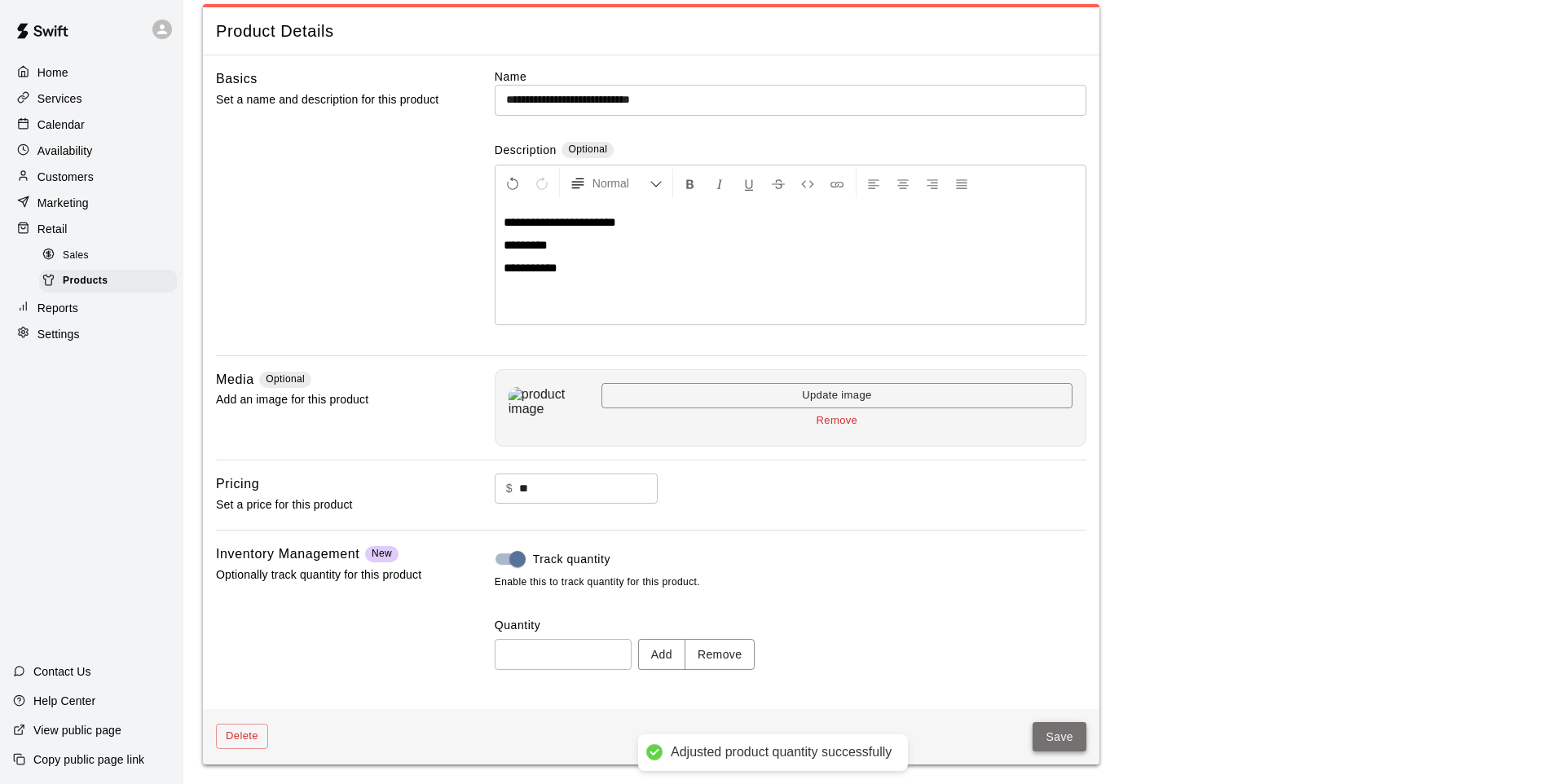
click at [1040, 748] on button "Save" at bounding box center [1059, 737] width 54 height 31
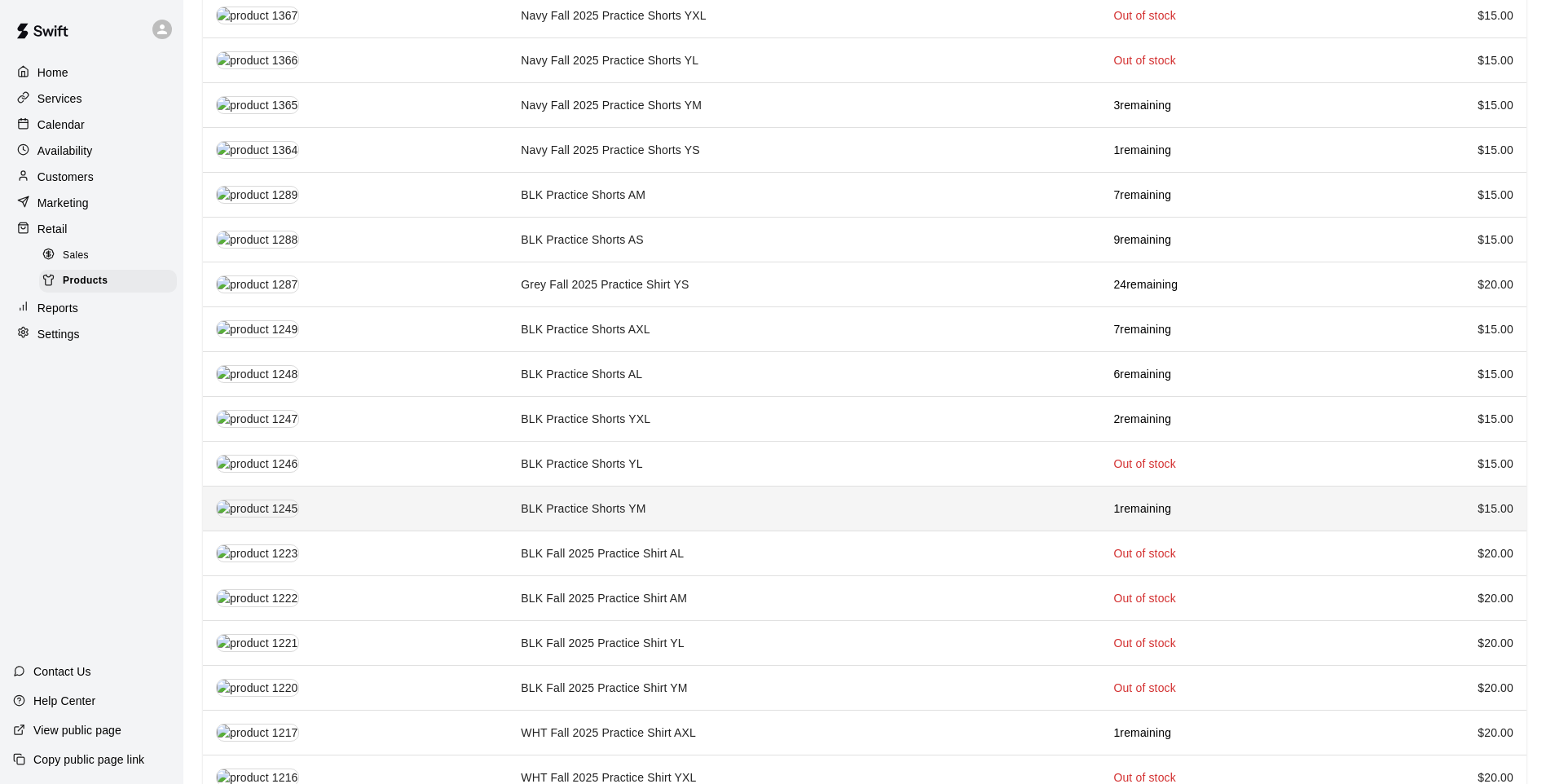
scroll to position [1385, 0]
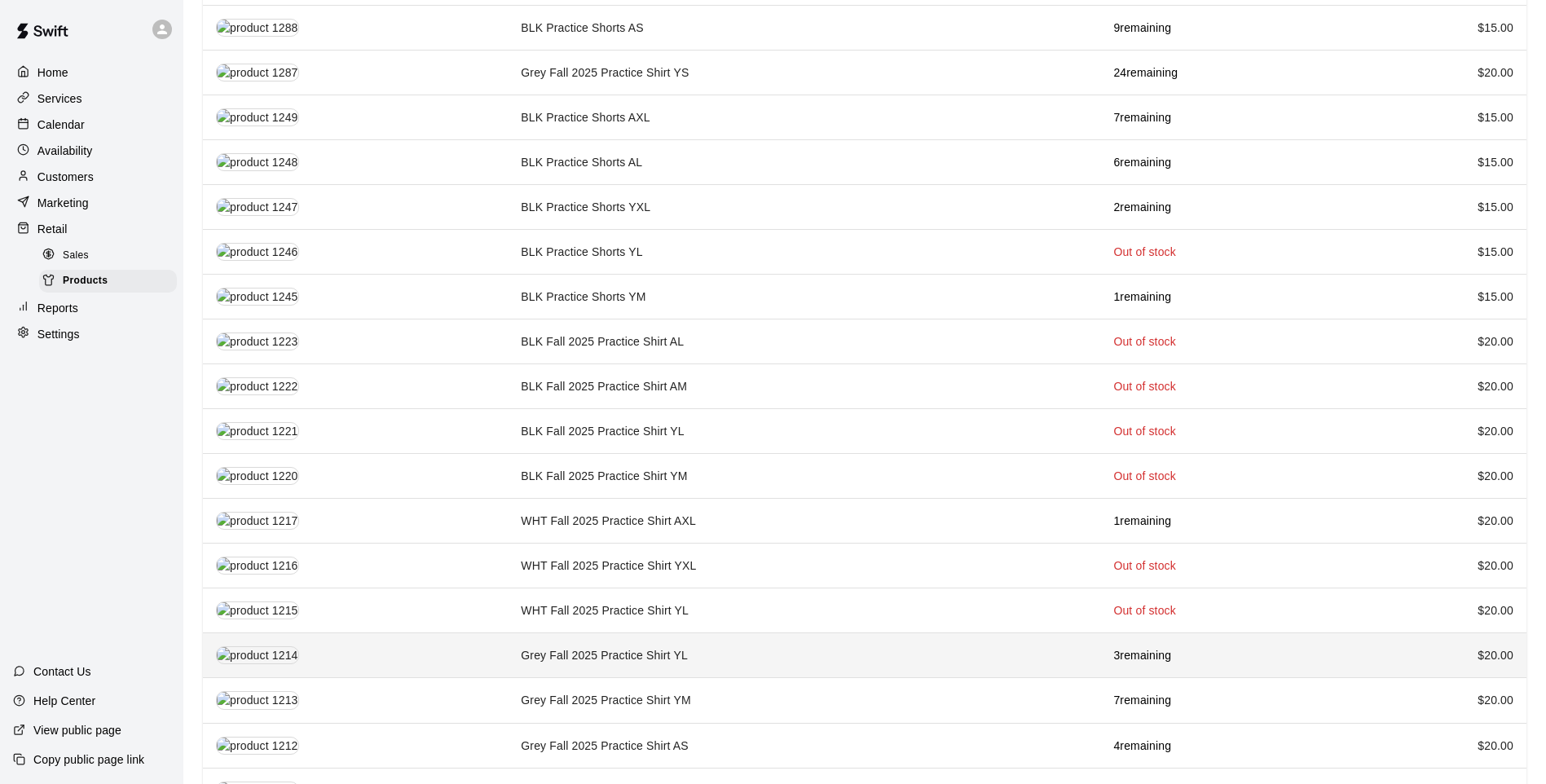
click at [739, 636] on td "Grey Fall 2025 Practice Shirt YL" at bounding box center [804, 655] width 593 height 45
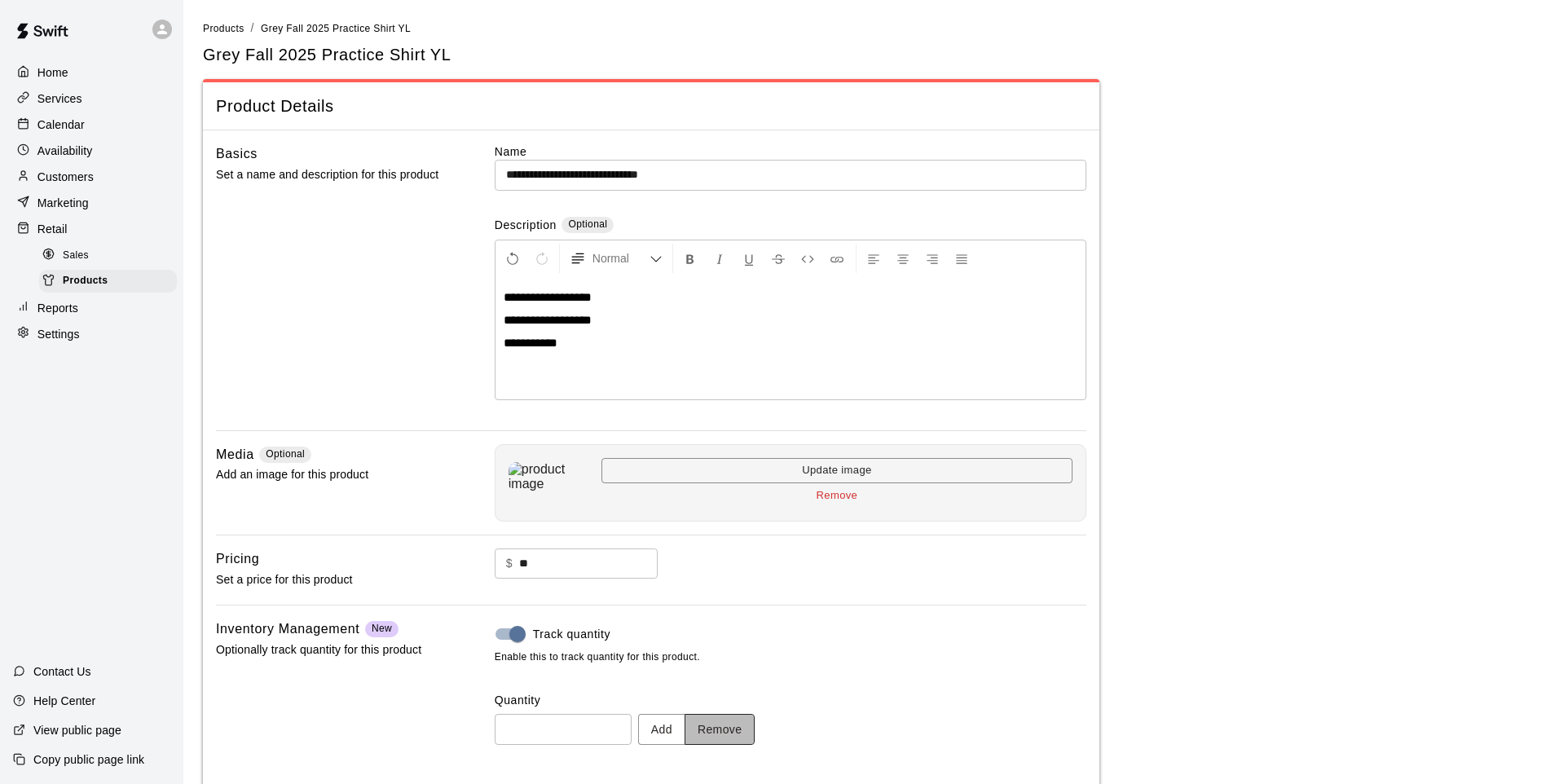
click at [740, 734] on button "Remove" at bounding box center [720, 730] width 71 height 31
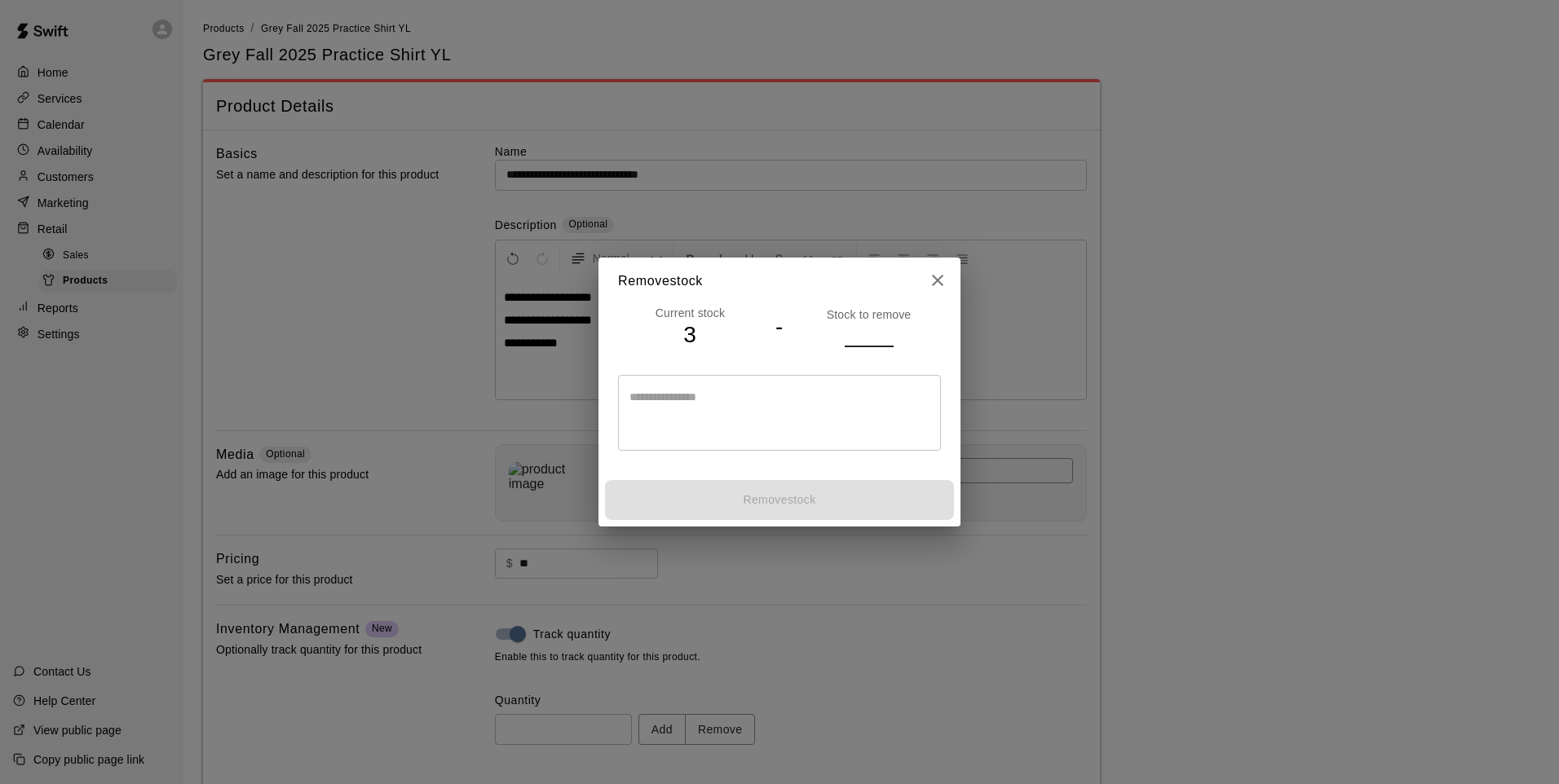
click at [865, 336] on input "number" at bounding box center [868, 335] width 49 height 24
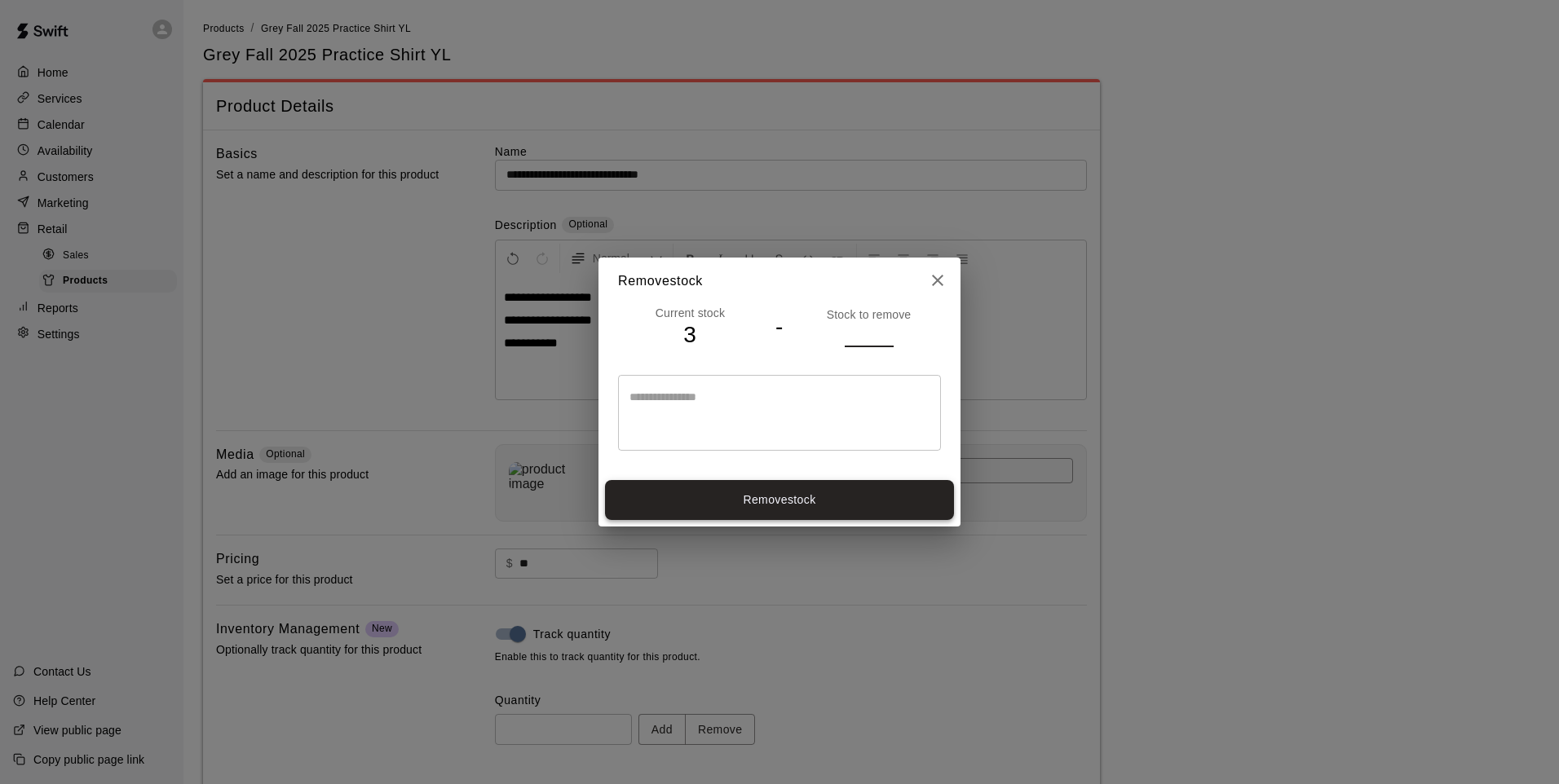
type input "*"
click at [884, 498] on button "Remove stock" at bounding box center [779, 500] width 349 height 40
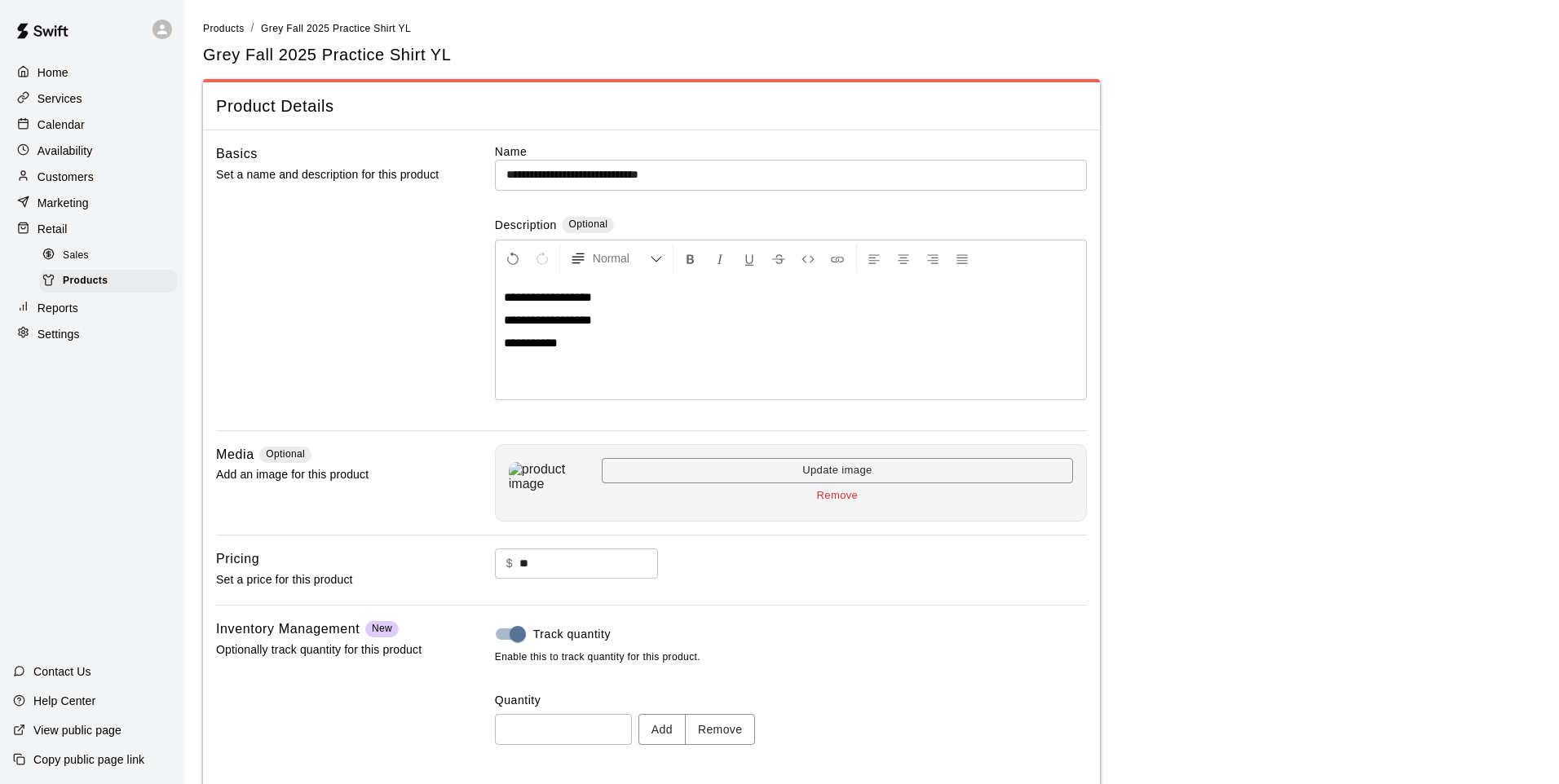
type input "*"
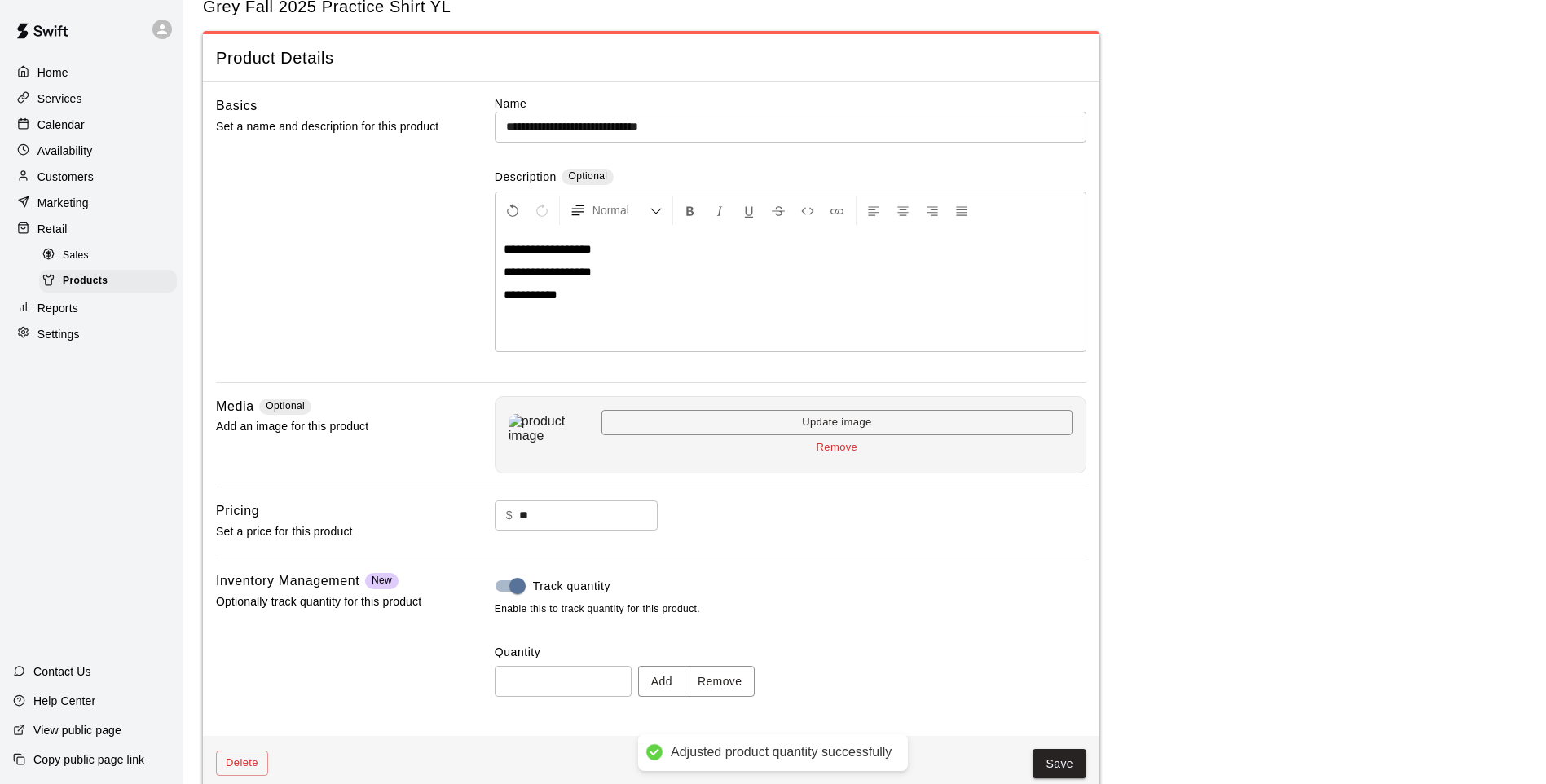
scroll to position [75, 0]
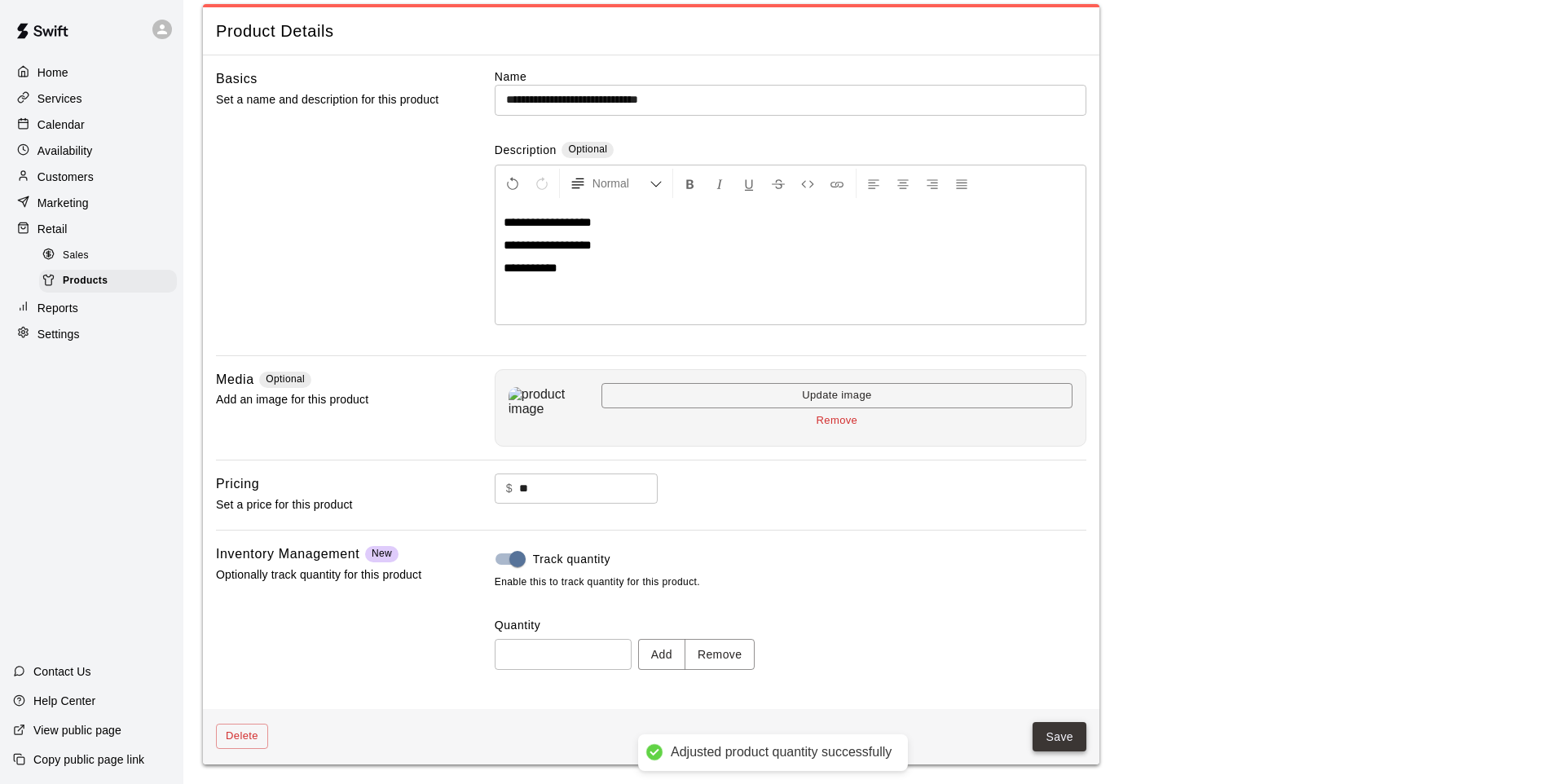
click at [1062, 737] on button "Save" at bounding box center [1059, 737] width 54 height 31
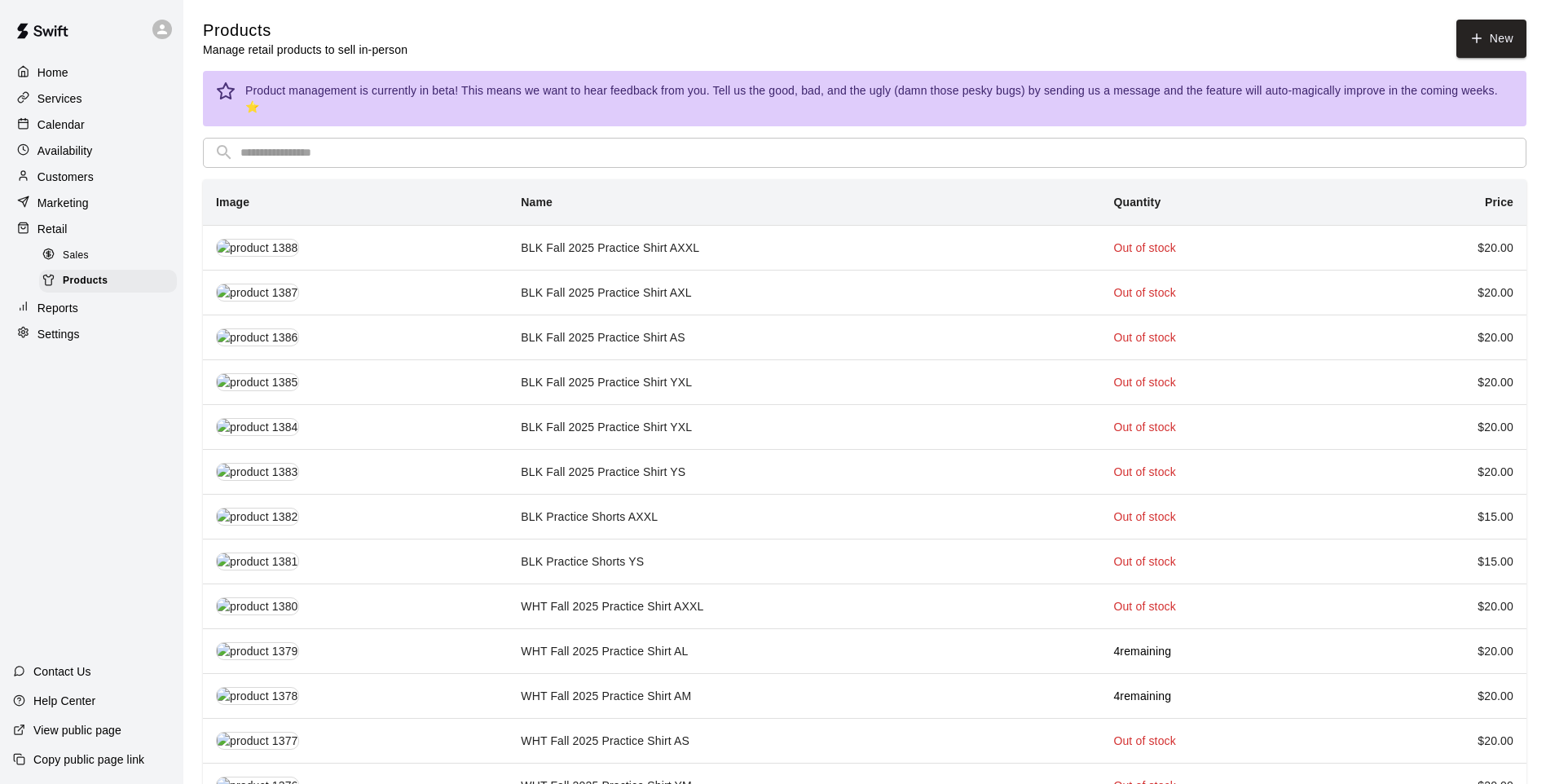
click at [75, 257] on span "Sales" at bounding box center [76, 255] width 26 height 16
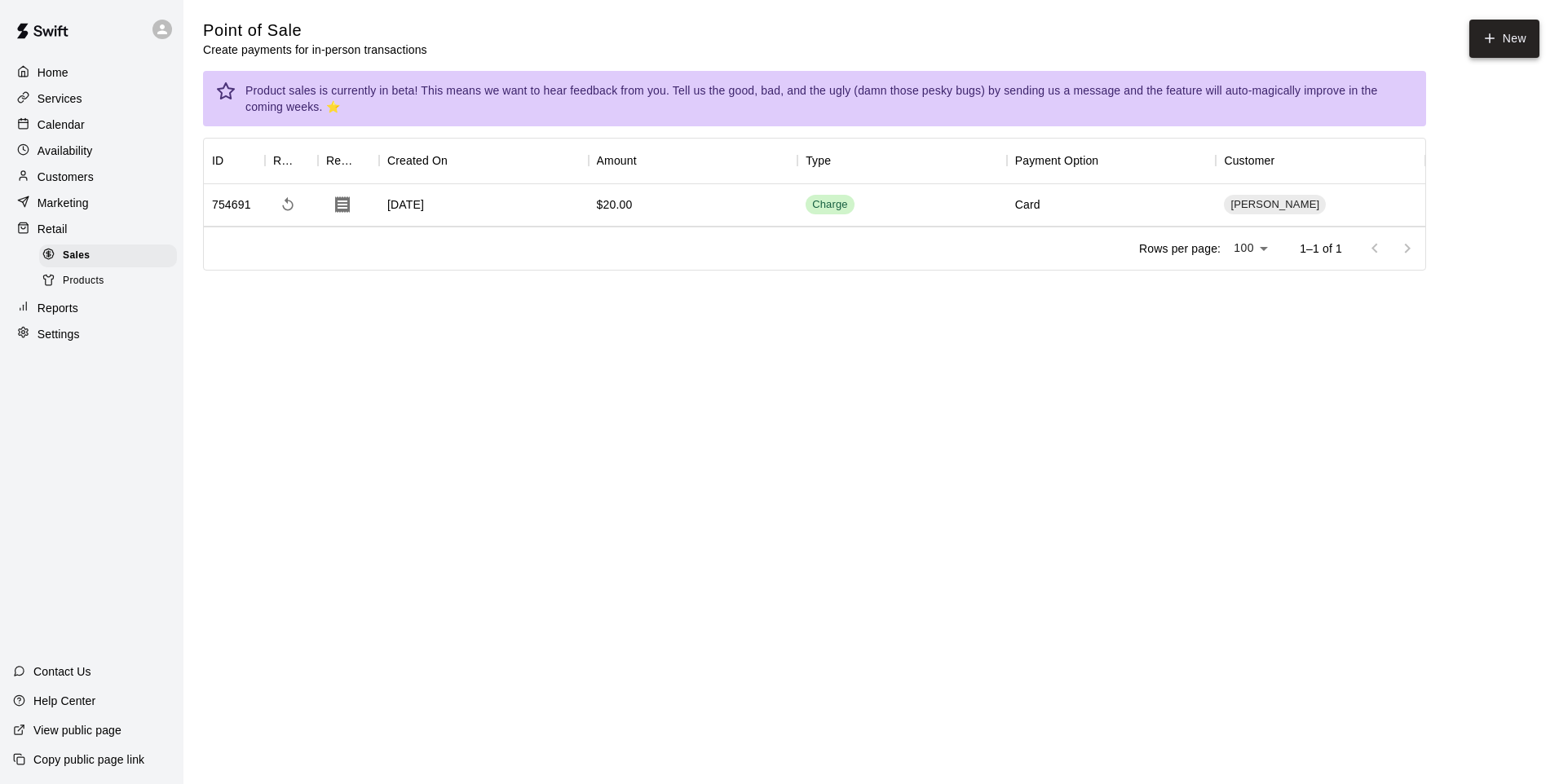
click at [1481, 34] on button "New" at bounding box center [1504, 38] width 70 height 38
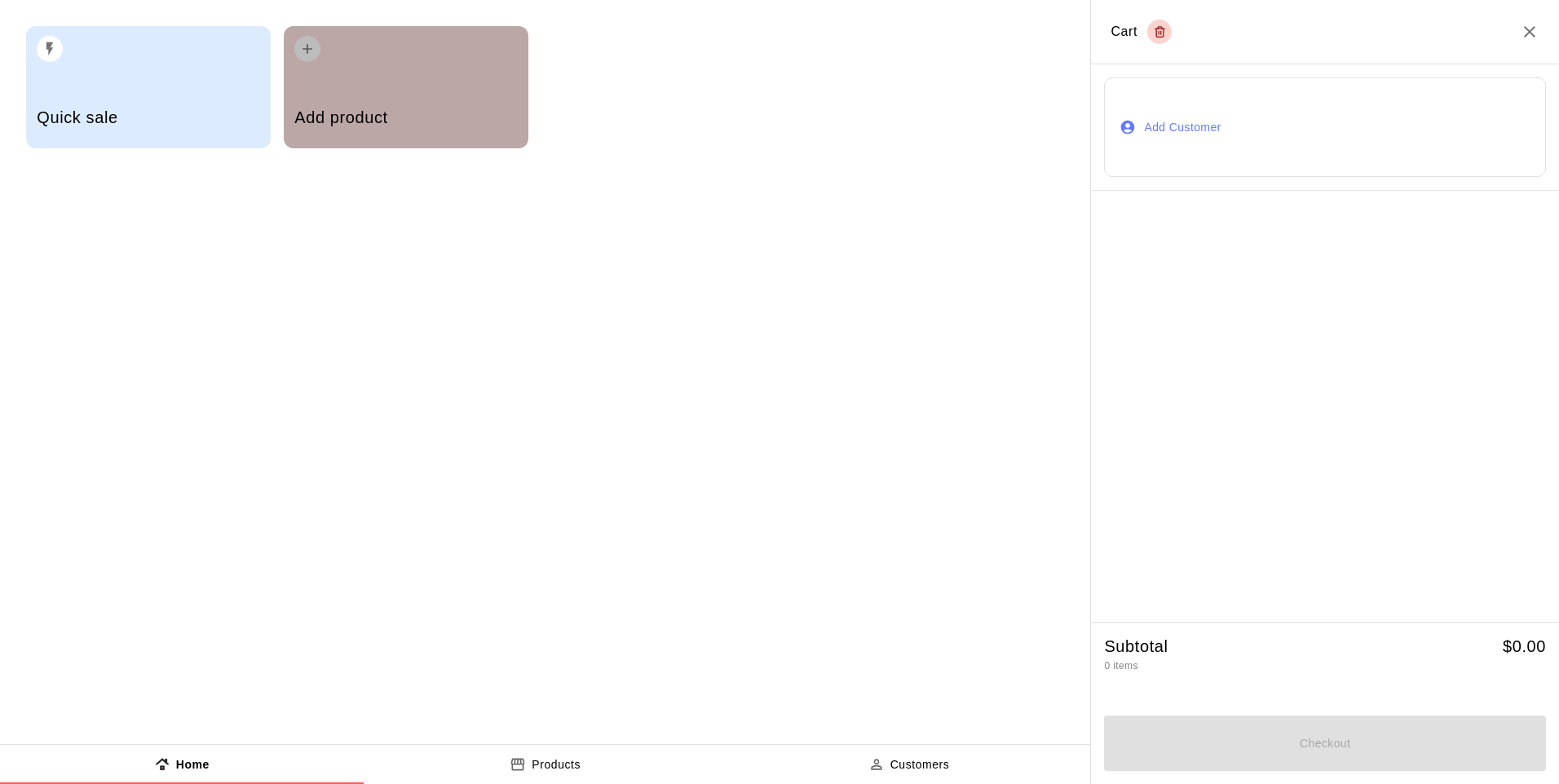
click at [445, 112] on h5 "Add product" at bounding box center [406, 118] width 223 height 22
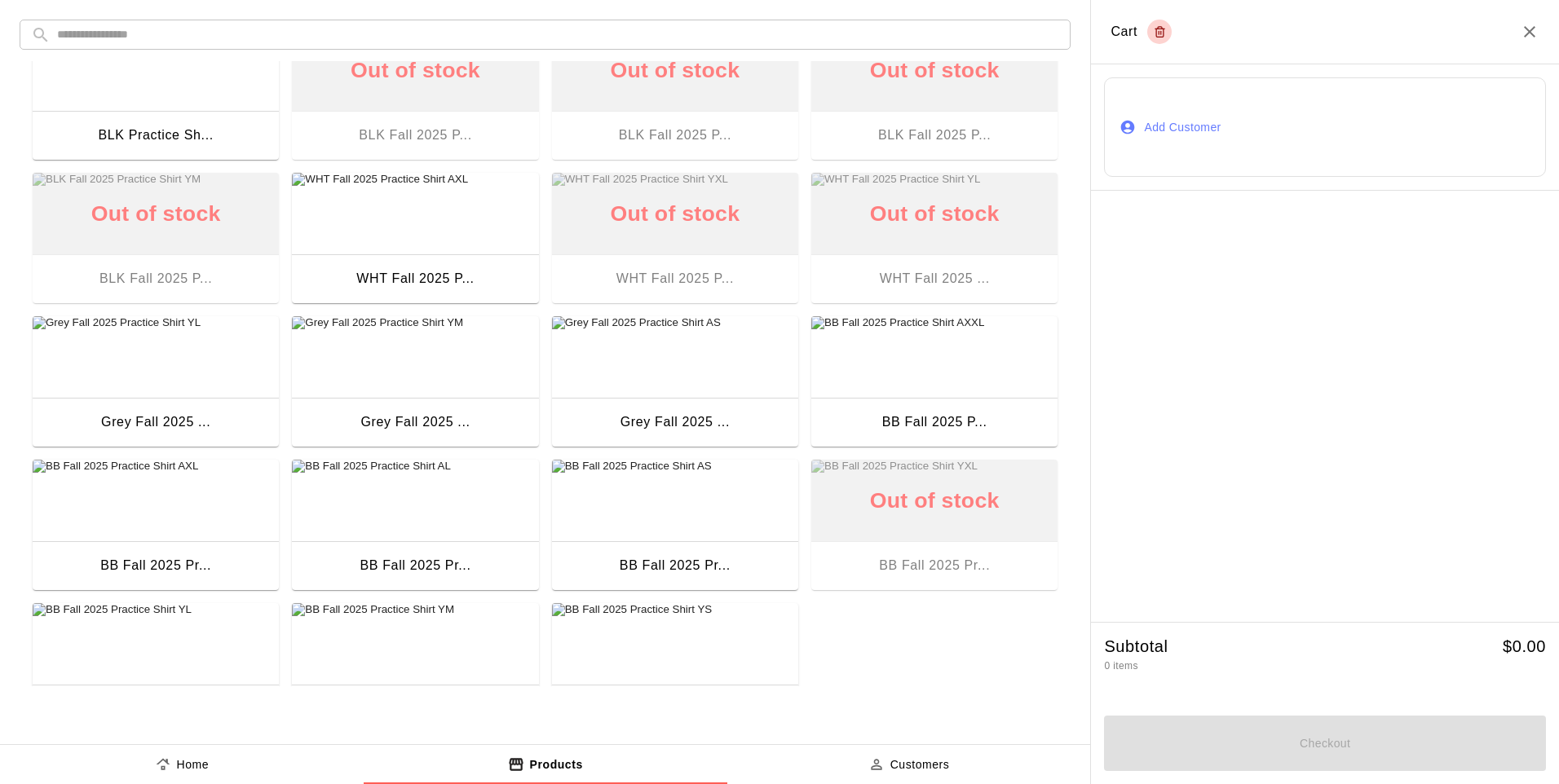
scroll to position [1252, 0]
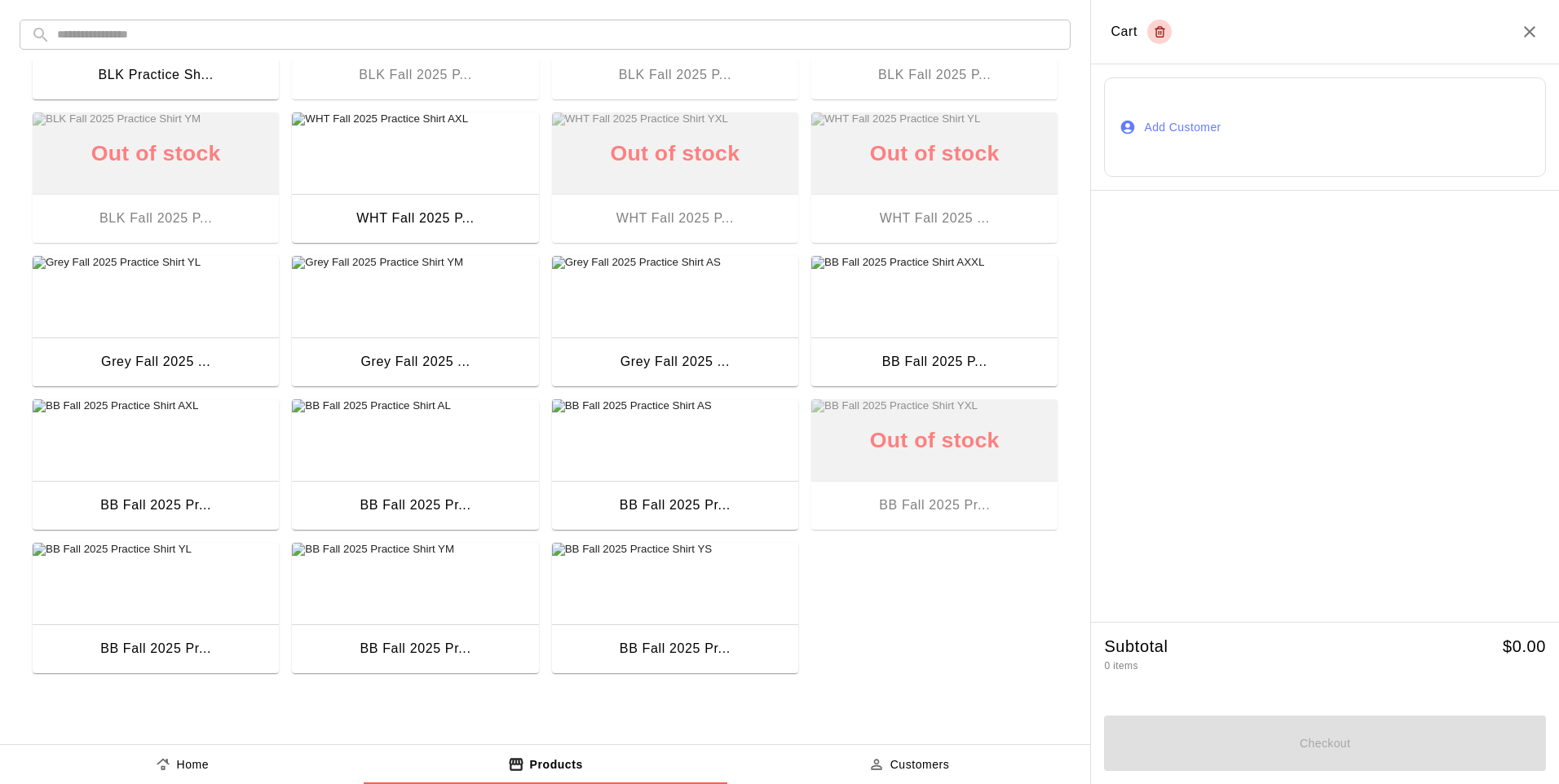
click at [704, 502] on div "BB Fall 2025 Pr..." at bounding box center [675, 505] width 111 height 21
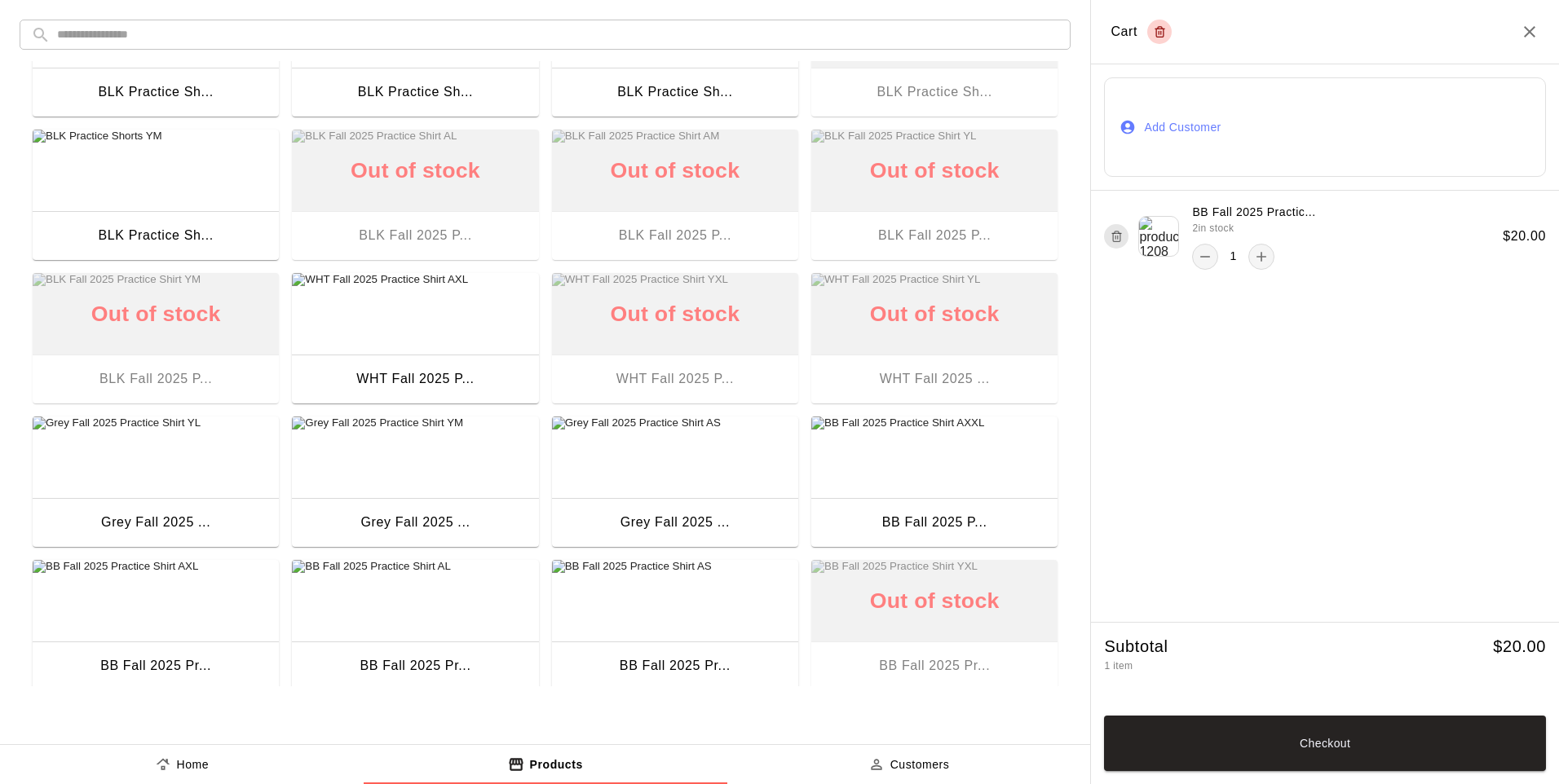
scroll to position [1090, 0]
click at [708, 524] on div "Grey Fall 2025 ..." at bounding box center [675, 525] width 109 height 21
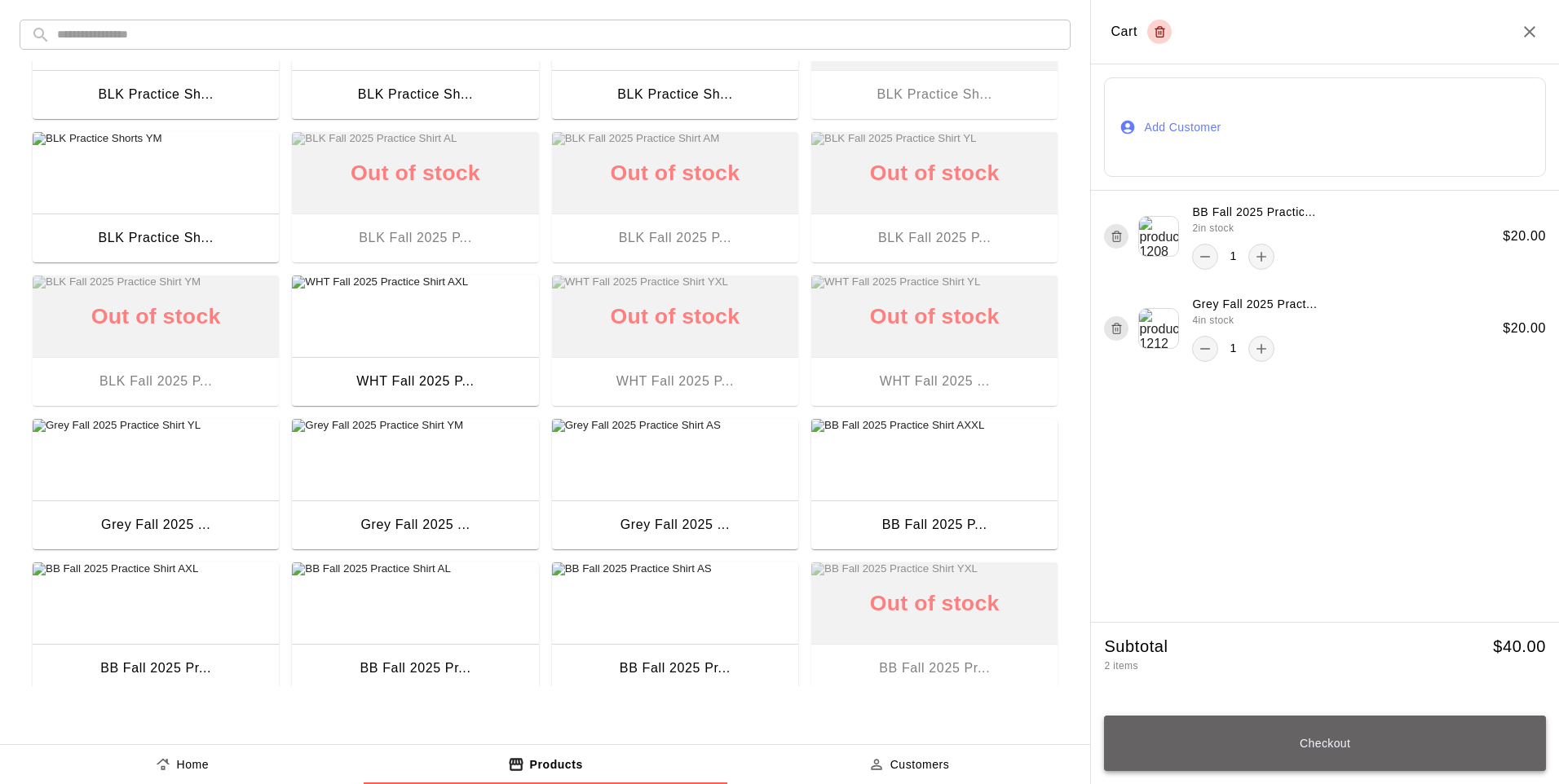
click at [1190, 732] on button "Checkout" at bounding box center [1325, 743] width 442 height 55
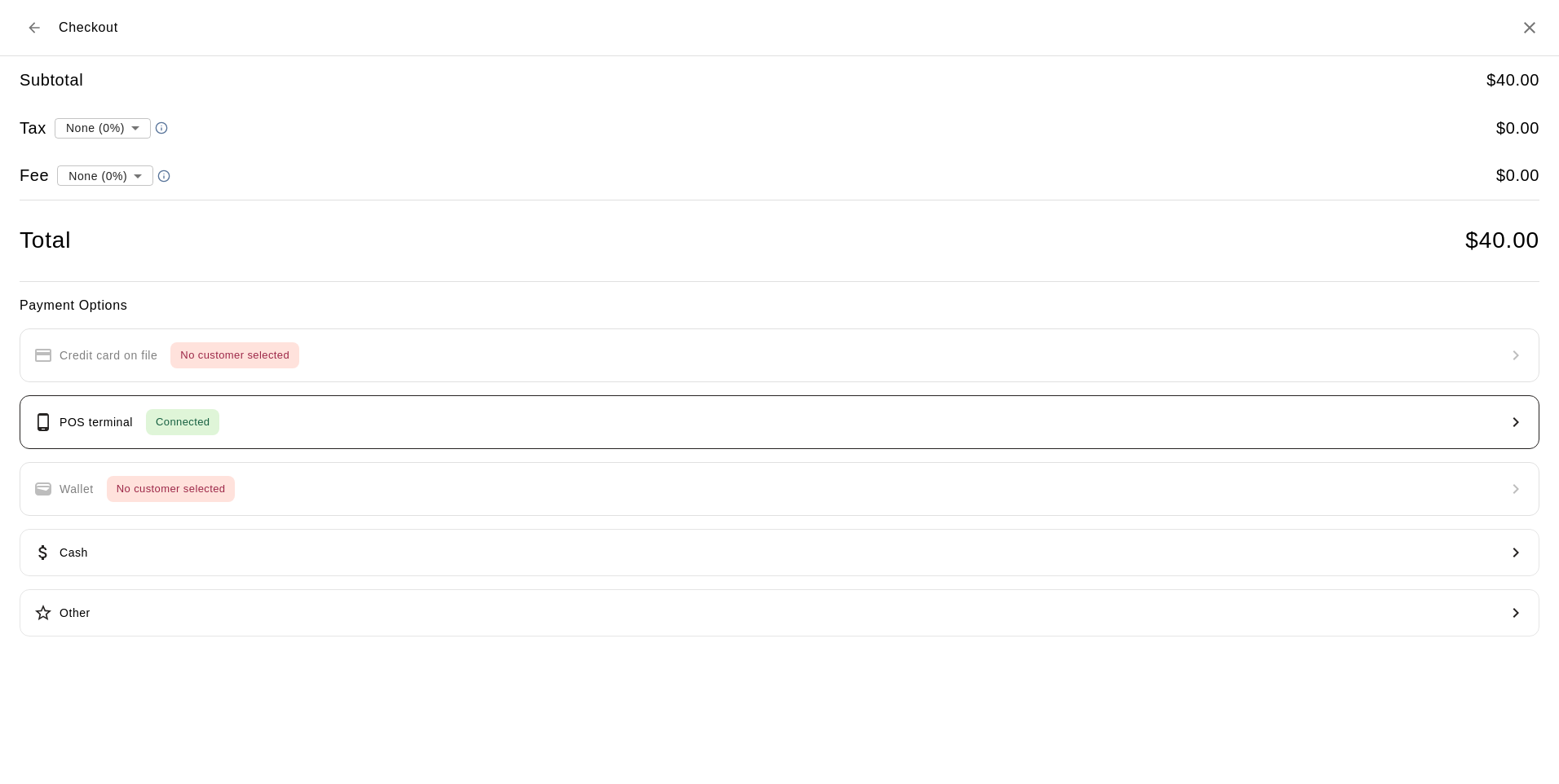
click at [109, 424] on p "POS terminal" at bounding box center [96, 423] width 74 height 17
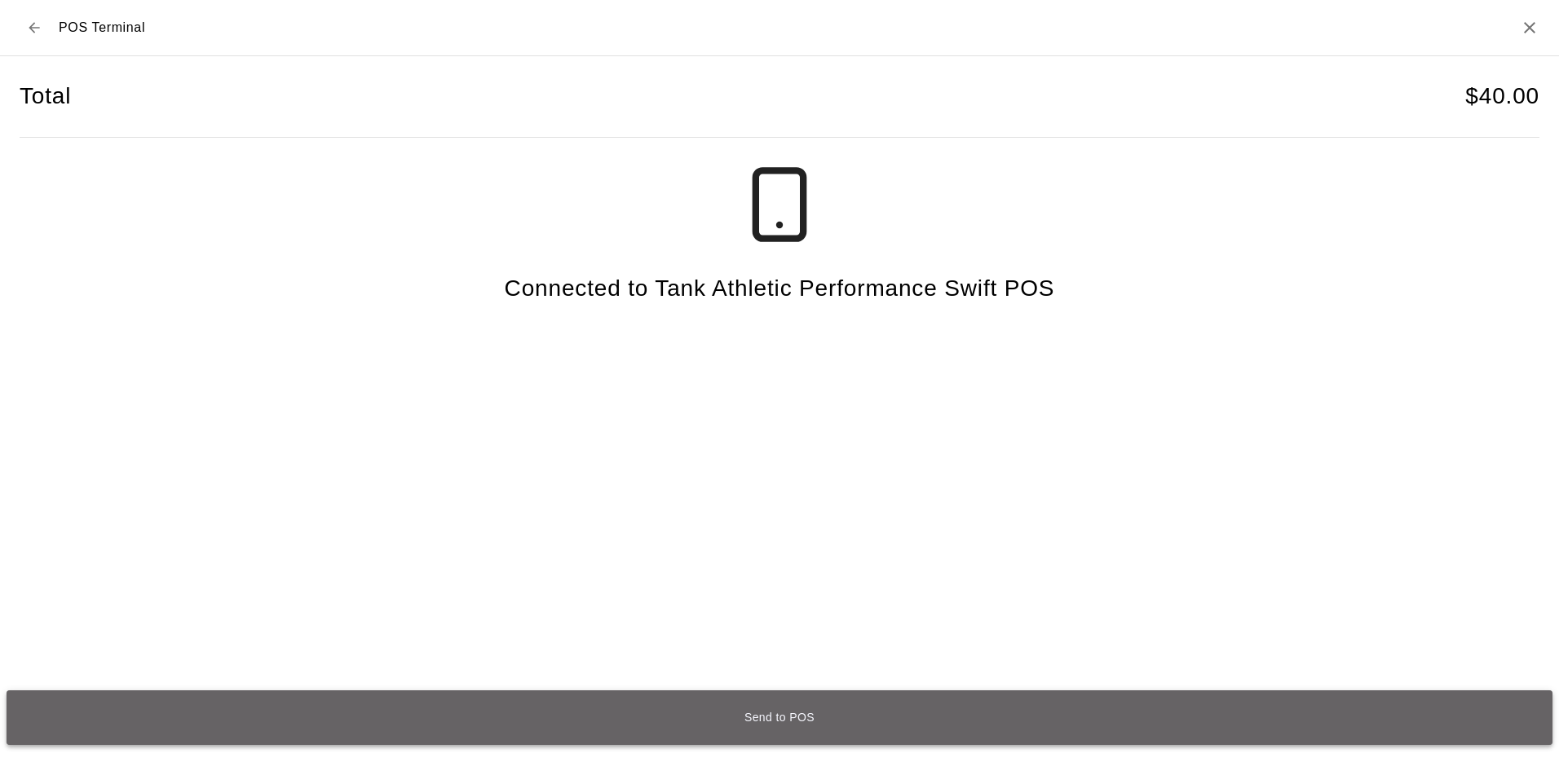
click at [776, 722] on button "Send to POS" at bounding box center [780, 717] width 1546 height 54
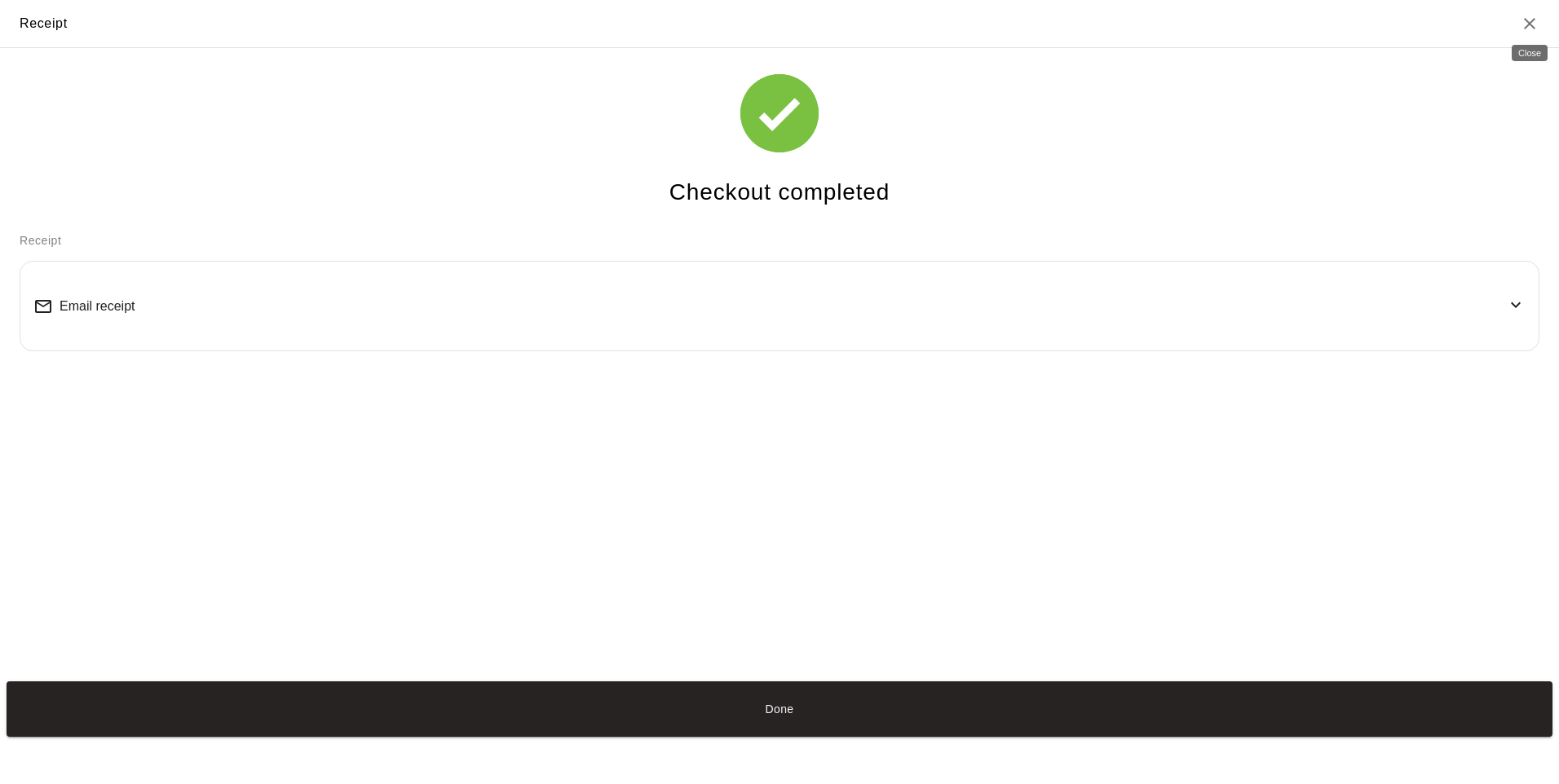
click at [1527, 22] on icon "Close" at bounding box center [1529, 24] width 11 height 11
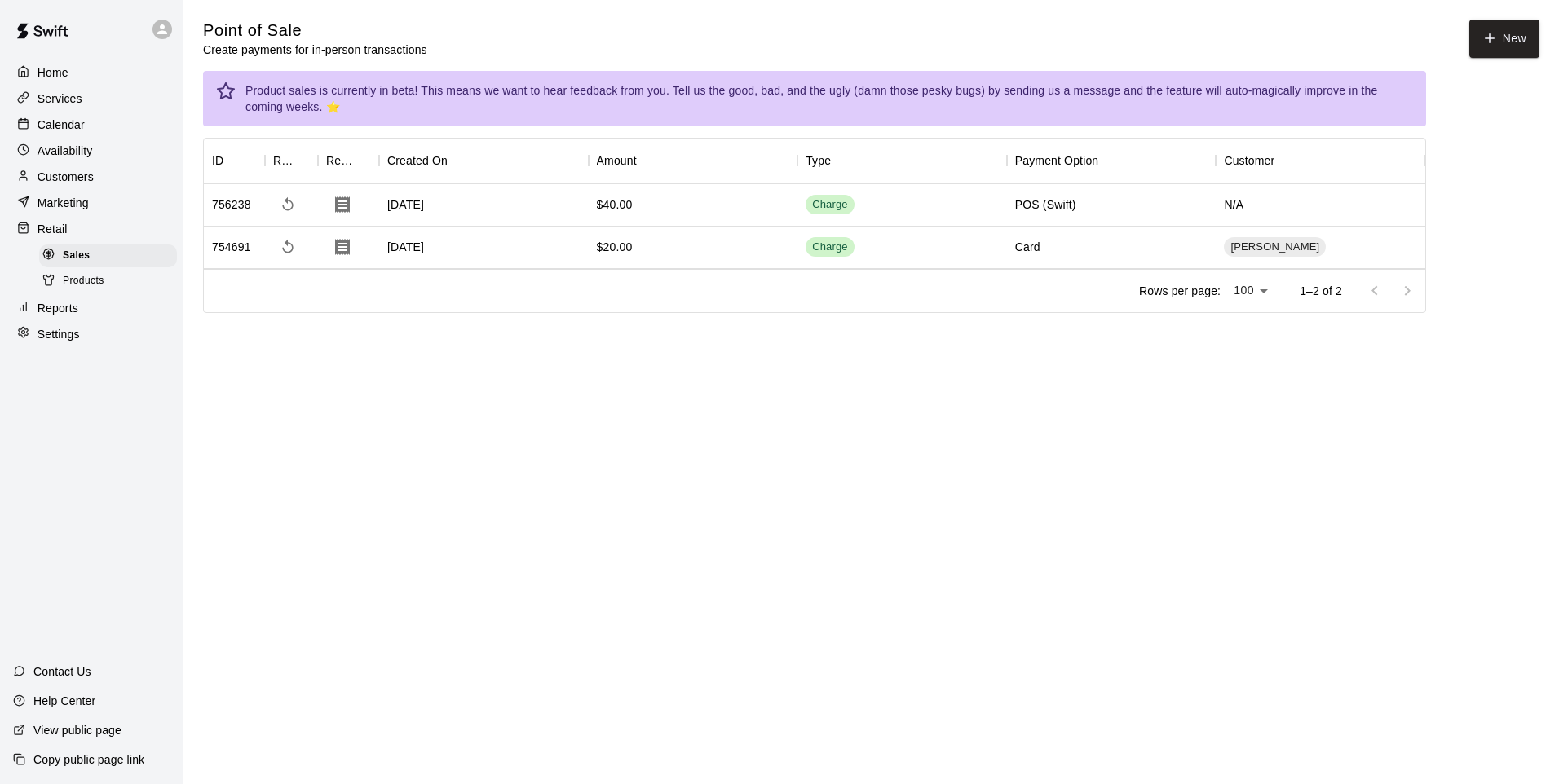
click at [69, 185] on p "Customers" at bounding box center [65, 176] width 56 height 16
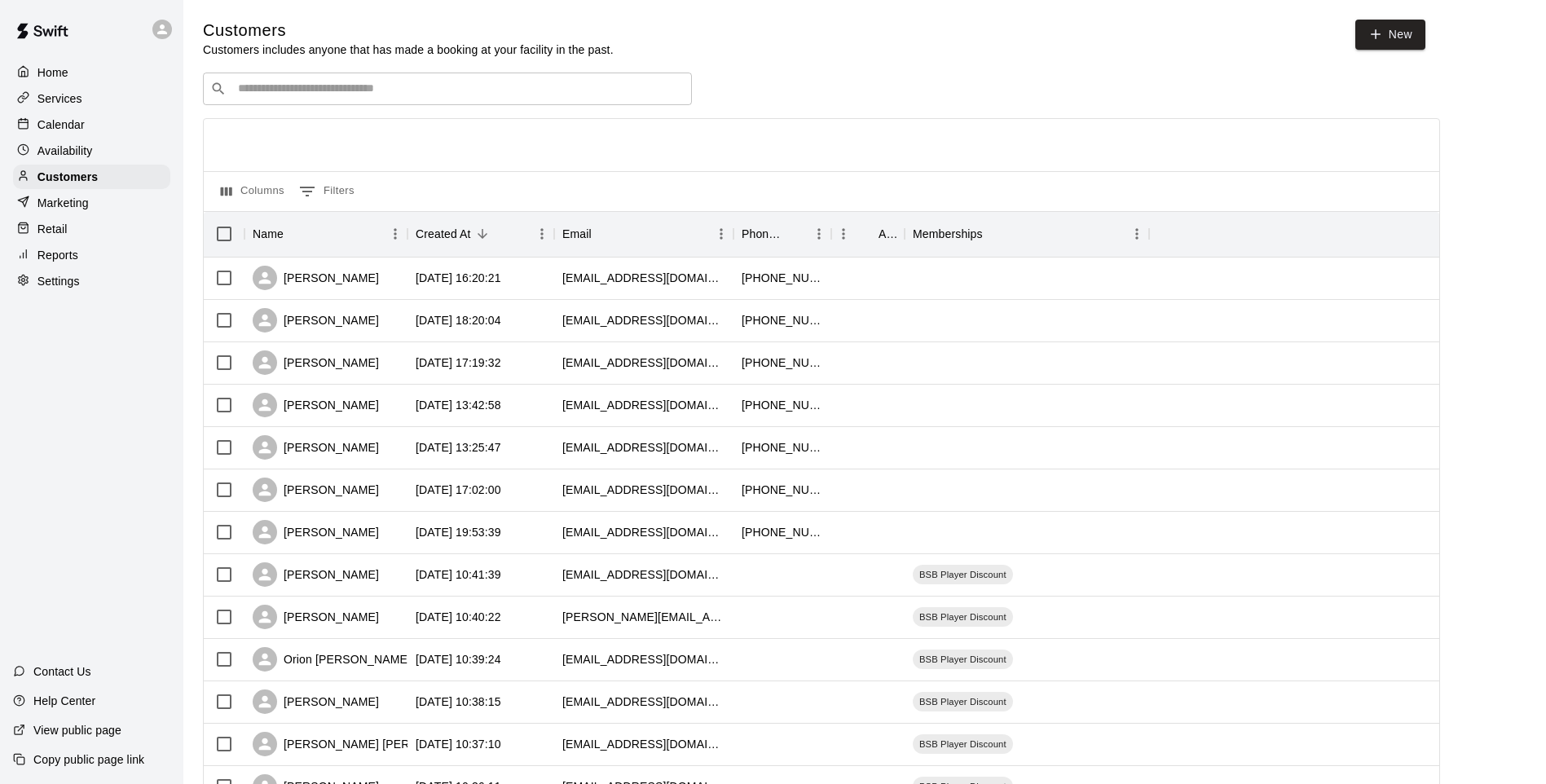
click at [322, 95] on input "Search customers by name or email" at bounding box center [459, 88] width 451 height 16
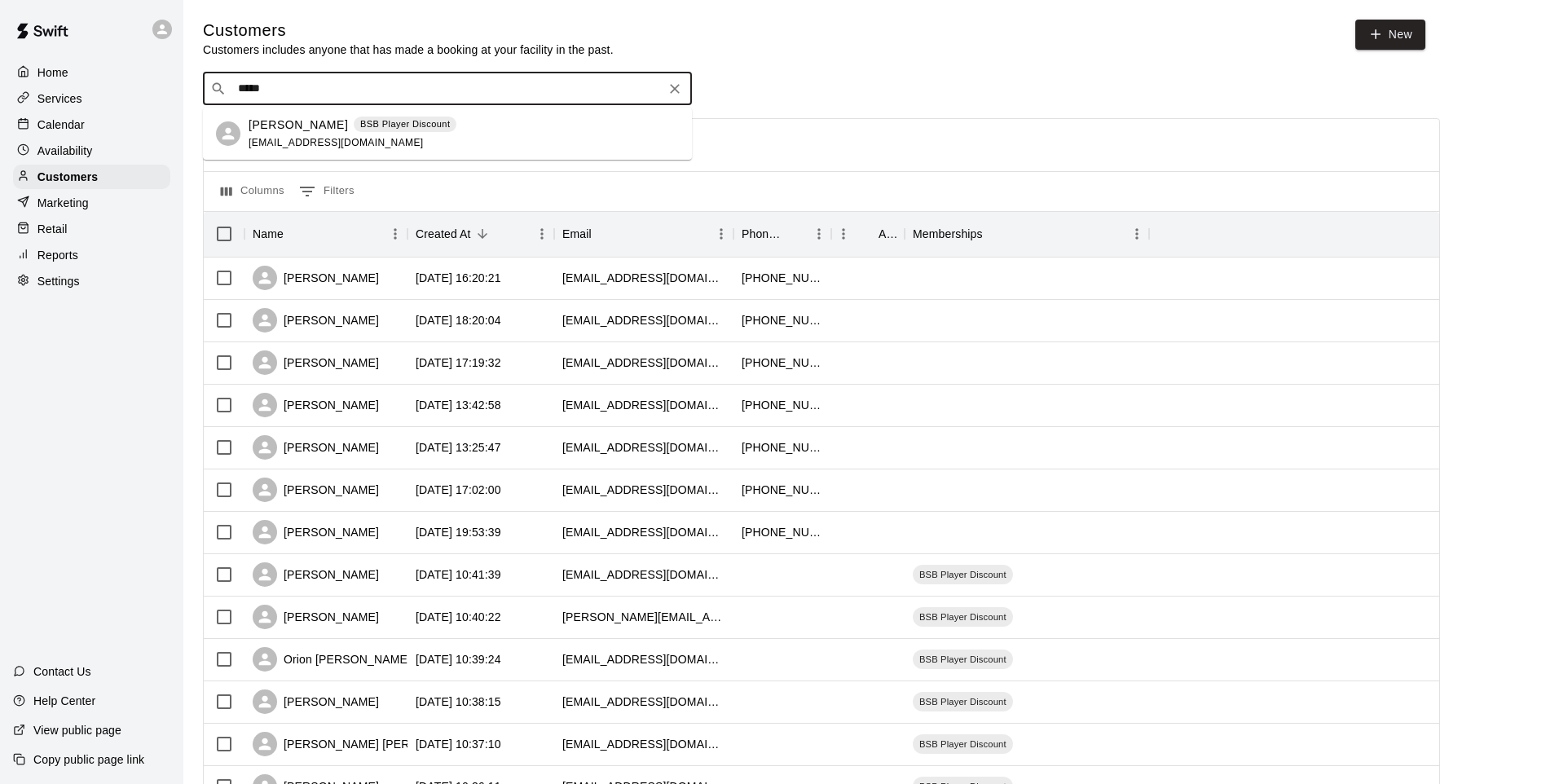
type input "****"
click at [326, 133] on div "[PERSON_NAME] BSB Player Discount [EMAIL_ADDRESS][DOMAIN_NAME]" at bounding box center [352, 134] width 207 height 35
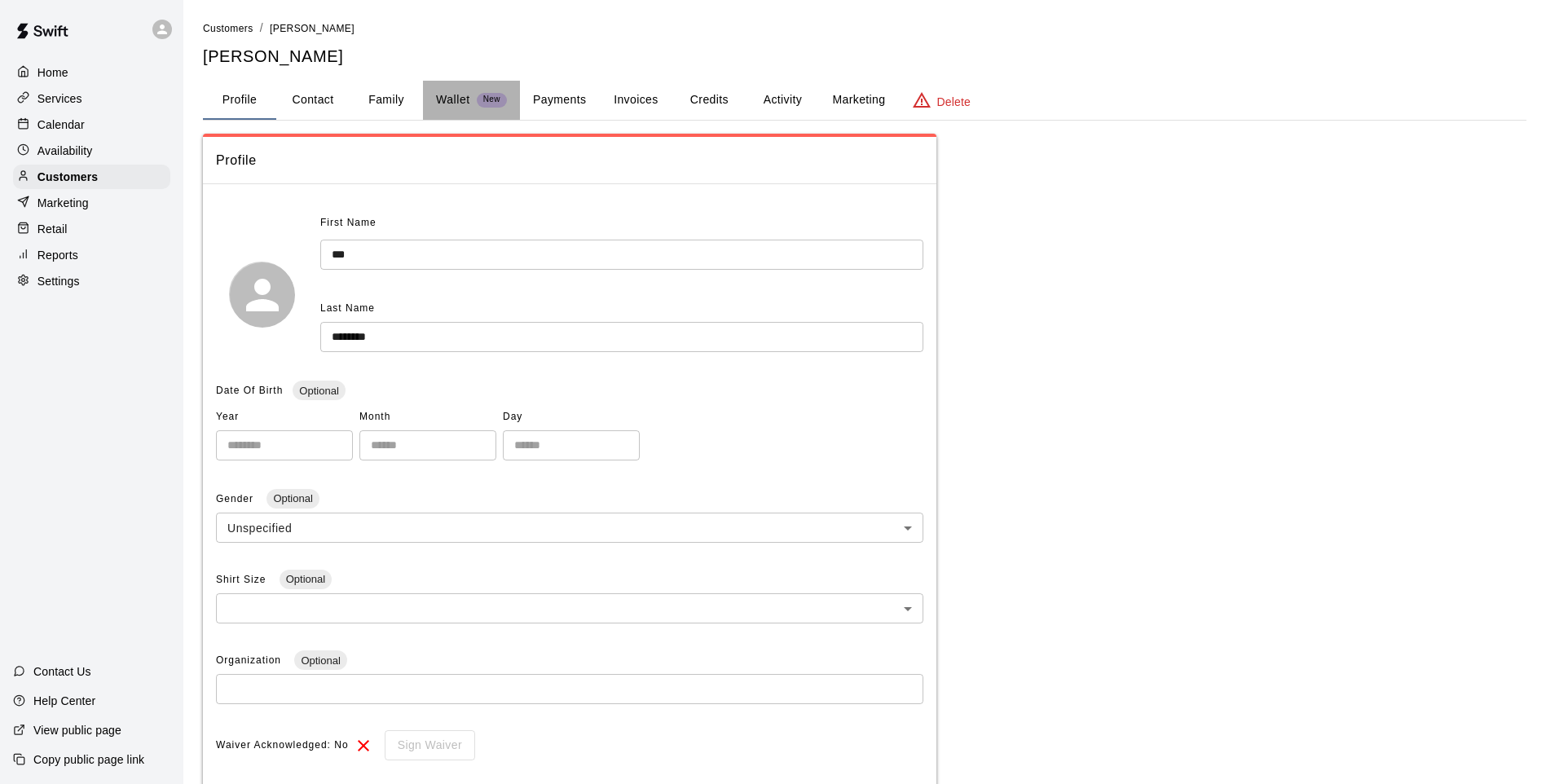
click at [465, 91] on p "Wallet" at bounding box center [453, 99] width 34 height 17
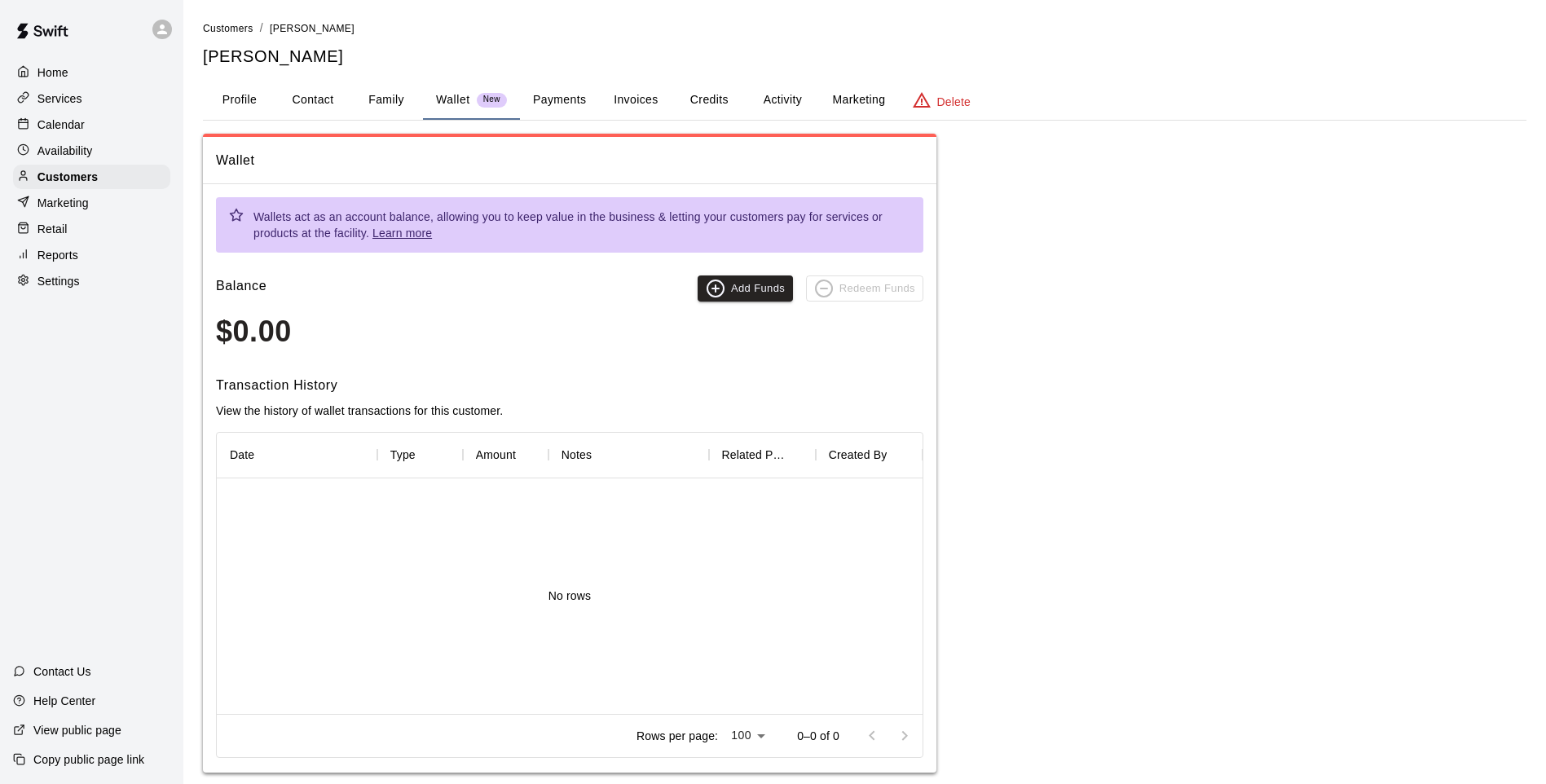
click at [576, 85] on button "Payments" at bounding box center [559, 99] width 79 height 39
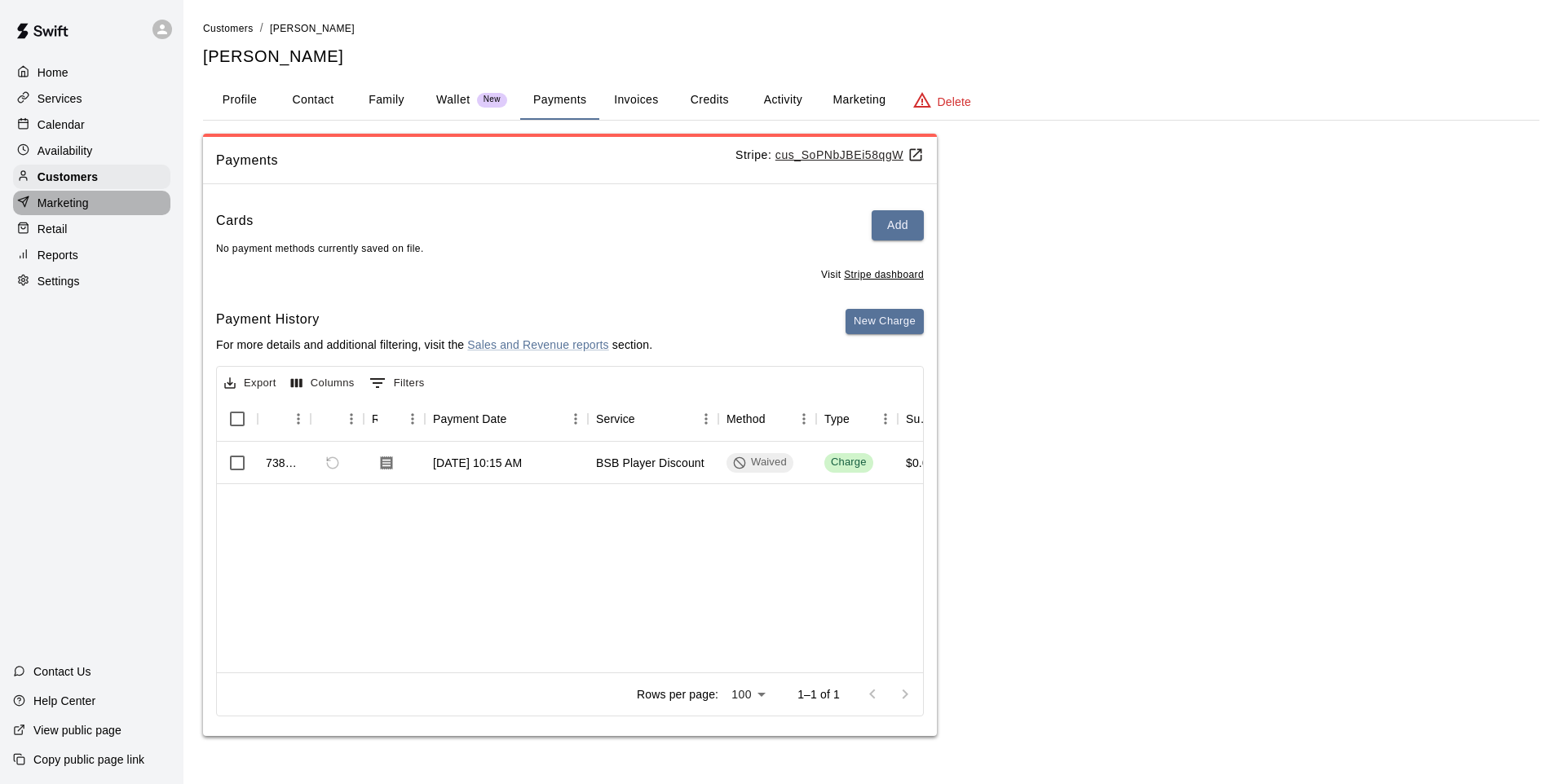
click at [108, 215] on div "Marketing" at bounding box center [92, 203] width 158 height 25
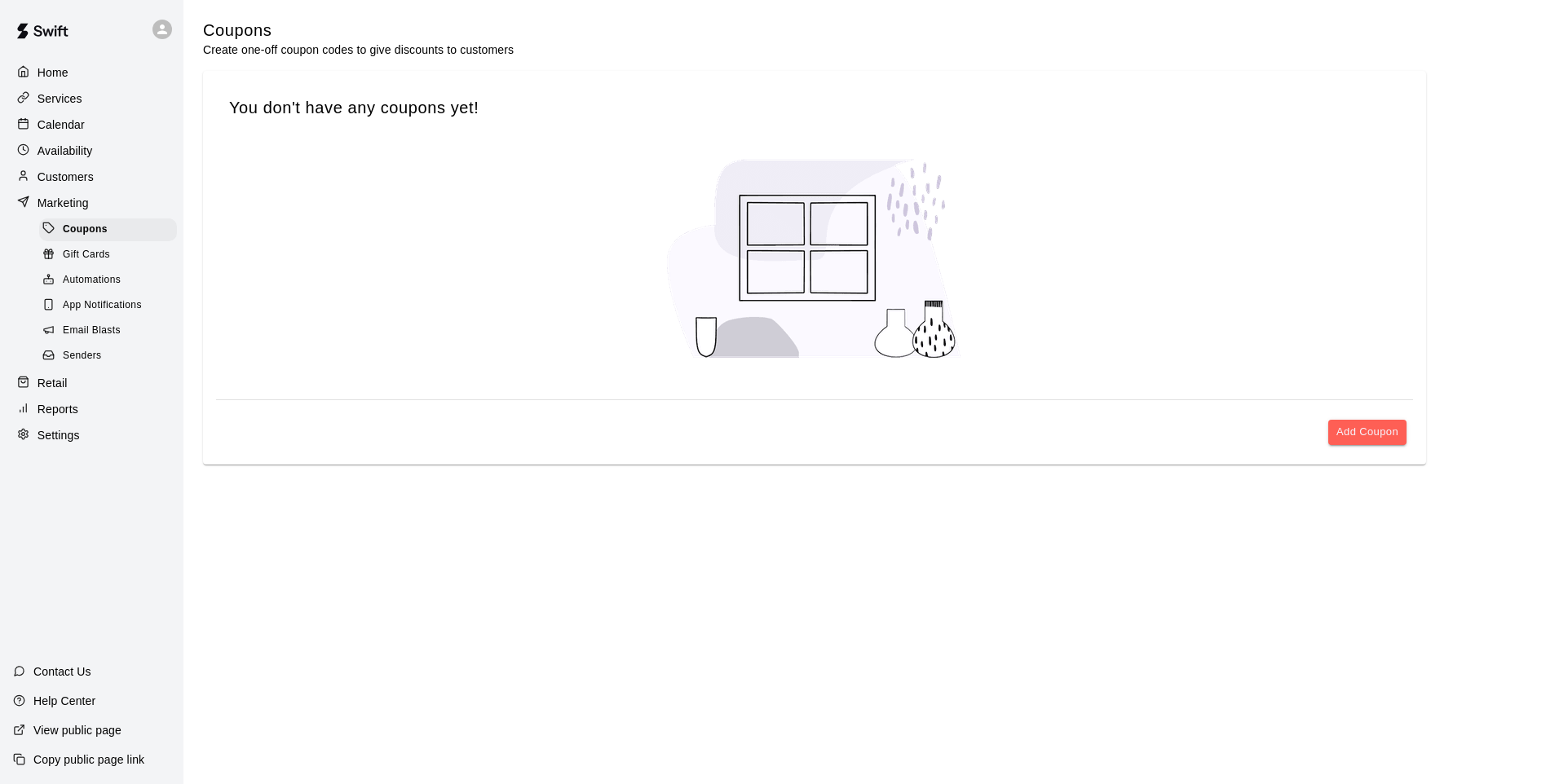
click at [82, 395] on div "Retail" at bounding box center [92, 383] width 158 height 25
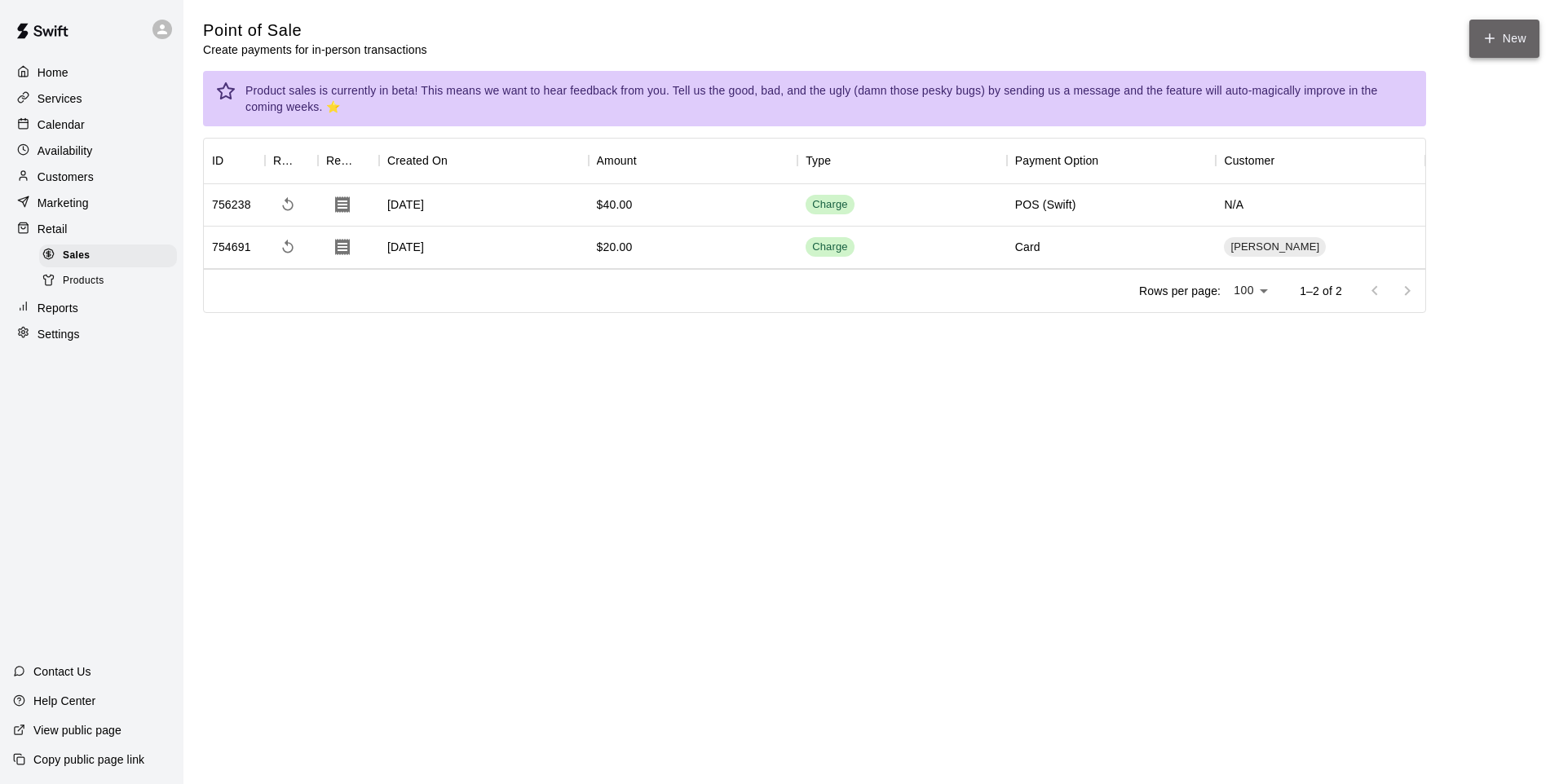
click at [1489, 36] on icon "button" at bounding box center [1489, 38] width 0 height 9
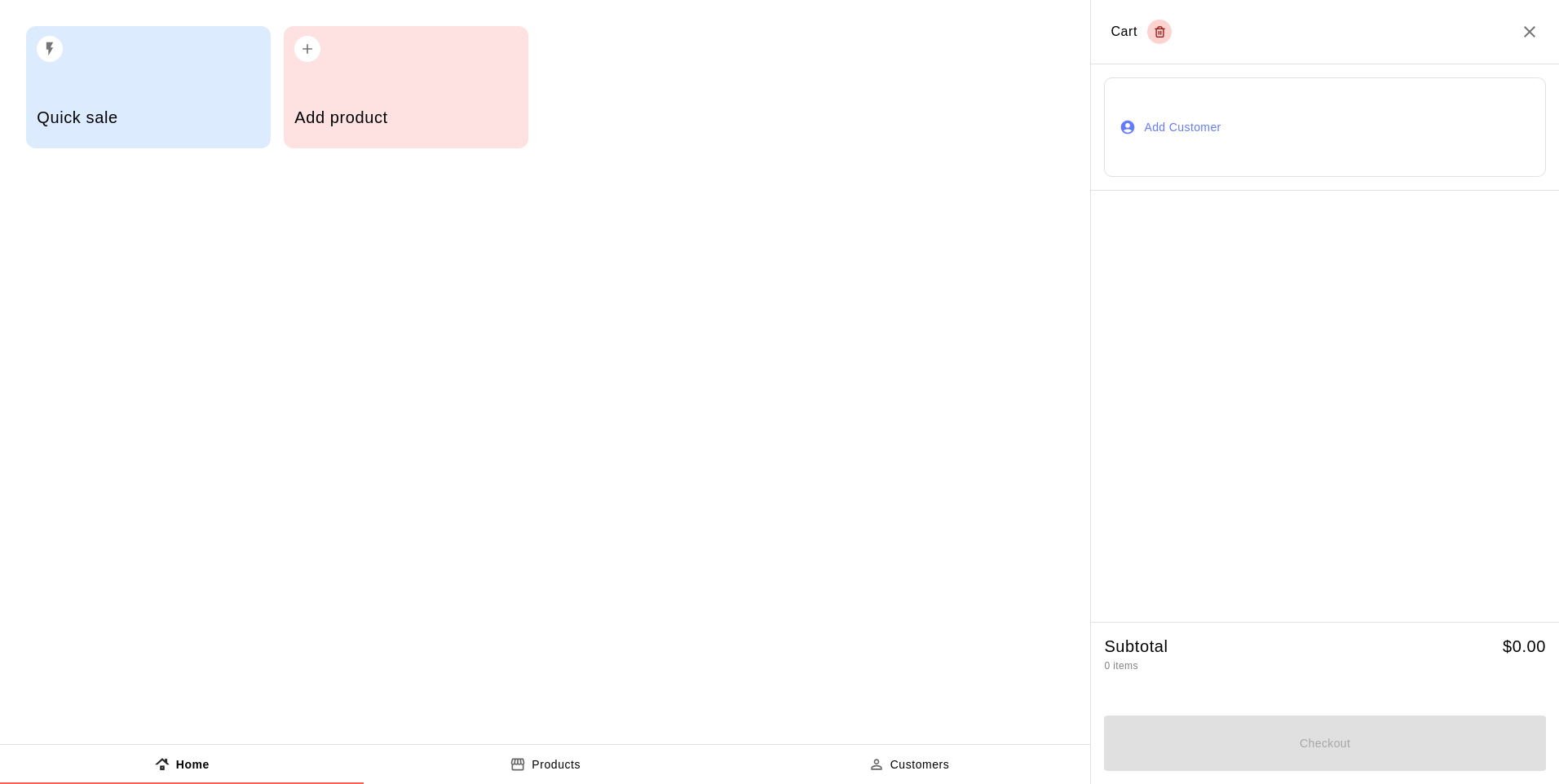
click at [440, 80] on div "Add product" at bounding box center [406, 87] width 245 height 122
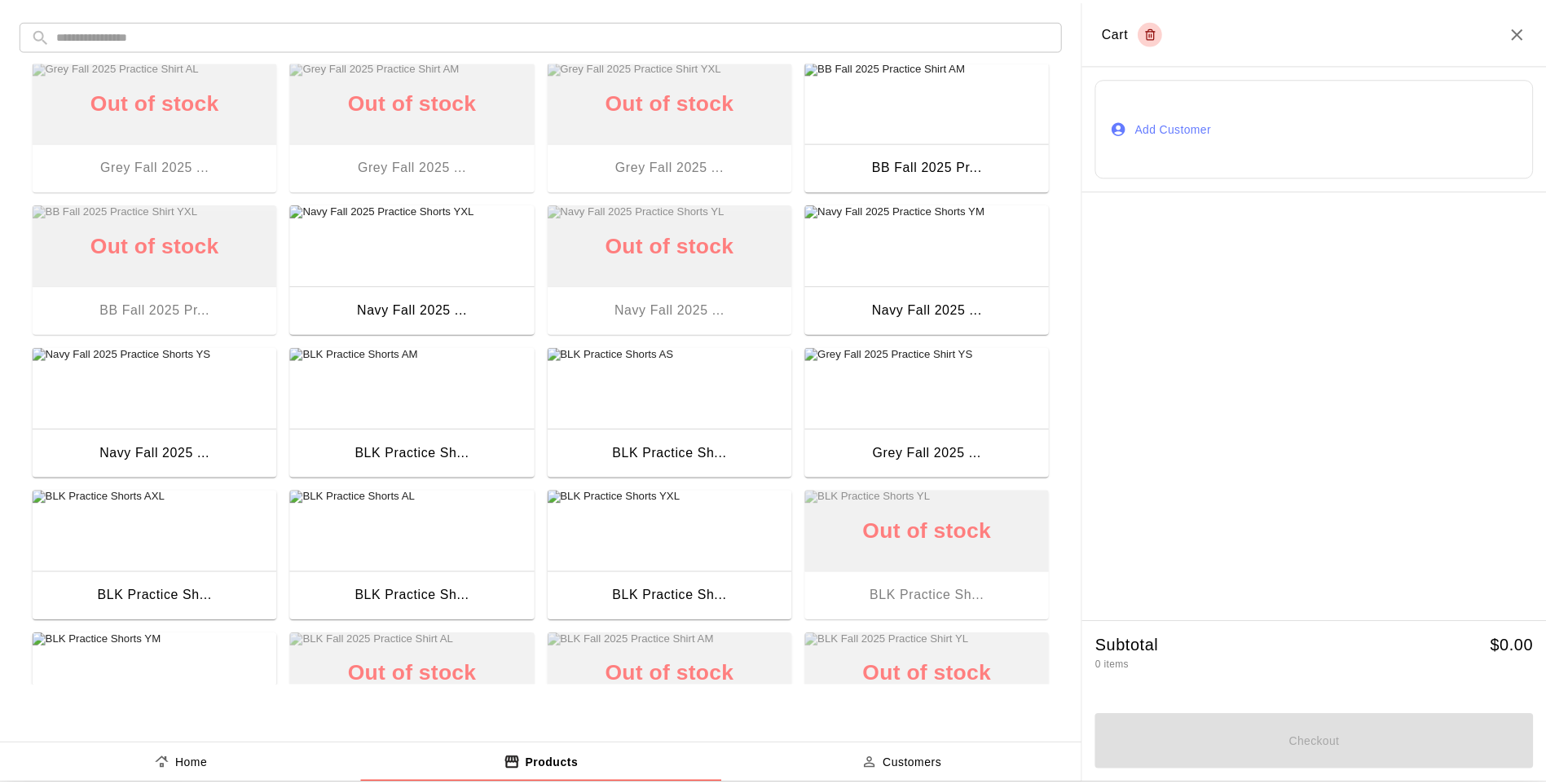
scroll to position [571, 0]
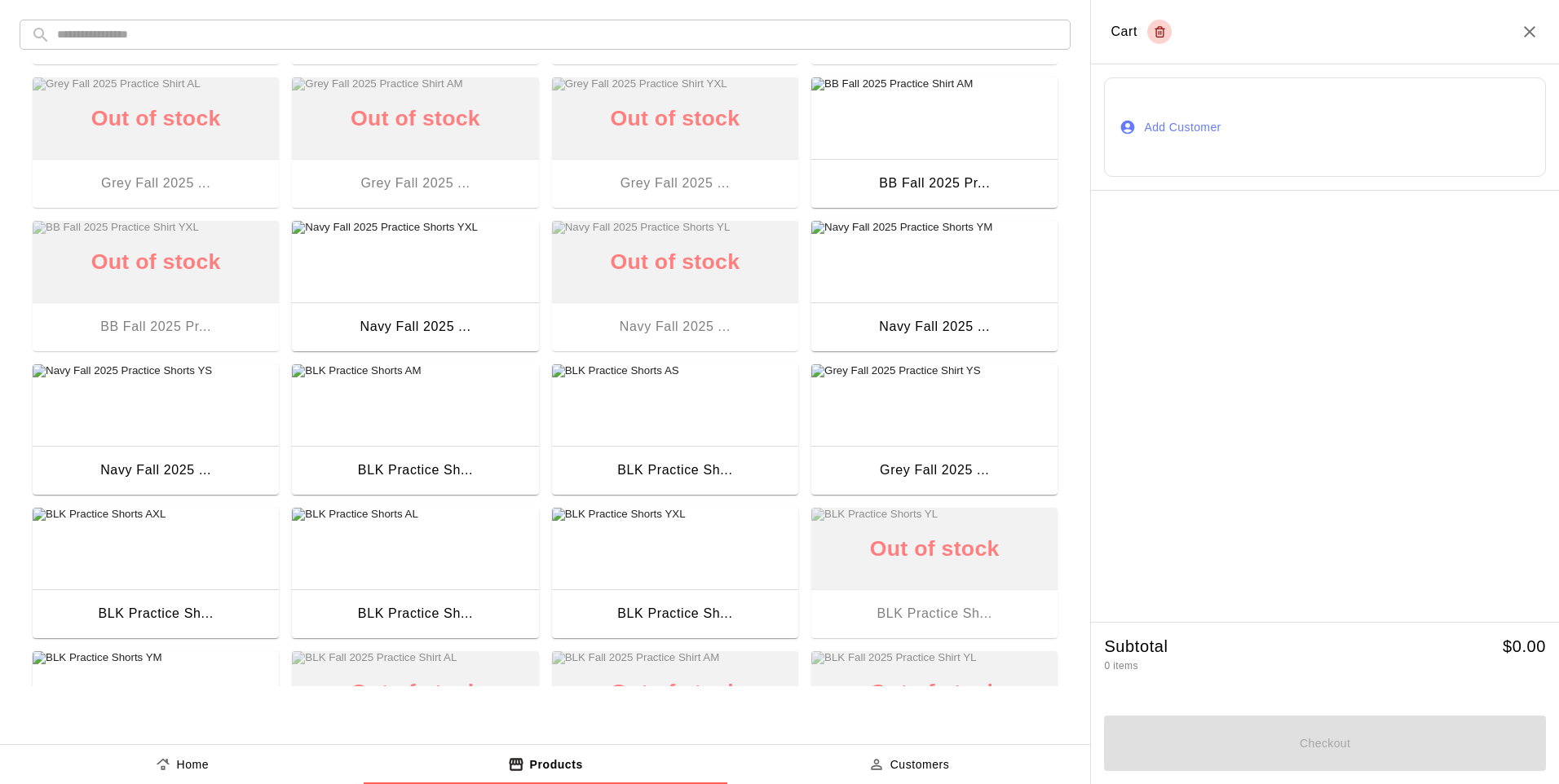
click at [667, 439] on img "button" at bounding box center [674, 404] width 246 height 81
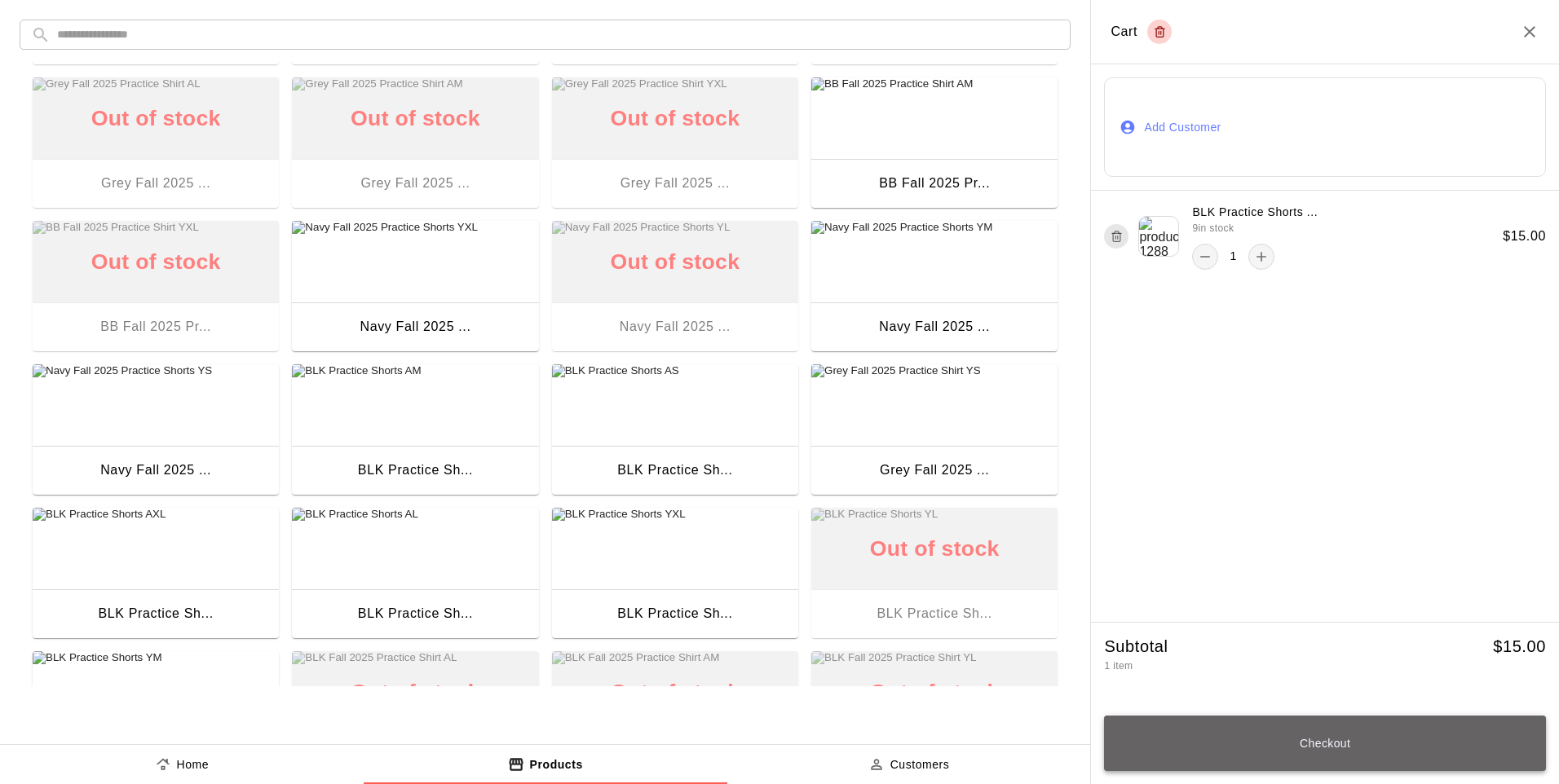
click at [1218, 751] on button "Checkout" at bounding box center [1325, 743] width 442 height 55
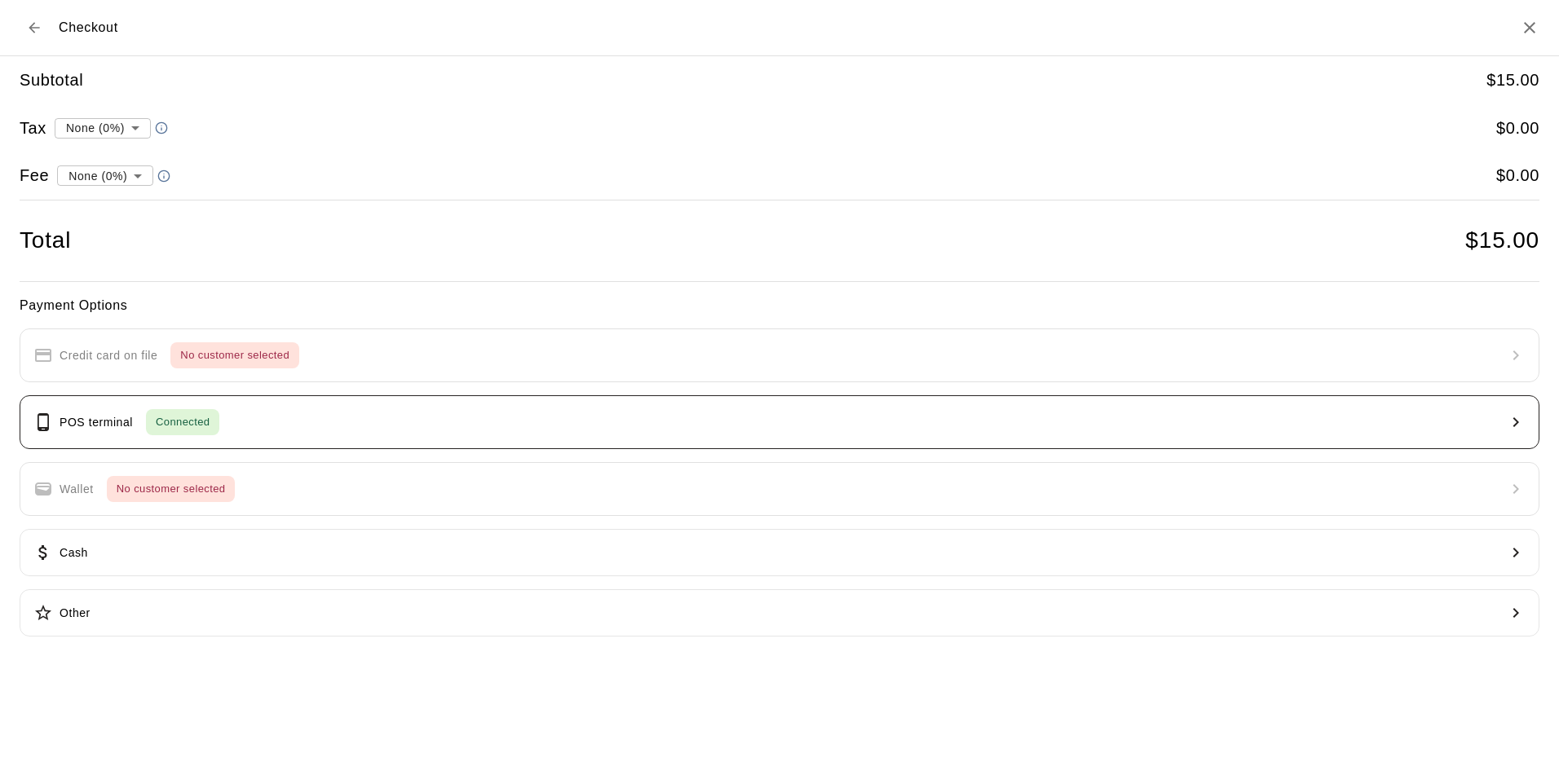
click at [231, 422] on button "POS terminal Connected" at bounding box center [779, 422] width 1520 height 54
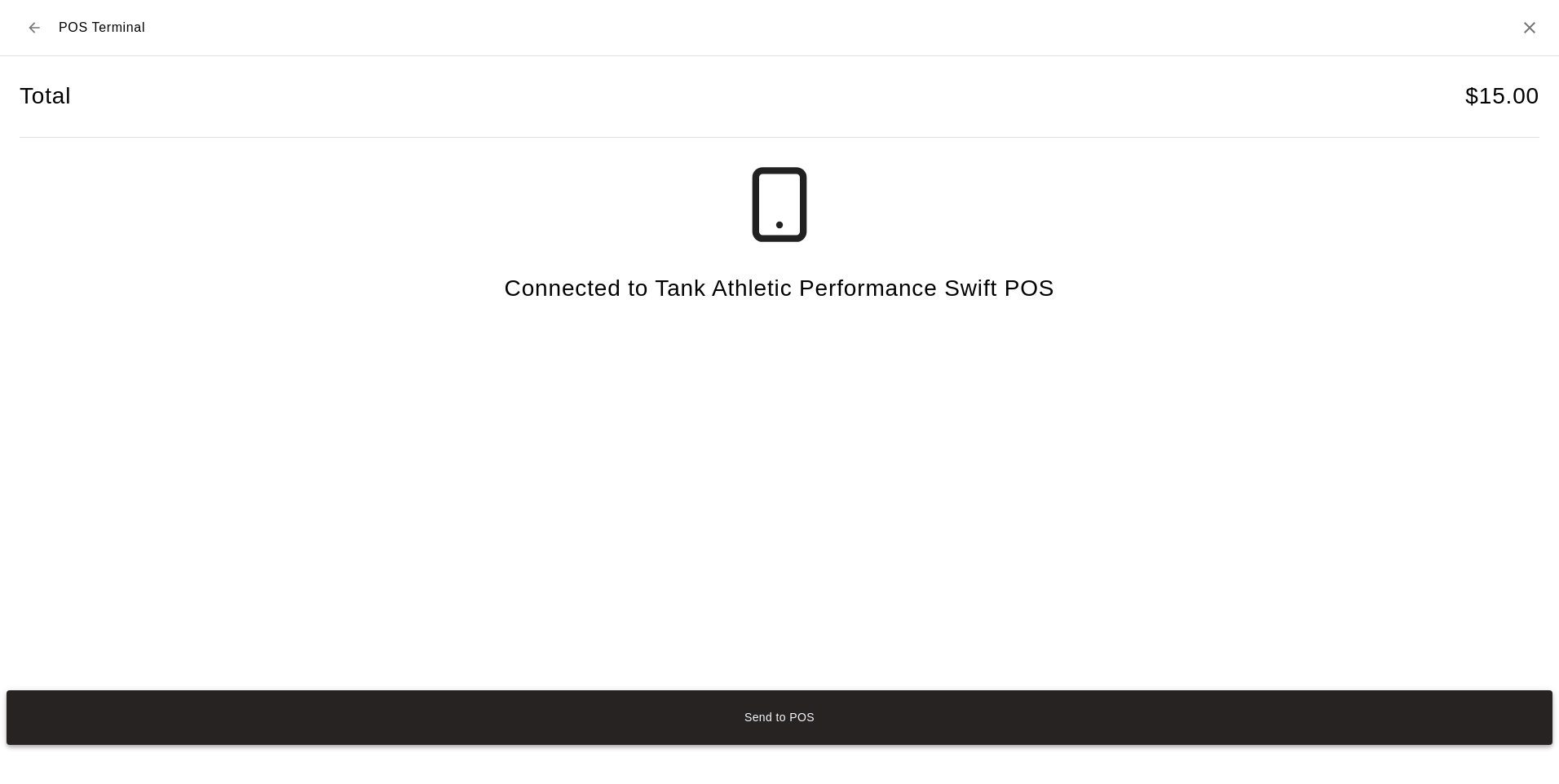
click at [820, 709] on button "Send to POS" at bounding box center [780, 717] width 1546 height 54
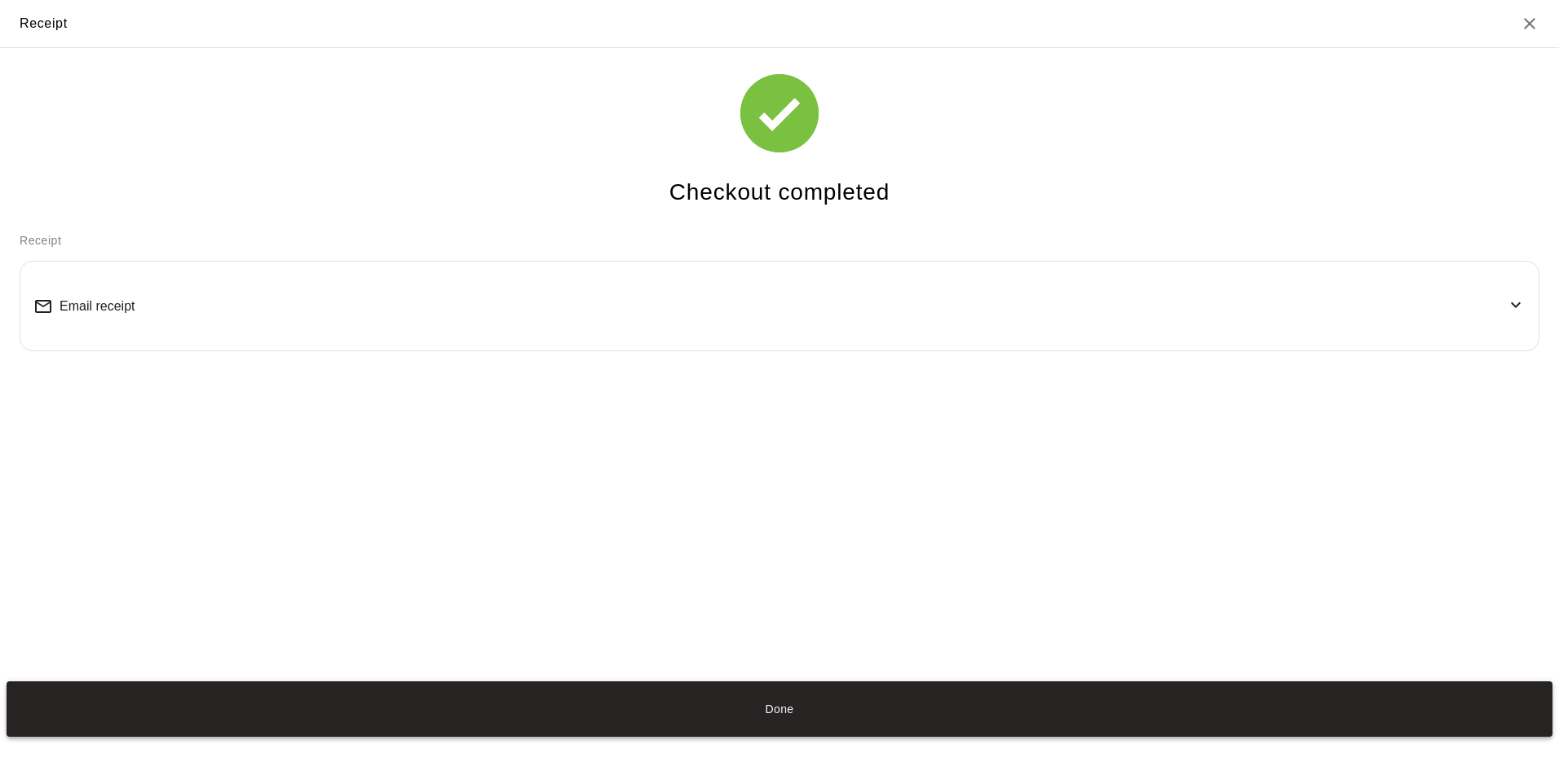
click at [806, 709] on button "Done" at bounding box center [780, 708] width 1546 height 54
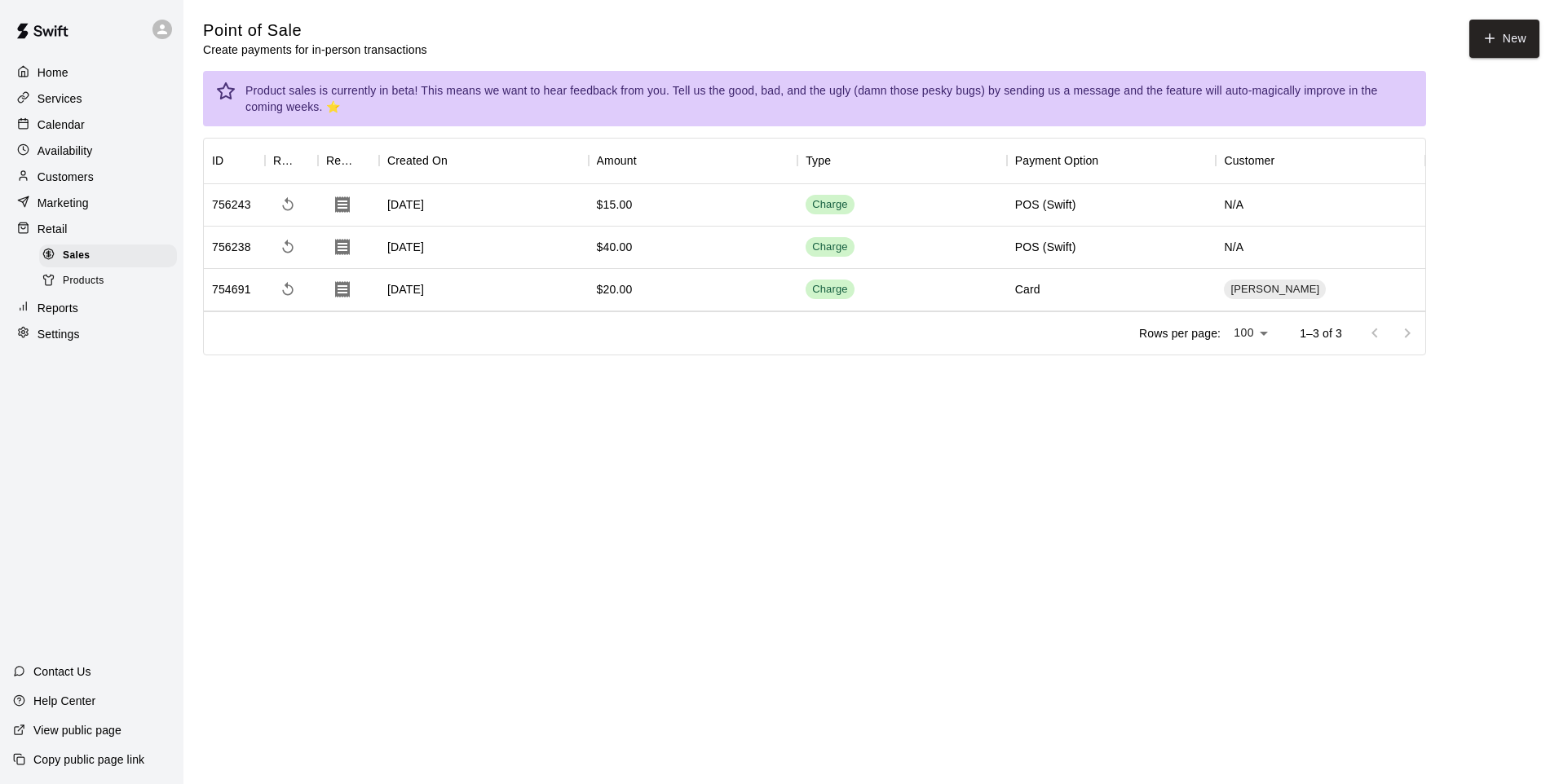
click at [63, 222] on div "Retail" at bounding box center [92, 229] width 158 height 25
click at [59, 211] on p "Marketing" at bounding box center [63, 203] width 52 height 16
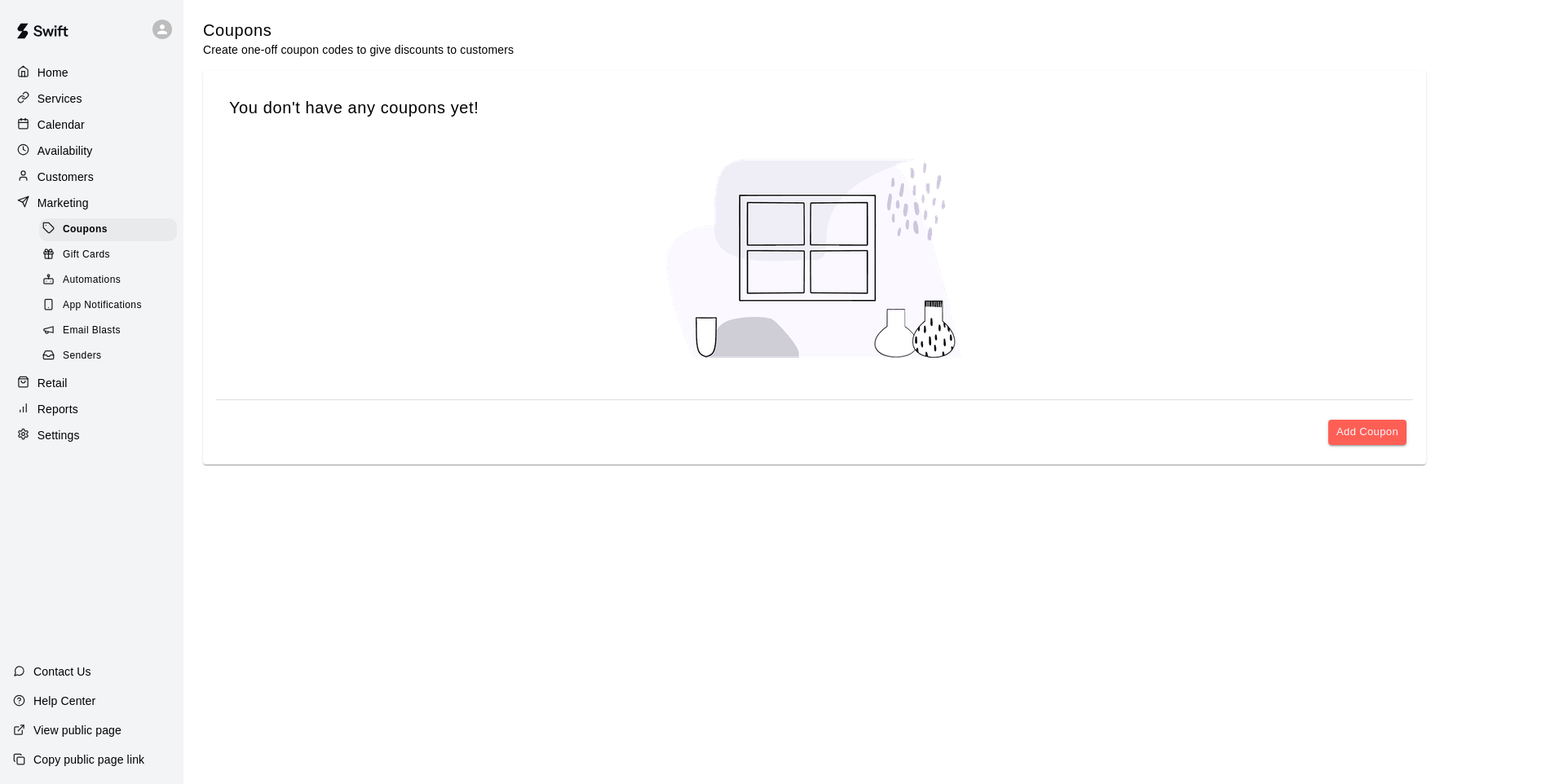
click at [59, 211] on p "Marketing" at bounding box center [63, 203] width 52 height 16
click at [75, 202] on p "Marketing" at bounding box center [63, 203] width 52 height 16
click at [92, 395] on div "Retail" at bounding box center [92, 383] width 158 height 25
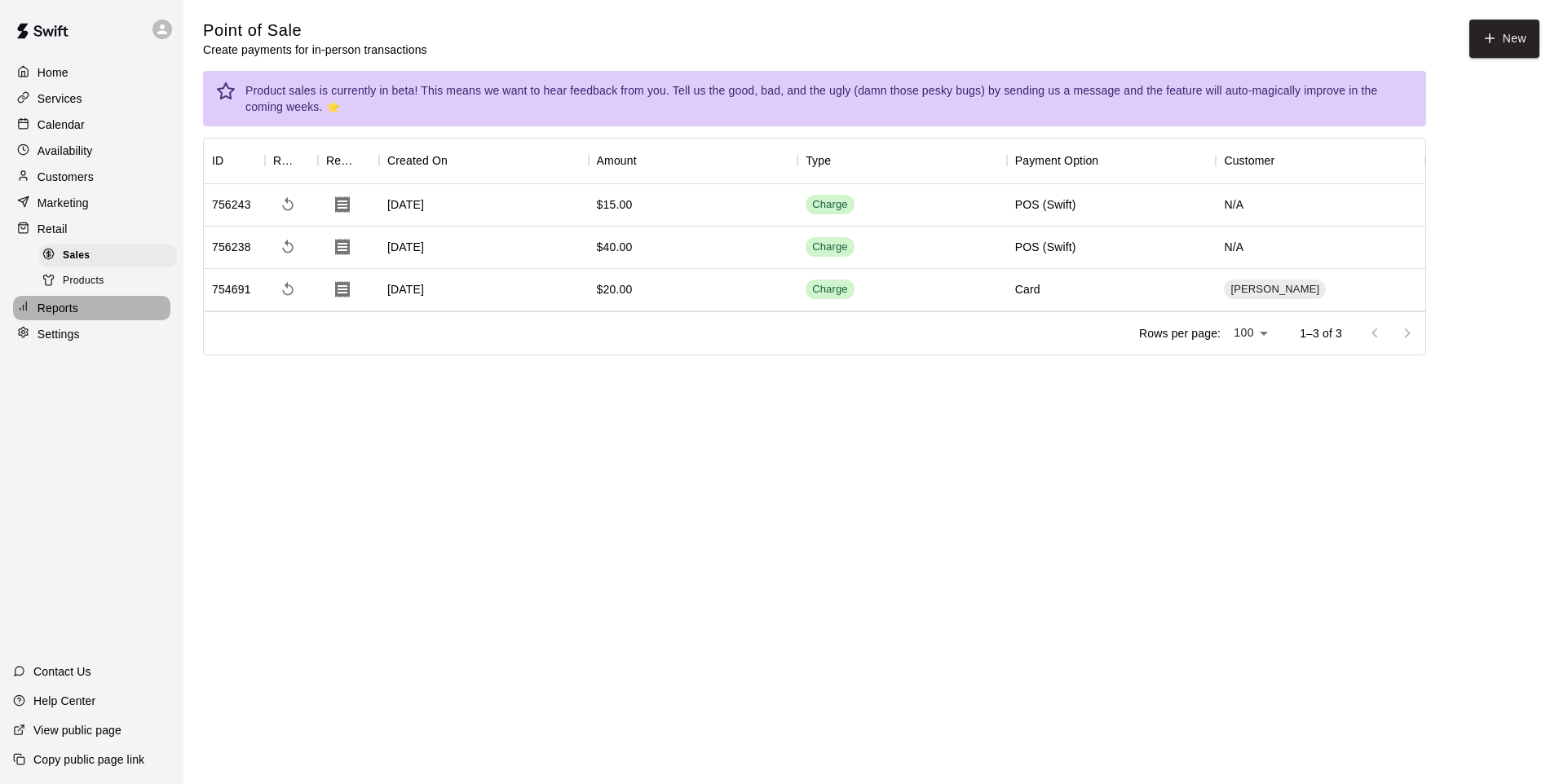
click at [85, 317] on div "Reports" at bounding box center [92, 308] width 158 height 25
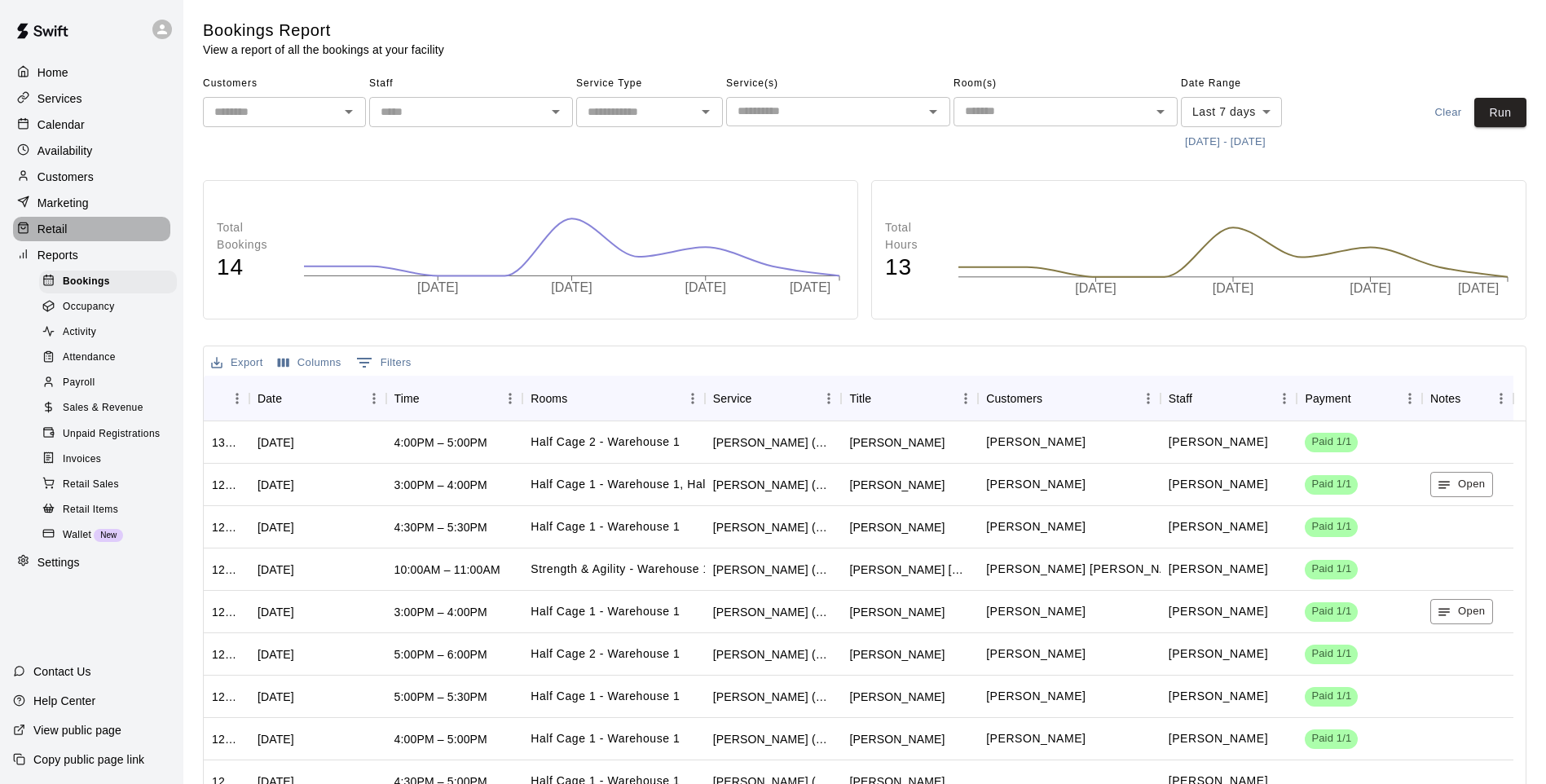
click at [71, 229] on div "Retail" at bounding box center [92, 229] width 158 height 25
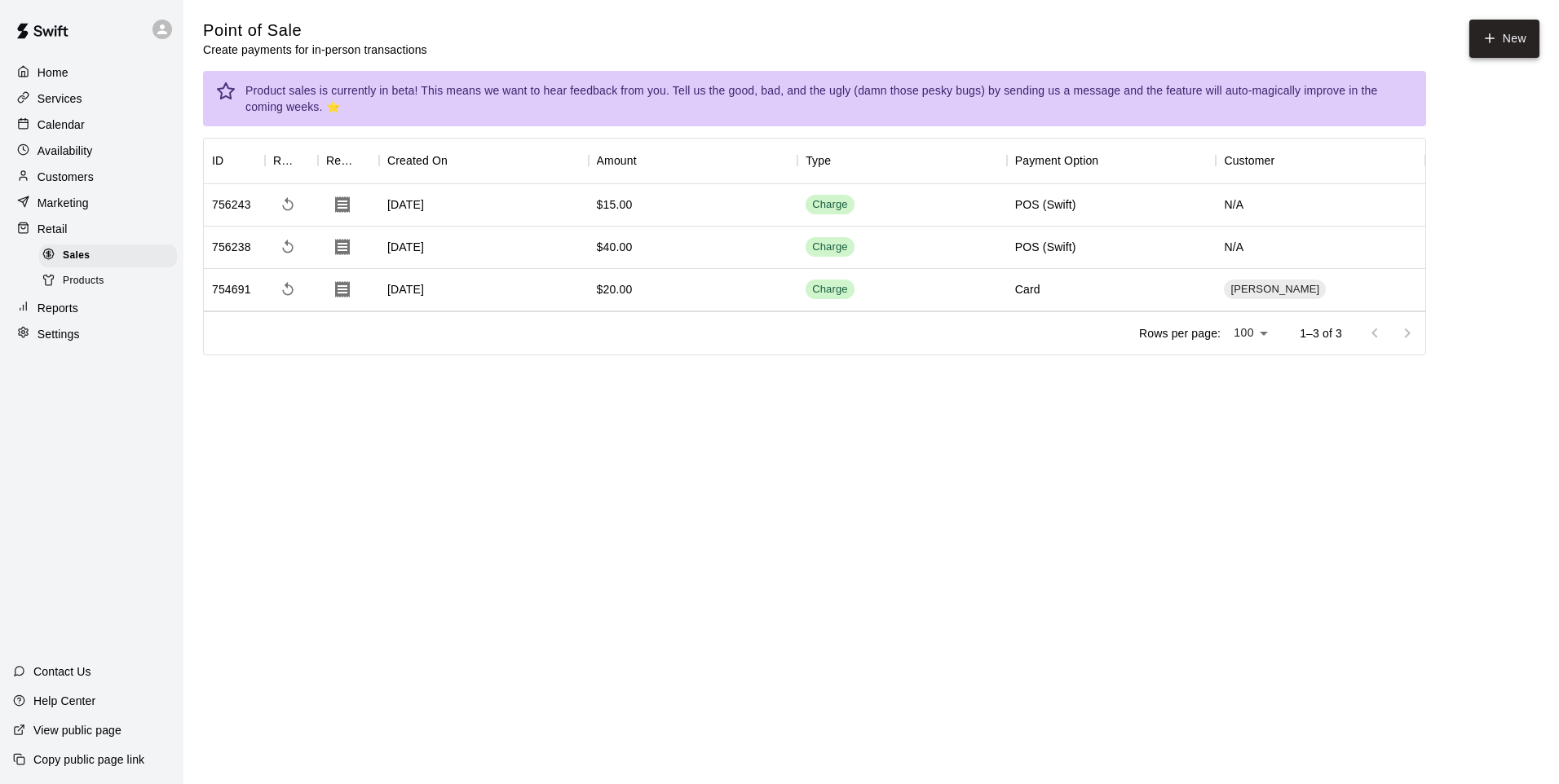
click at [1493, 30] on button "New" at bounding box center [1504, 38] width 70 height 38
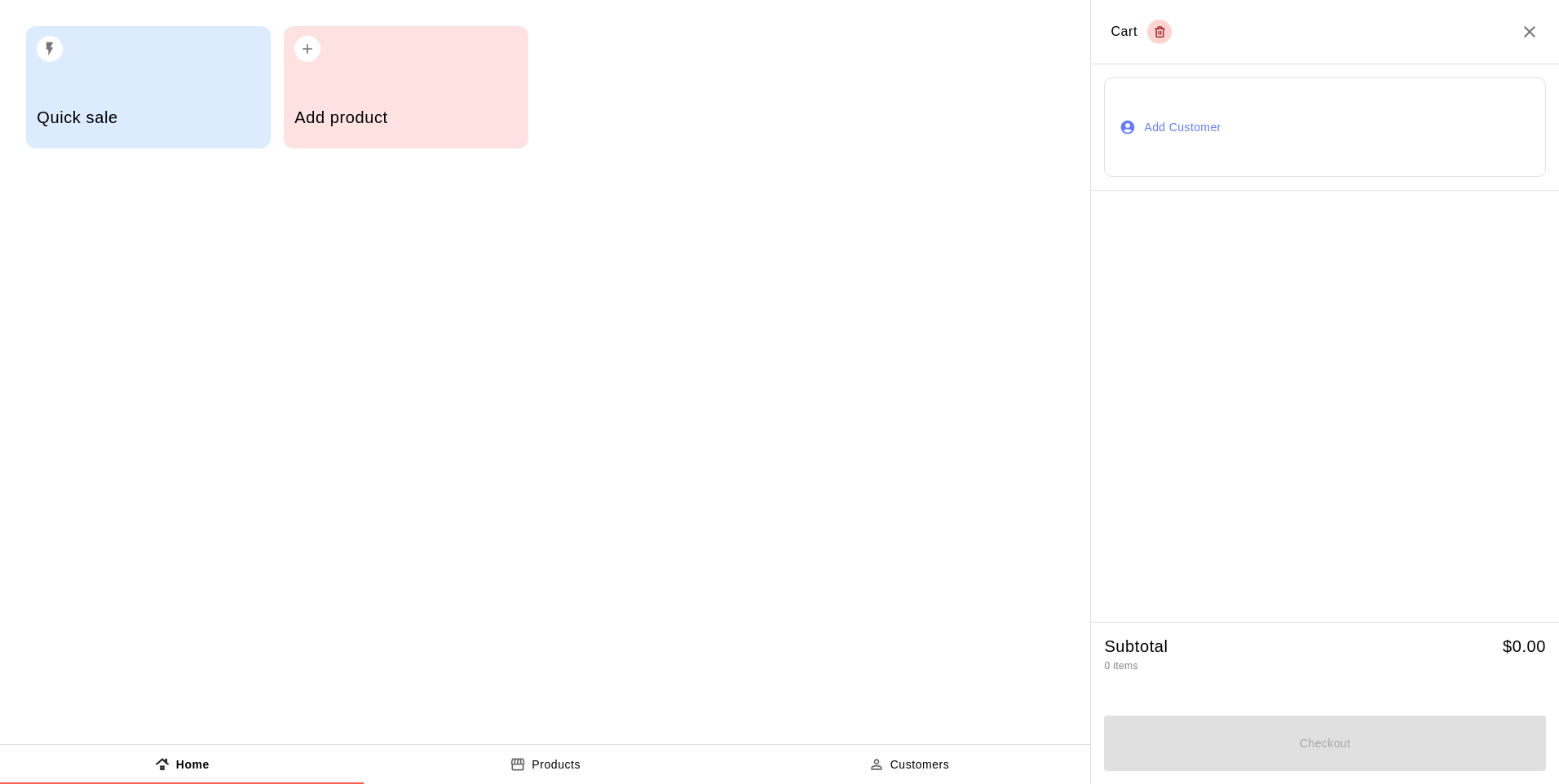
click at [397, 92] on div "Add product" at bounding box center [406, 120] width 223 height 58
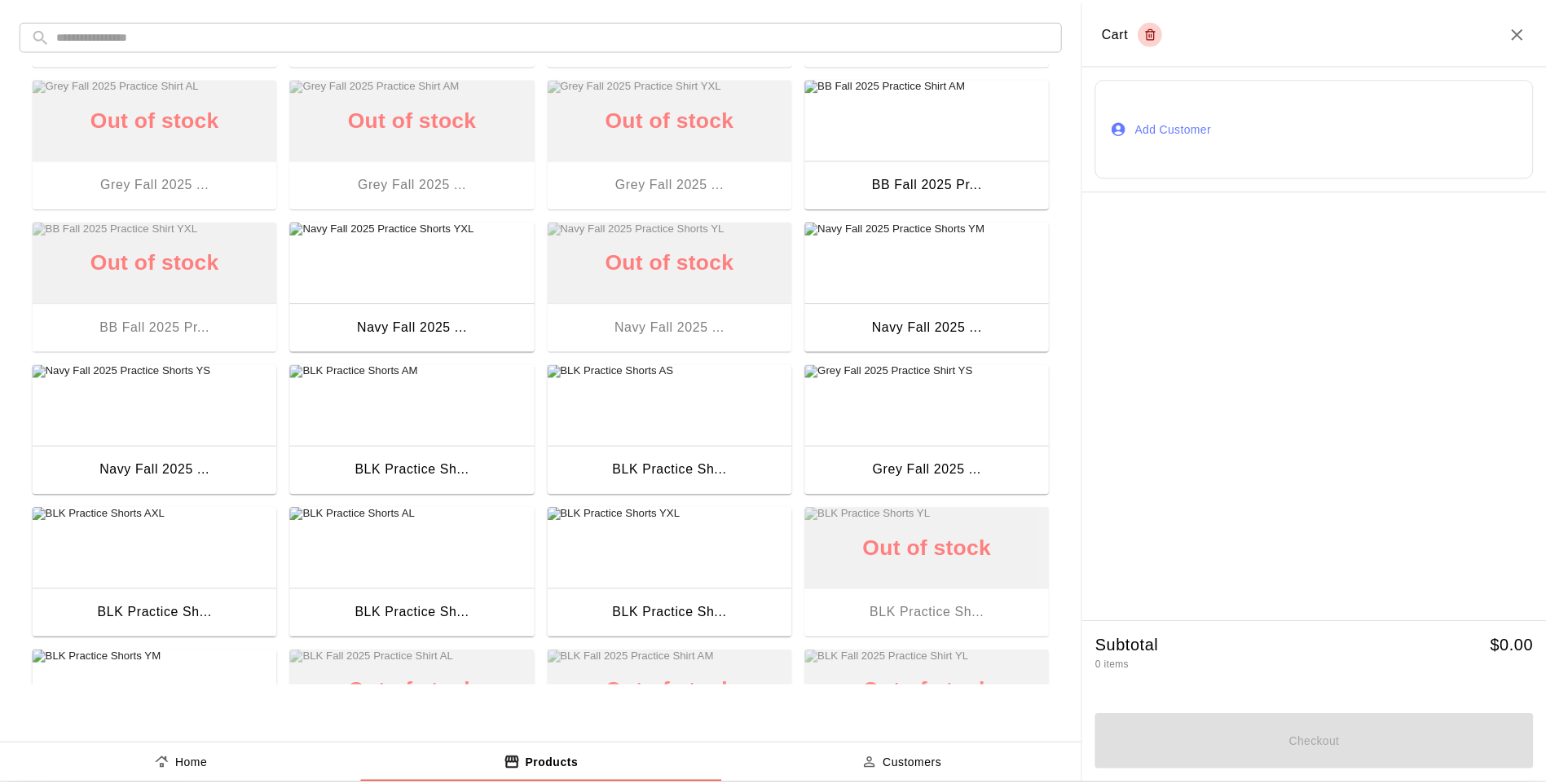
scroll to position [163, 0]
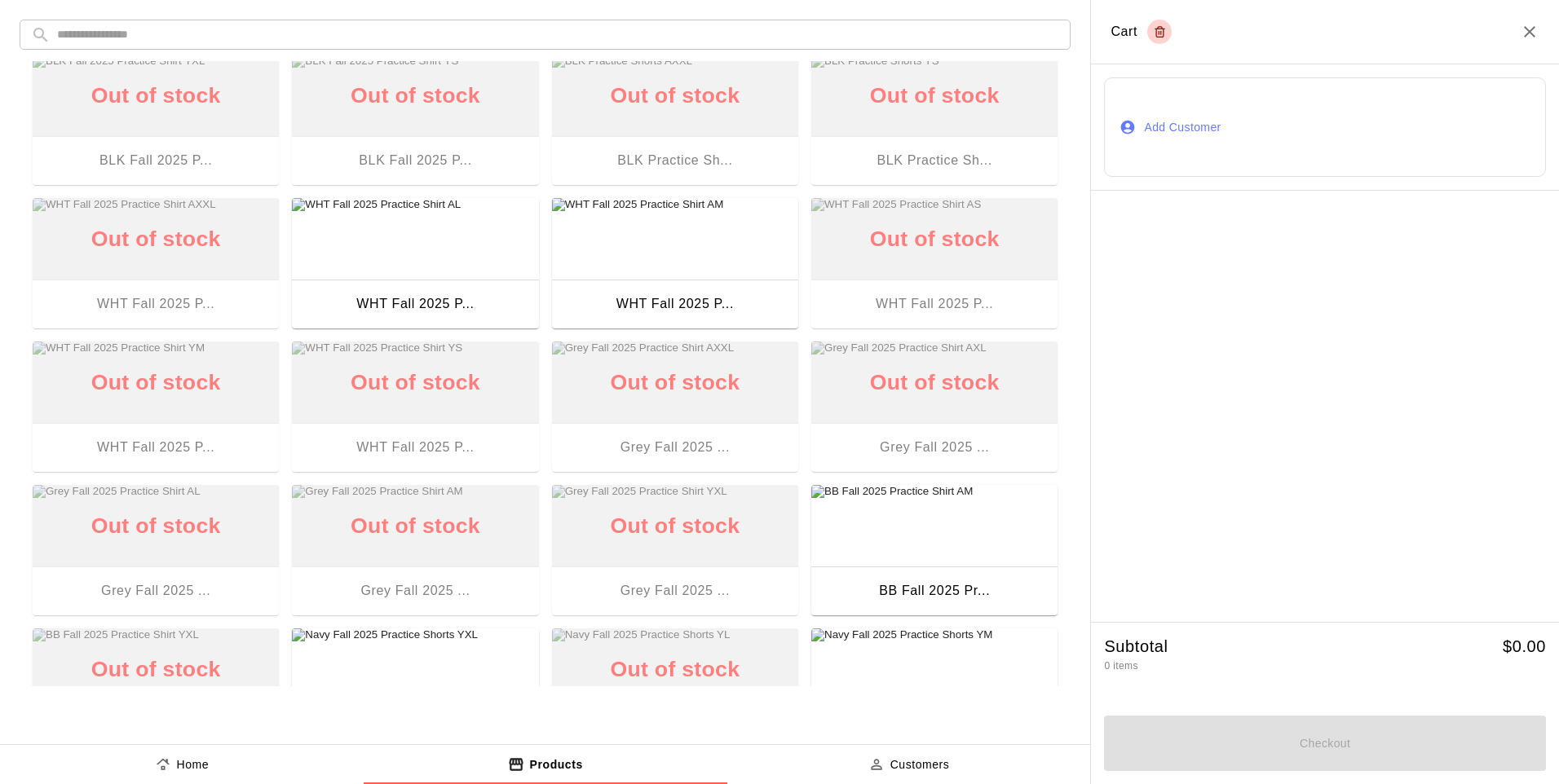
click at [1541, 26] on h2 "Cart" at bounding box center [1324, 32] width 468 height 64
click at [1534, 26] on icon "Close" at bounding box center [1529, 32] width 19 height 19
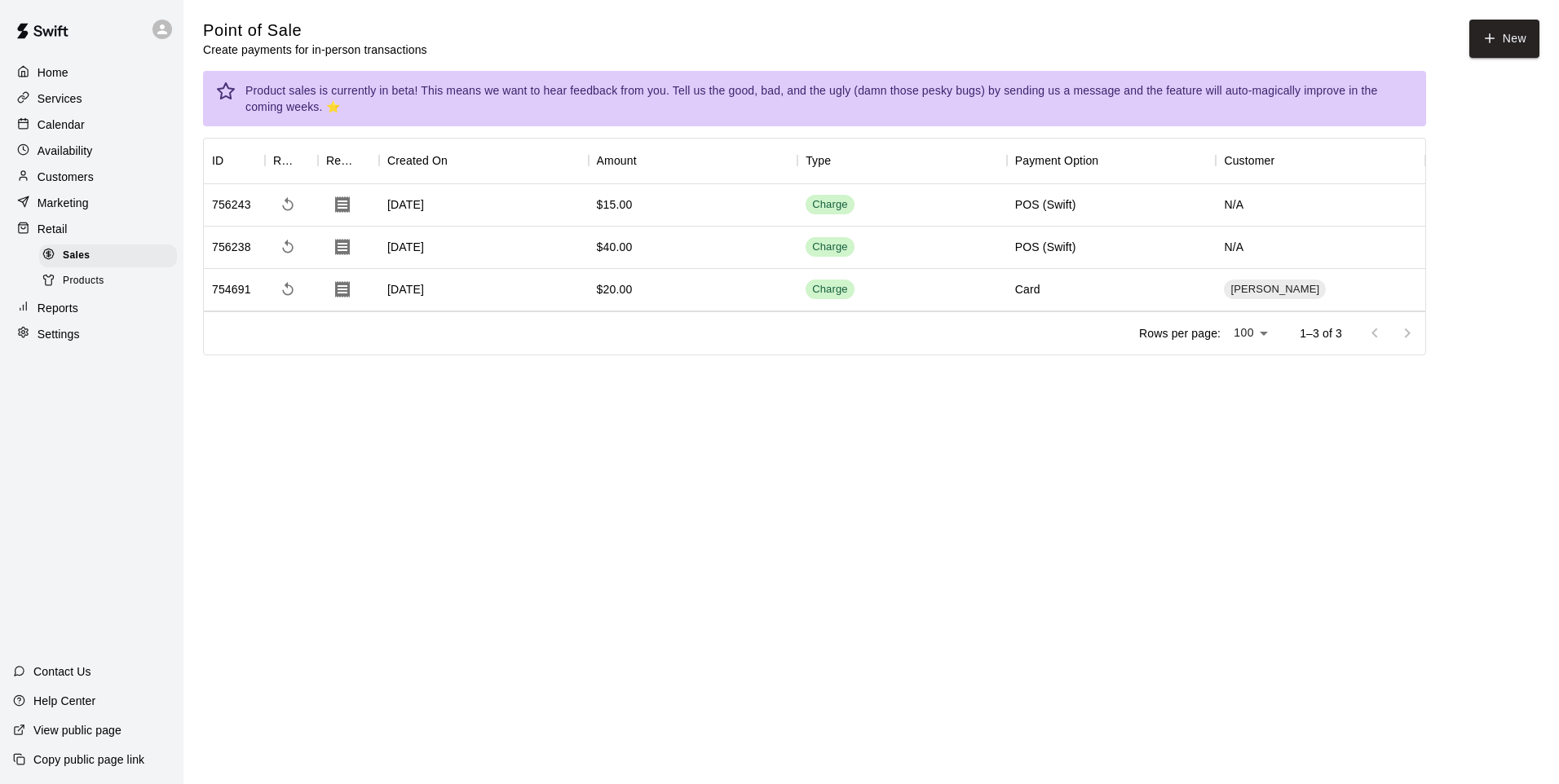
click at [1529, 26] on icon "Close" at bounding box center [1529, 32] width 19 height 19
click at [89, 288] on span "Products" at bounding box center [83, 281] width 41 height 16
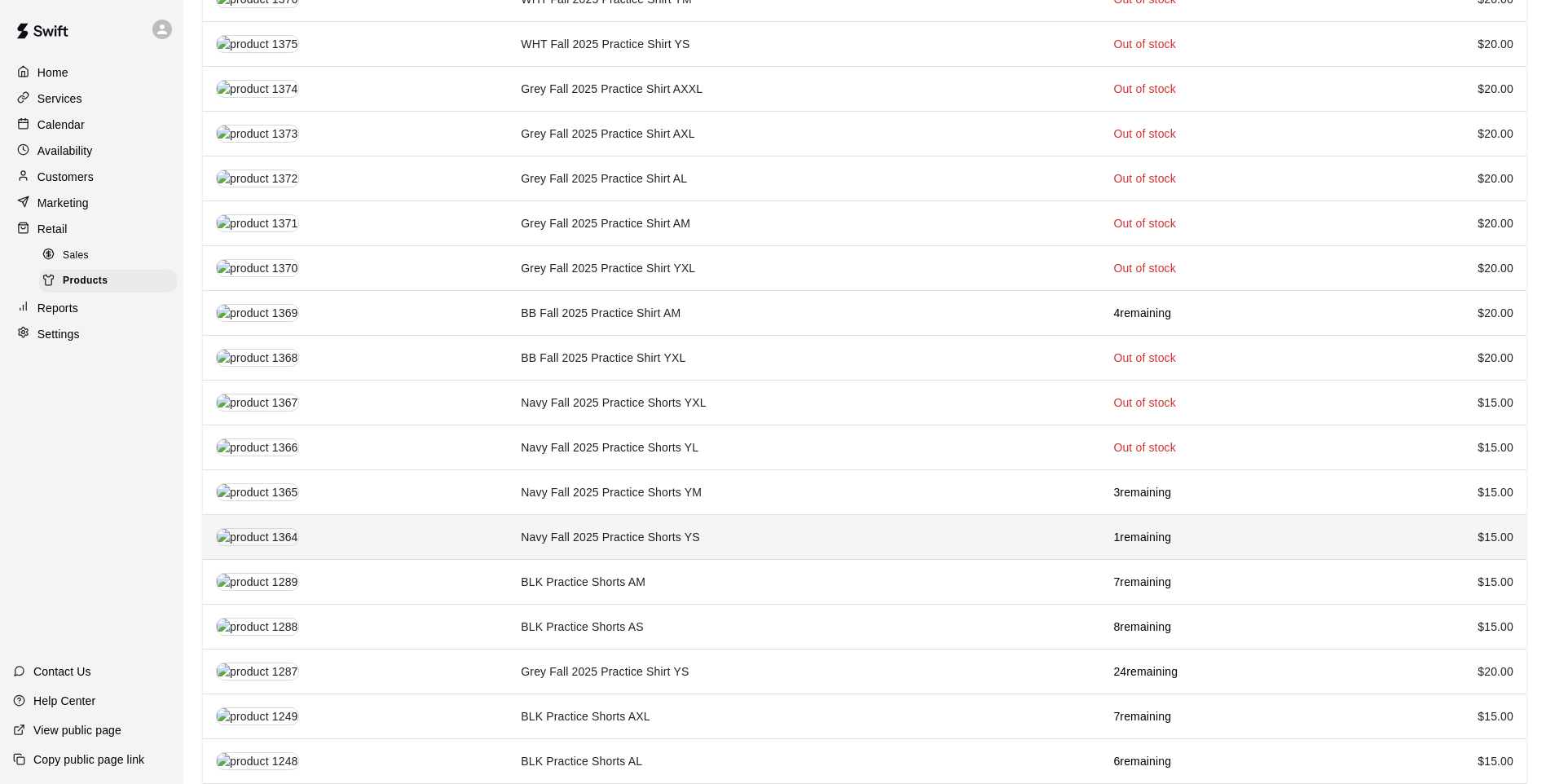
scroll to position [815, 0]
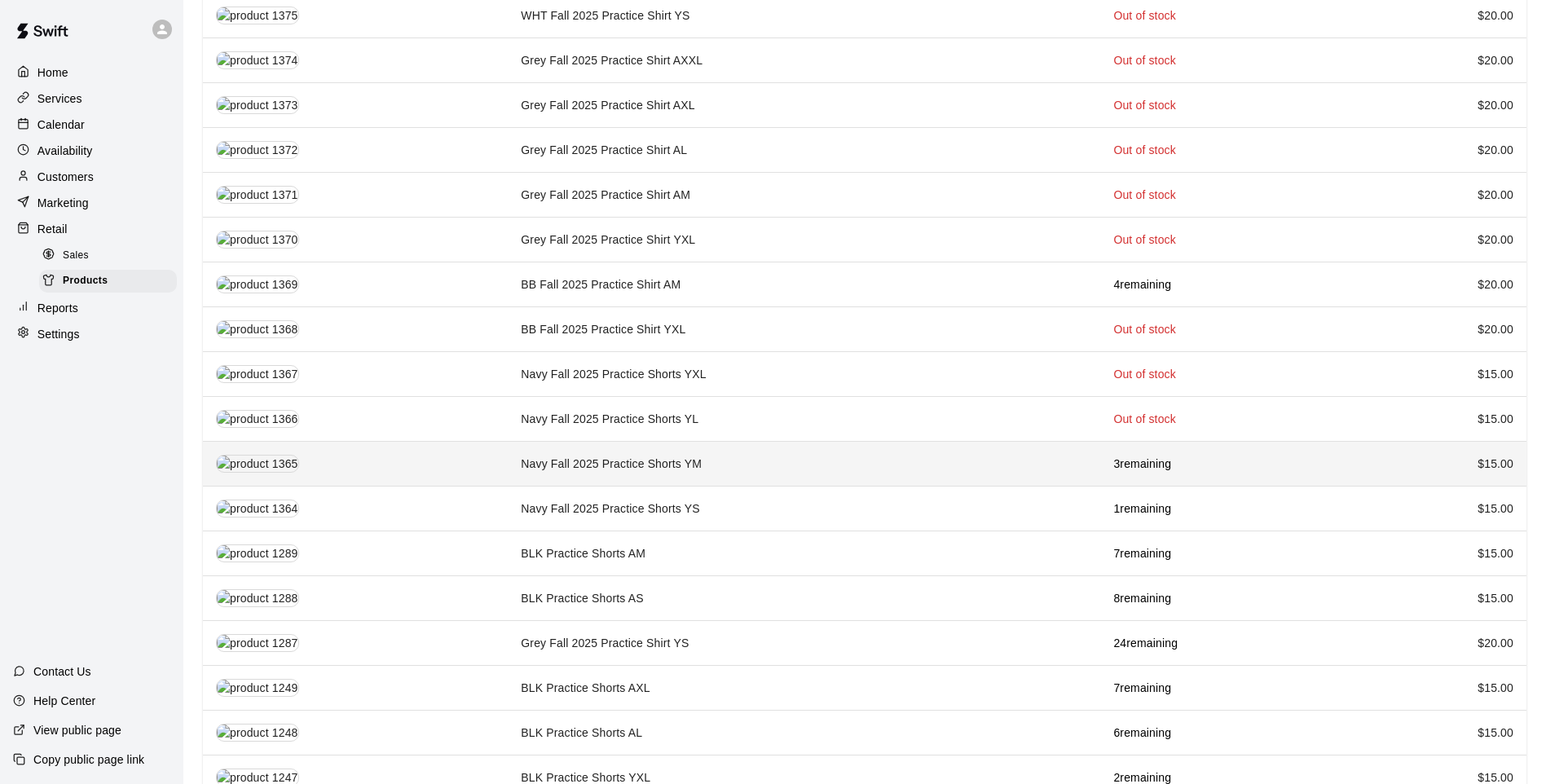
click at [781, 442] on td "Navy Fall 2025 Practice Shorts YM" at bounding box center [804, 464] width 593 height 45
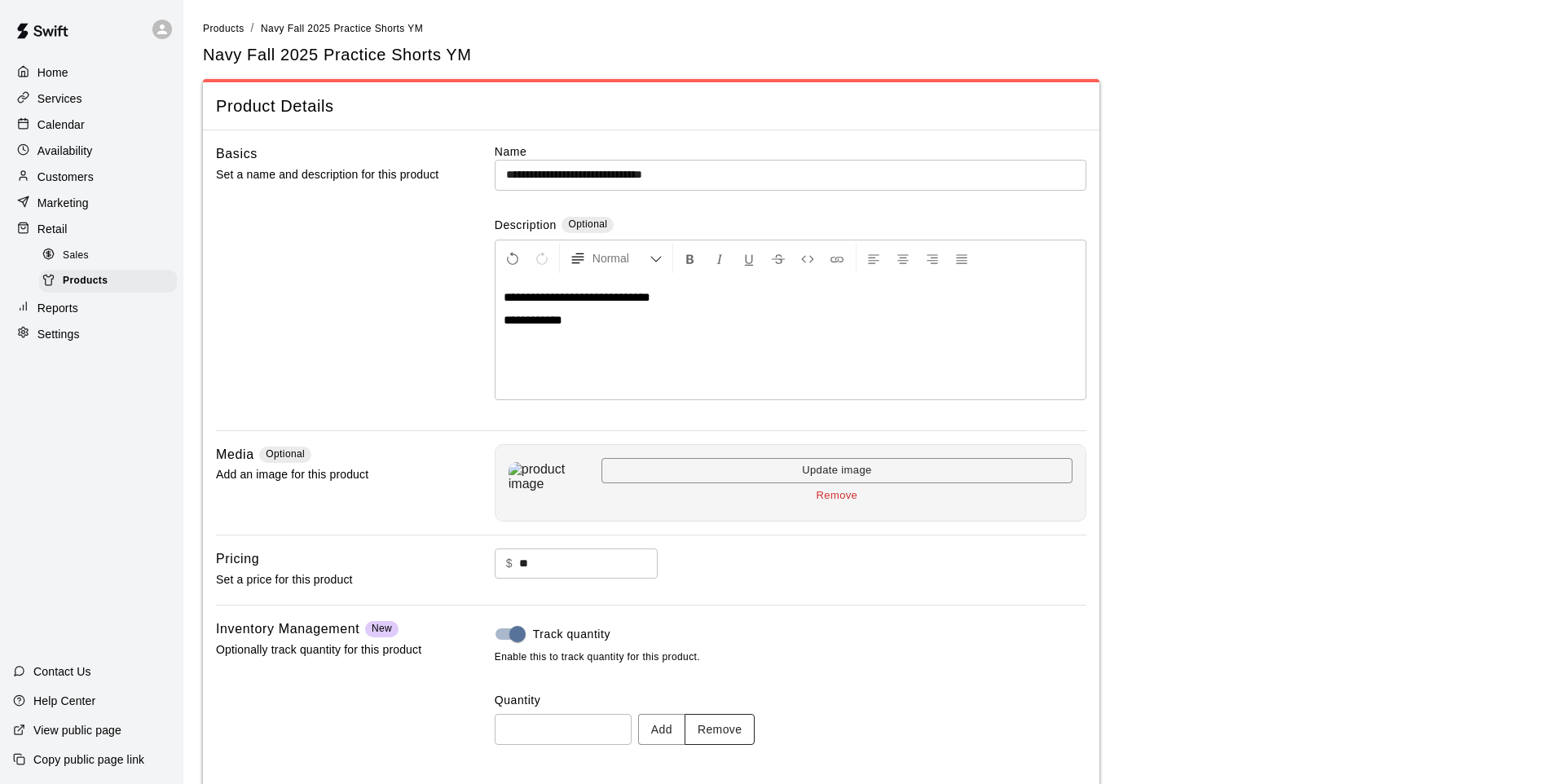
click at [750, 742] on button "Remove" at bounding box center [720, 730] width 71 height 31
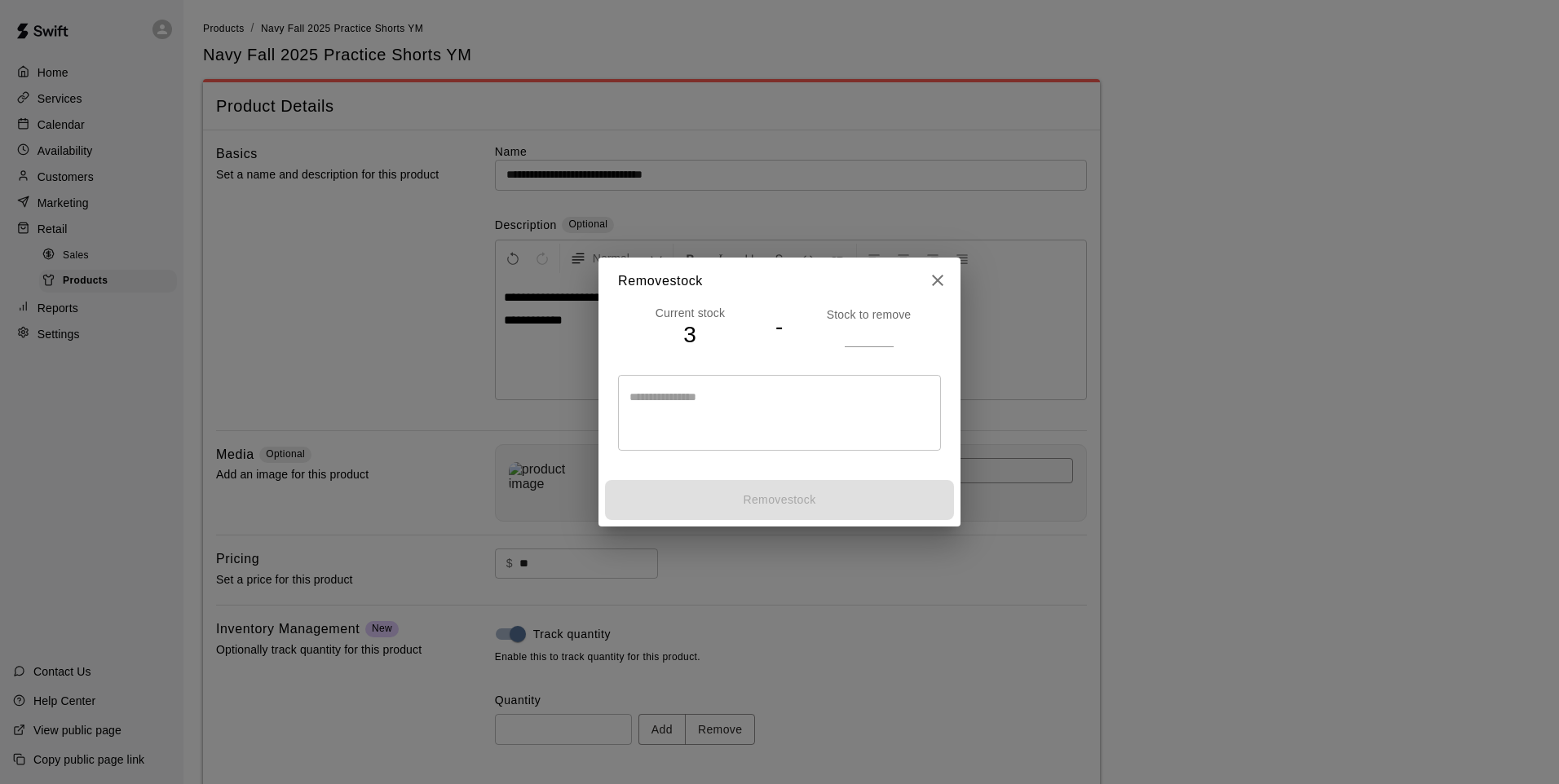
click at [953, 271] on h2 "Remove stock" at bounding box center [780, 280] width 362 height 47
click at [911, 286] on h2 "Remove stock" at bounding box center [780, 280] width 362 height 47
click at [944, 285] on icon "close" at bounding box center [937, 280] width 19 height 19
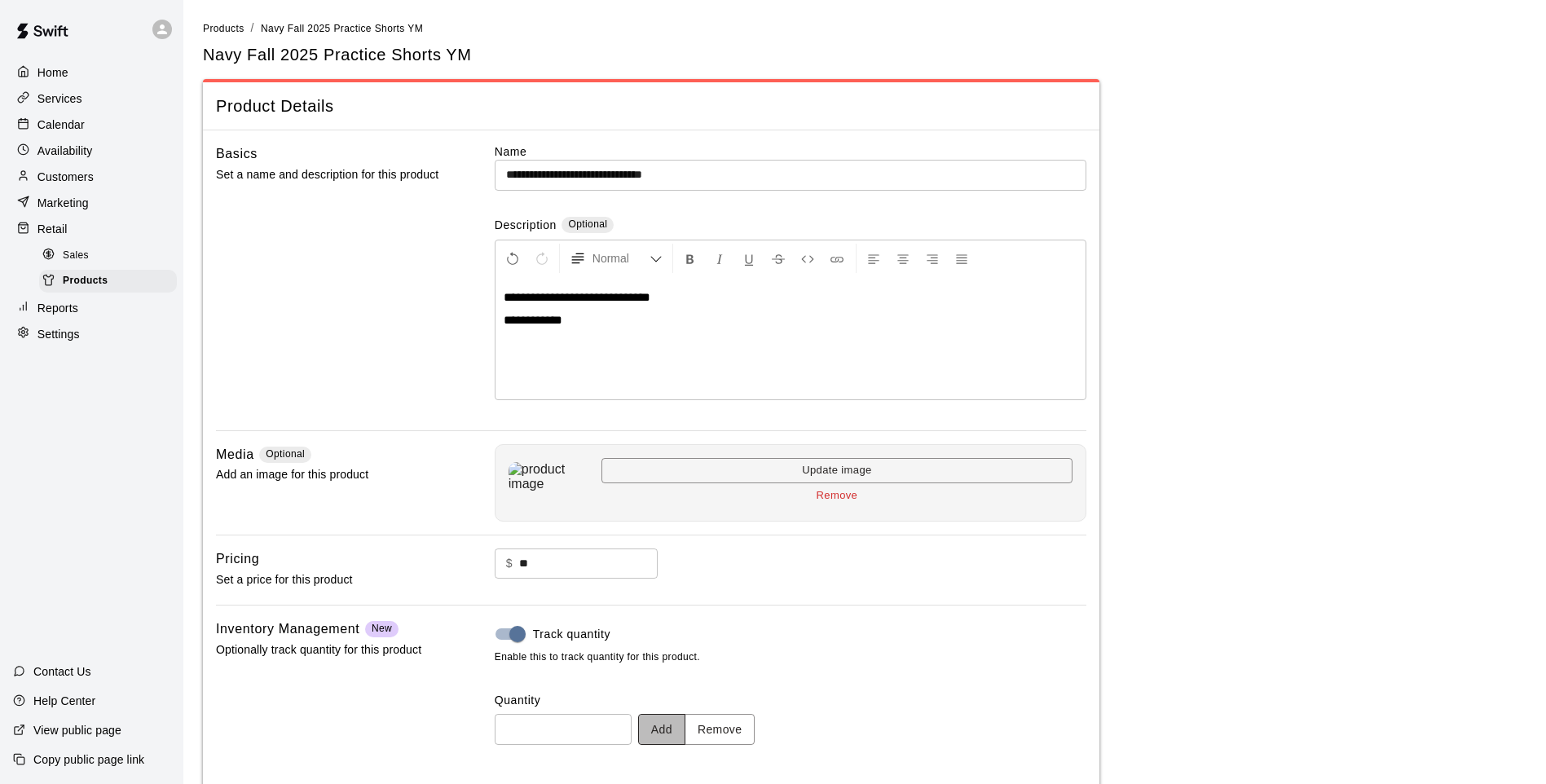
click at [660, 742] on button "Add" at bounding box center [661, 730] width 47 height 31
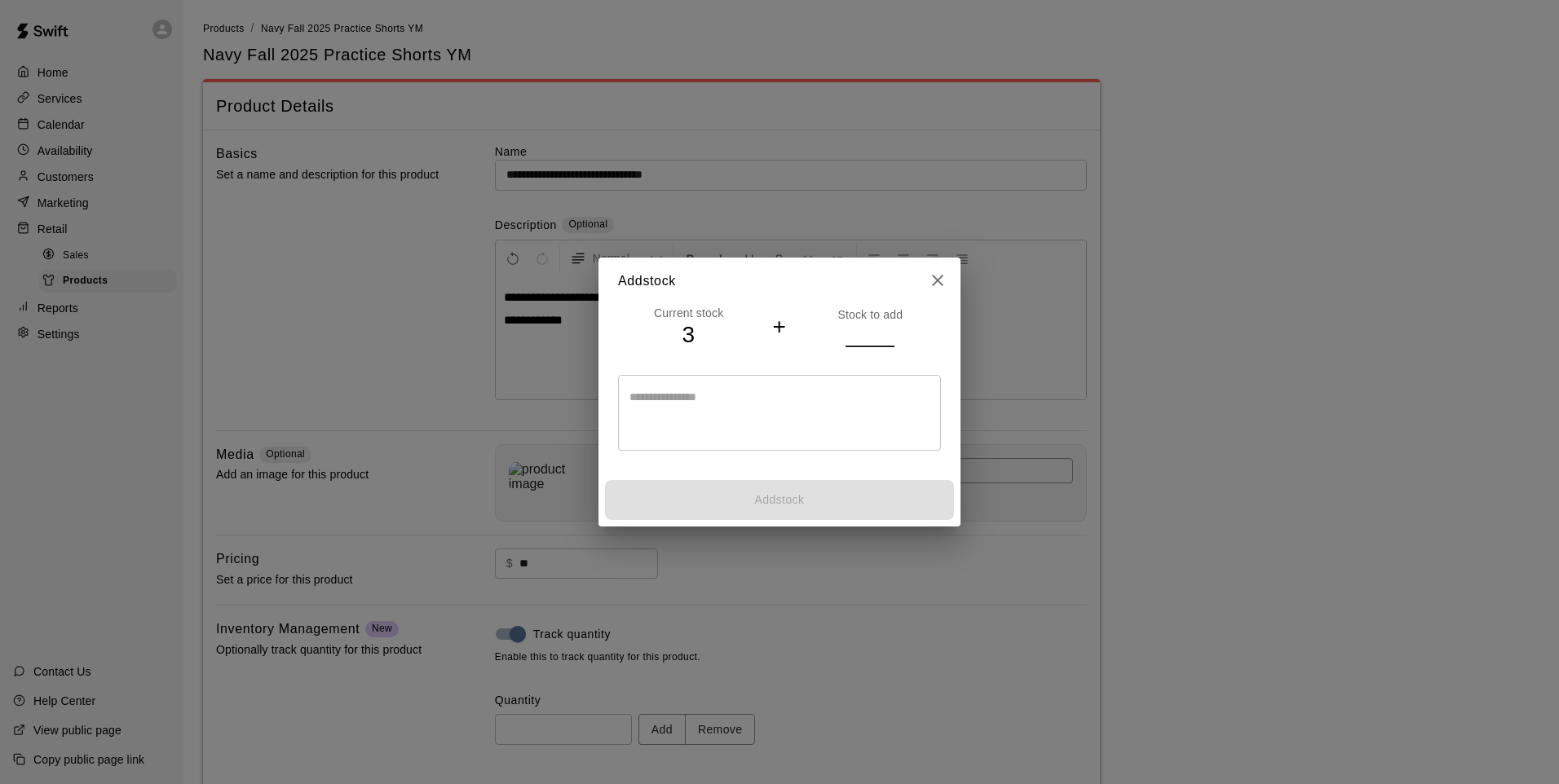
click at [856, 334] on input "number" at bounding box center [869, 335] width 49 height 24
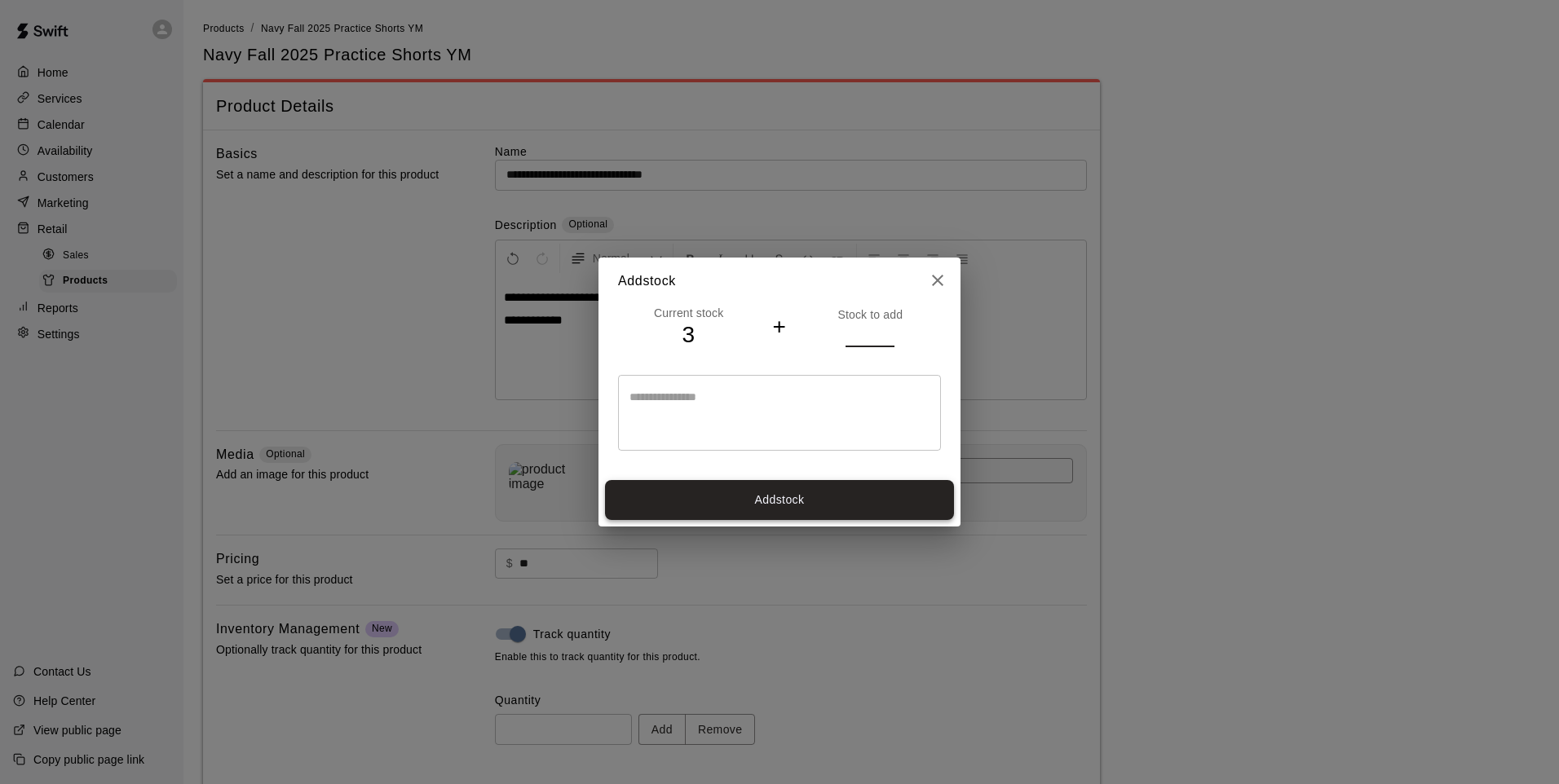
type input "*"
click at [828, 505] on button "Add stock" at bounding box center [779, 500] width 349 height 40
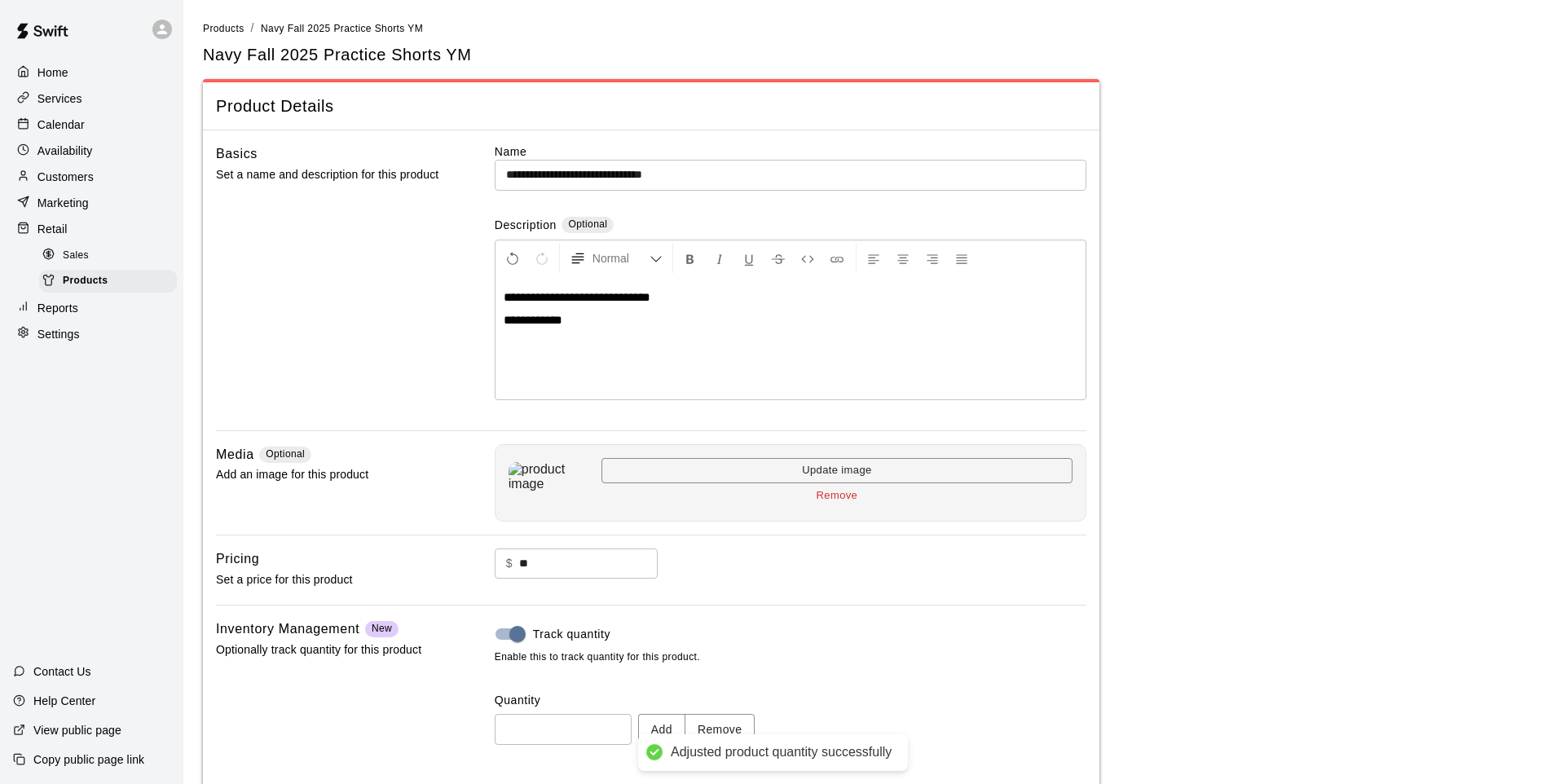
type input "*"
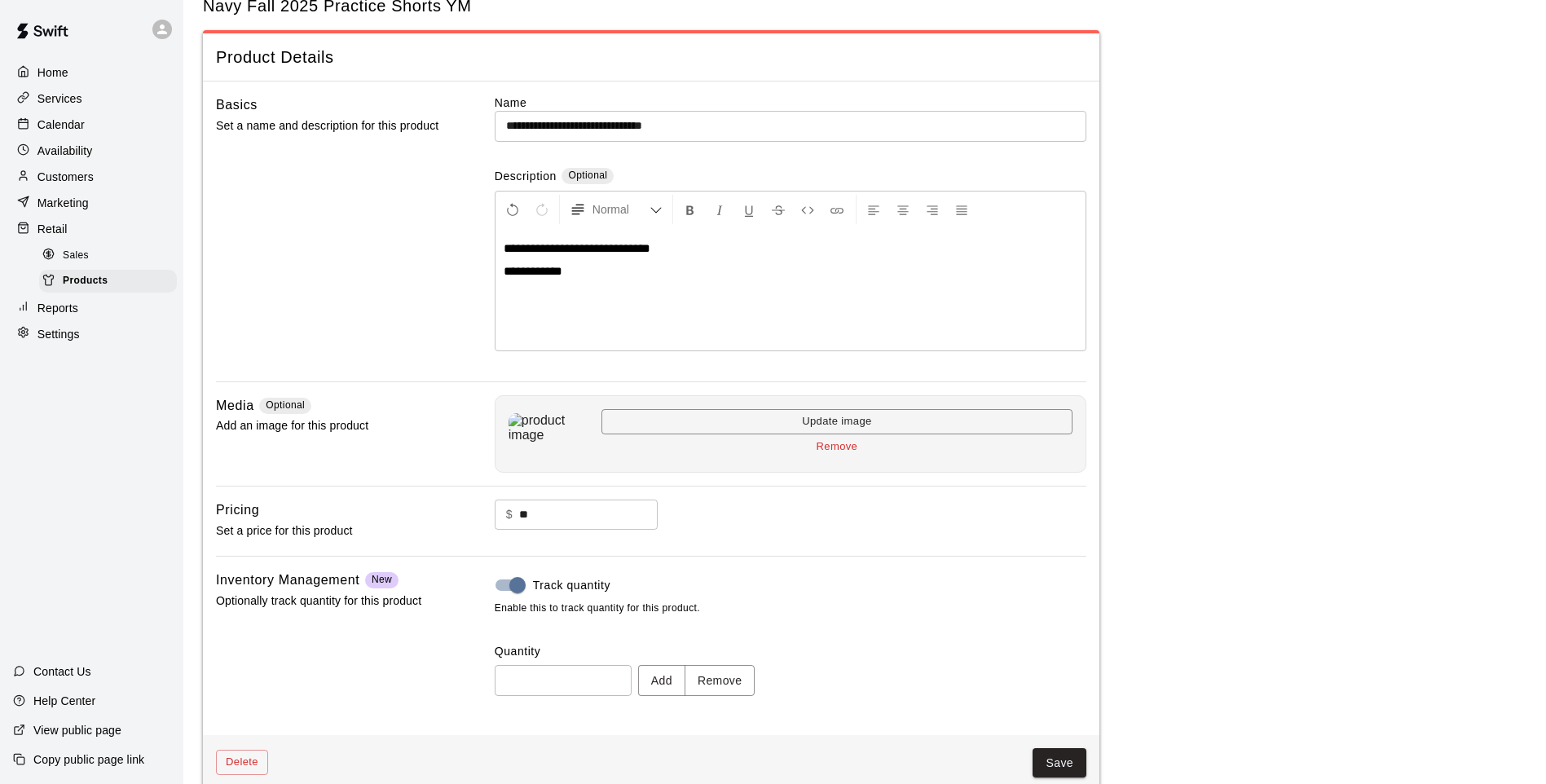
scroll to position [75, 0]
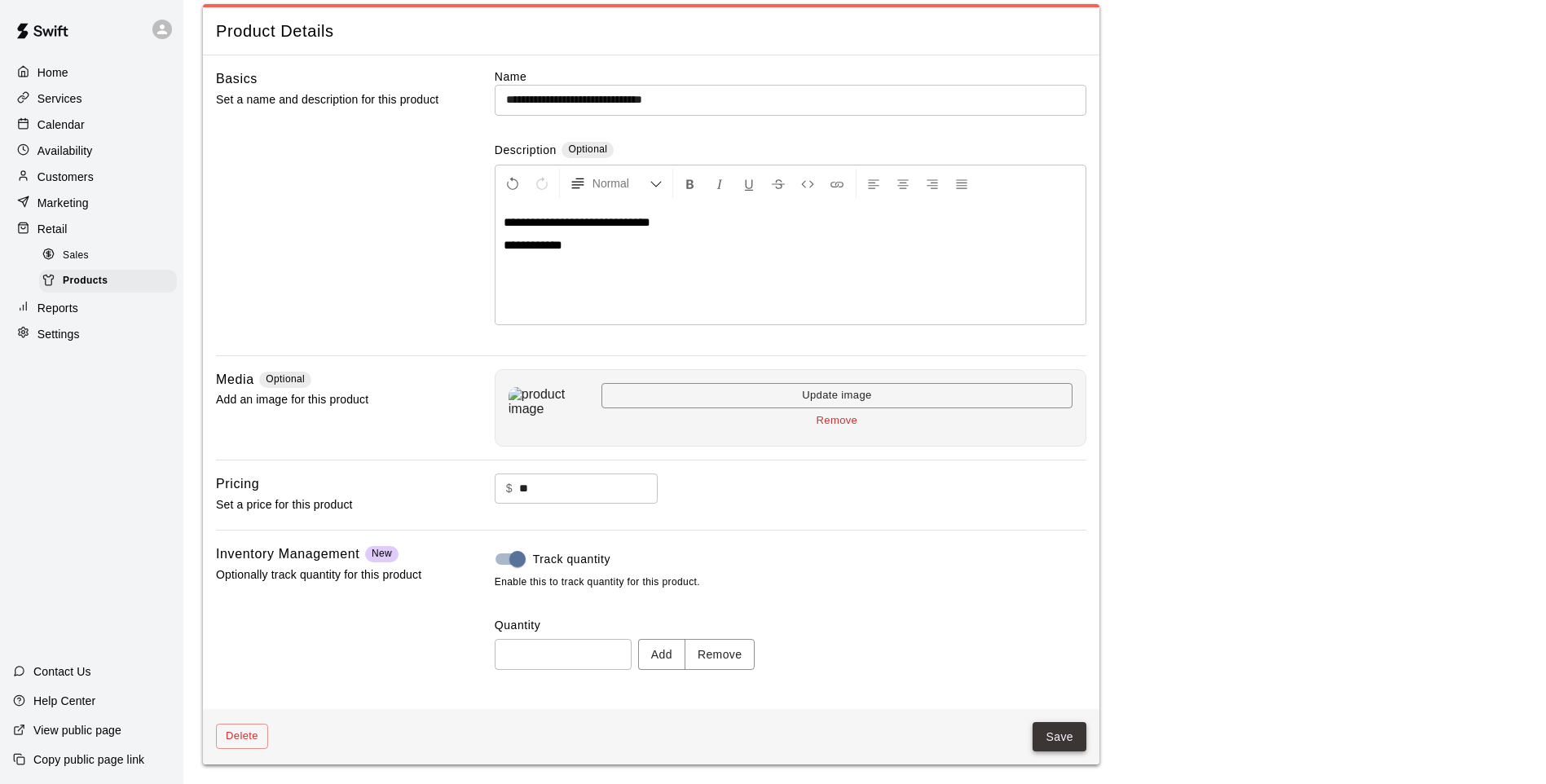
click at [1040, 732] on button "Save" at bounding box center [1059, 737] width 54 height 31
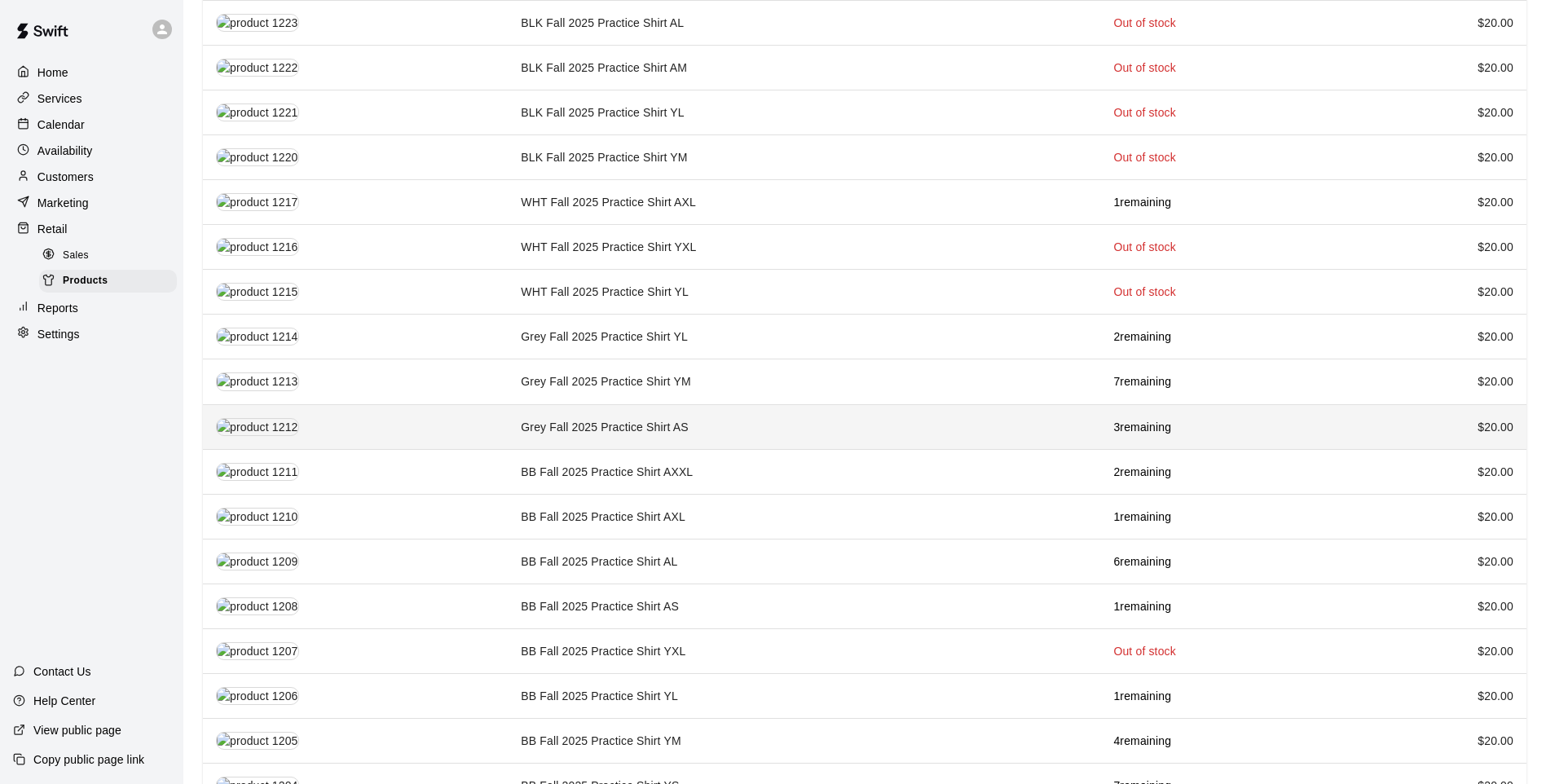
scroll to position [1711, 0]
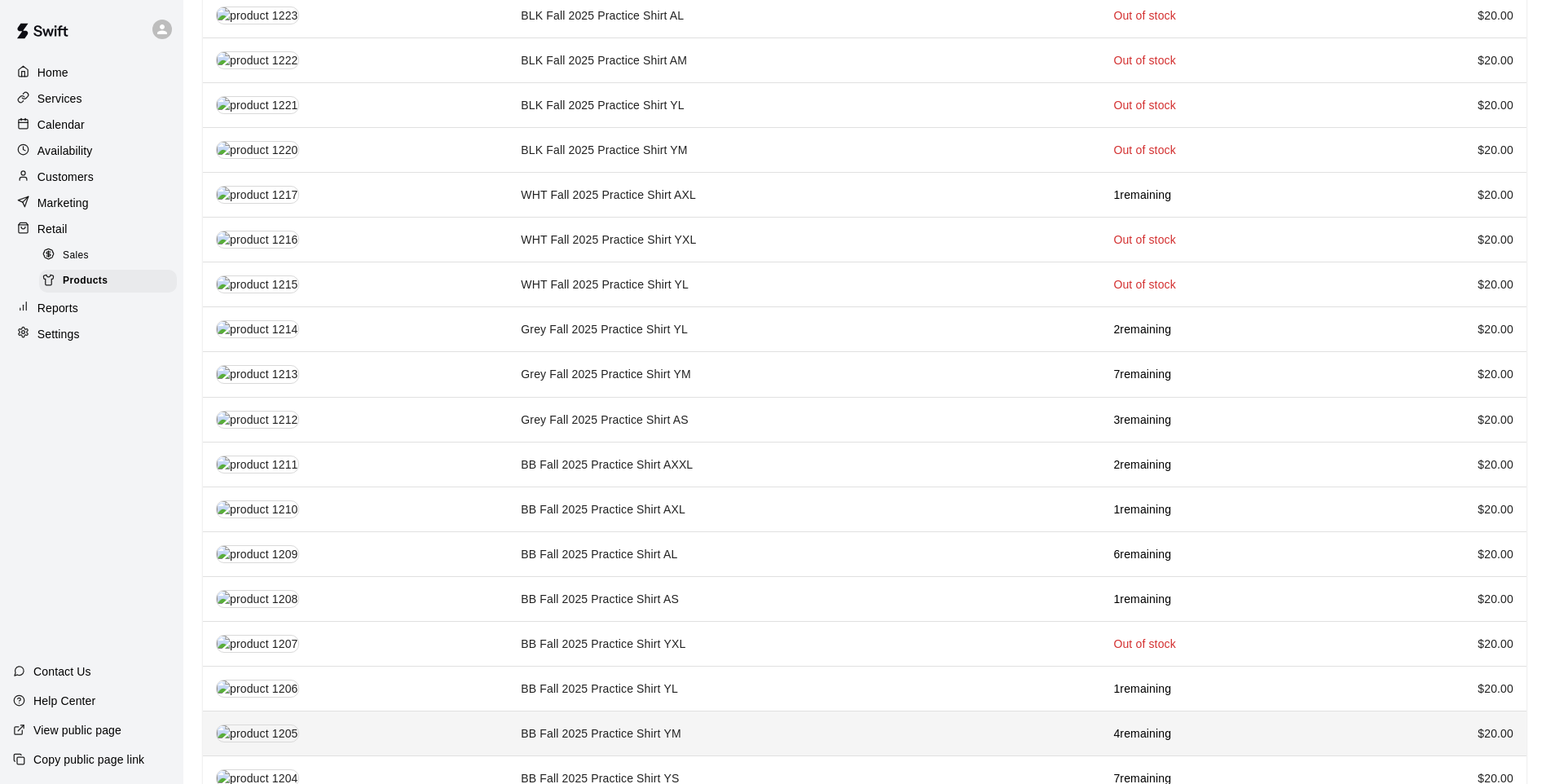
click at [749, 730] on td "BB Fall 2025 Practice Shirt YM" at bounding box center [804, 732] width 593 height 45
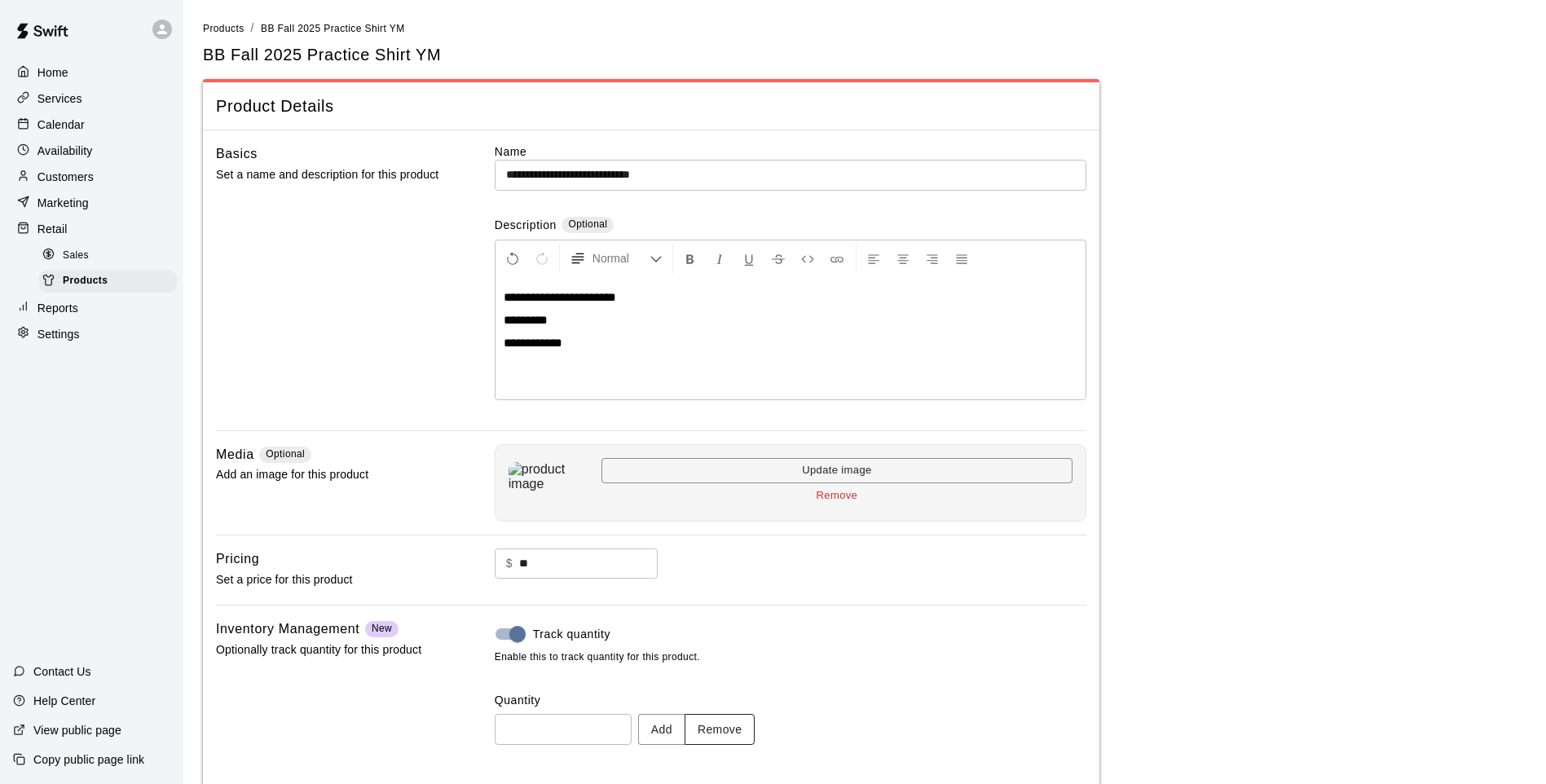
click at [739, 726] on button "Remove" at bounding box center [720, 730] width 71 height 31
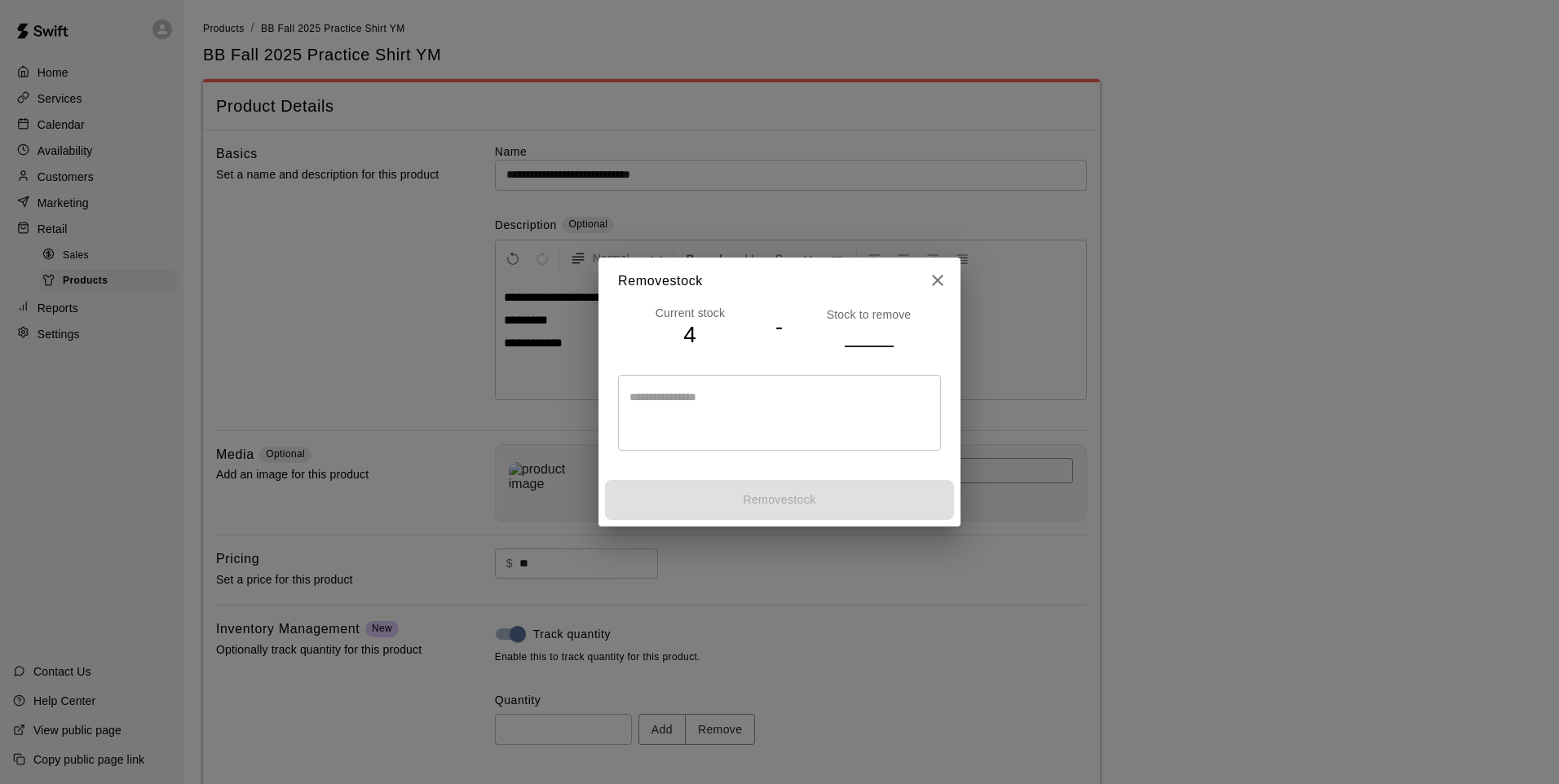
click at [859, 327] on input "number" at bounding box center [868, 335] width 49 height 24
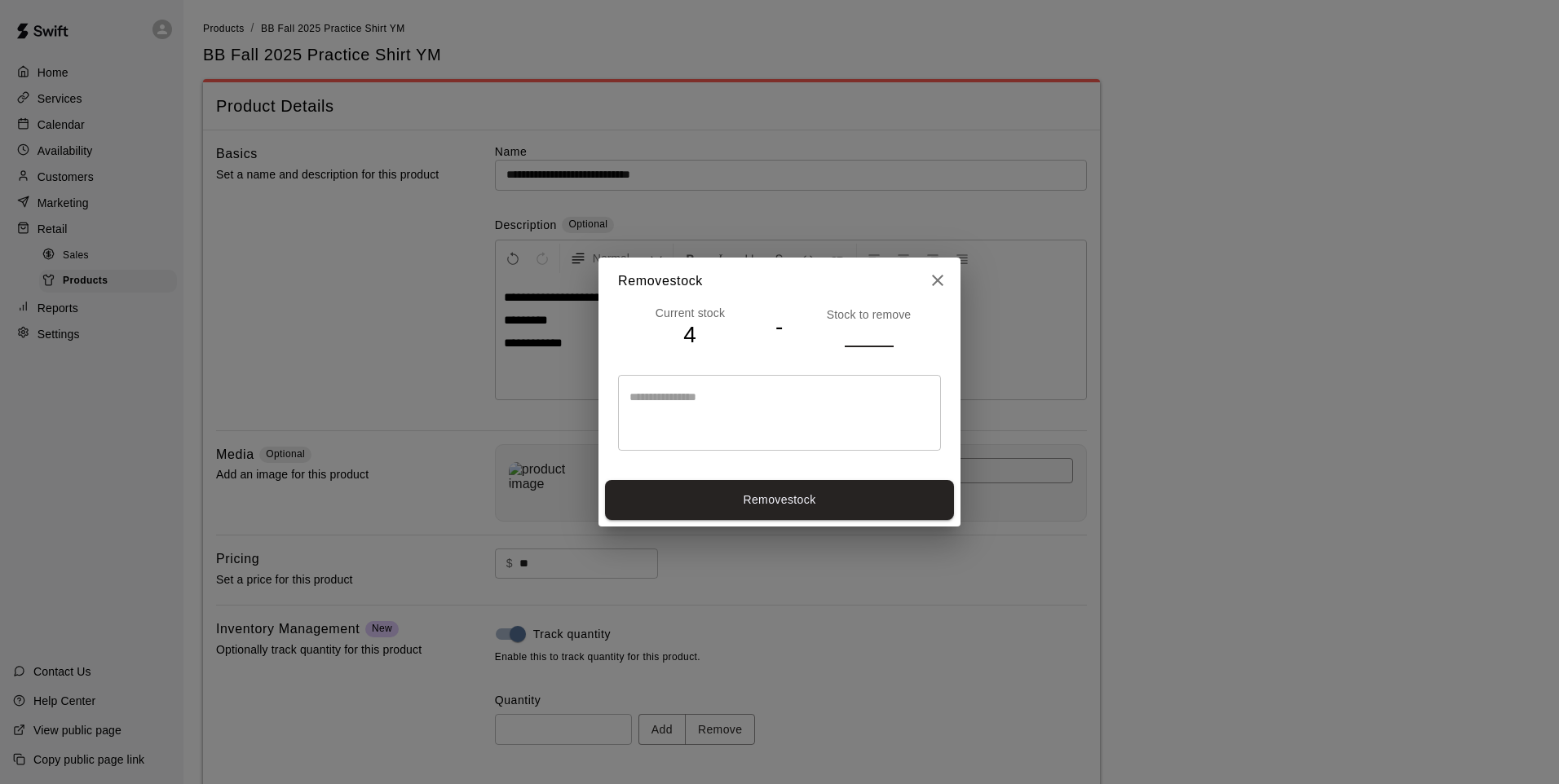
type input "*"
click at [866, 479] on div "Remove stock" at bounding box center [780, 499] width 362 height 53
click at [869, 479] on div "Remove stock" at bounding box center [780, 499] width 362 height 53
click at [804, 511] on button "Remove stock" at bounding box center [779, 500] width 349 height 40
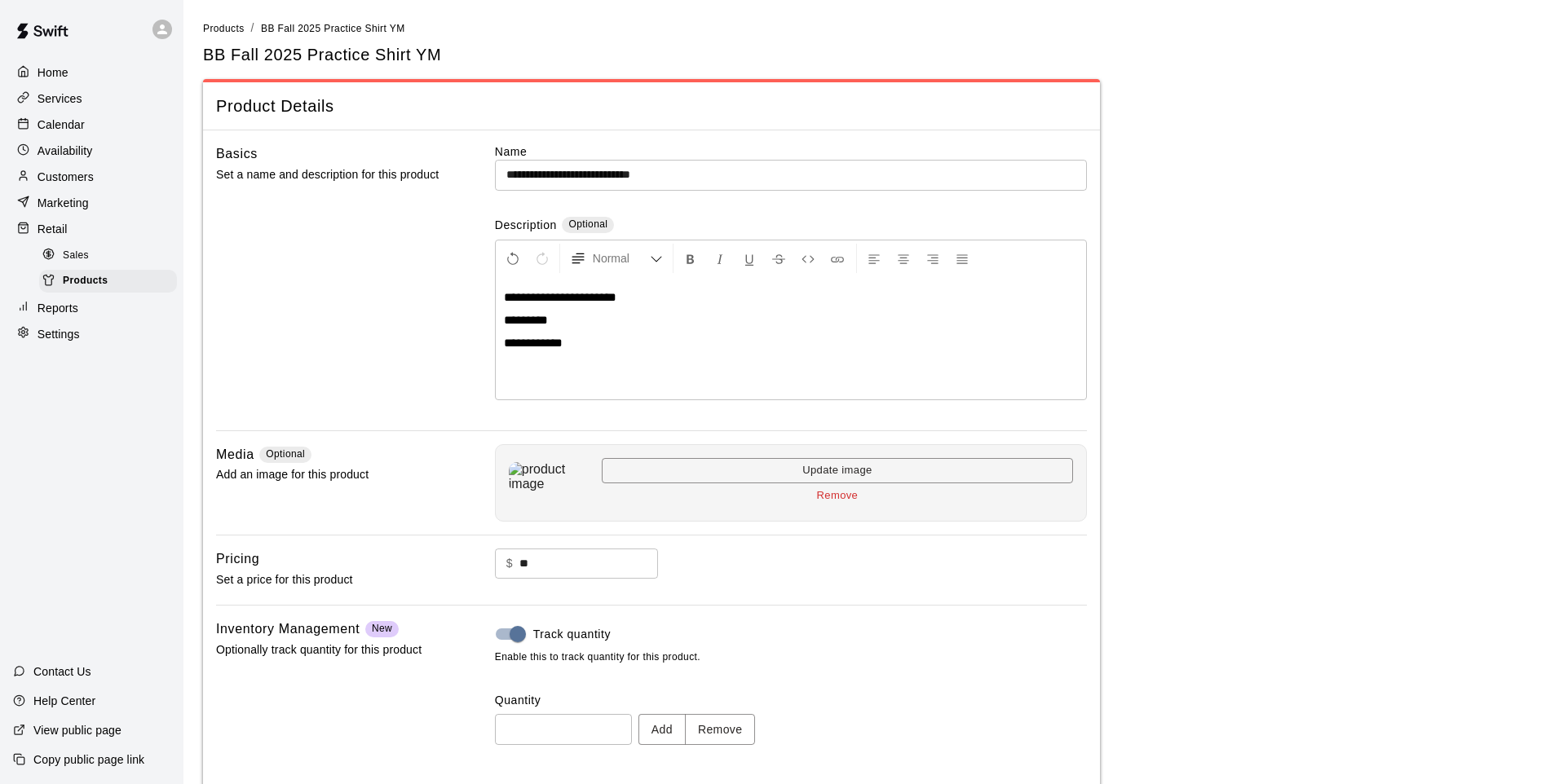
type input "*"
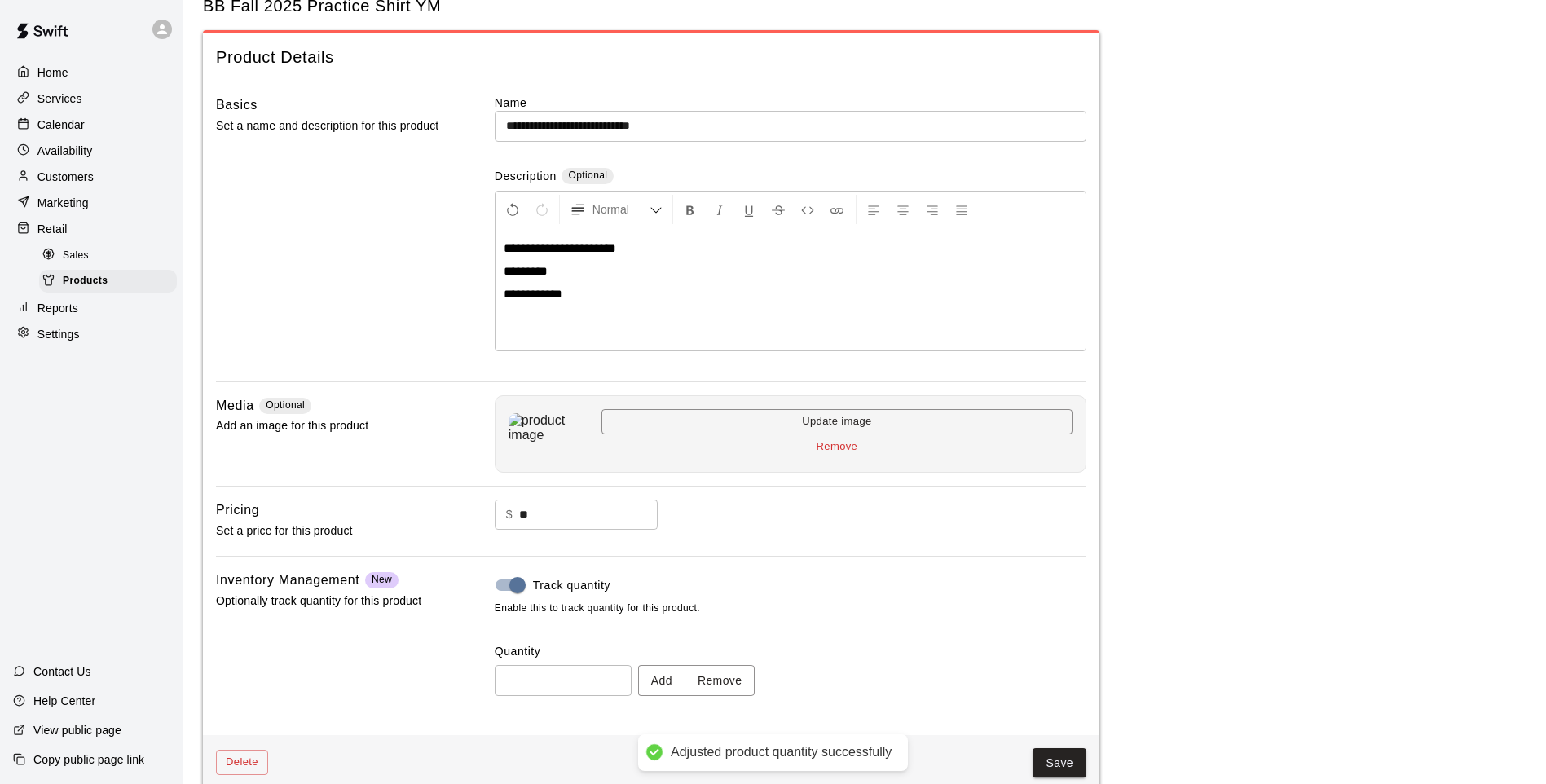
scroll to position [75, 0]
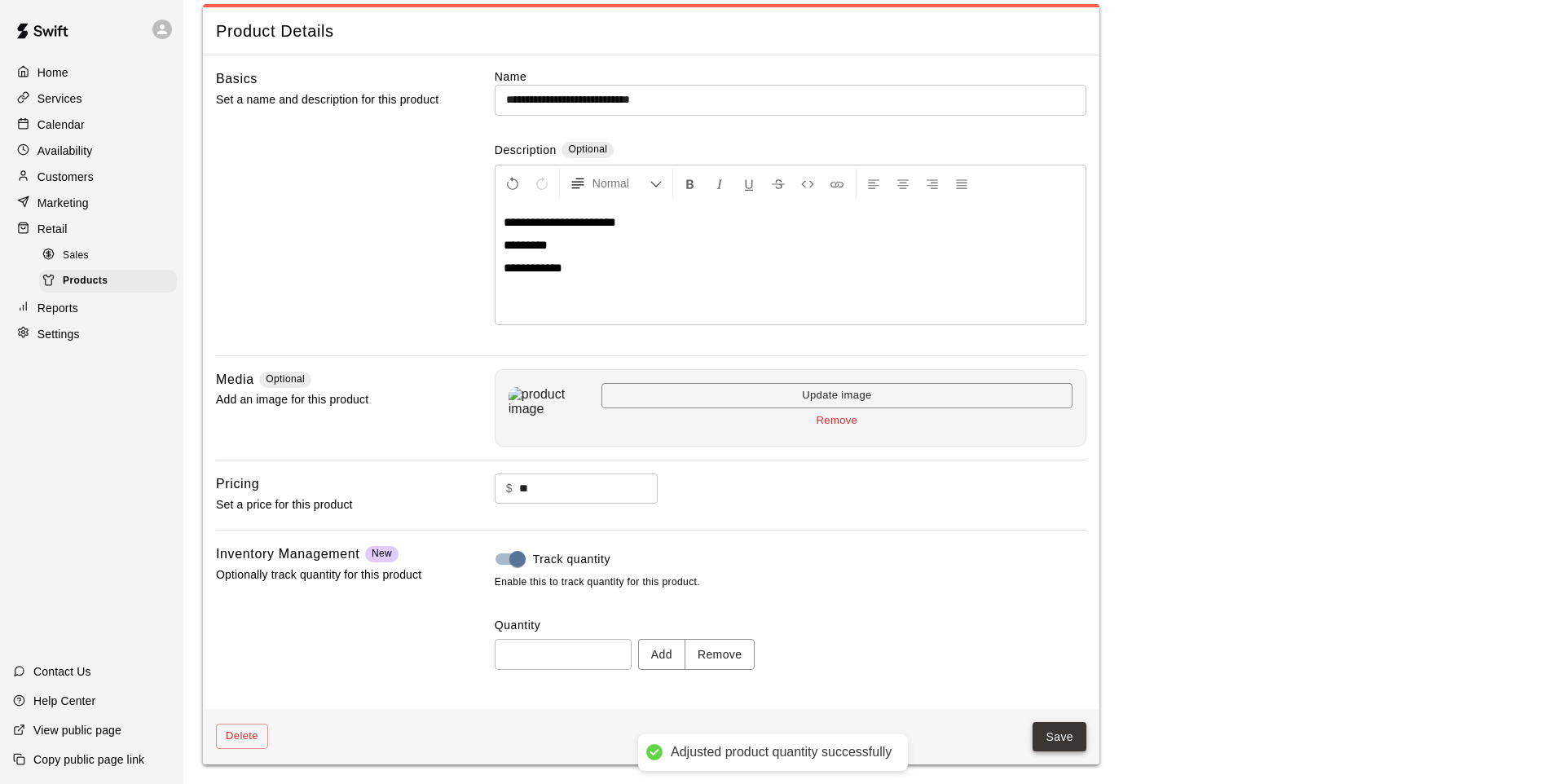
click at [1057, 742] on button "Save" at bounding box center [1059, 737] width 54 height 31
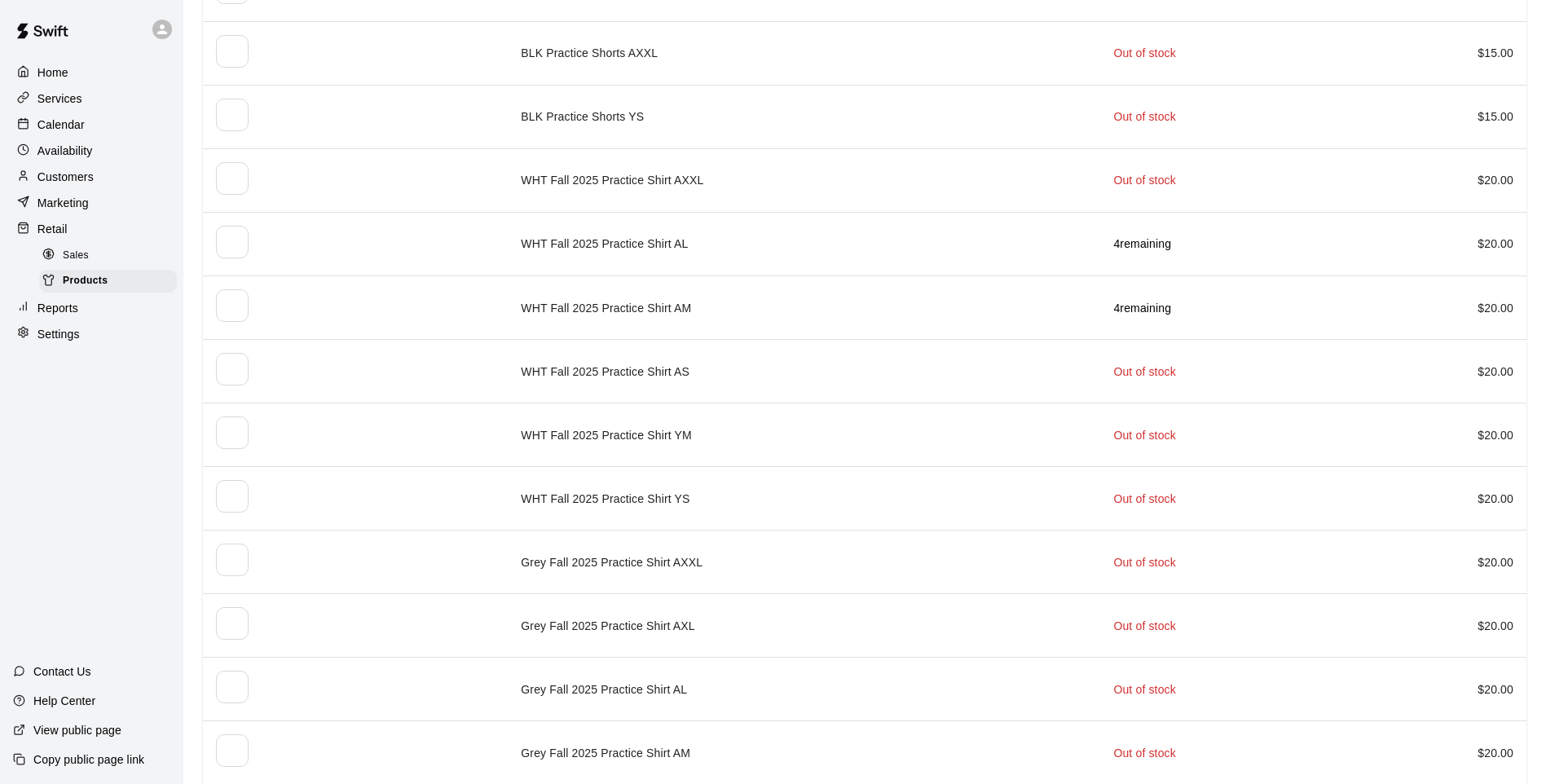
scroll to position [571, 0]
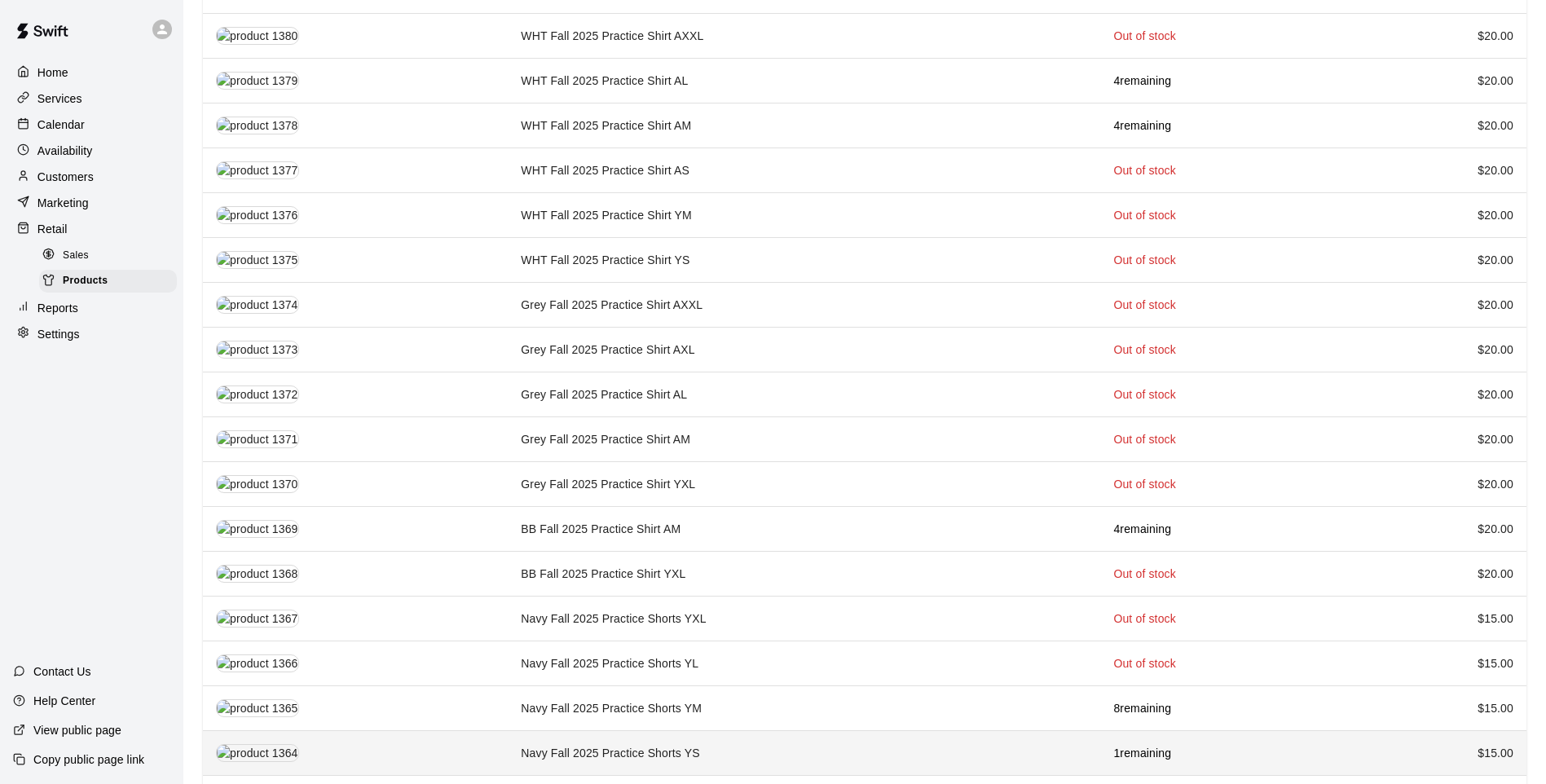
click at [686, 751] on td "Navy Fall 2025 Practice Shorts YS" at bounding box center [804, 753] width 593 height 45
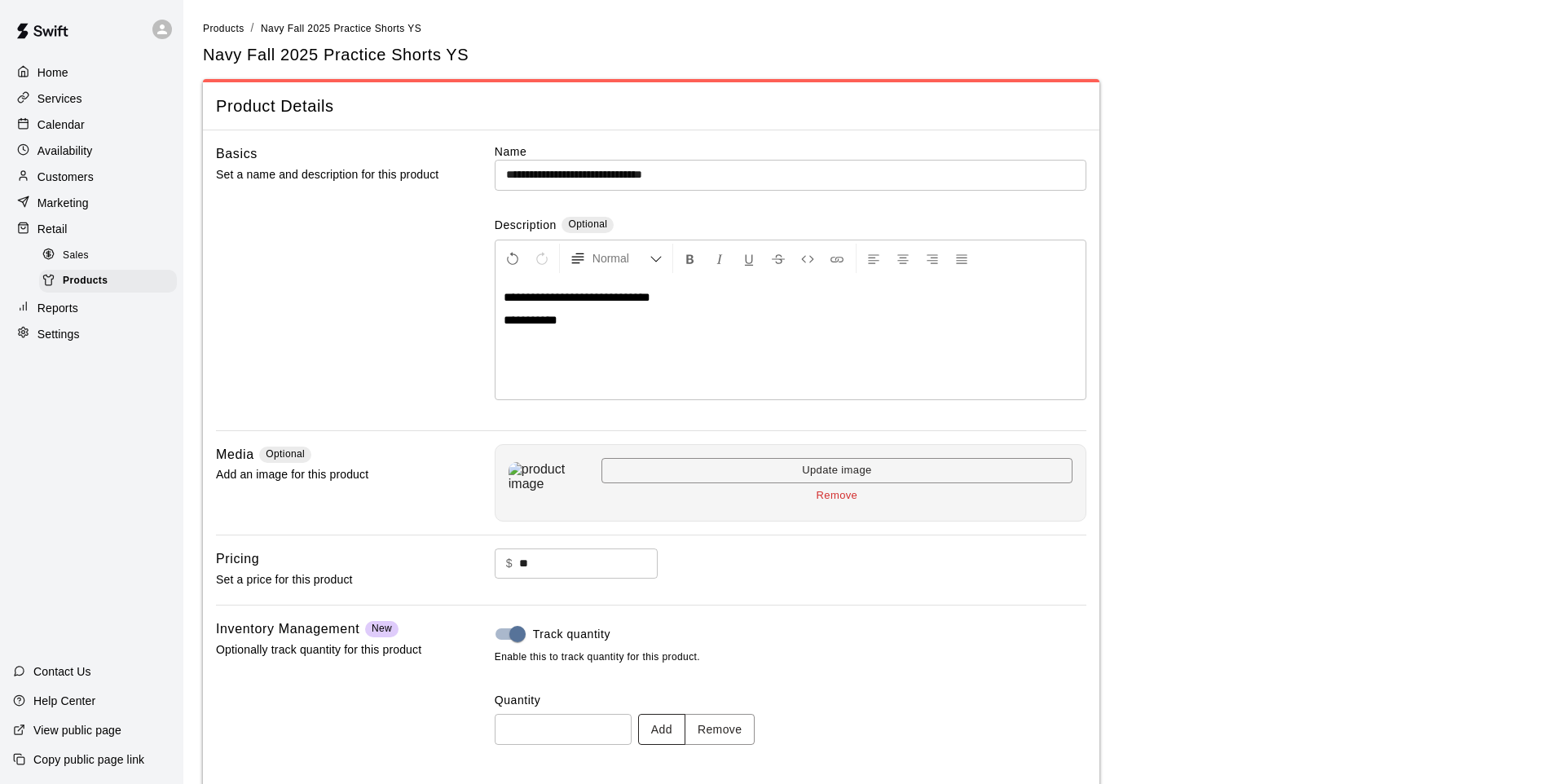
click at [676, 728] on button "Add" at bounding box center [661, 730] width 47 height 31
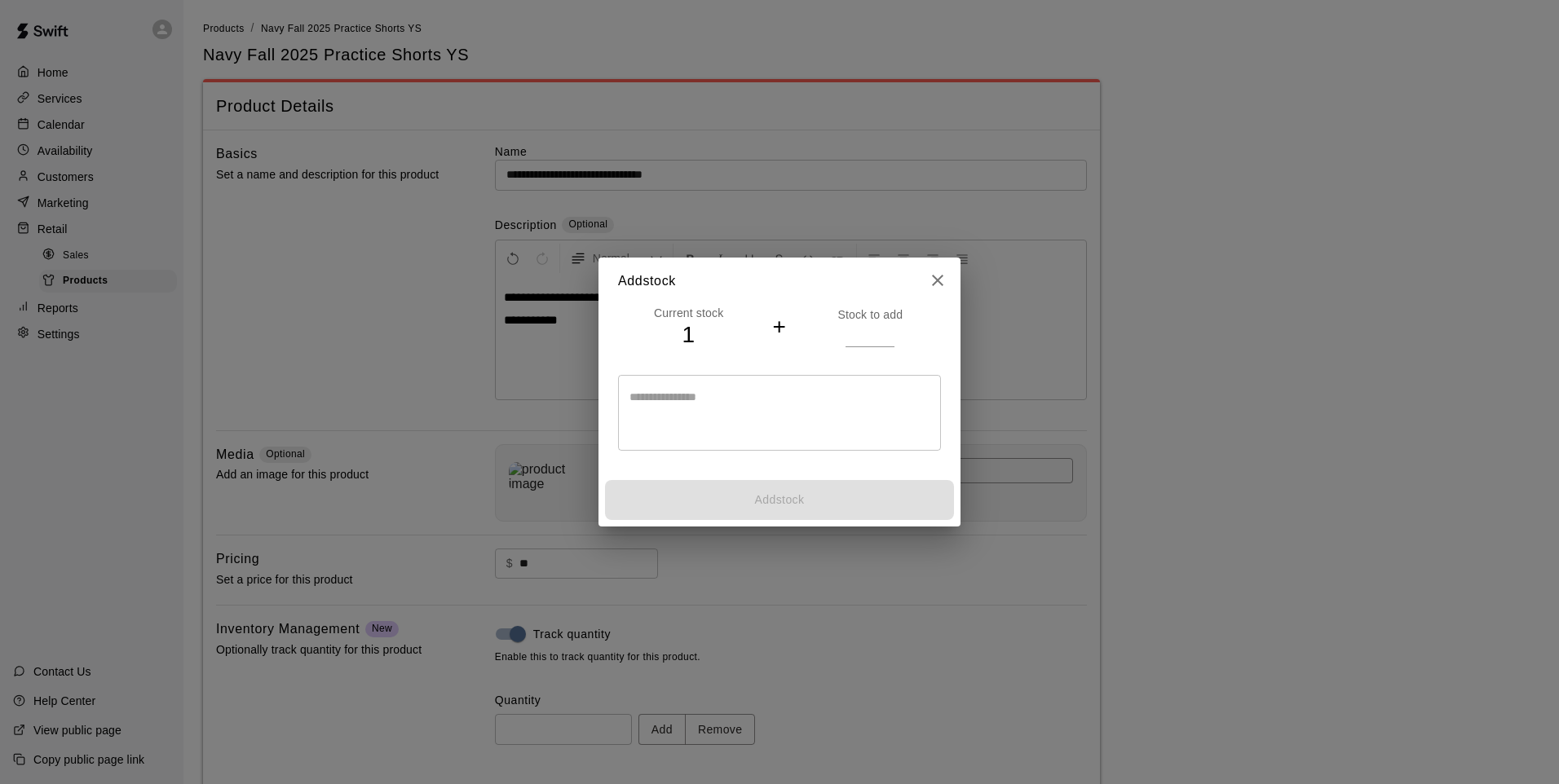
click at [875, 336] on input "number" at bounding box center [869, 335] width 49 height 24
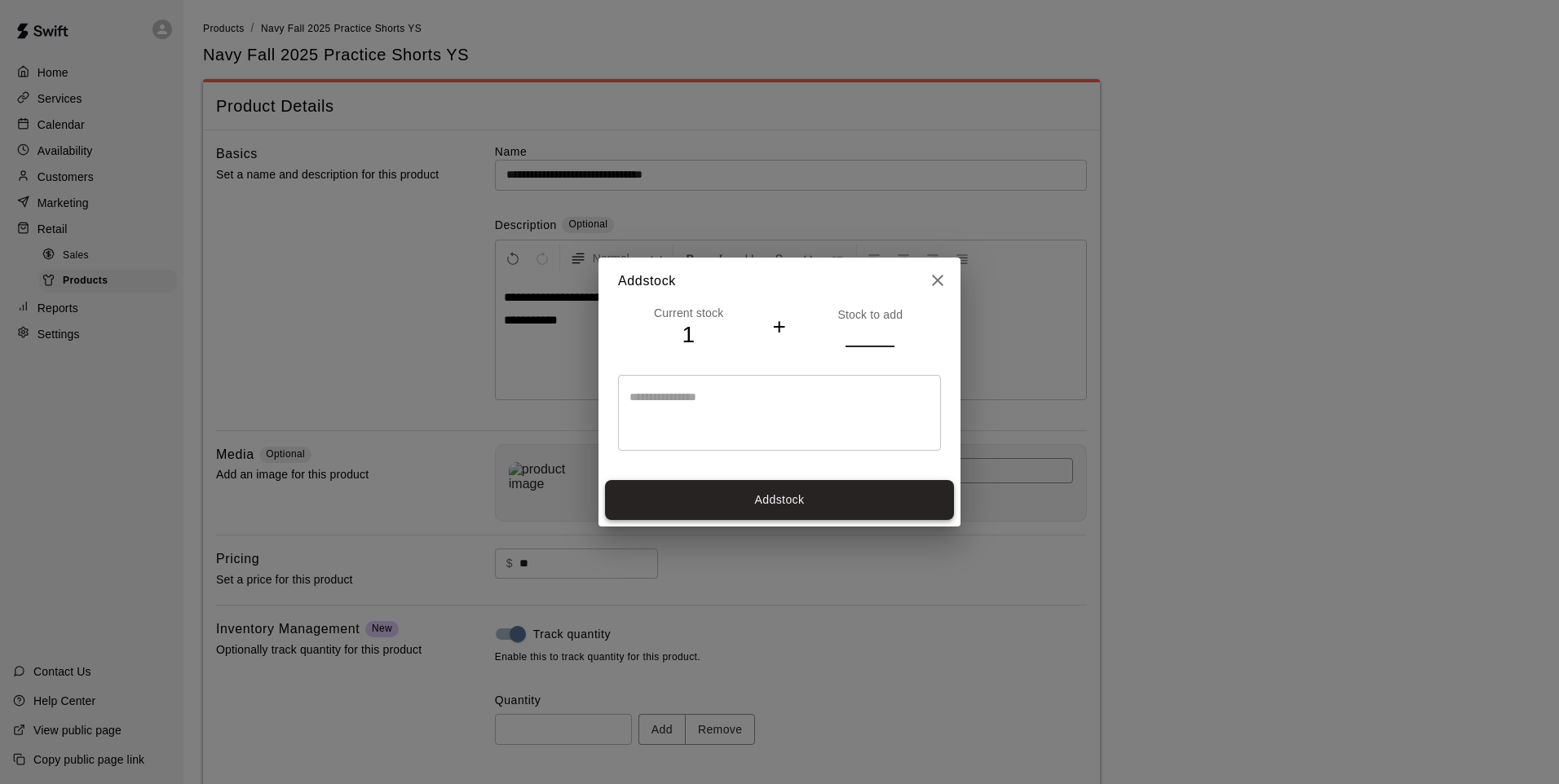
type input "*"
click at [869, 516] on button "Add stock" at bounding box center [779, 500] width 349 height 40
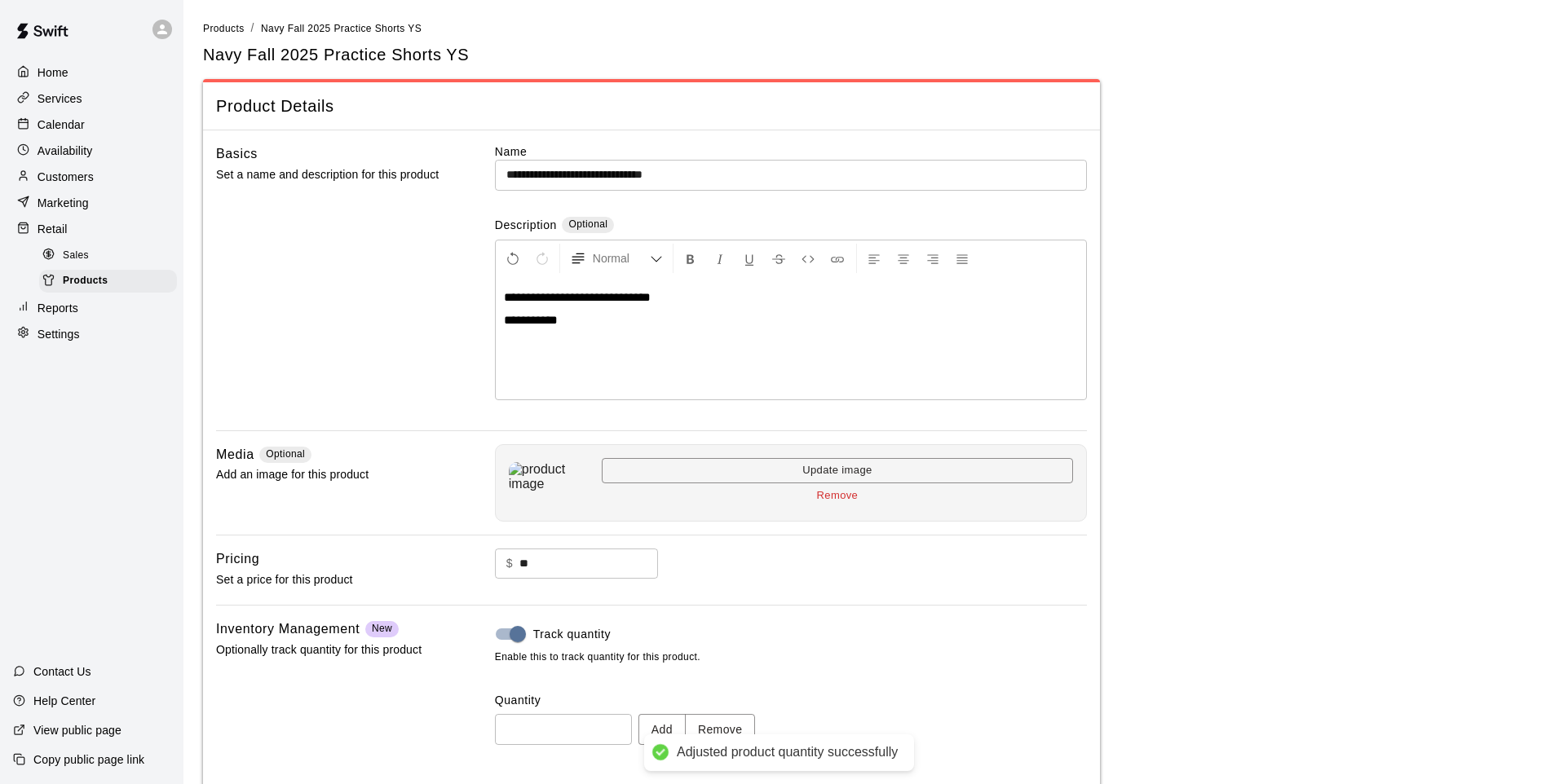
type input "*"
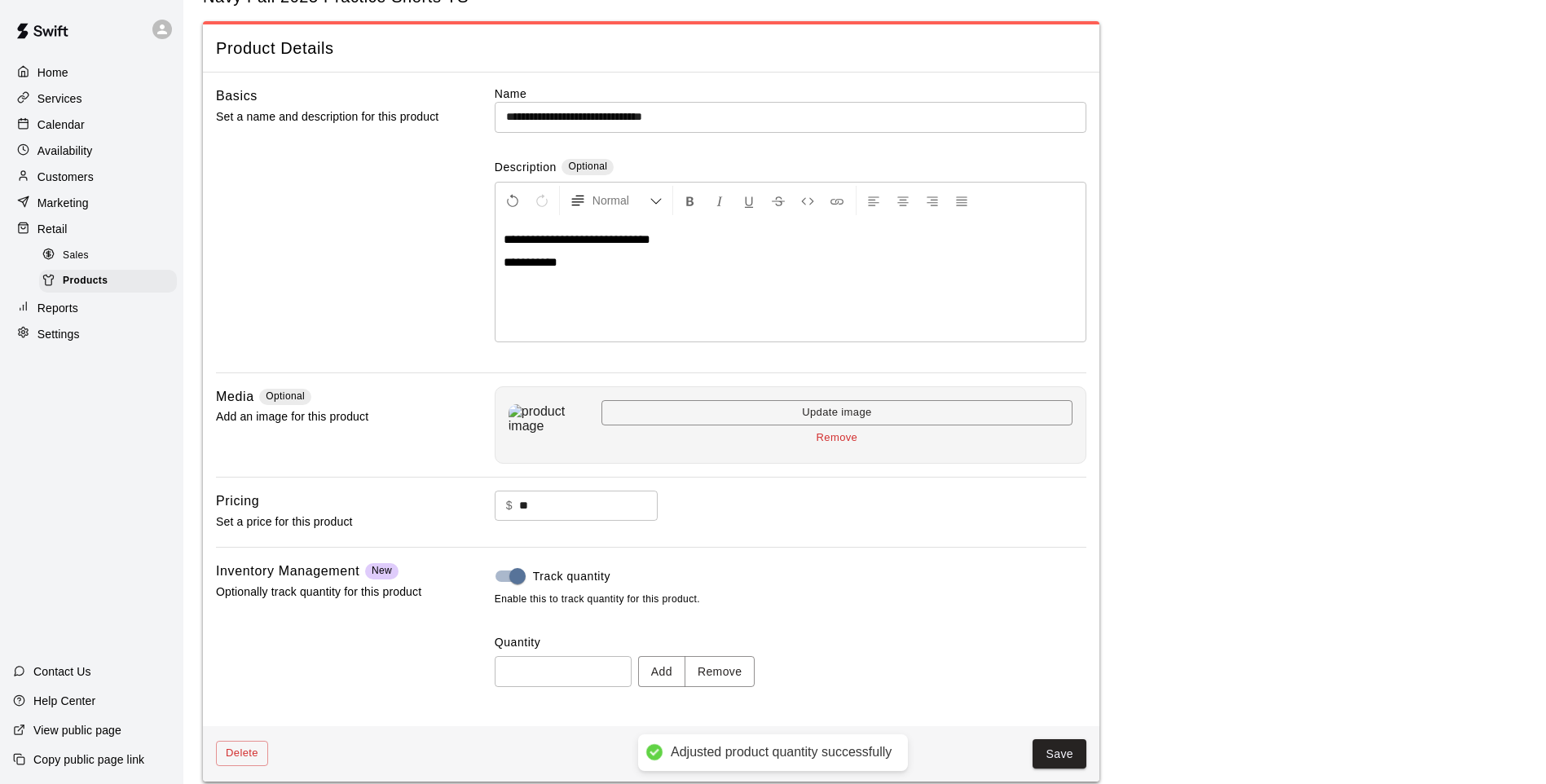
scroll to position [75, 0]
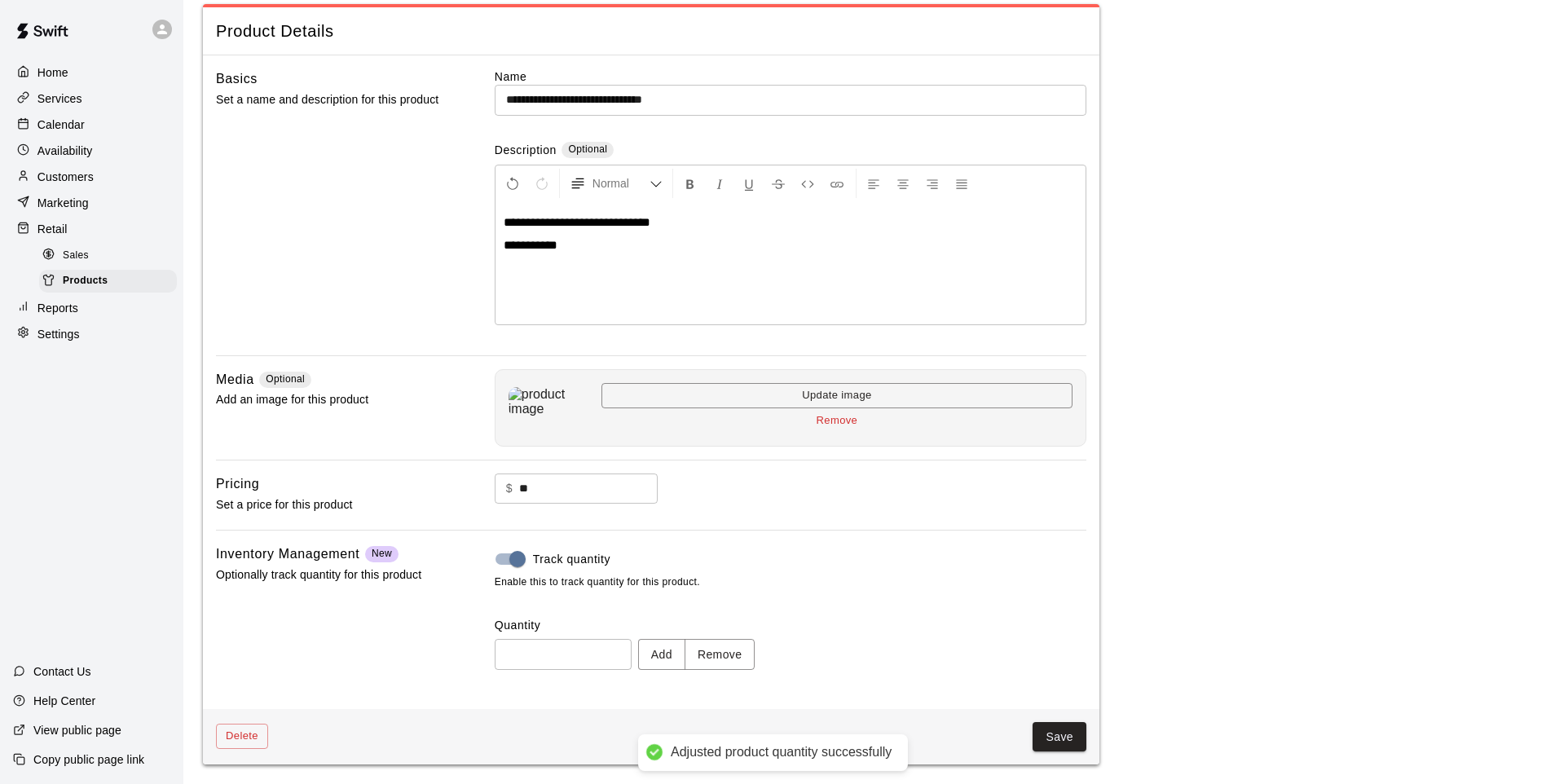
click at [1055, 756] on div "Delete Save" at bounding box center [651, 737] width 897 height 56
click at [1046, 738] on button "Save" at bounding box center [1059, 737] width 54 height 31
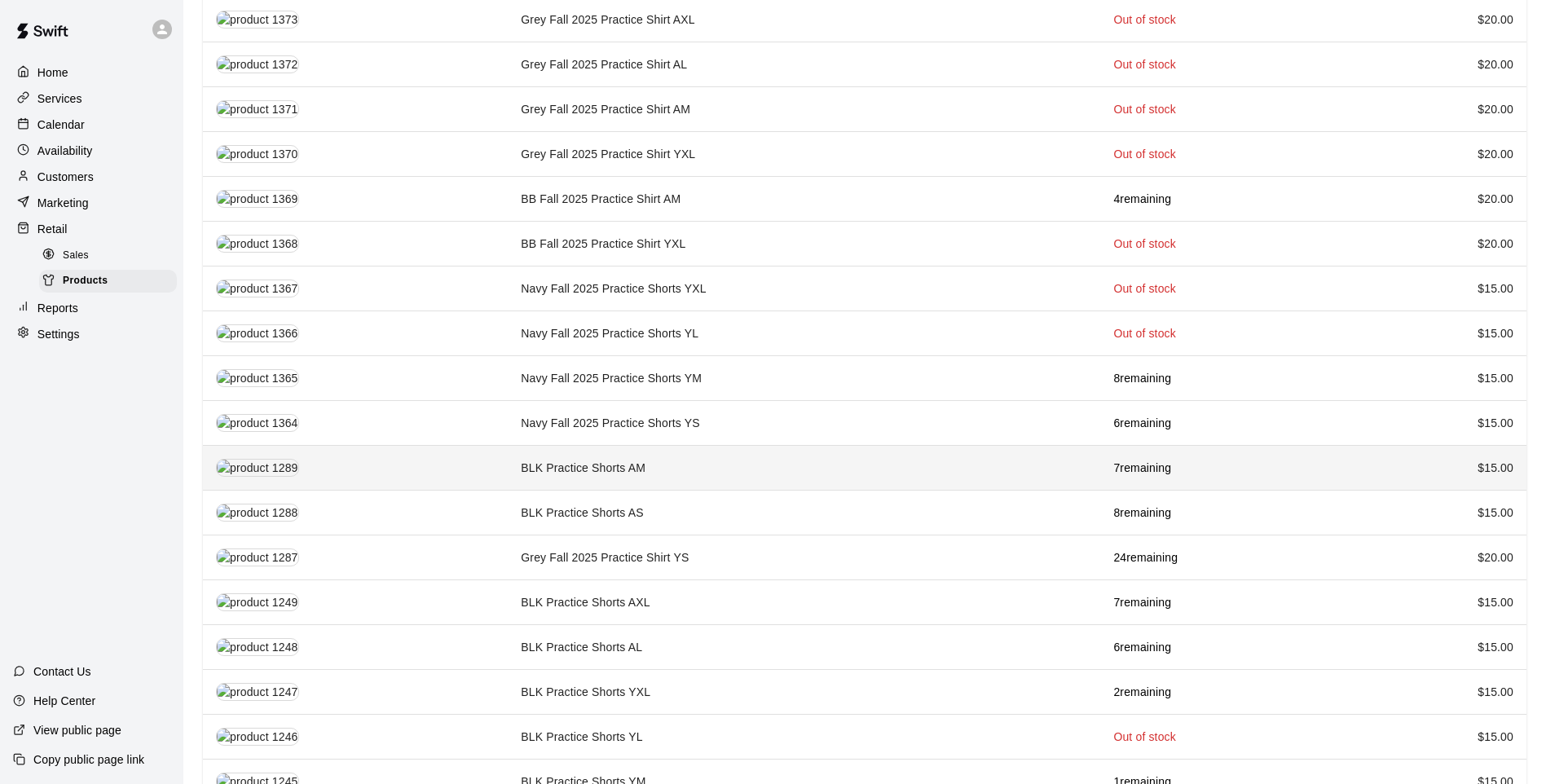
scroll to position [897, 0]
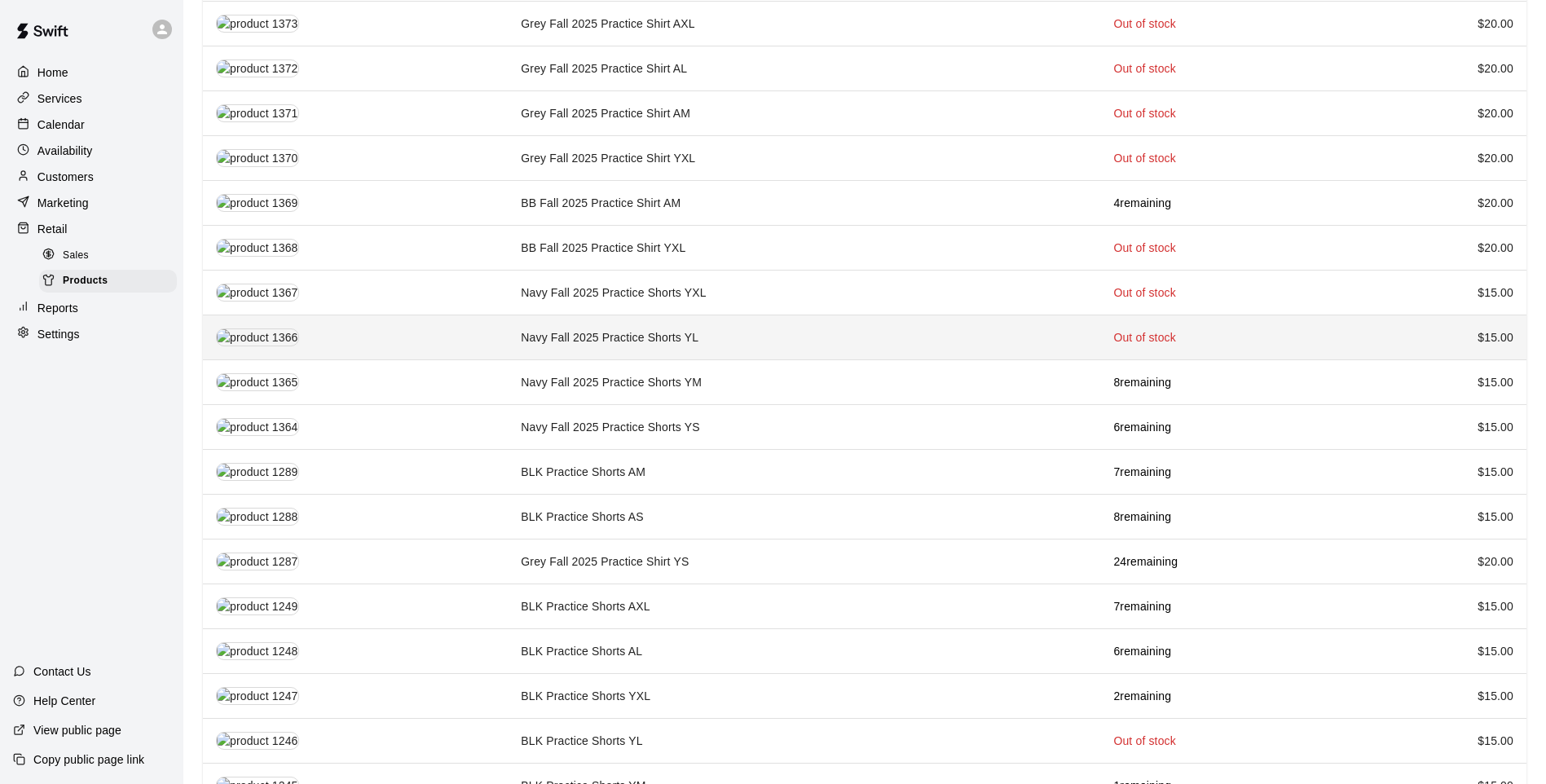
click at [749, 329] on td "Navy Fall 2025 Practice Shorts YL" at bounding box center [804, 338] width 593 height 45
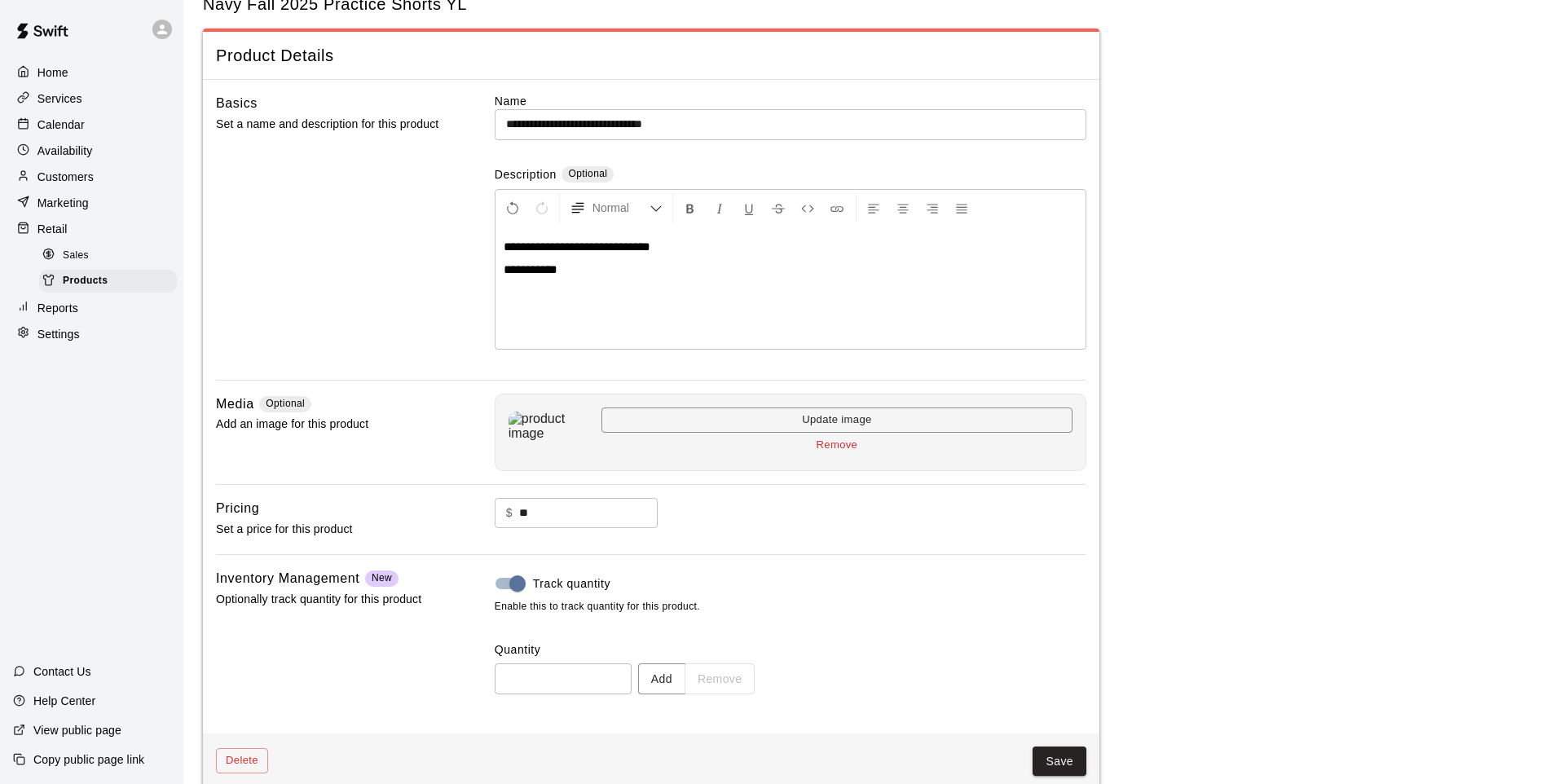
scroll to position [75, 0]
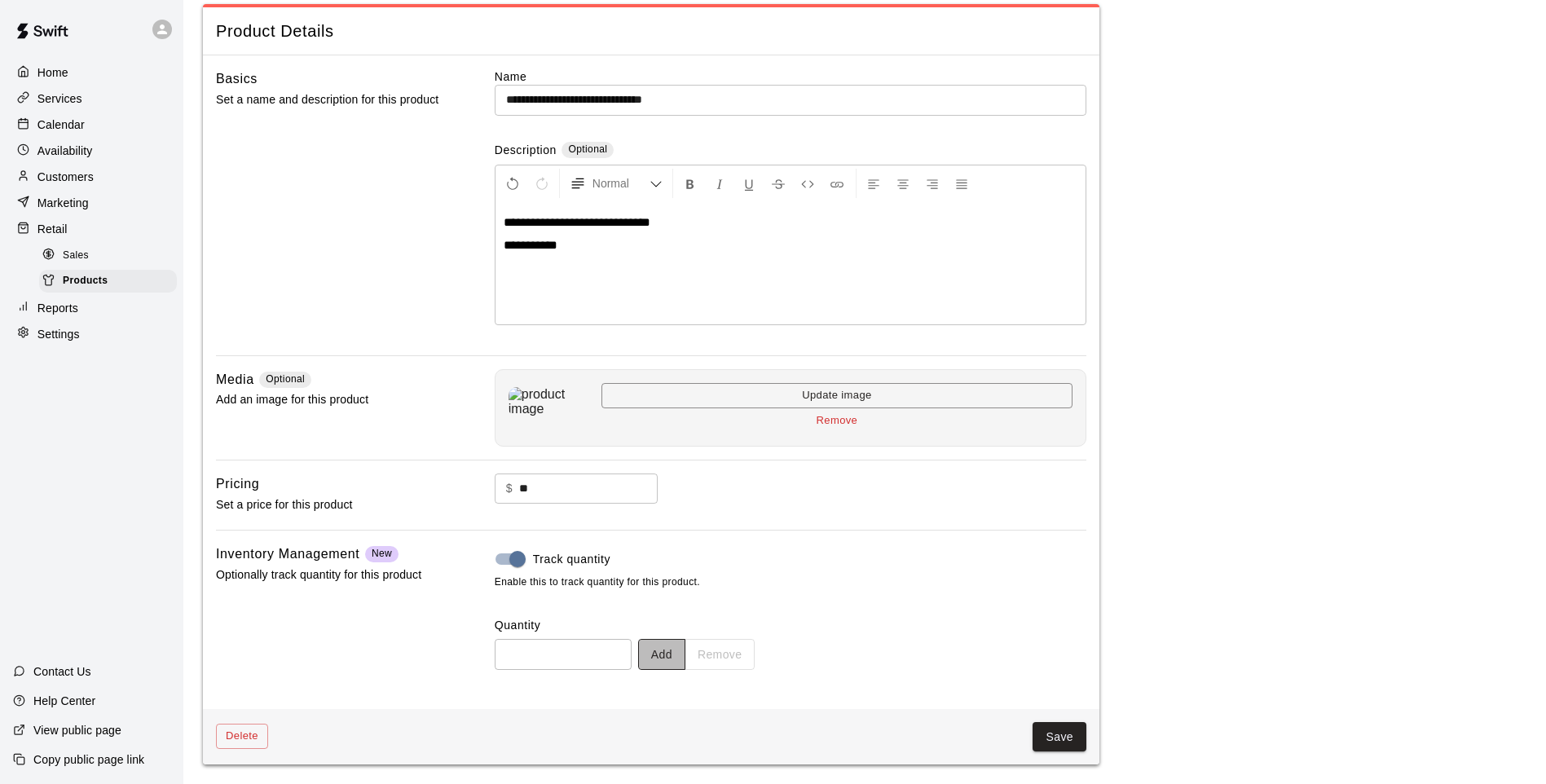
click at [670, 653] on button "Add" at bounding box center [661, 654] width 47 height 31
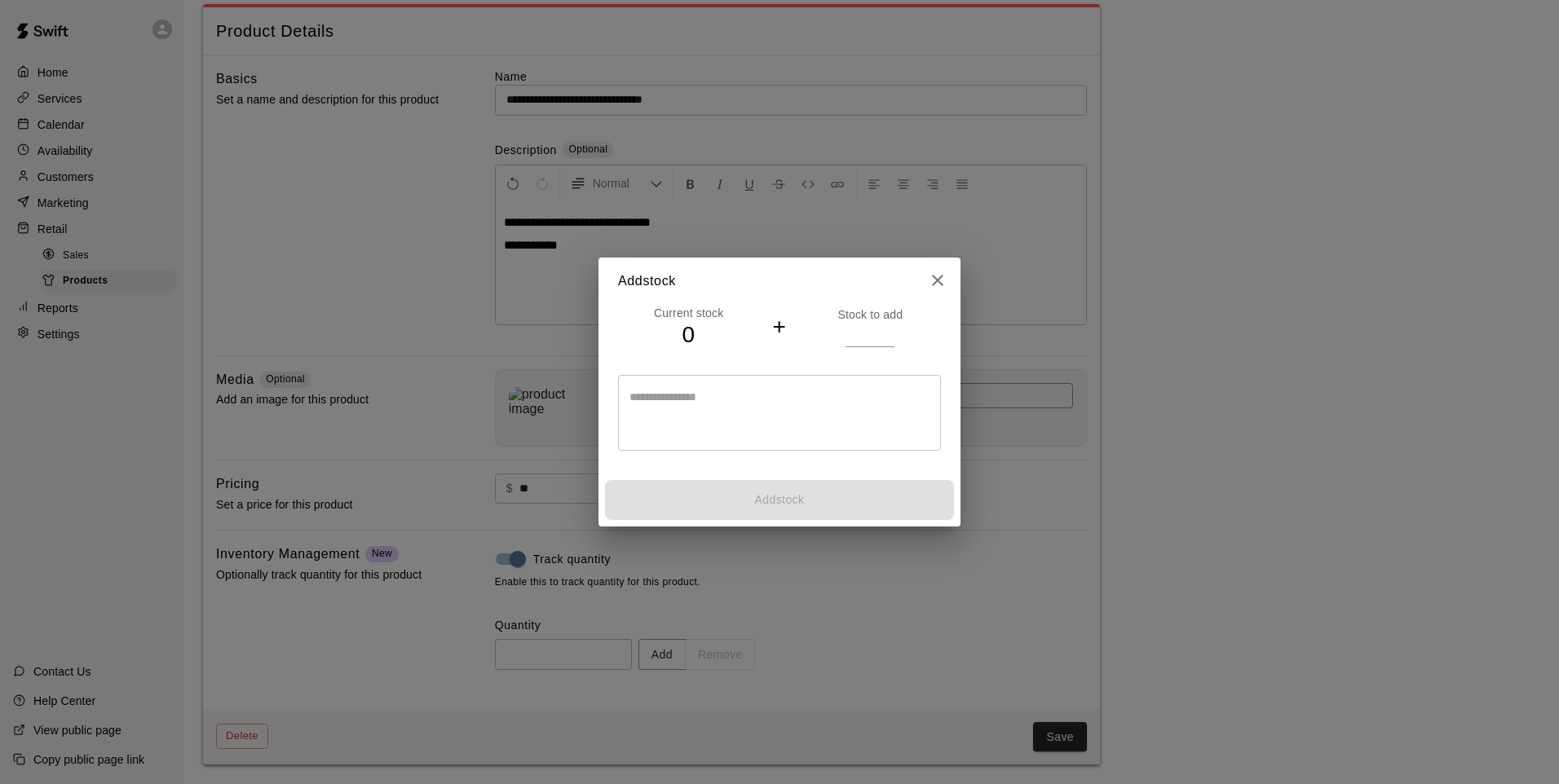
drag, startPoint x: 847, startPoint y: 335, endPoint x: 870, endPoint y: 336, distance: 23.0
click at [859, 335] on input "number" at bounding box center [869, 335] width 49 height 24
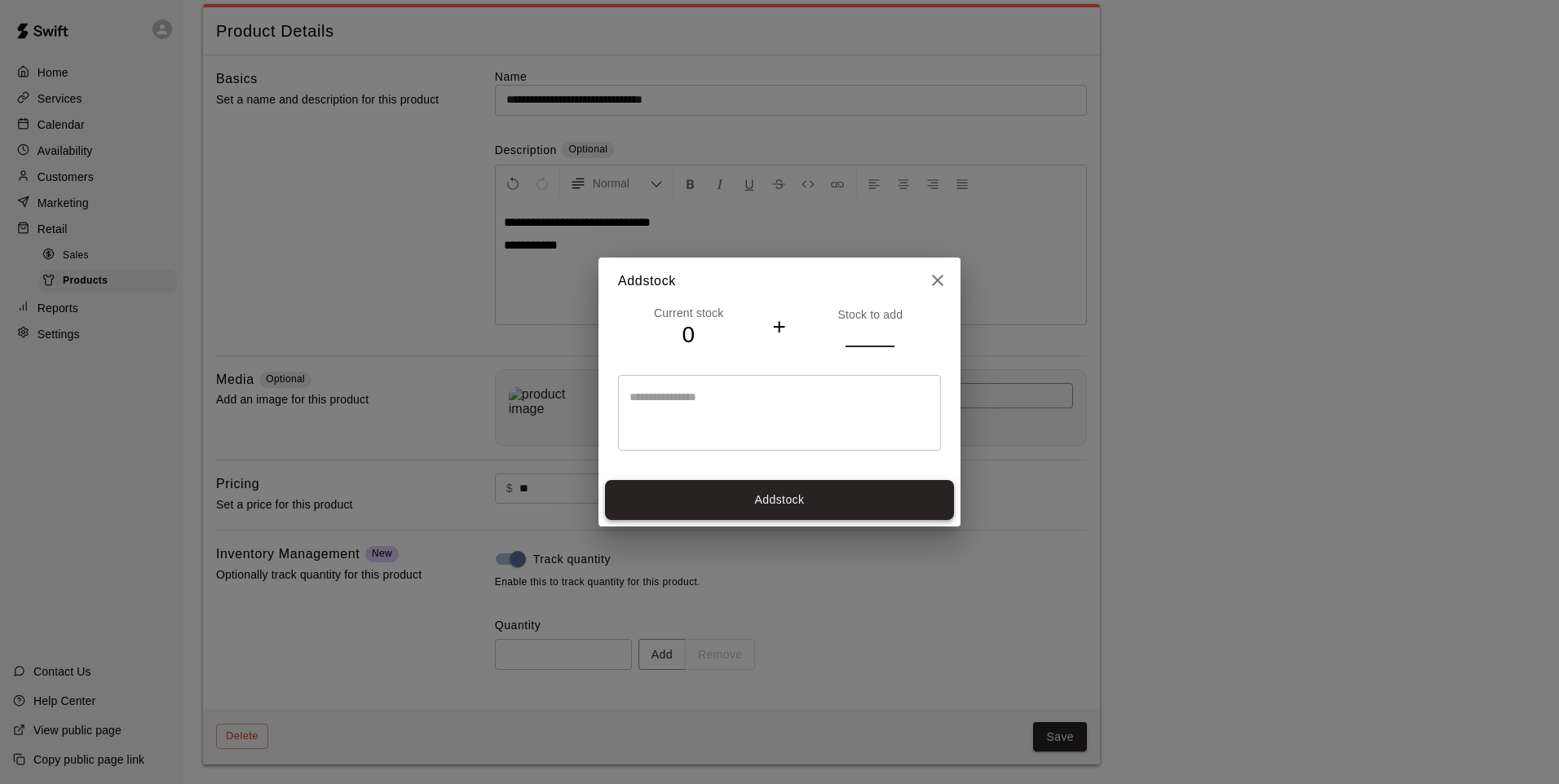
type input "*"
click at [775, 498] on button "Add stock" at bounding box center [779, 500] width 349 height 40
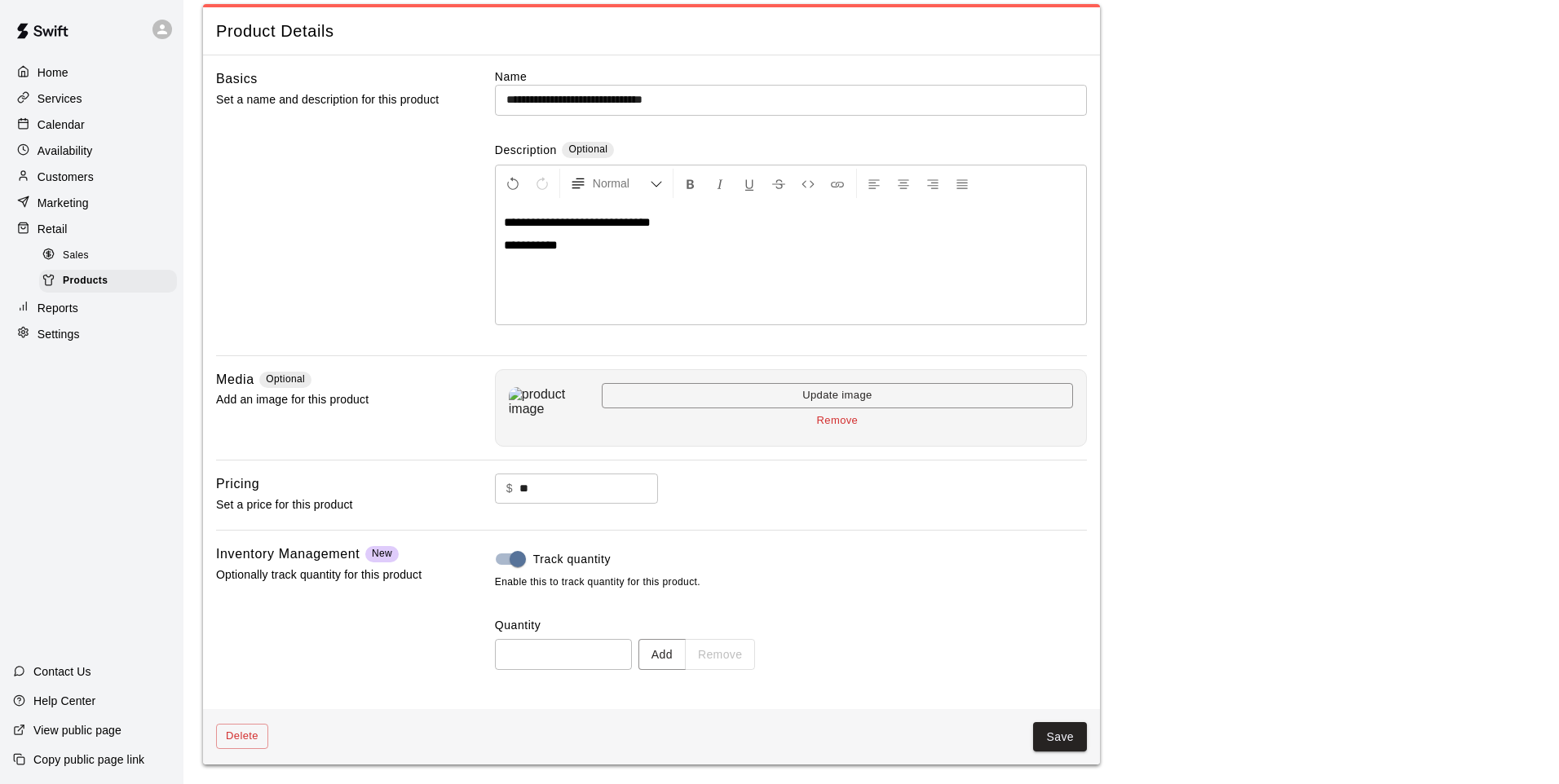
type input "*"
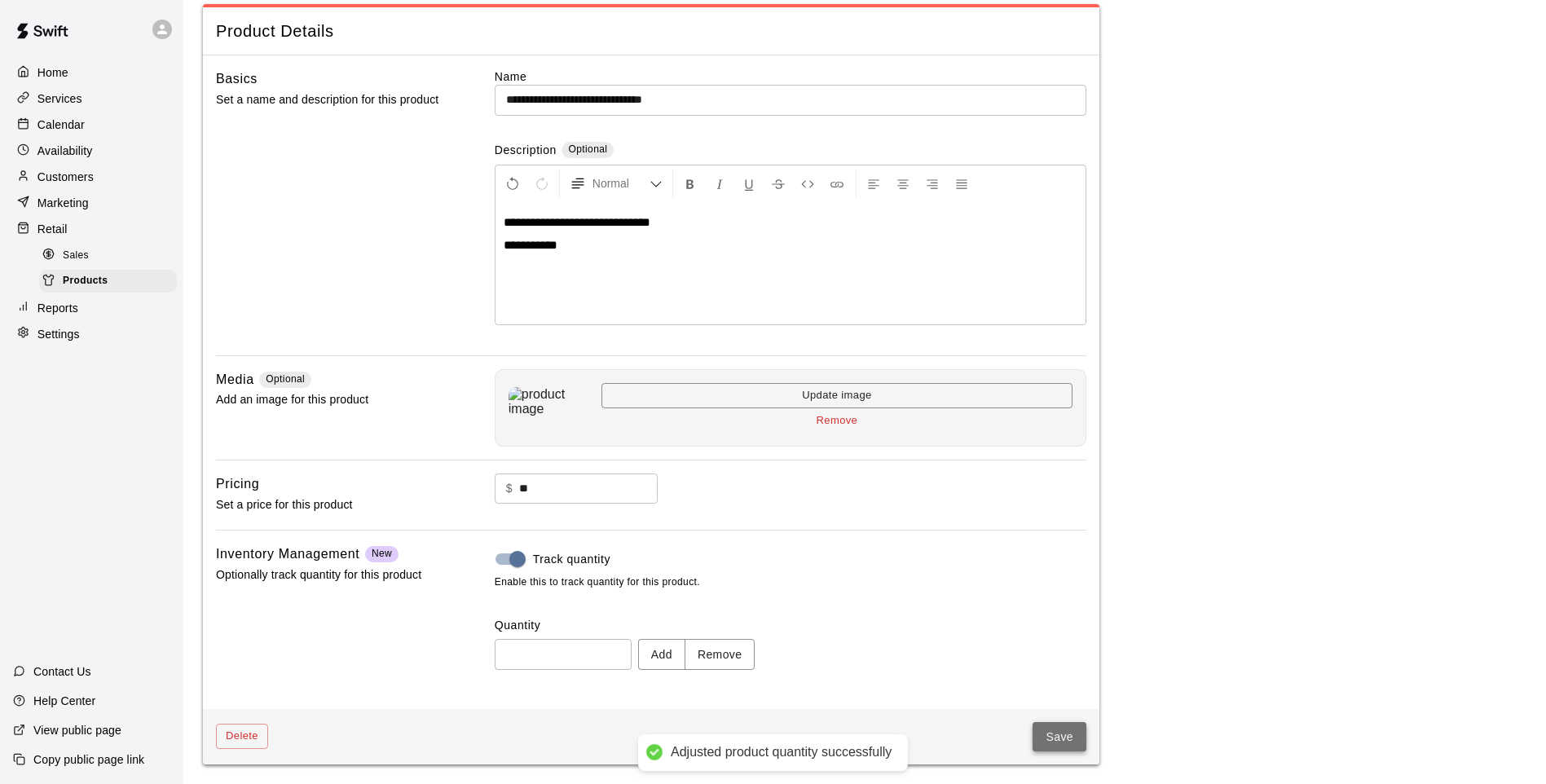
click at [1058, 728] on button "Save" at bounding box center [1059, 737] width 54 height 31
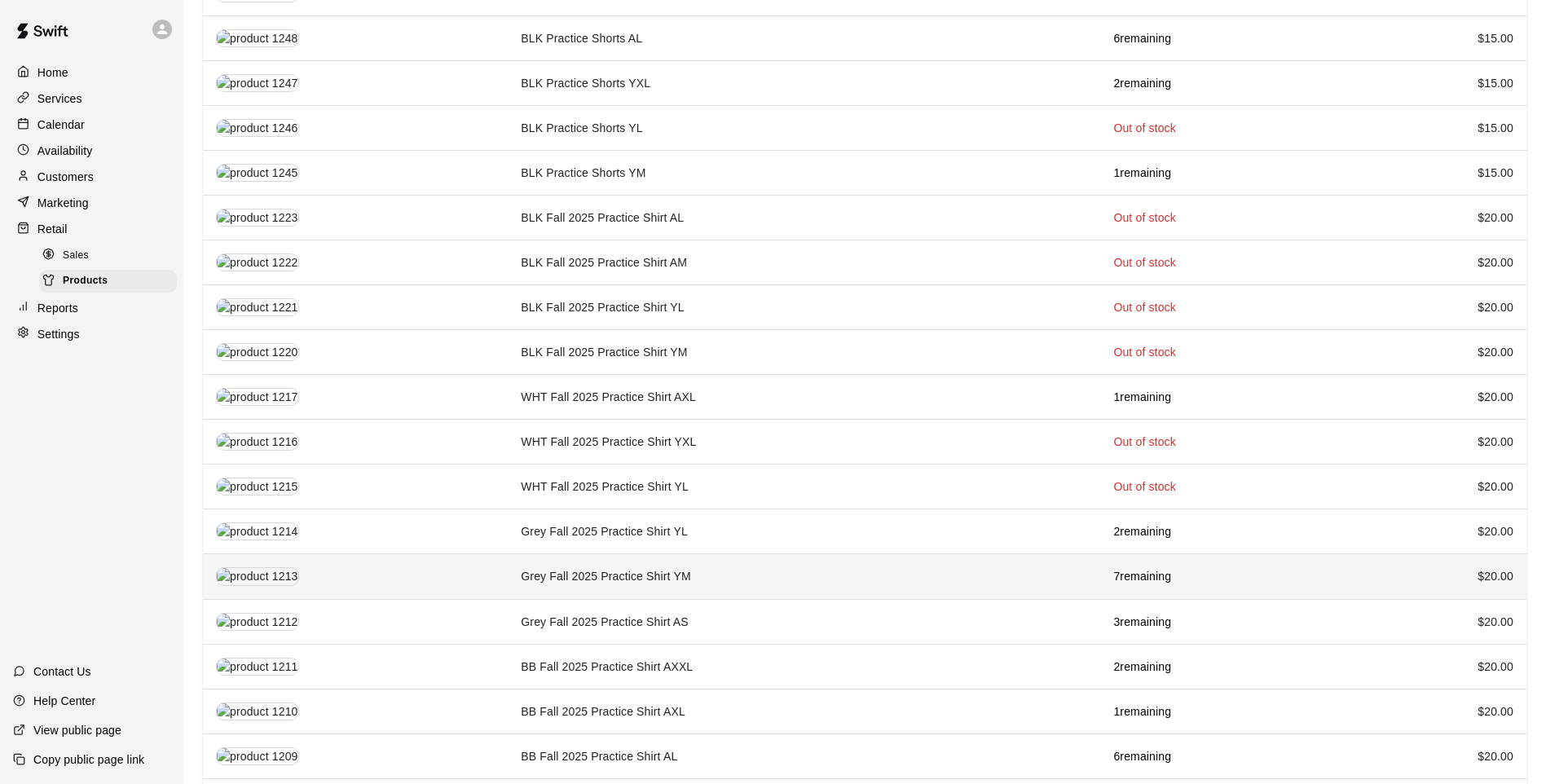
scroll to position [1719, 0]
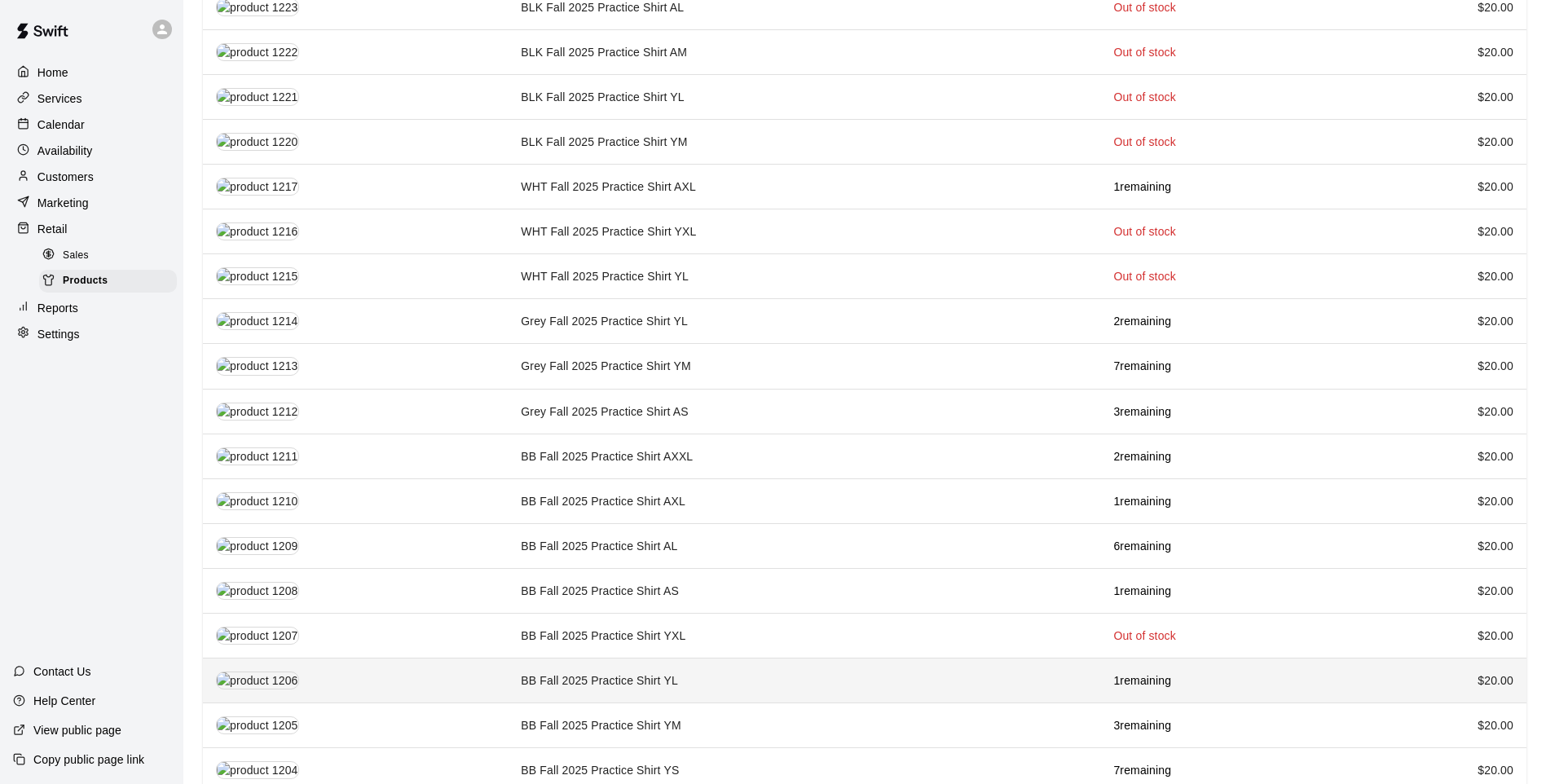
click at [694, 661] on td "BB Fall 2025 Practice Shirt YL" at bounding box center [804, 680] width 593 height 45
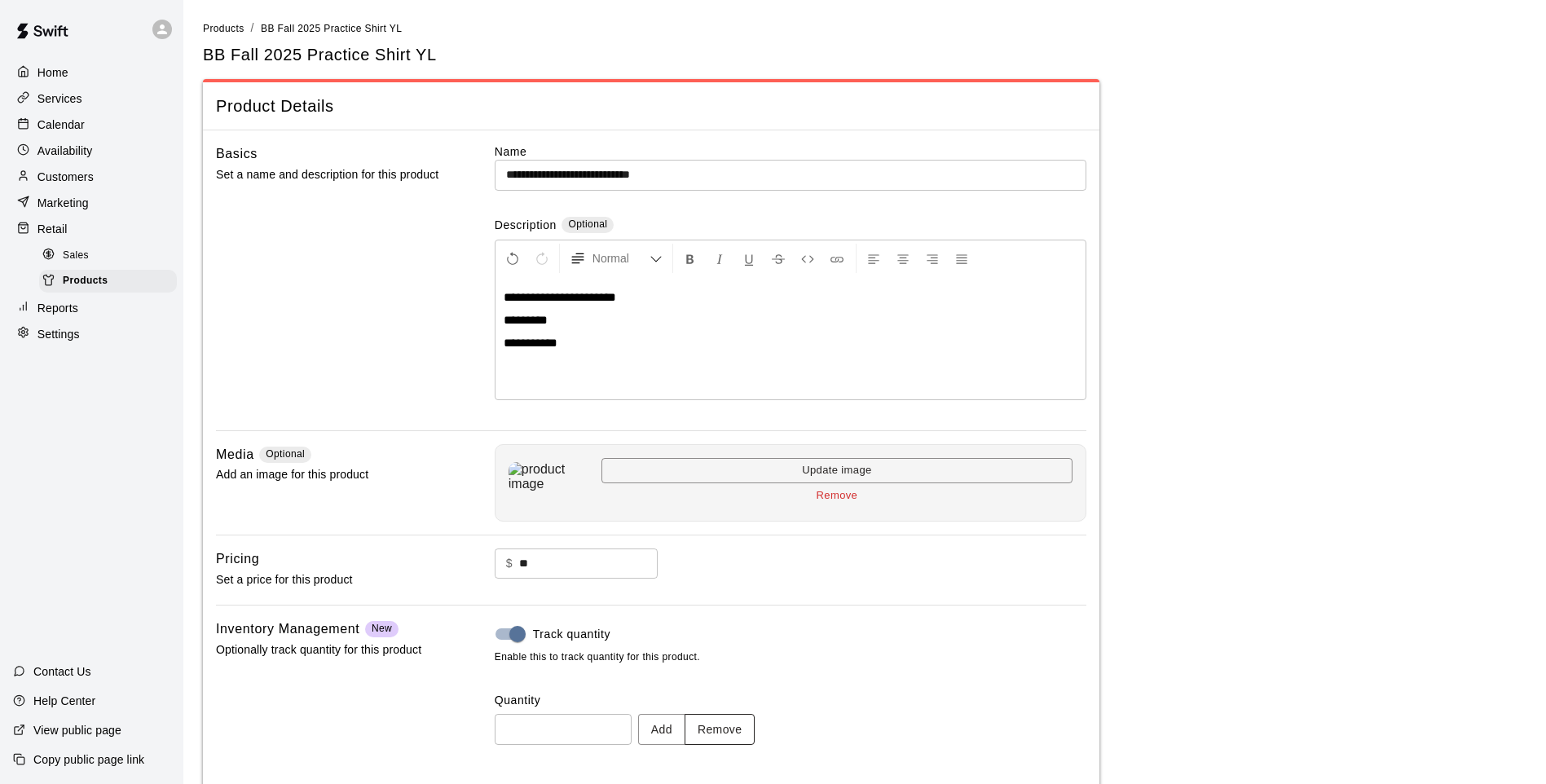
click at [728, 727] on button "Remove" at bounding box center [720, 730] width 71 height 31
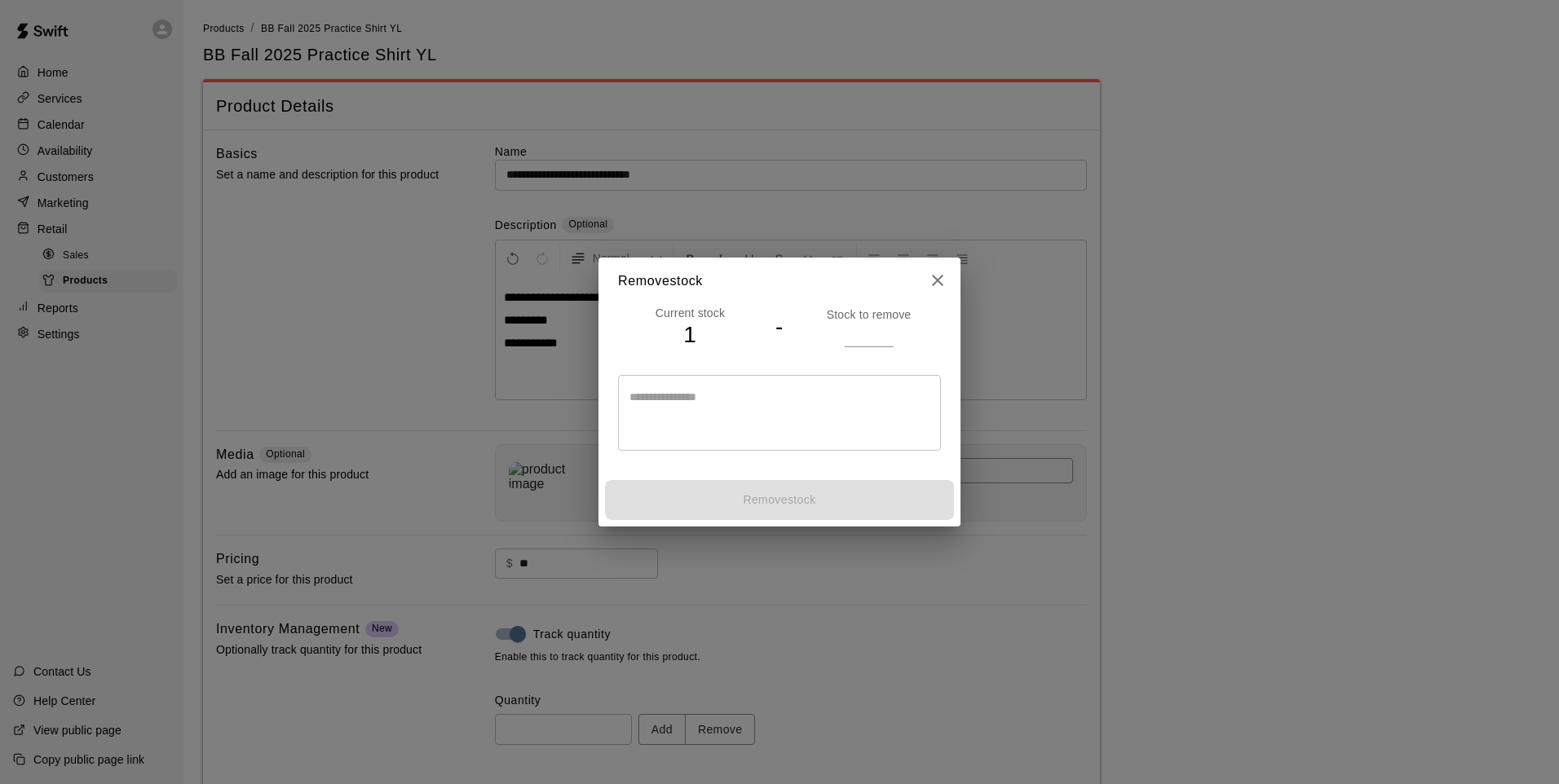
click at [850, 345] on input "number" at bounding box center [868, 335] width 49 height 24
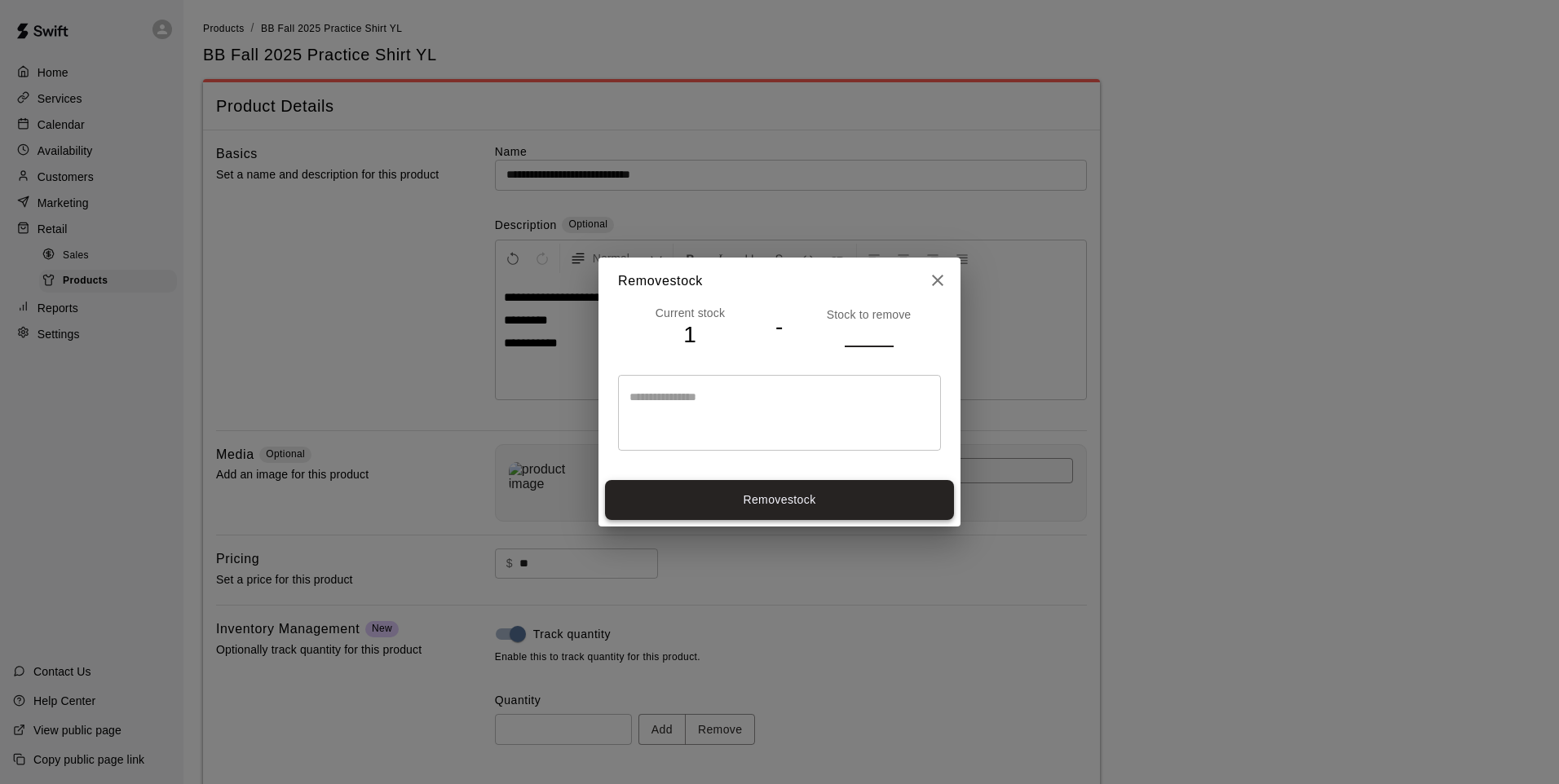
type input "*"
click at [823, 511] on button "Remove stock" at bounding box center [779, 500] width 349 height 40
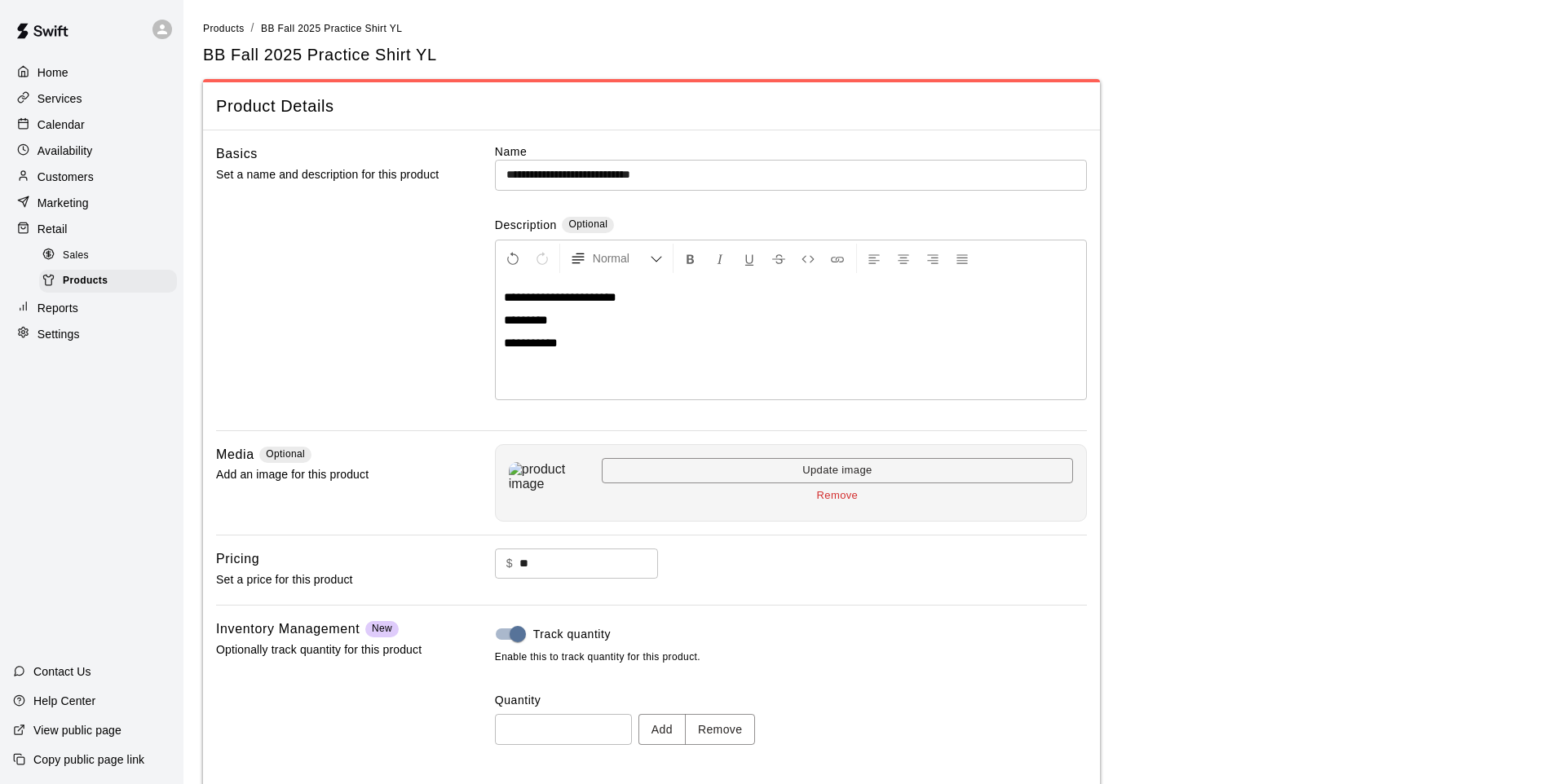
type input "*"
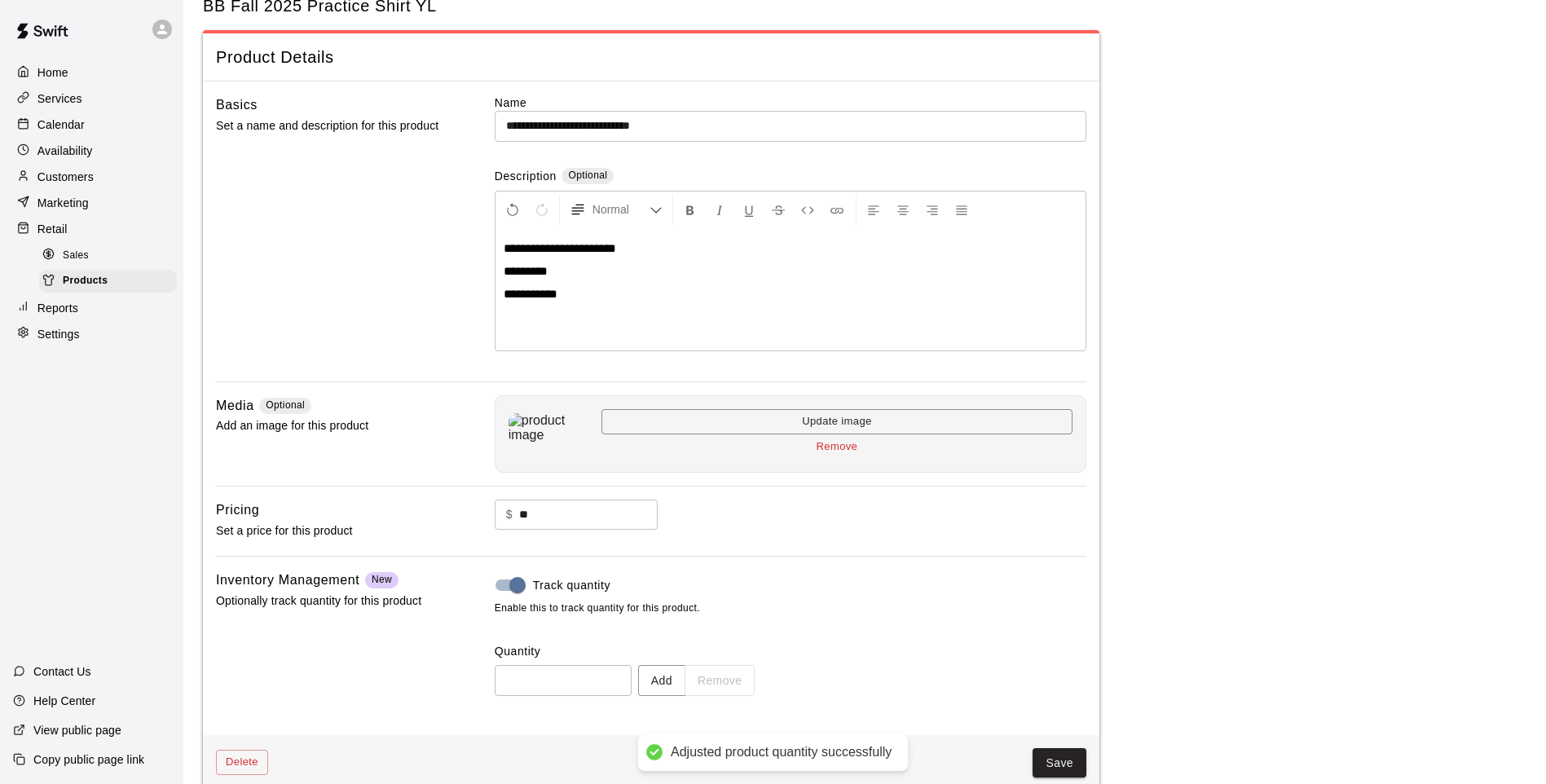
scroll to position [75, 0]
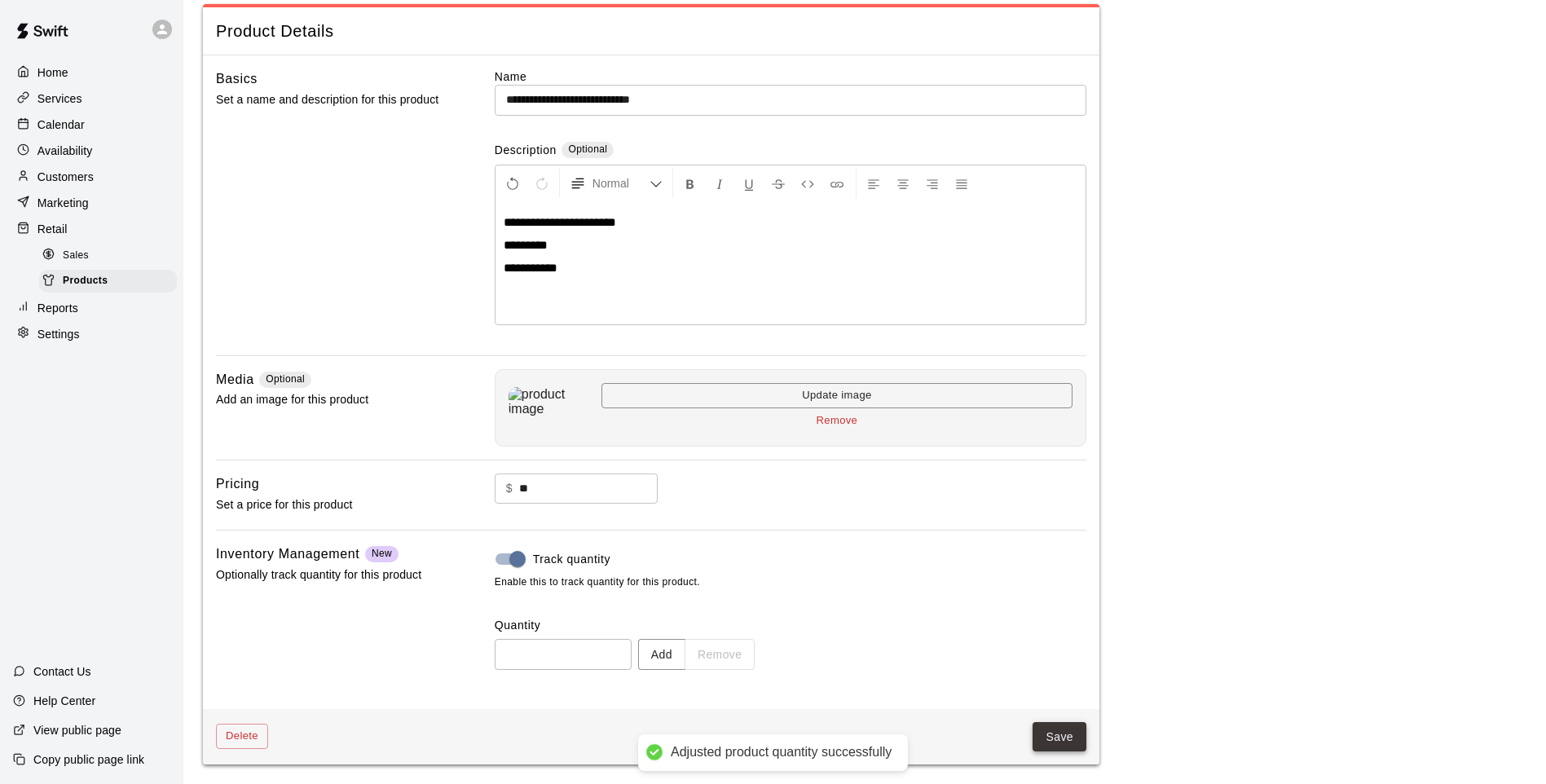
click at [1060, 743] on button "Save" at bounding box center [1059, 737] width 54 height 31
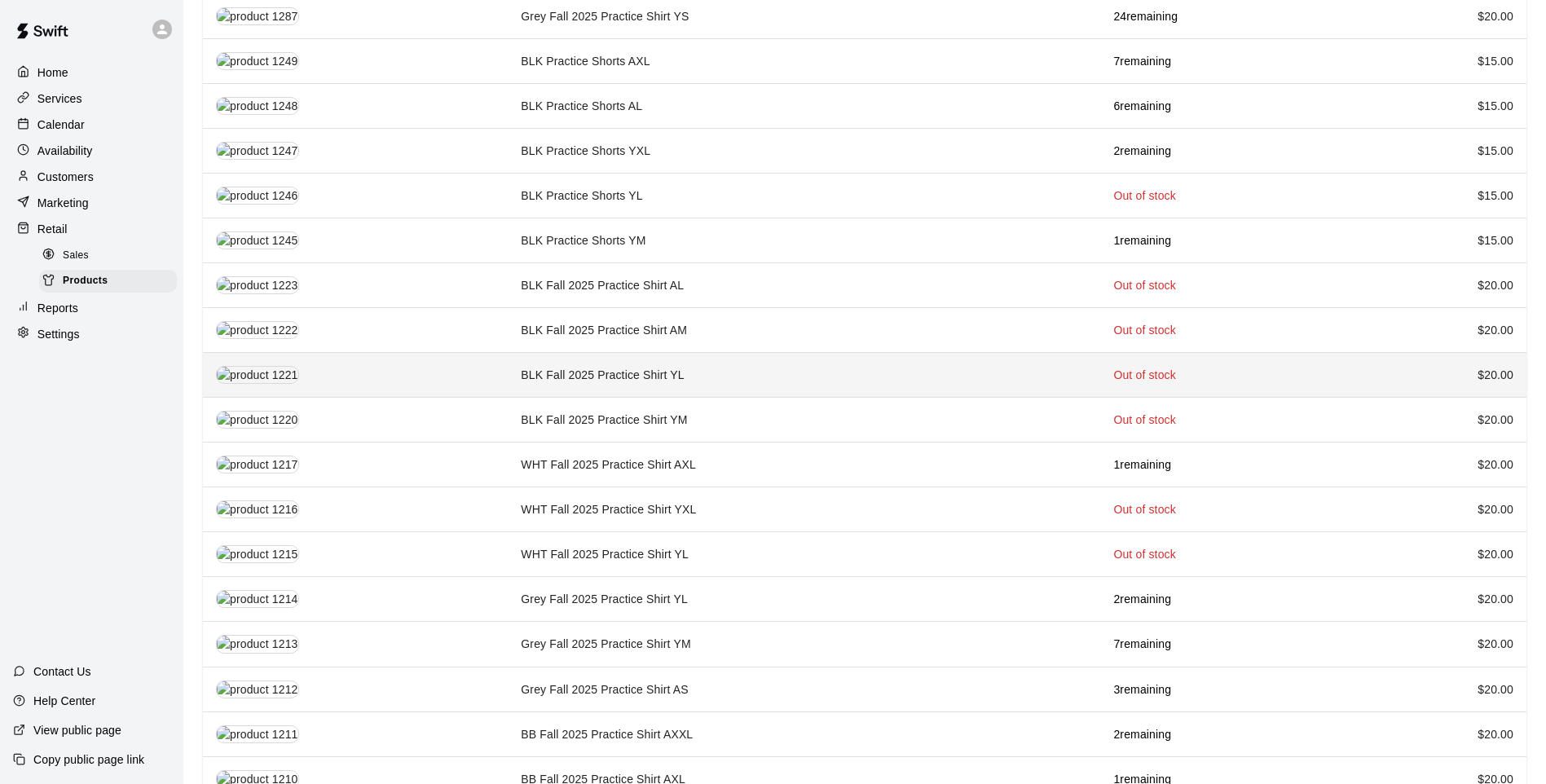
scroll to position [1467, 0]
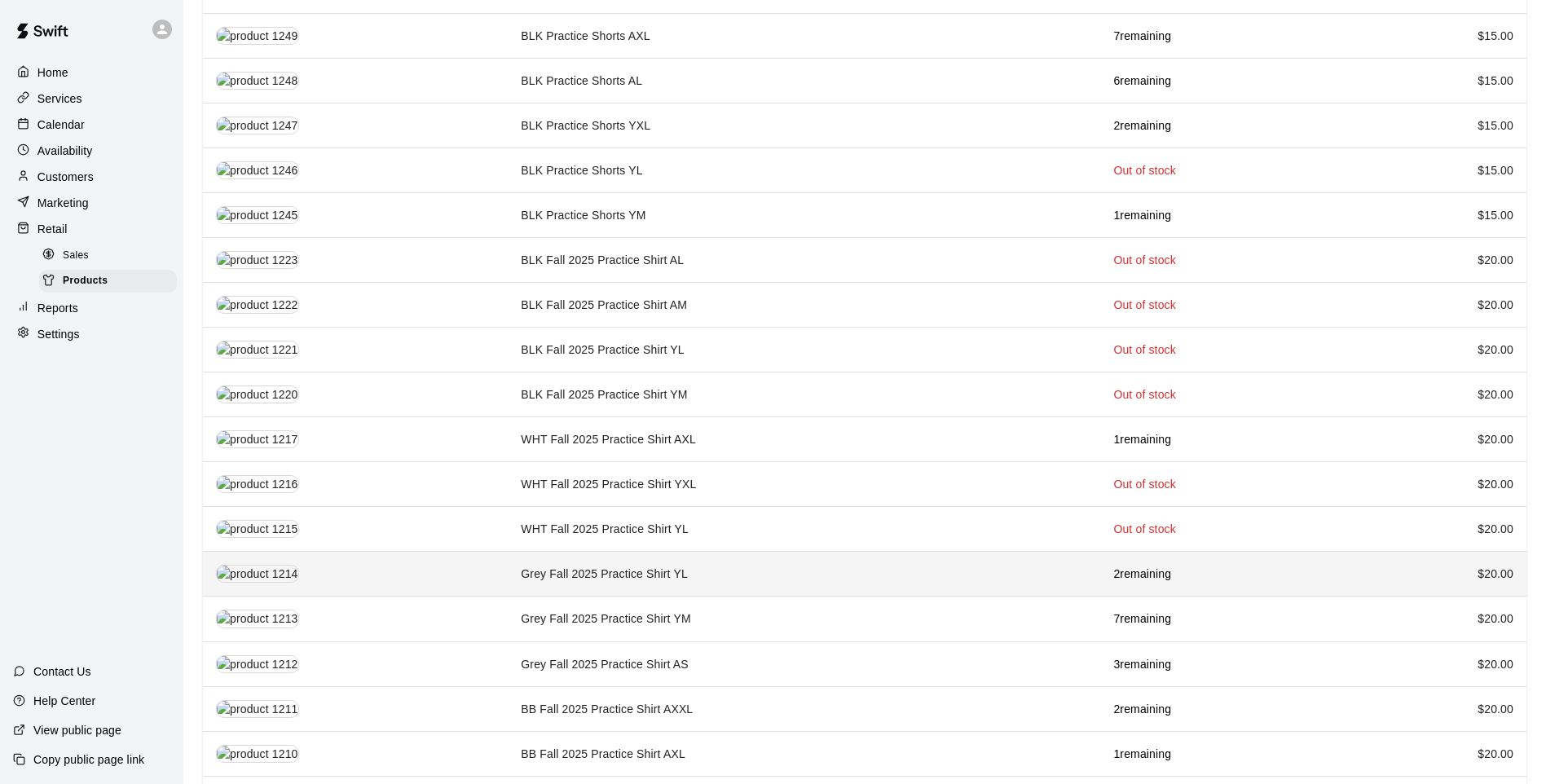
click at [714, 565] on td "Grey Fall 2025 Practice Shirt YL" at bounding box center [804, 574] width 593 height 45
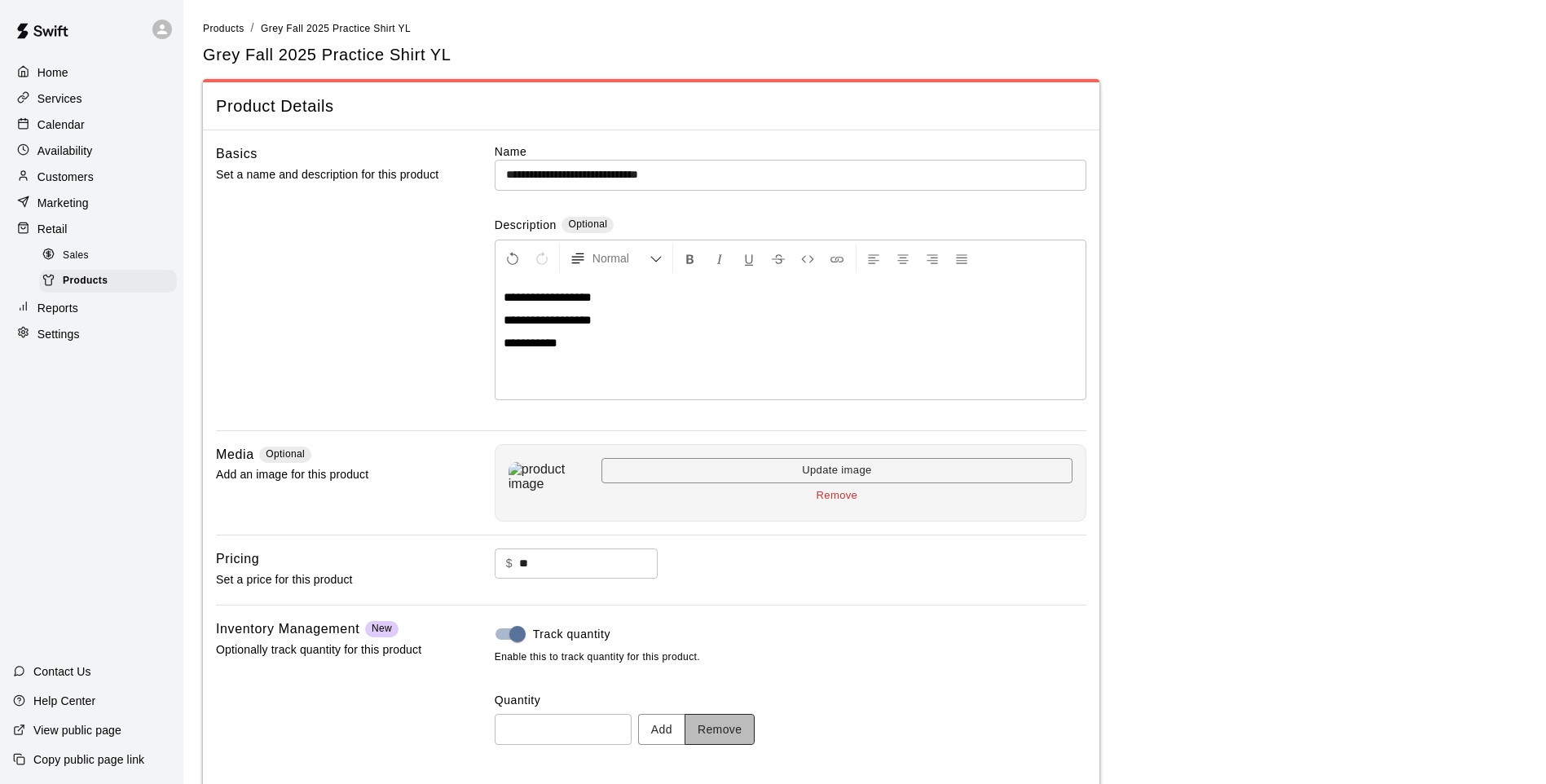
click at [736, 742] on button "Remove" at bounding box center [720, 730] width 71 height 31
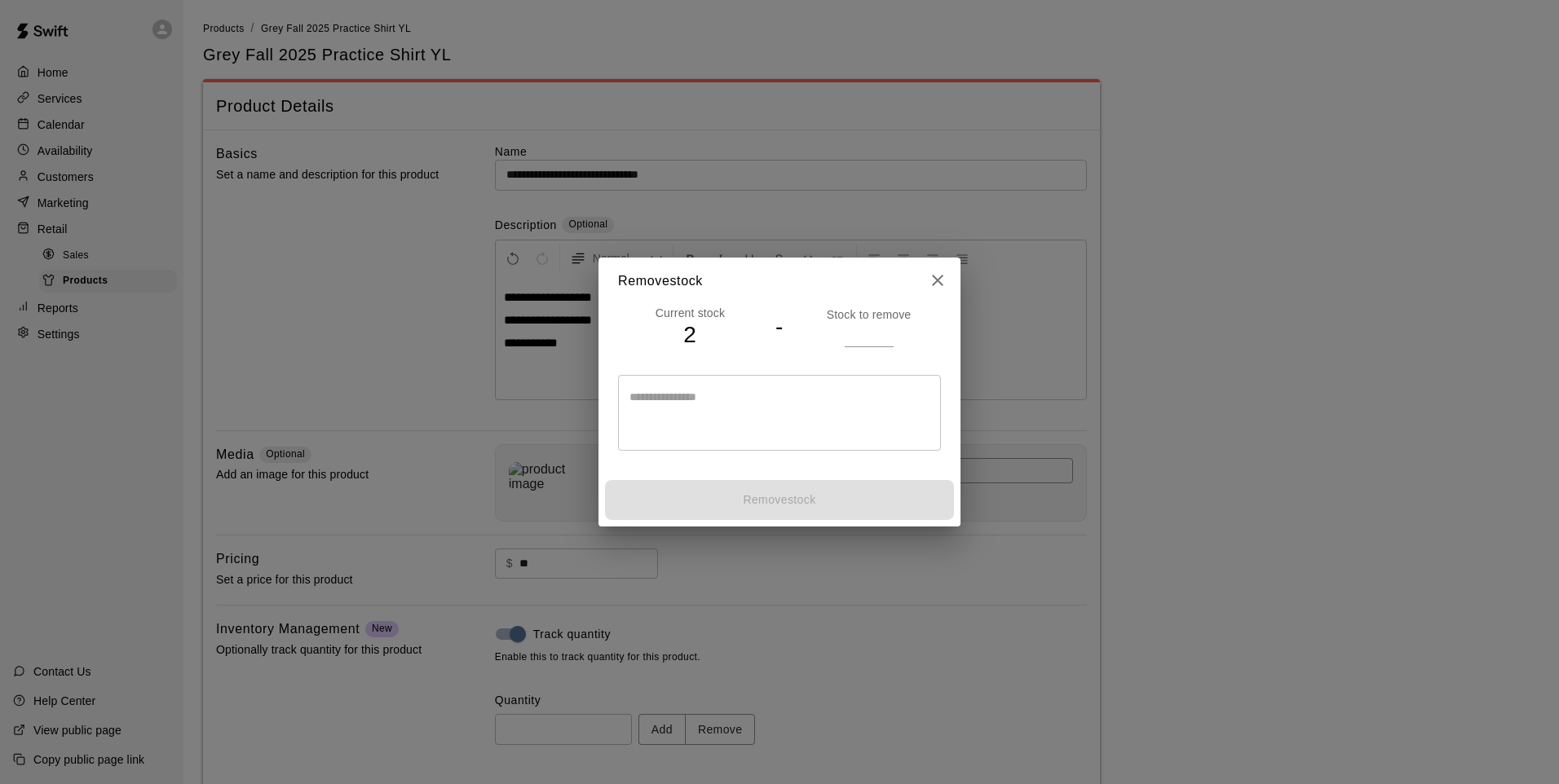
click at [860, 328] on input "number" at bounding box center [868, 335] width 49 height 24
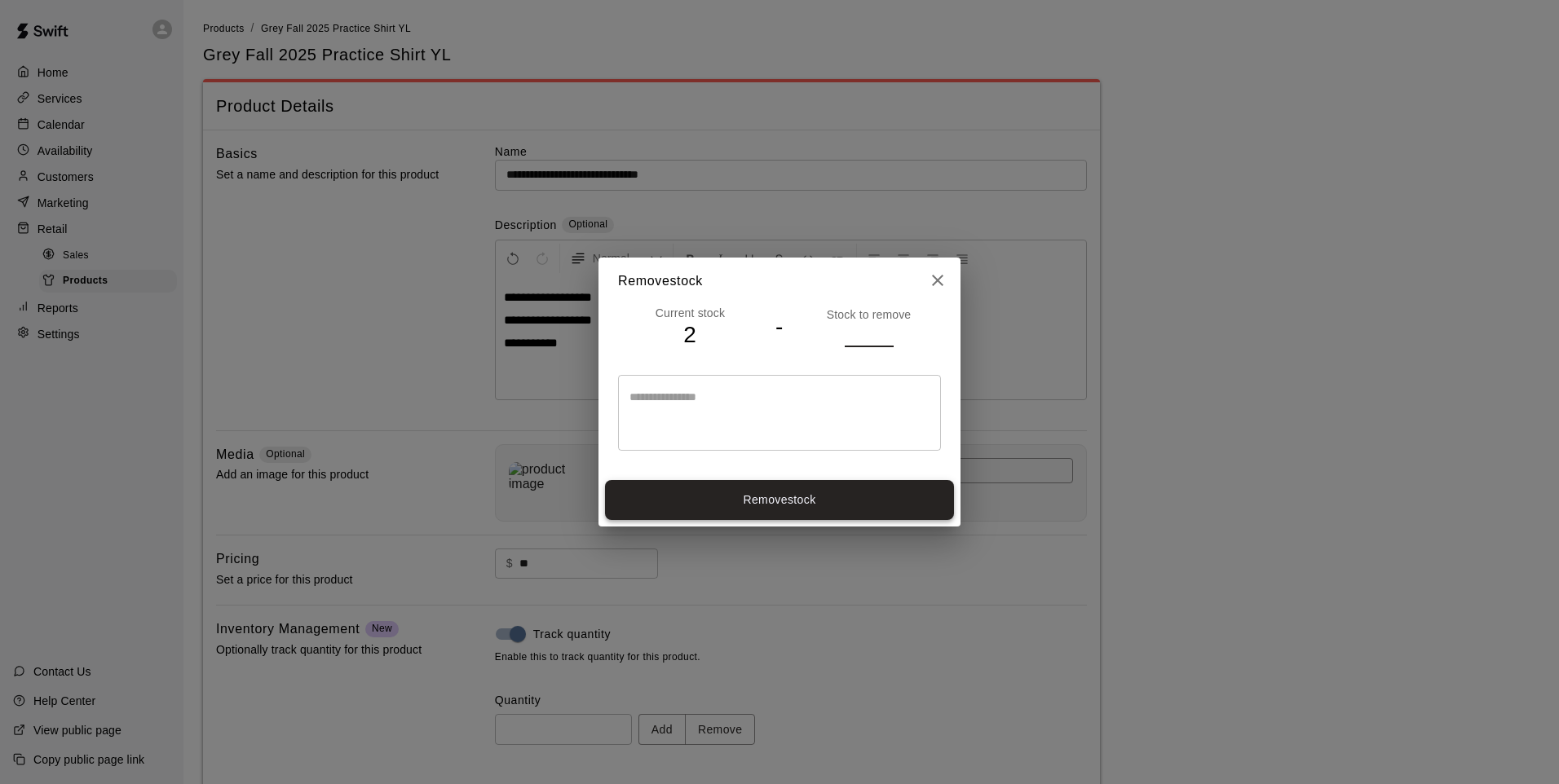
type input "*"
click at [856, 512] on button "Remove stock" at bounding box center [779, 500] width 349 height 40
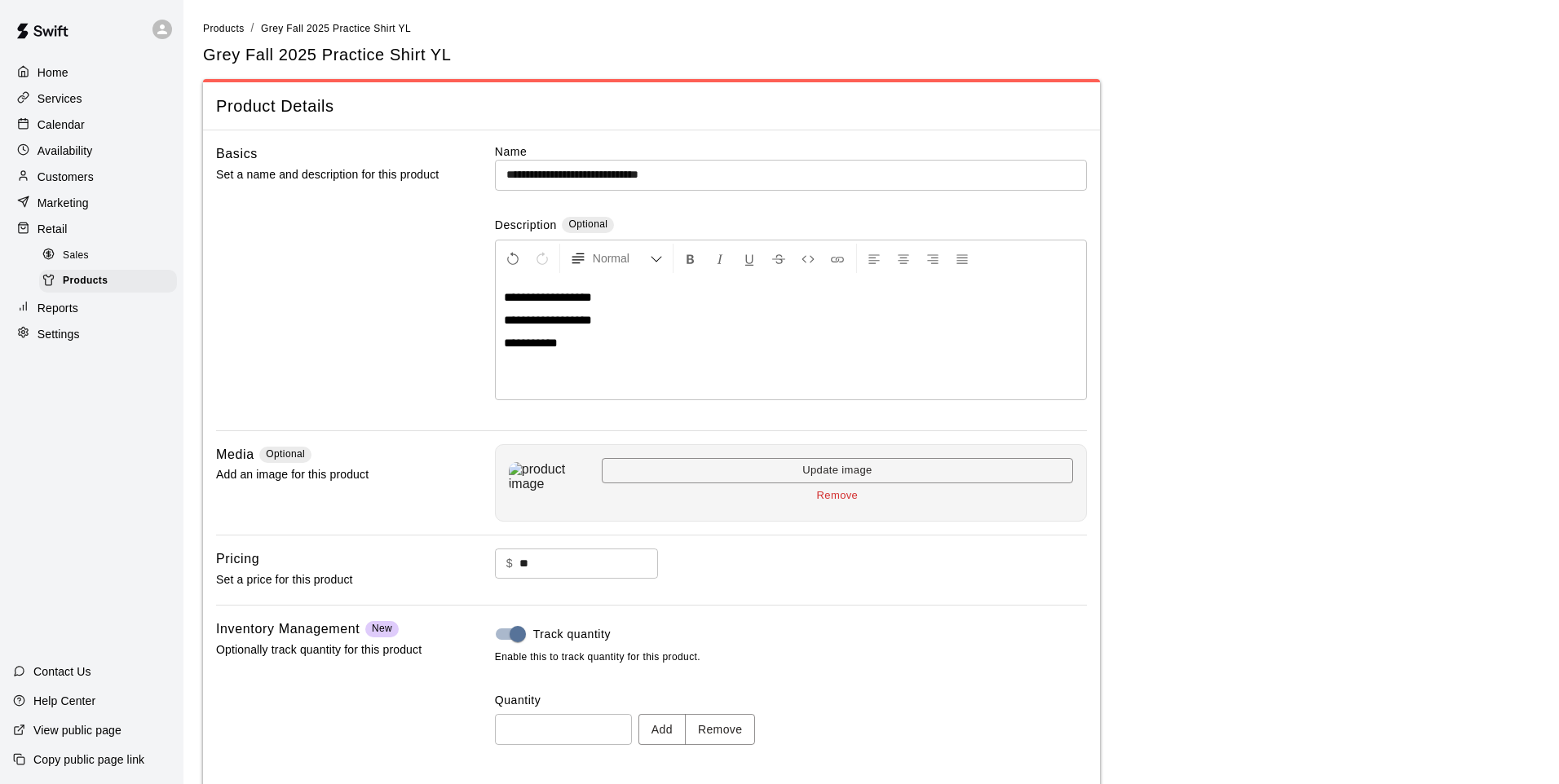
type input "*"
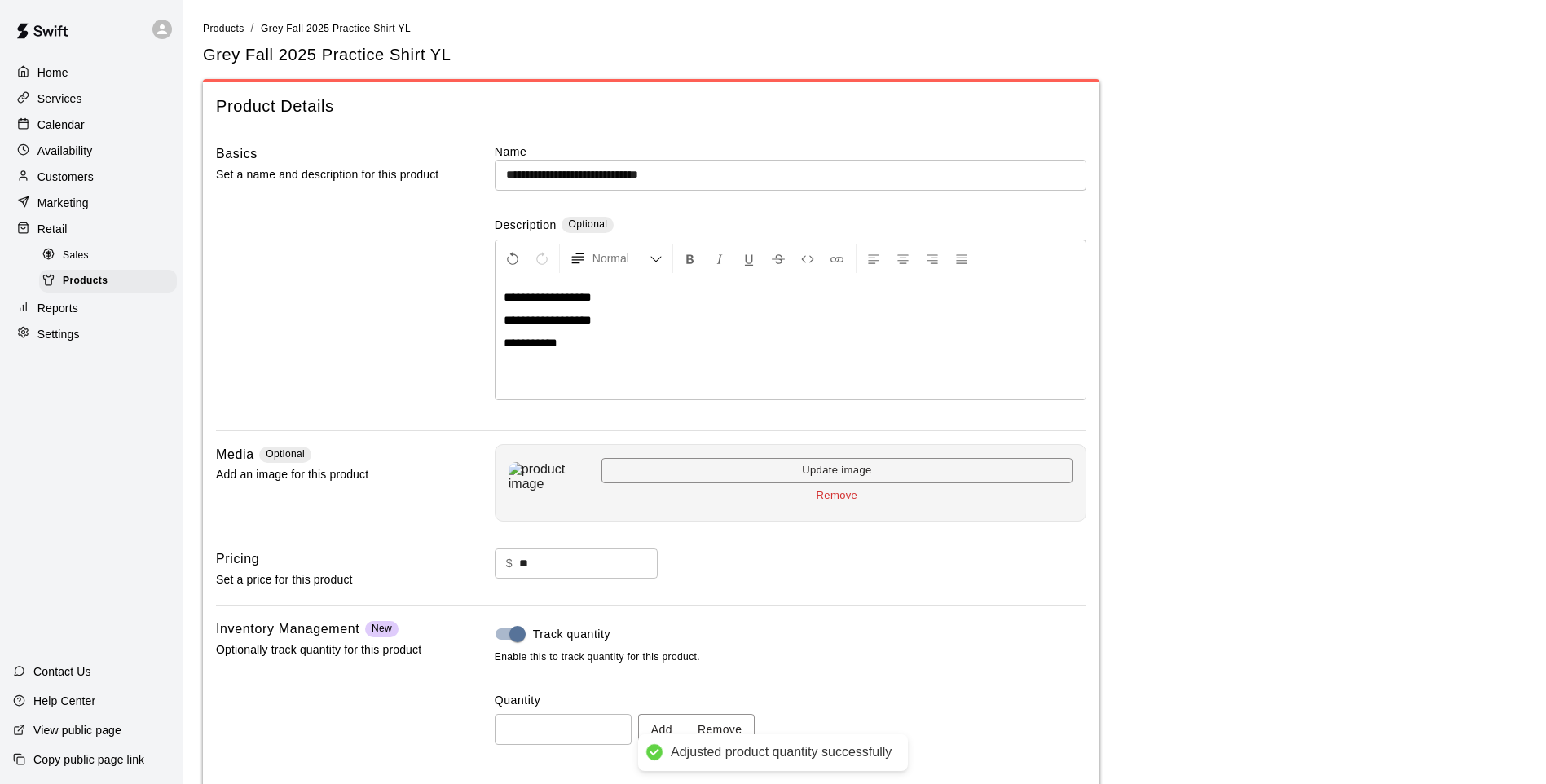
scroll to position [75, 0]
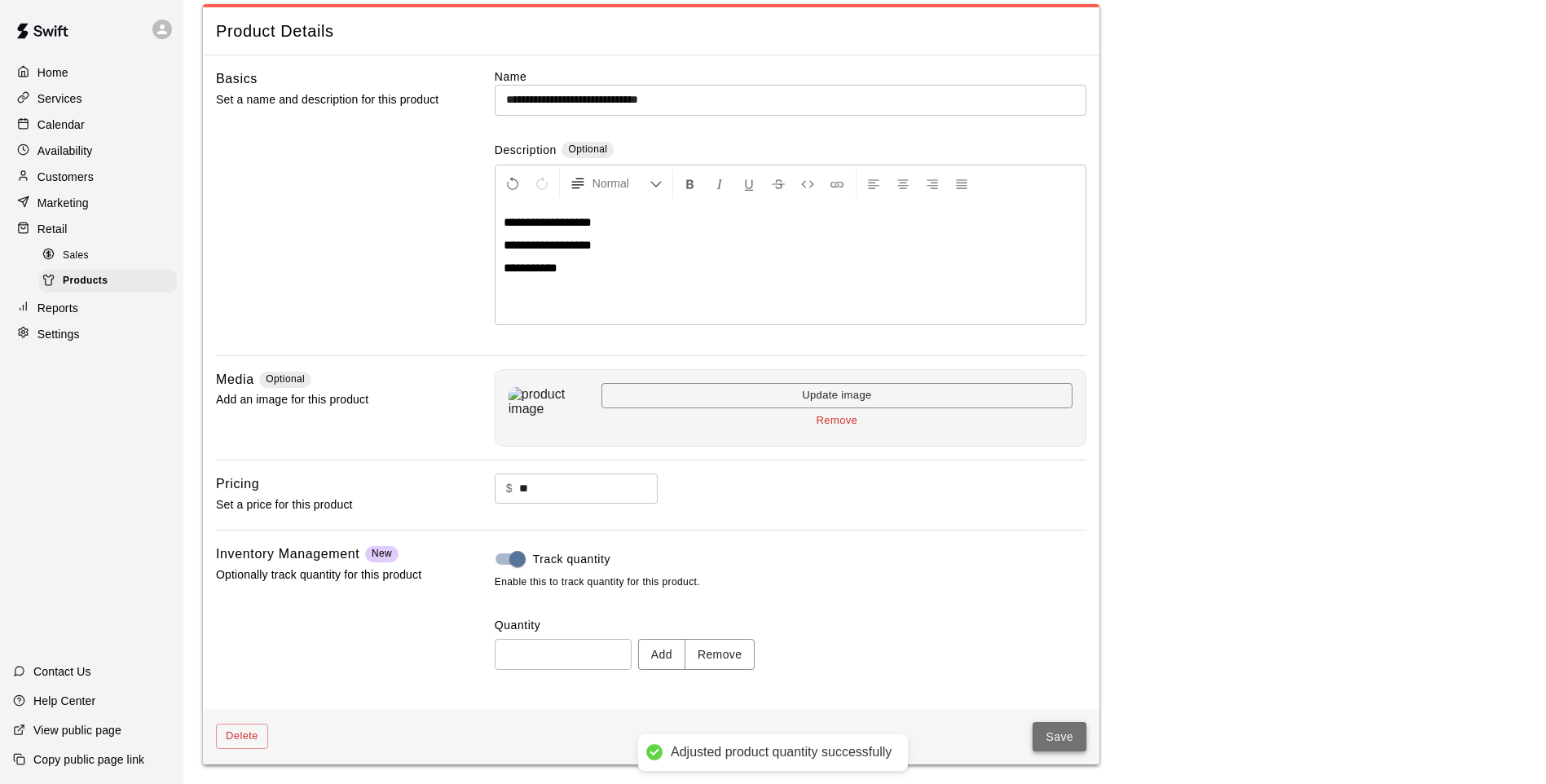
click at [1054, 745] on button "Save" at bounding box center [1059, 737] width 54 height 31
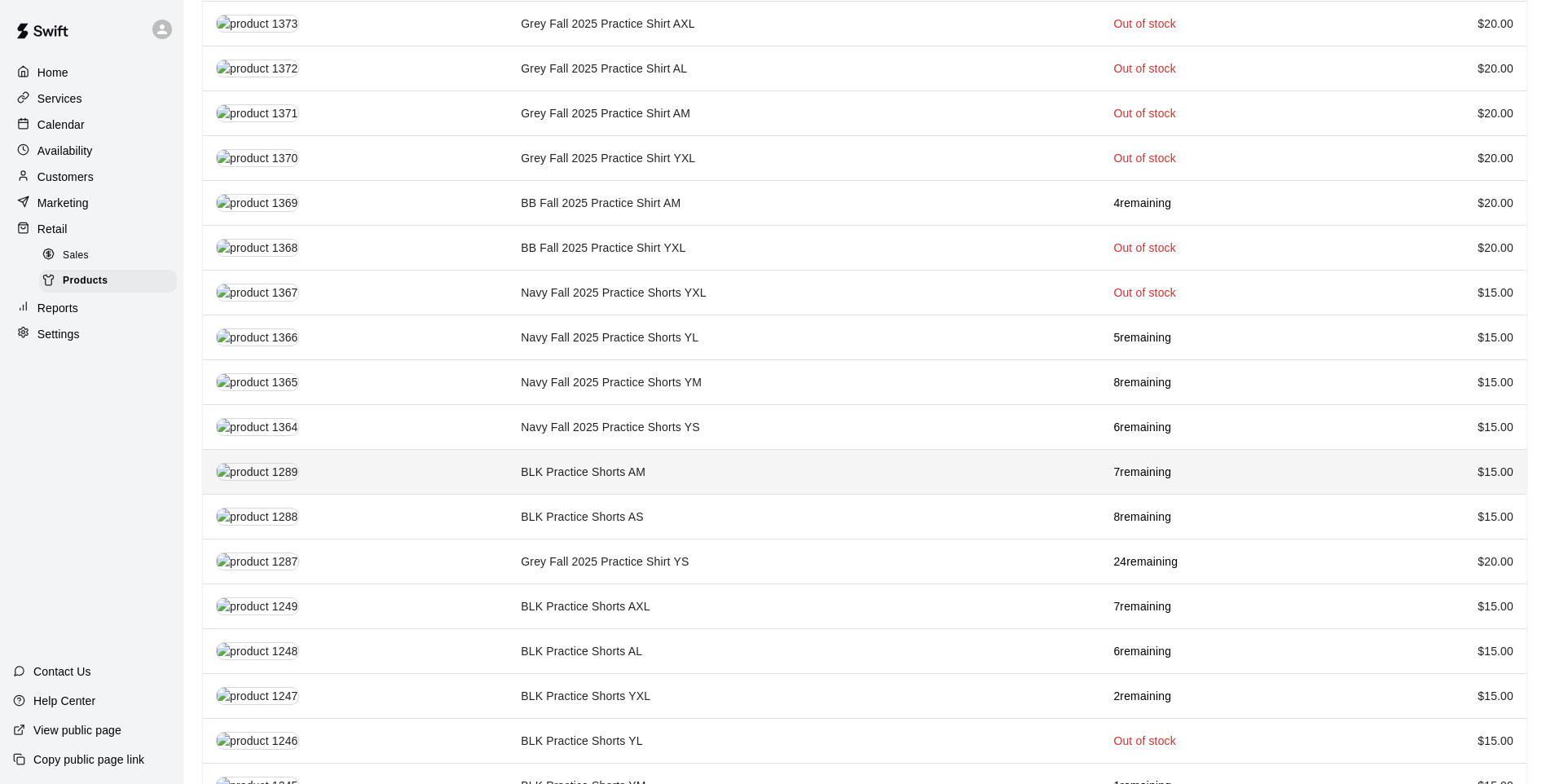
scroll to position [815, 0]
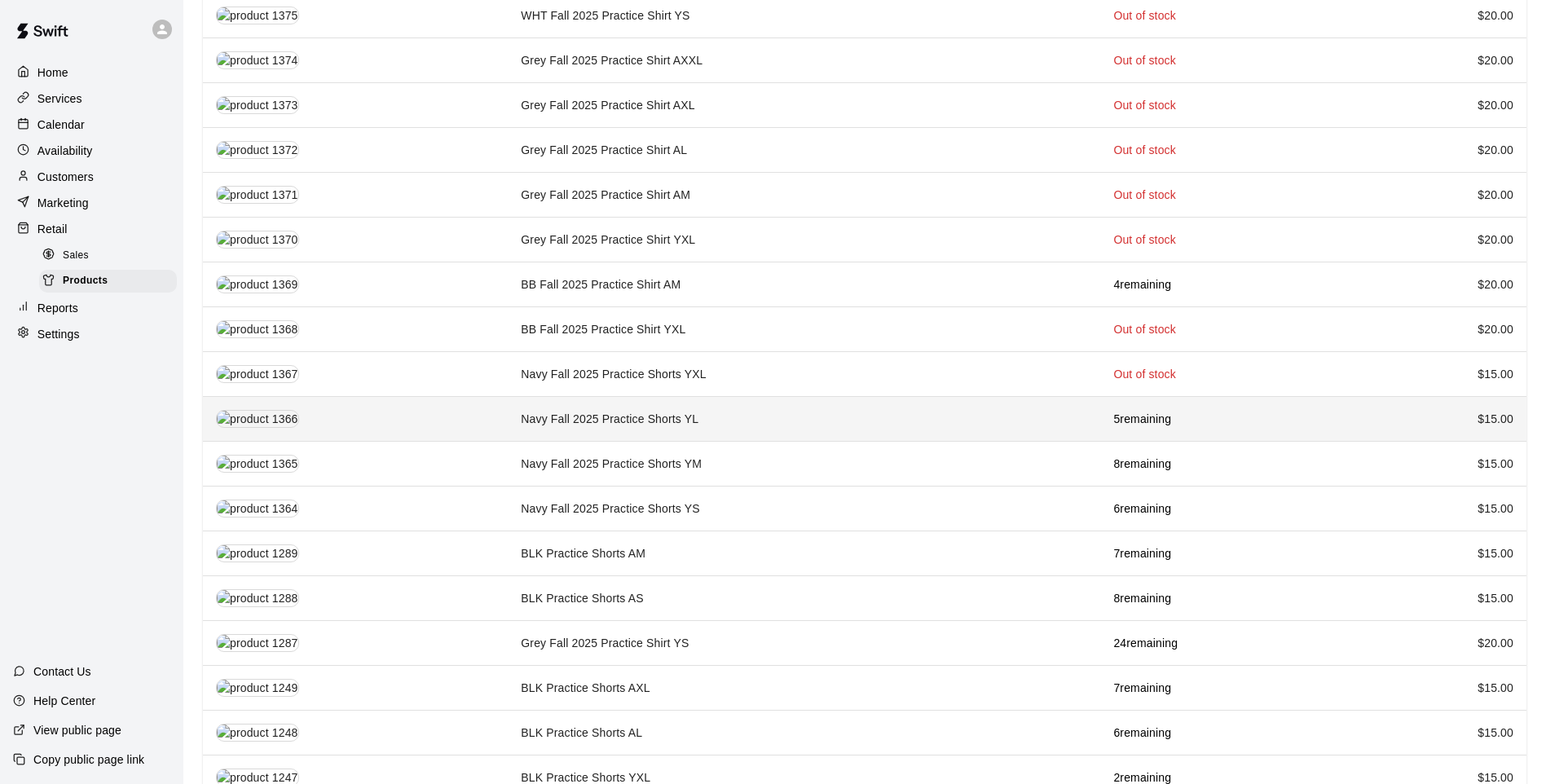
click at [764, 402] on td "Navy Fall 2025 Practice Shorts YL" at bounding box center [804, 419] width 593 height 45
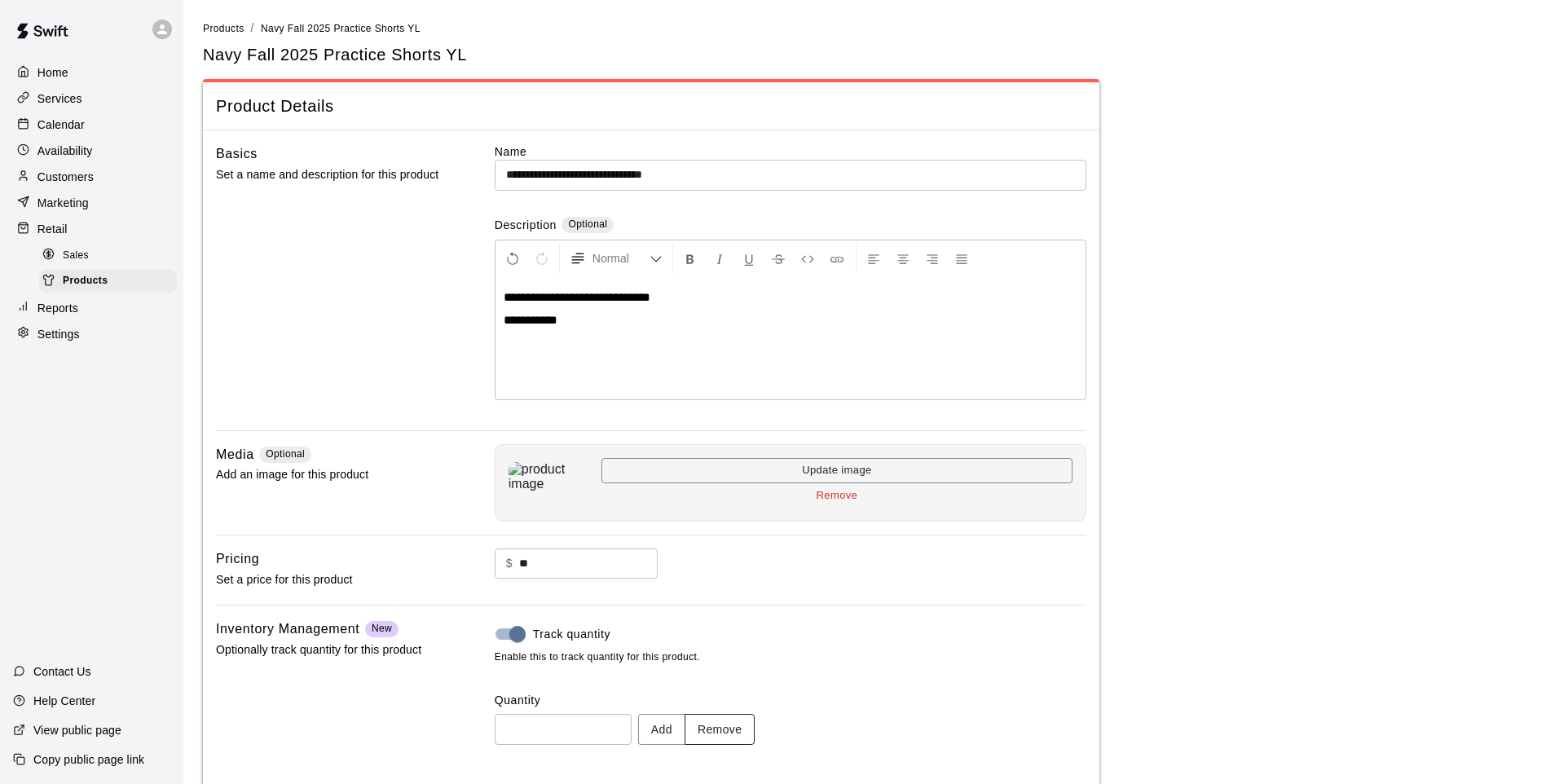
click at [726, 738] on button "Remove" at bounding box center [720, 730] width 71 height 31
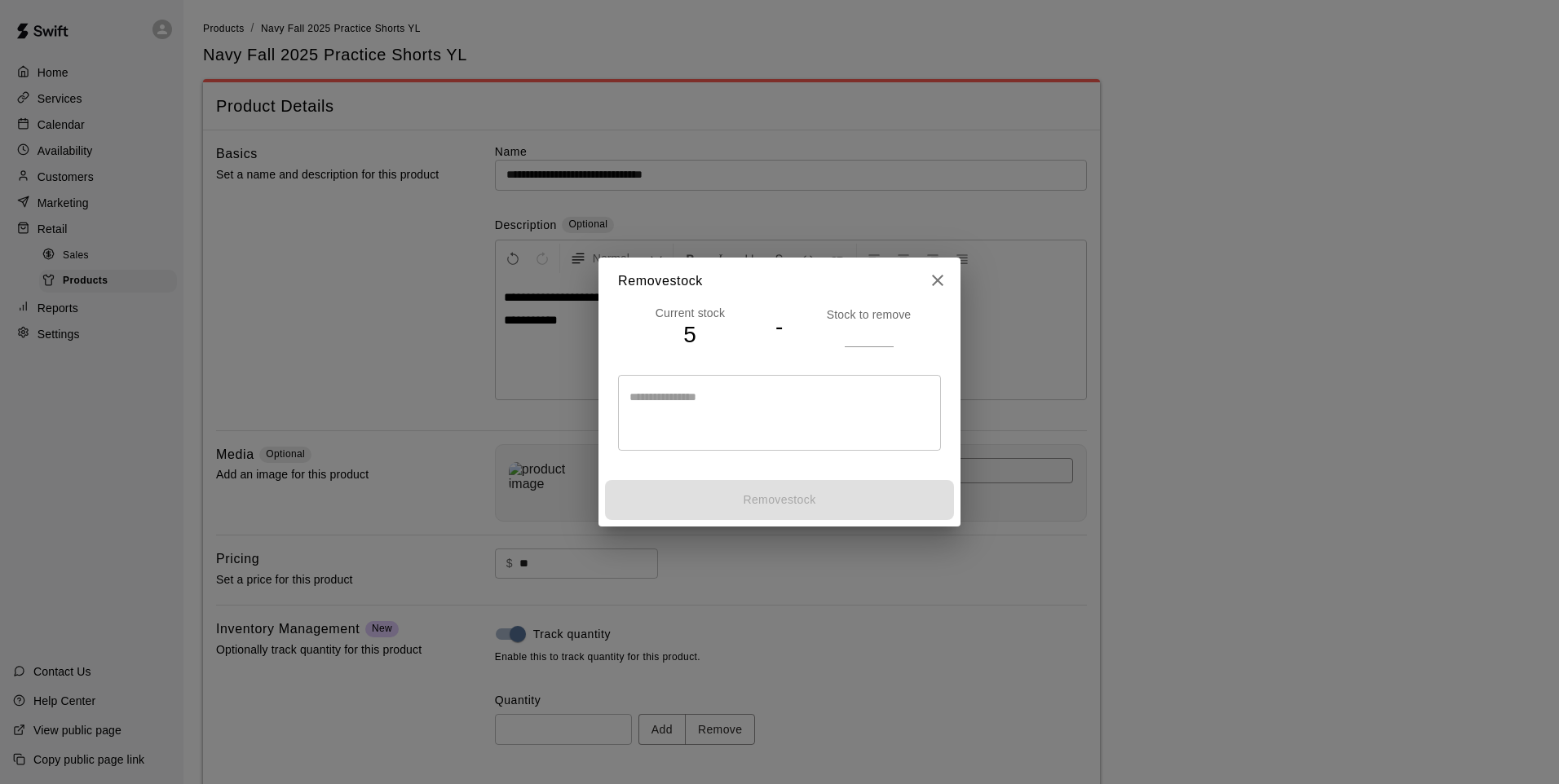
click at [870, 334] on input "number" at bounding box center [868, 335] width 49 height 24
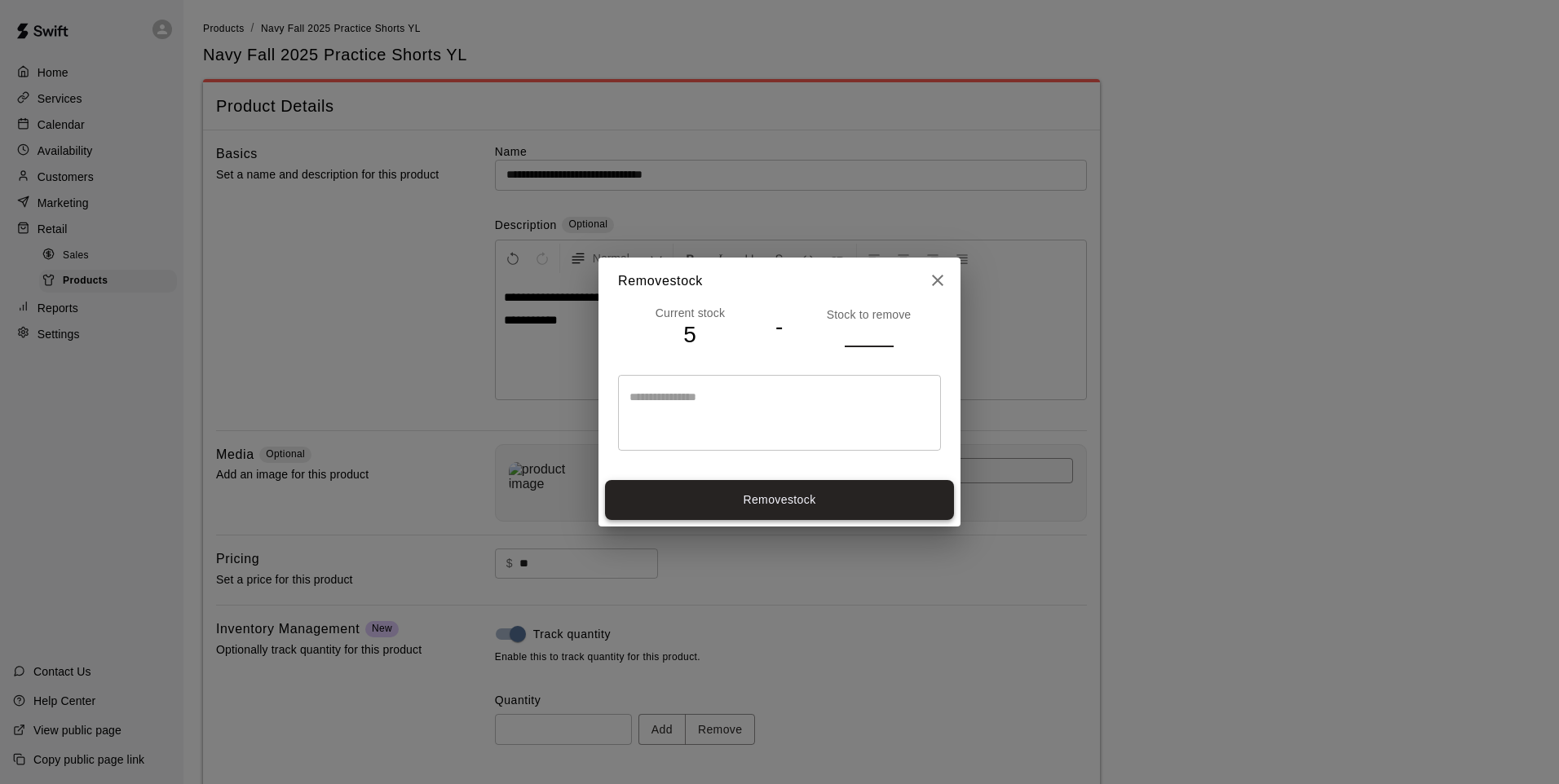
type input "*"
click at [840, 493] on button "Remove stock" at bounding box center [779, 500] width 349 height 40
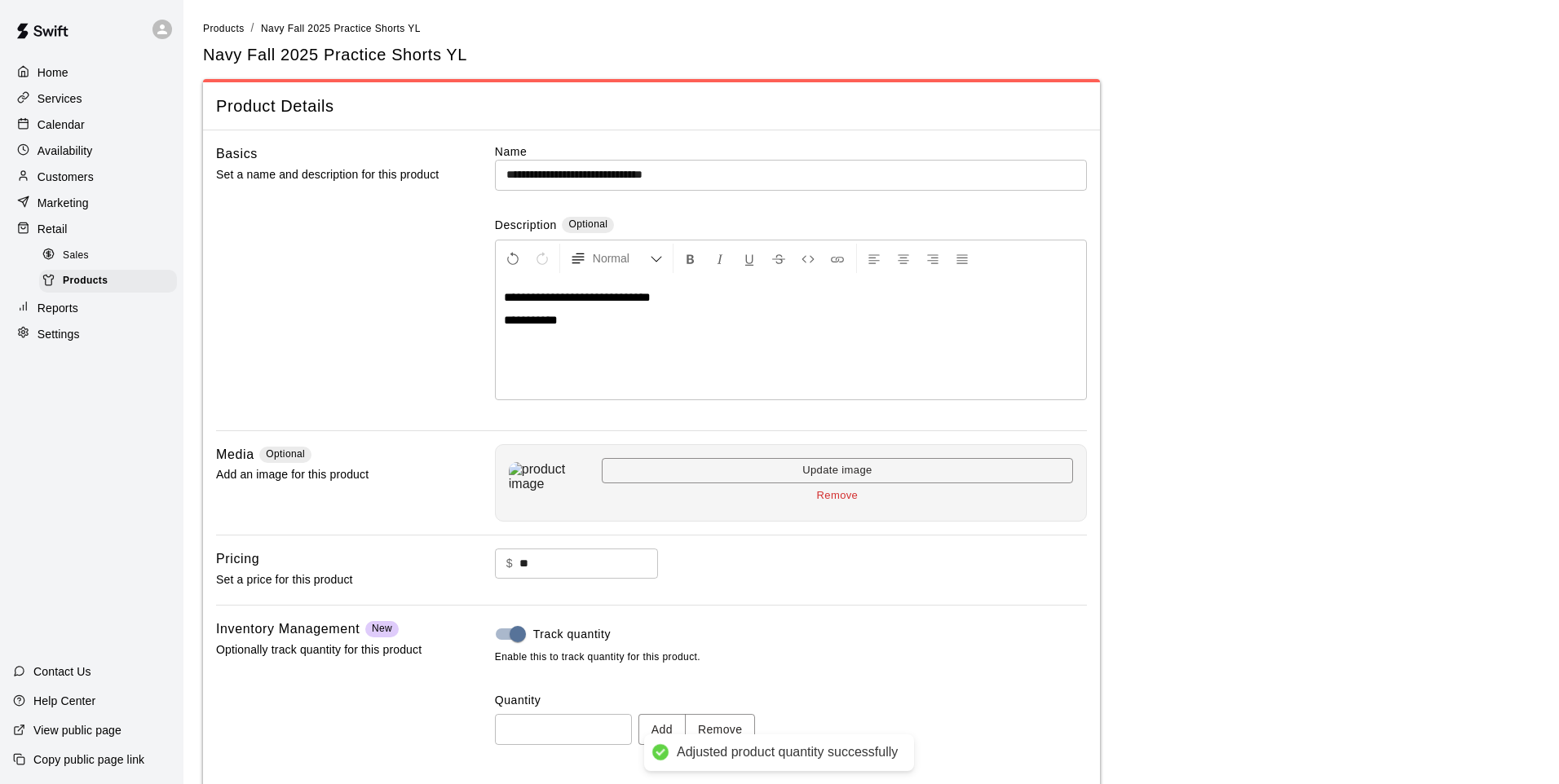
type input "*"
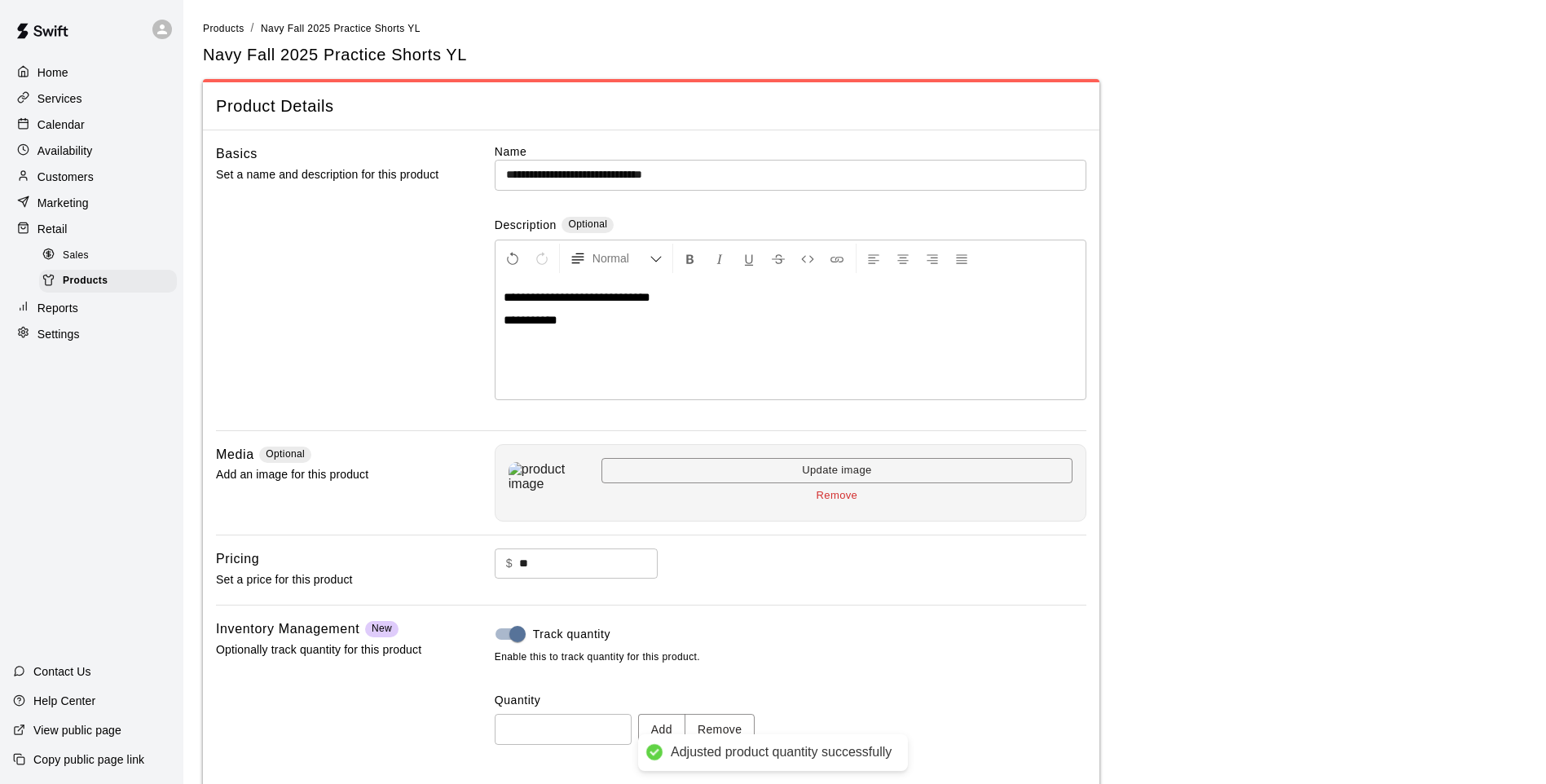
scroll to position [75, 0]
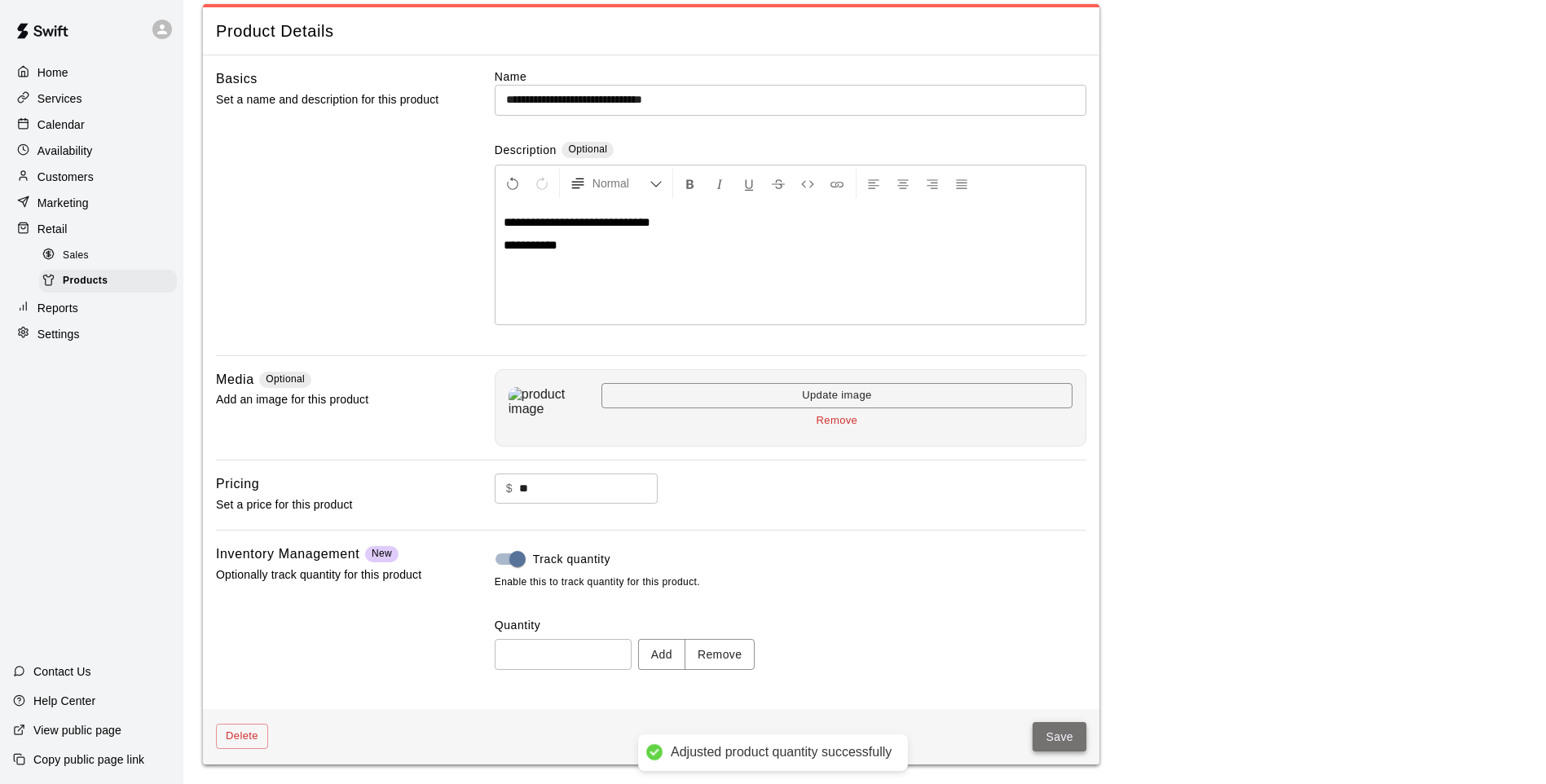
click at [1038, 742] on button "Save" at bounding box center [1059, 737] width 54 height 31
